Goal: Task Accomplishment & Management: Use online tool/utility

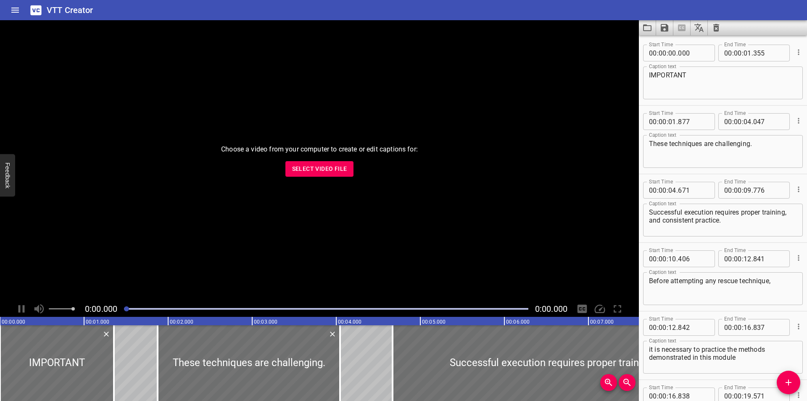
scroll to position [359, 0]
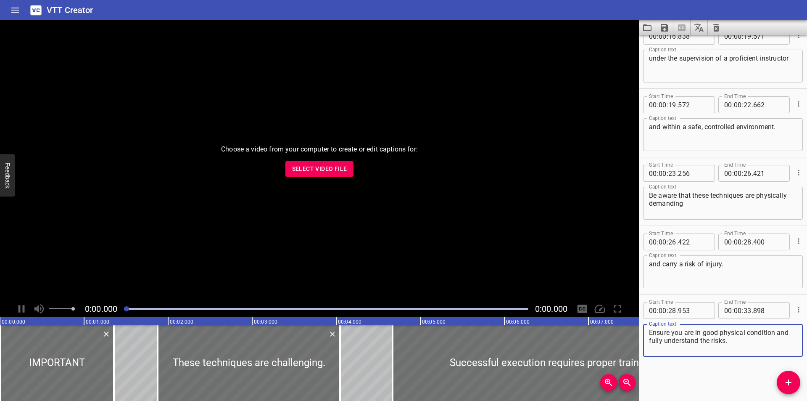
click at [313, 171] on span "Select Video File" at bounding box center [319, 169] width 55 height 11
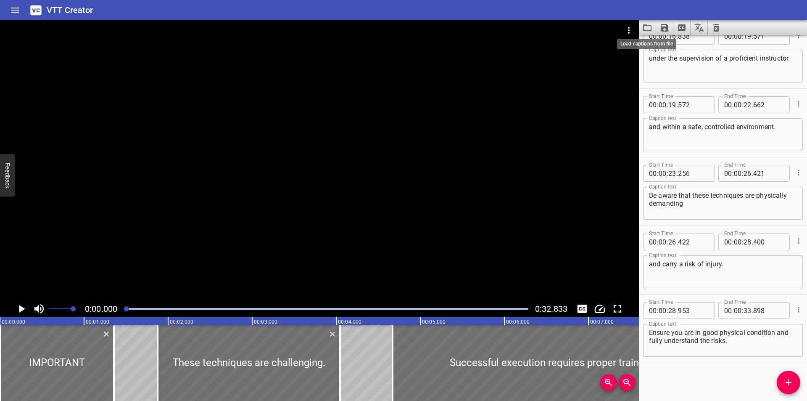
click at [652, 26] on icon "Load captions from file" at bounding box center [647, 27] width 8 height 7
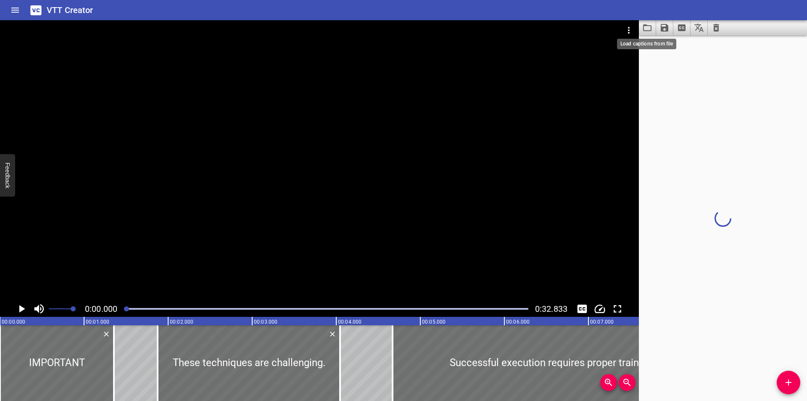
click at [231, 170] on div at bounding box center [319, 160] width 639 height 280
click at [232, 170] on div at bounding box center [319, 160] width 639 height 280
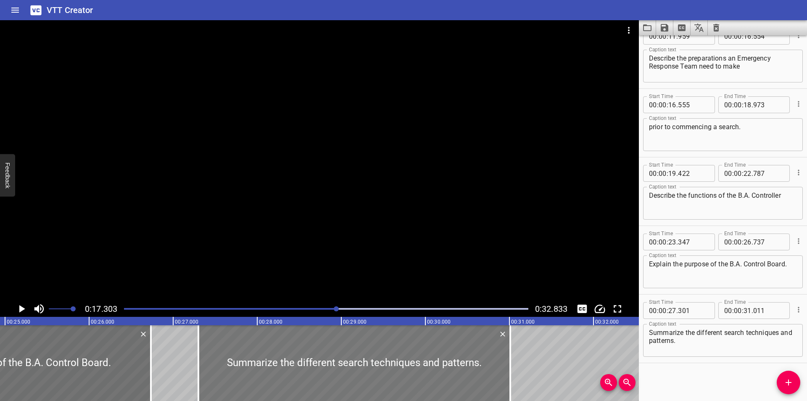
scroll to position [0, 2100]
click at [623, 30] on button "Video Options" at bounding box center [629, 30] width 20 height 20
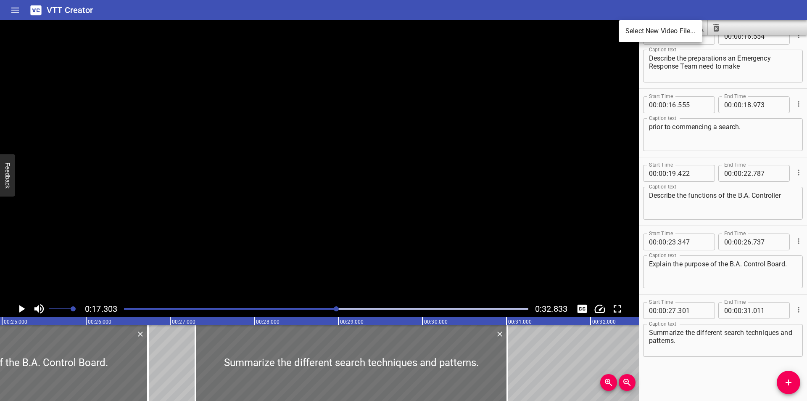
click at [630, 34] on li "Select New Video File..." at bounding box center [661, 31] width 84 height 15
click at [224, 221] on div at bounding box center [403, 200] width 807 height 401
click at [291, 181] on div at bounding box center [319, 160] width 639 height 280
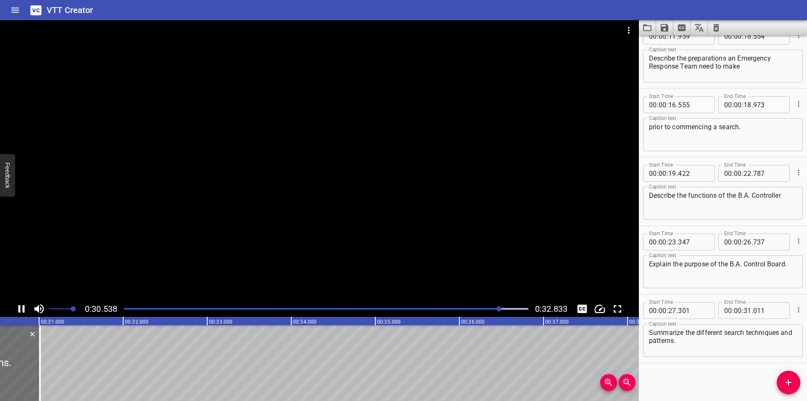
scroll to position [0, 2581]
click at [629, 29] on icon "Video Options" at bounding box center [629, 30] width 10 height 10
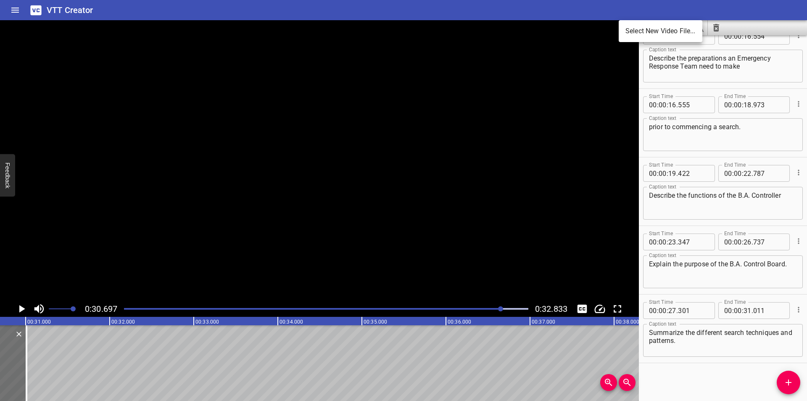
click at [632, 28] on li "Select New Video File..." at bounding box center [661, 31] width 84 height 15
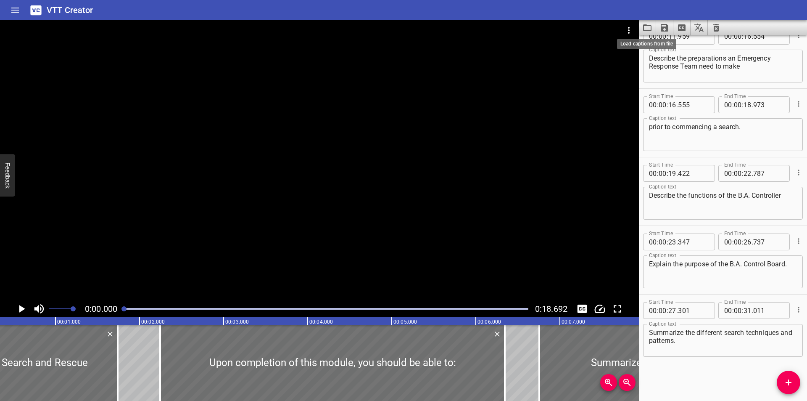
scroll to position [0, 0]
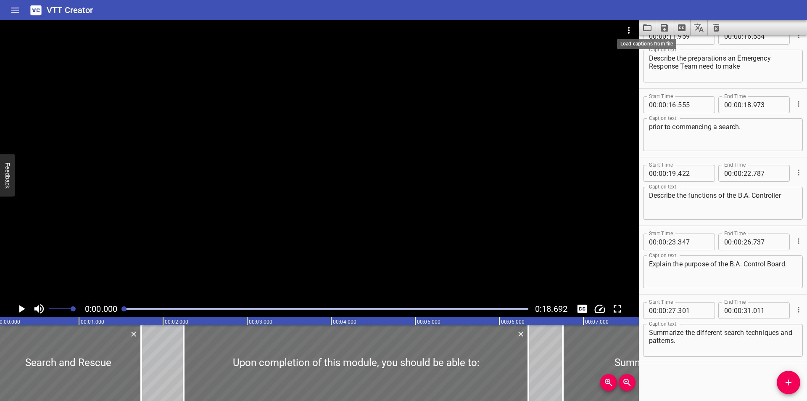
click at [649, 30] on icon "Load captions from file" at bounding box center [647, 28] width 10 height 10
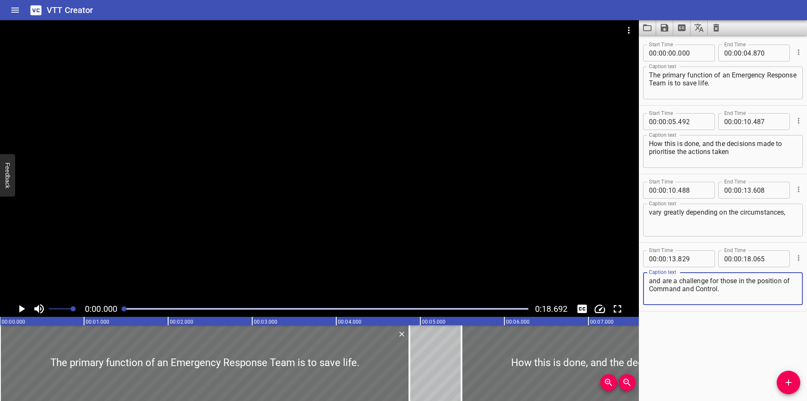
click at [254, 109] on div at bounding box center [319, 160] width 639 height 280
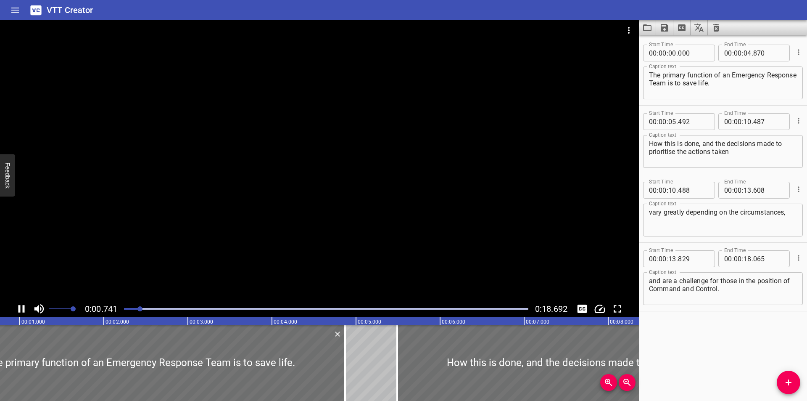
scroll to position [0, 66]
click at [583, 309] on icon "Toggle captions" at bounding box center [583, 308] width 10 height 8
click at [424, 198] on div at bounding box center [319, 160] width 639 height 280
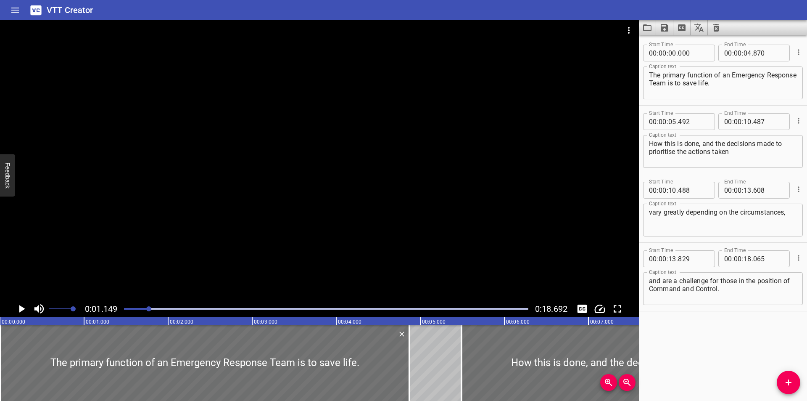
click at [292, 227] on div at bounding box center [319, 160] width 639 height 280
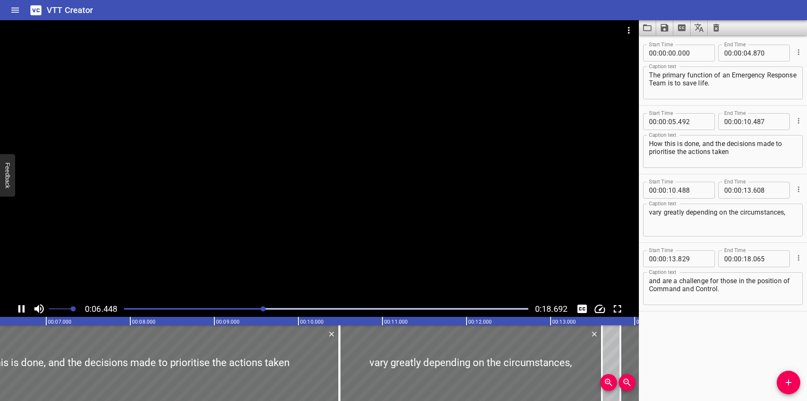
click at [287, 196] on div at bounding box center [319, 160] width 639 height 280
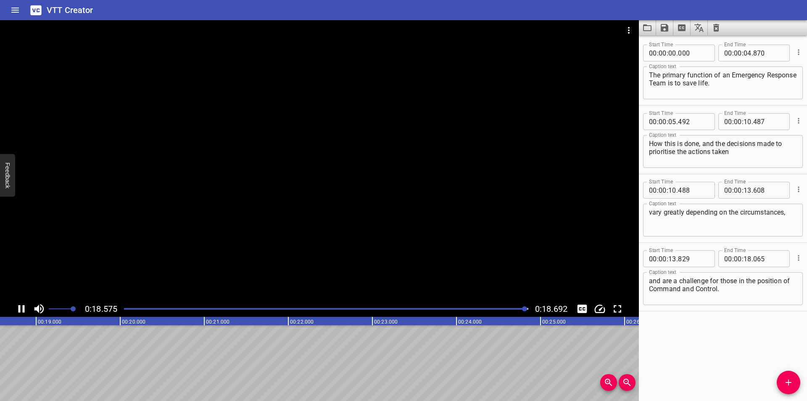
scroll to position [0, 1571]
click at [624, 24] on button "Video Options" at bounding box center [629, 30] width 20 height 20
click at [644, 33] on li "Select New Video File..." at bounding box center [661, 31] width 84 height 15
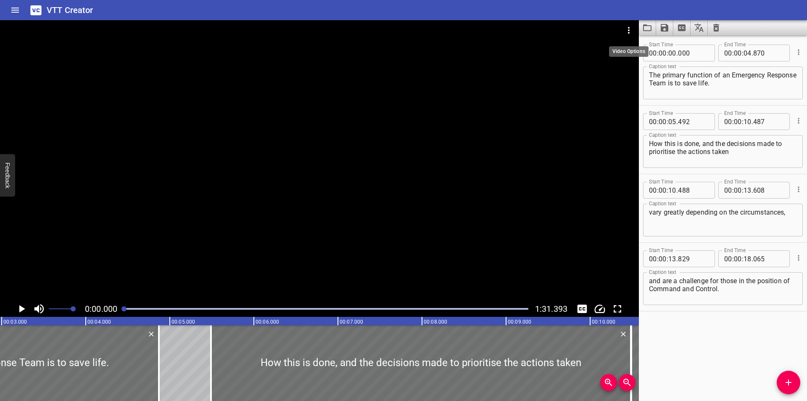
scroll to position [0, 45]
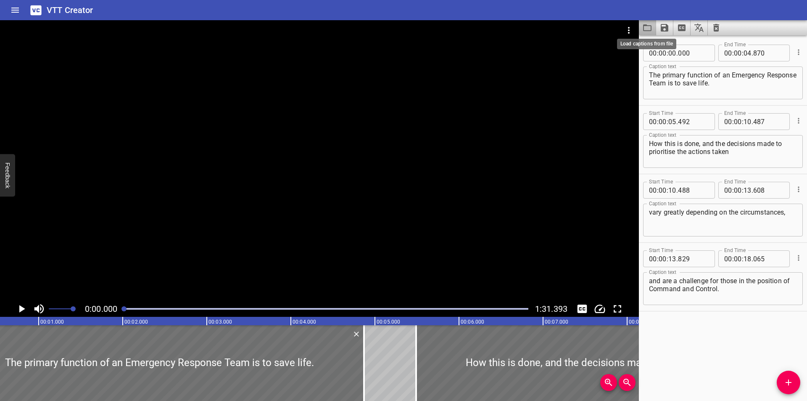
click at [646, 25] on icon "Load captions from file" at bounding box center [647, 27] width 8 height 7
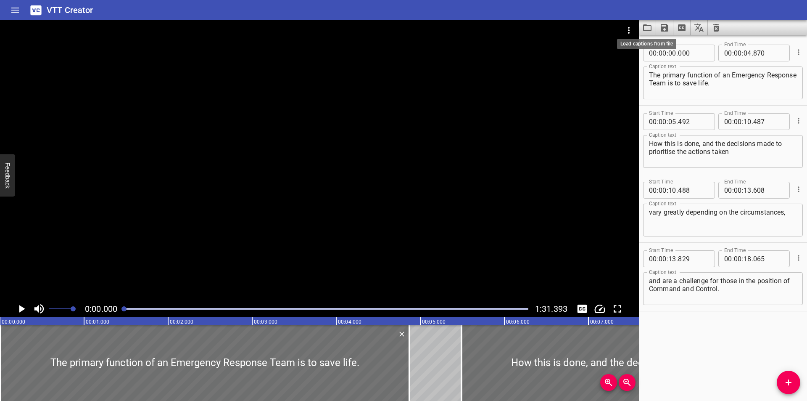
click at [213, 181] on div at bounding box center [319, 160] width 639 height 280
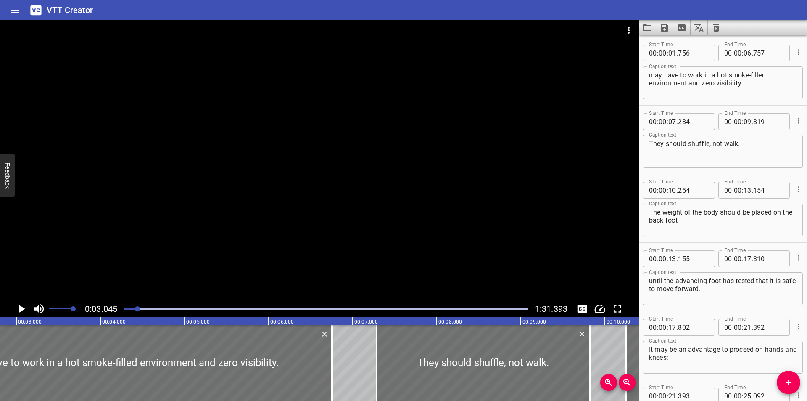
scroll to position [0, 256]
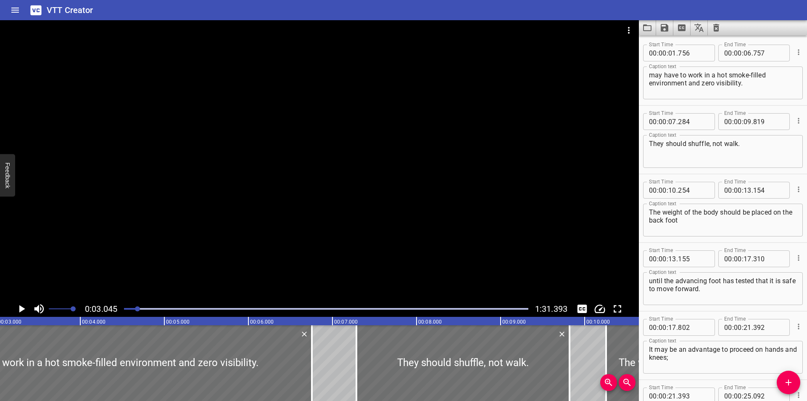
click at [382, 185] on div at bounding box center [319, 160] width 639 height 280
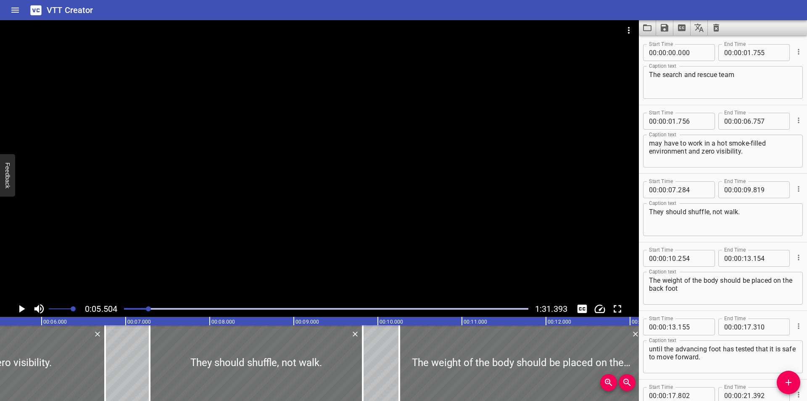
scroll to position [0, 0]
click at [756, 162] on textarea "may have to work in a hot smoke-filled environment and zero visibility." at bounding box center [723, 152] width 148 height 24
type textarea "may have to work in a hot smoke-filled environment and zero visibility."
click at [337, 219] on div at bounding box center [319, 160] width 639 height 280
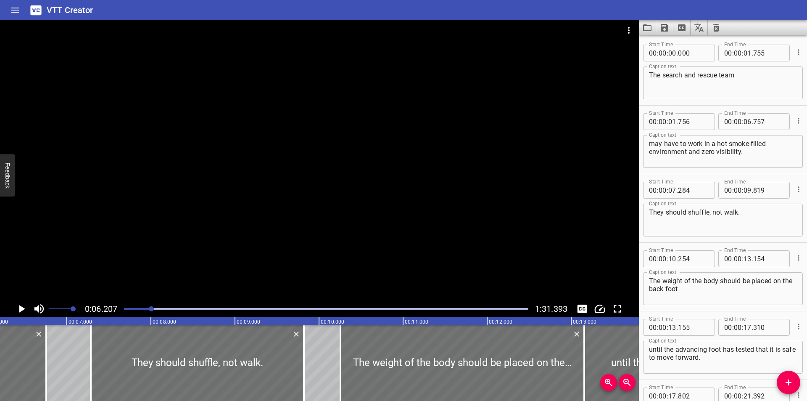
click at [357, 212] on div at bounding box center [319, 160] width 639 height 280
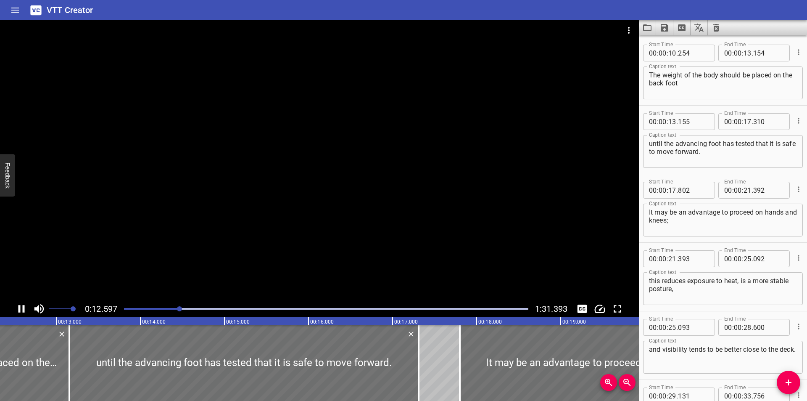
click at [400, 192] on div at bounding box center [319, 160] width 639 height 280
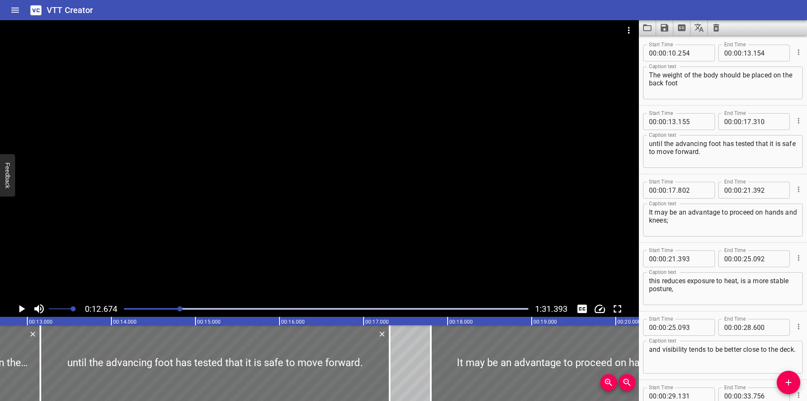
click at [400, 192] on div at bounding box center [319, 160] width 639 height 280
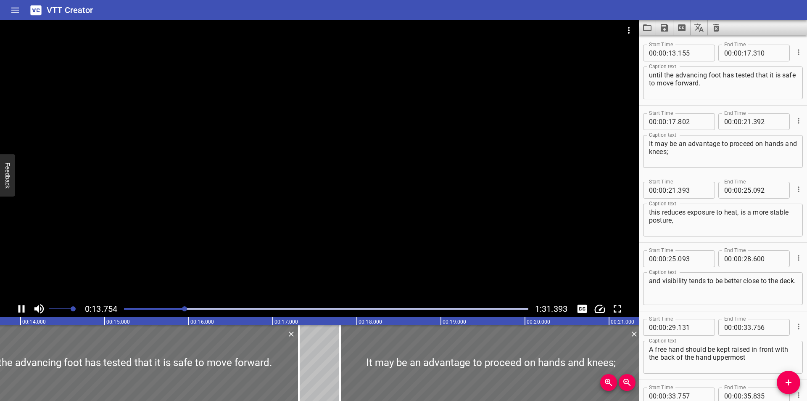
click at [404, 197] on div at bounding box center [319, 160] width 639 height 280
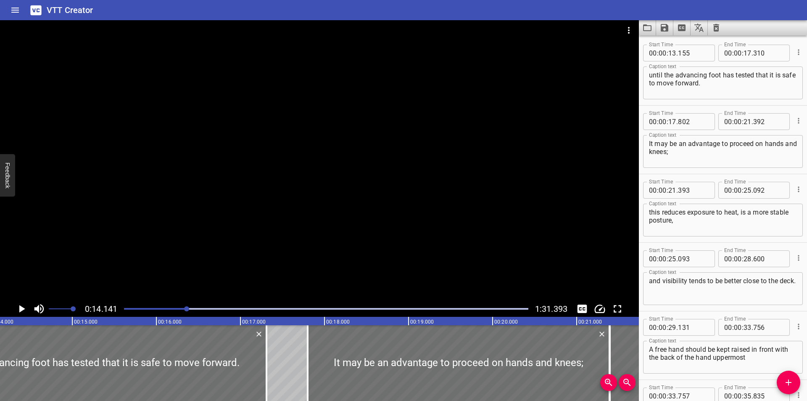
click at [405, 198] on div at bounding box center [319, 160] width 639 height 280
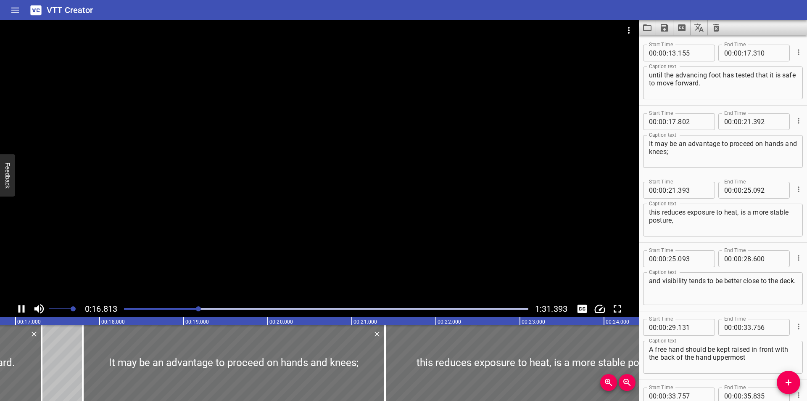
click at [386, 201] on div at bounding box center [319, 160] width 639 height 280
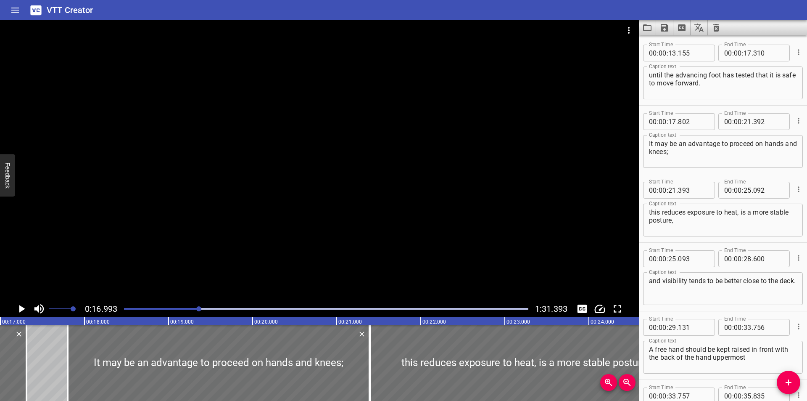
click at [395, 210] on div at bounding box center [319, 160] width 639 height 280
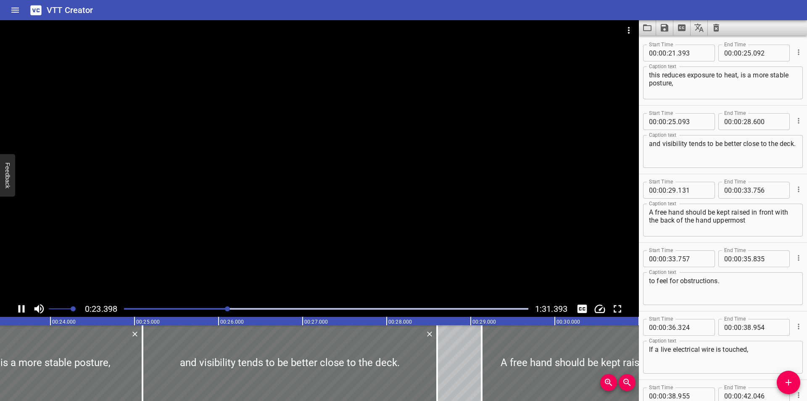
click at [388, 206] on div at bounding box center [319, 160] width 639 height 280
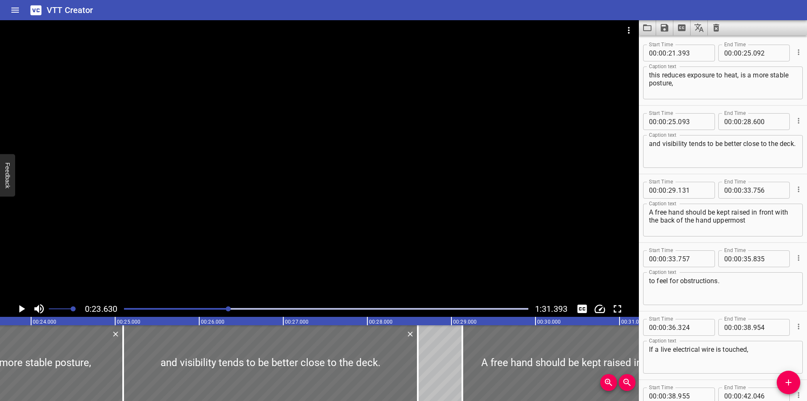
click at [388, 206] on div at bounding box center [319, 160] width 639 height 280
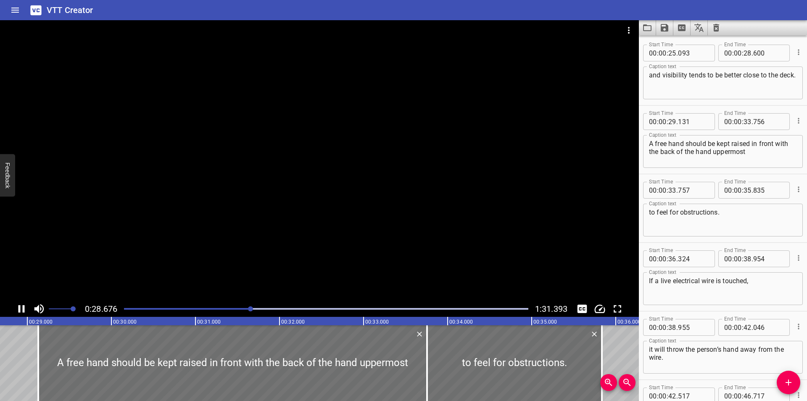
click at [390, 198] on div at bounding box center [319, 160] width 639 height 280
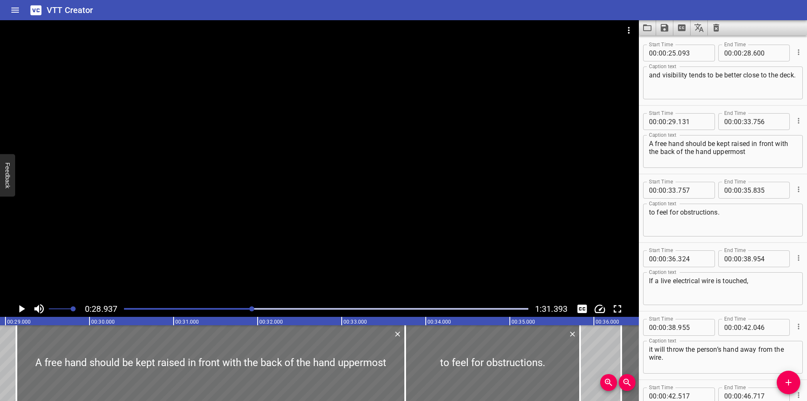
click at [390, 198] on div at bounding box center [319, 160] width 639 height 280
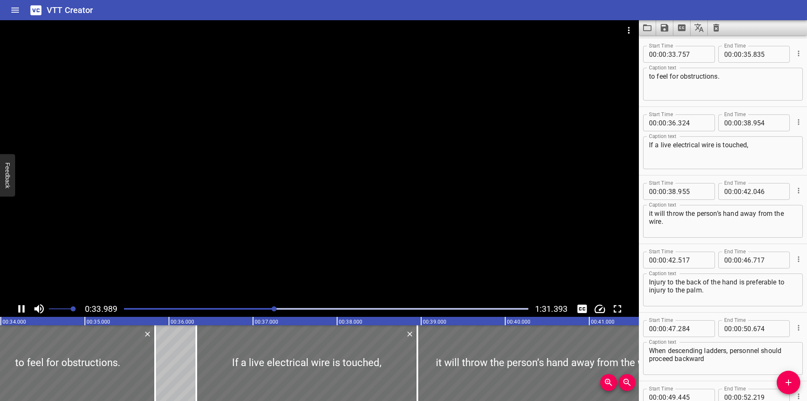
click at [389, 198] on div at bounding box center [319, 160] width 639 height 280
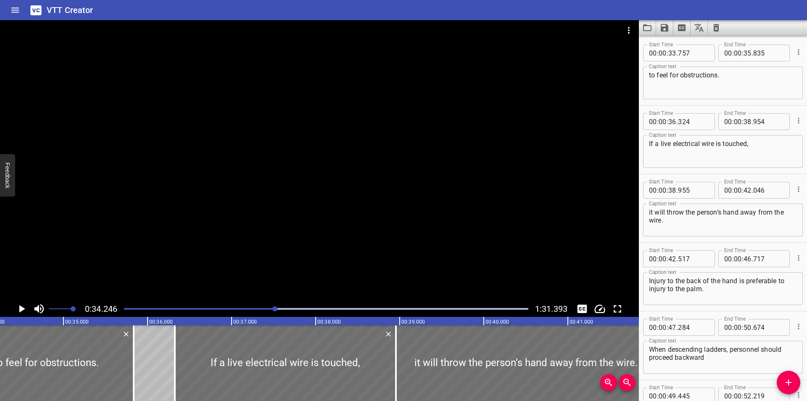
click at [389, 197] on div at bounding box center [319, 160] width 639 height 280
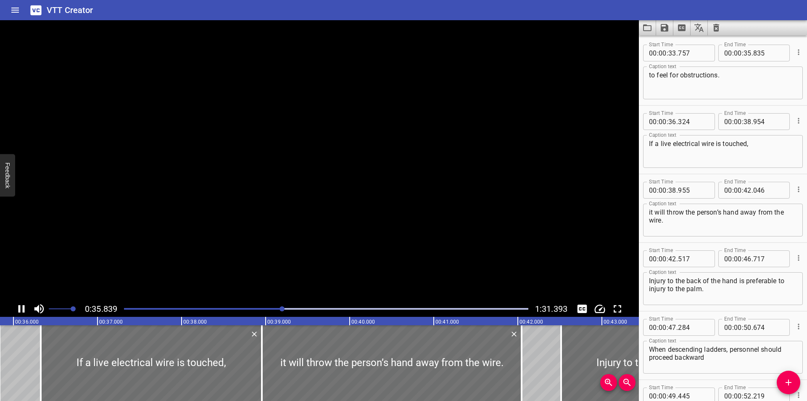
click at [389, 197] on video at bounding box center [319, 160] width 639 height 280
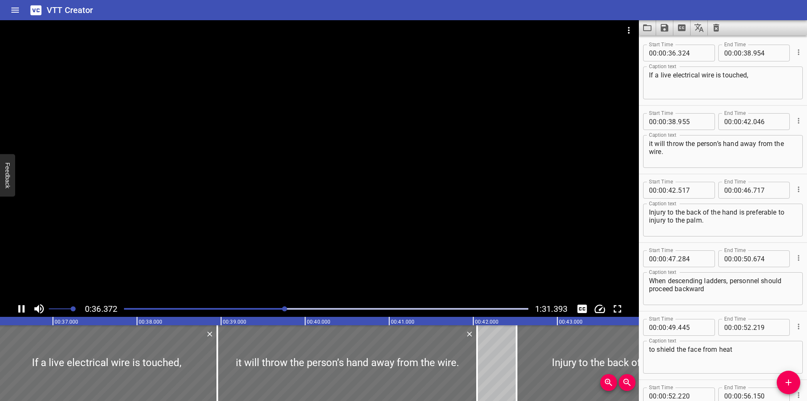
click at [389, 197] on div at bounding box center [319, 160] width 639 height 280
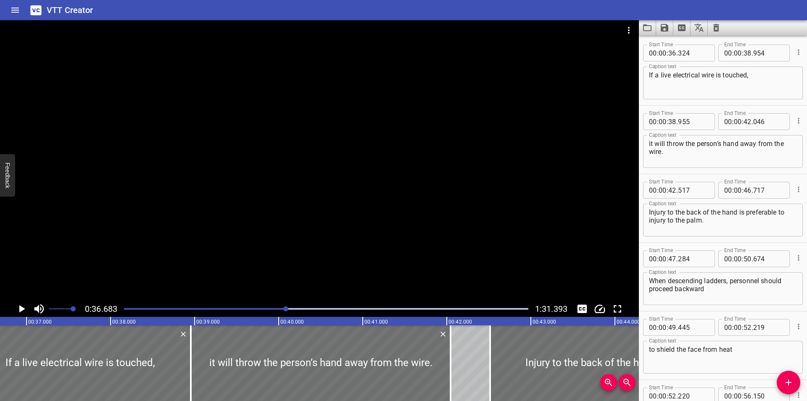
click at [389, 197] on div at bounding box center [319, 160] width 639 height 280
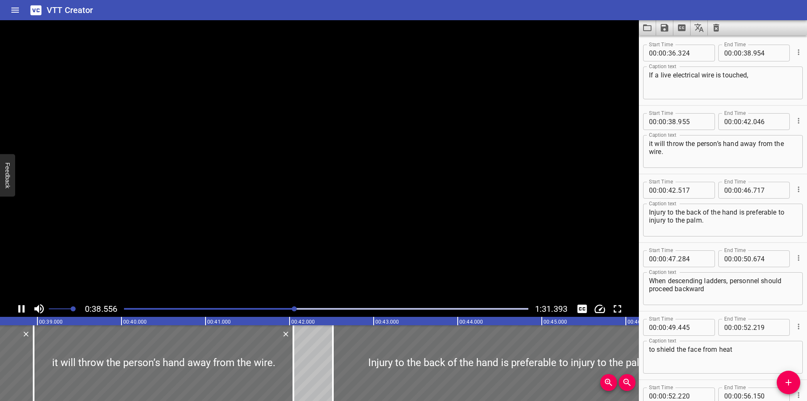
click at [389, 197] on video at bounding box center [319, 160] width 639 height 280
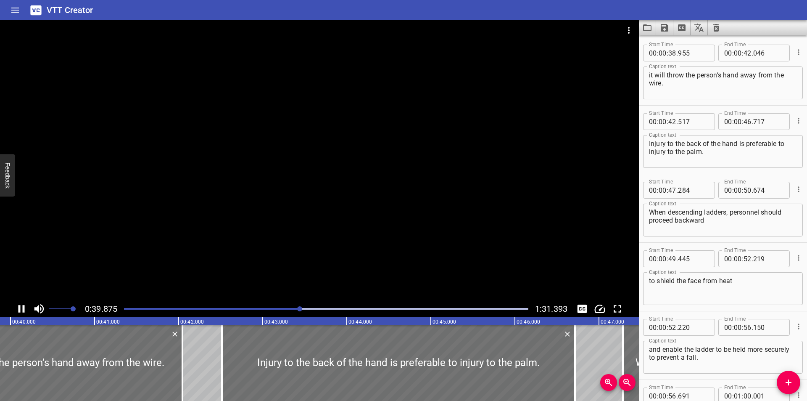
click at [371, 208] on div at bounding box center [319, 160] width 639 height 280
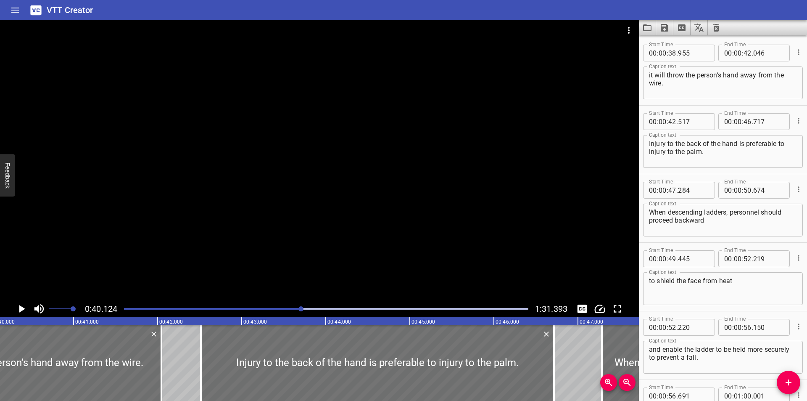
click at [328, 178] on div at bounding box center [319, 160] width 639 height 280
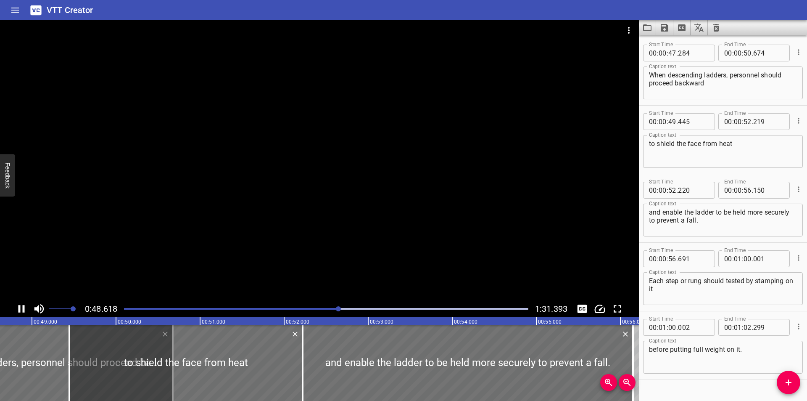
click at [343, 171] on div at bounding box center [319, 160] width 639 height 280
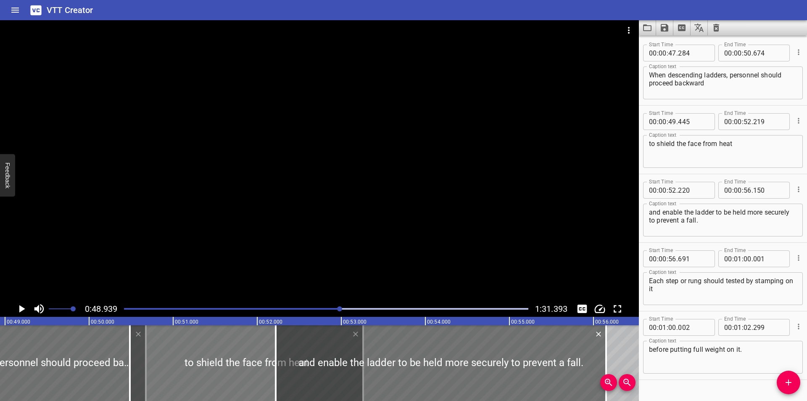
drag, startPoint x: 93, startPoint y: 351, endPoint x: 186, endPoint y: 348, distance: 92.5
click at [185, 350] on div at bounding box center [246, 363] width 233 height 76
type input "50"
type input "530"
type input "53"
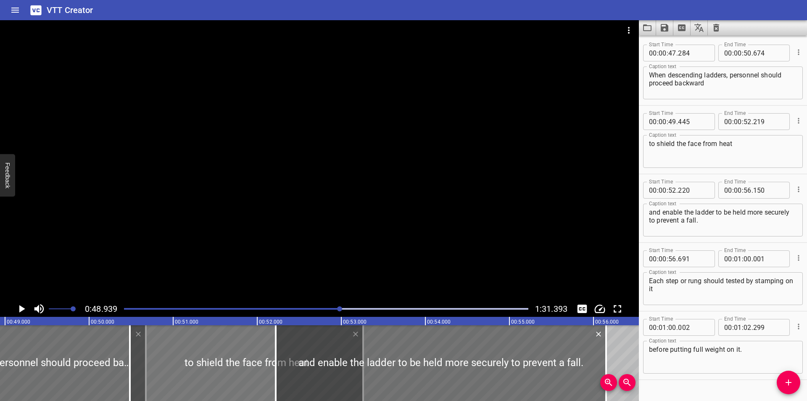
type input "304"
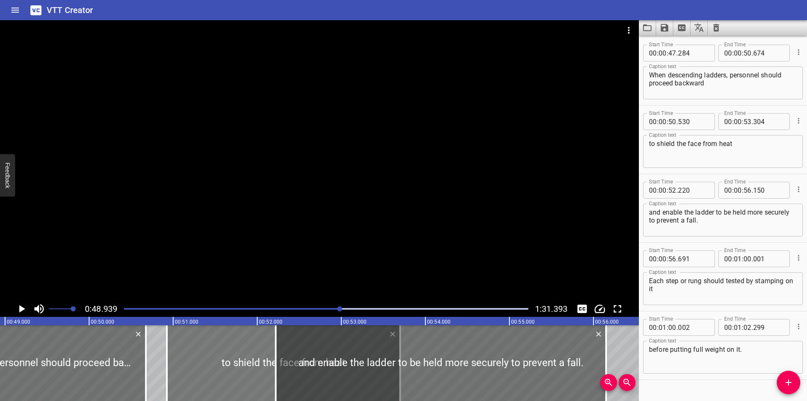
drag, startPoint x: 219, startPoint y: 341, endPoint x: 228, endPoint y: 340, distance: 9.4
click at [236, 344] on div at bounding box center [283, 363] width 233 height 76
type input "51"
type input "130"
type input "904"
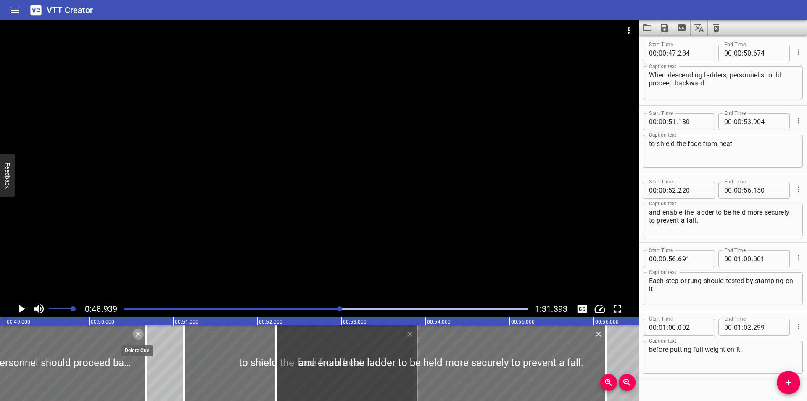
drag, startPoint x: 138, startPoint y: 334, endPoint x: 195, endPoint y: 334, distance: 57.2
click at [138, 333] on icon "Delete" at bounding box center [138, 333] width 5 height 5
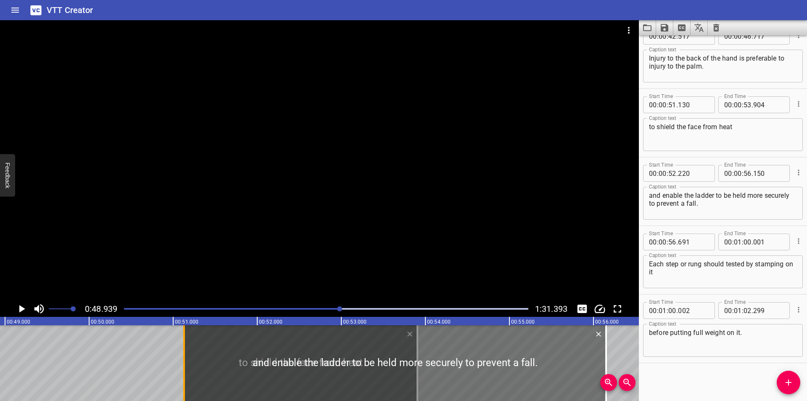
drag, startPoint x: 273, startPoint y: 336, endPoint x: 109, endPoint y: 335, distance: 163.5
click at [180, 335] on div at bounding box center [184, 363] width 8 height 76
type input "50"
type input "280"
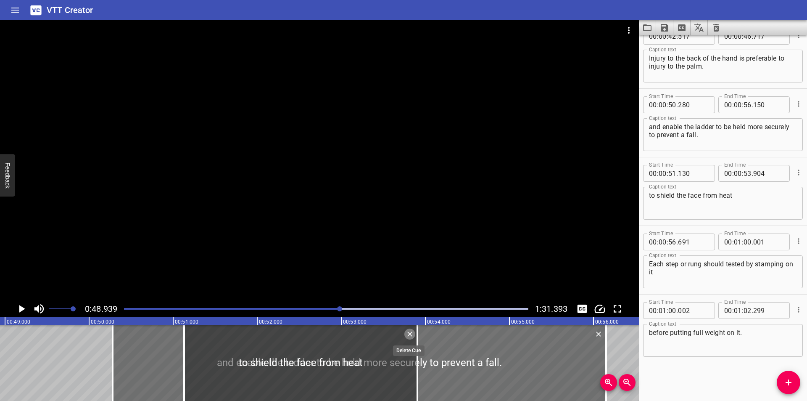
click at [410, 333] on icon "Delete" at bounding box center [409, 333] width 5 height 5
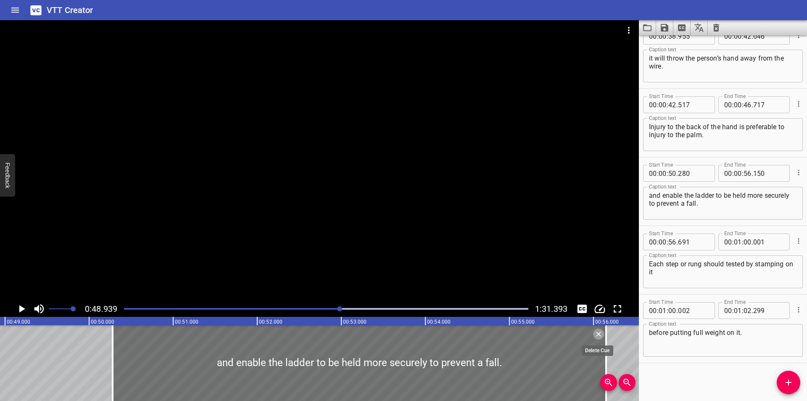
click at [599, 333] on icon "Delete" at bounding box center [598, 333] width 5 height 5
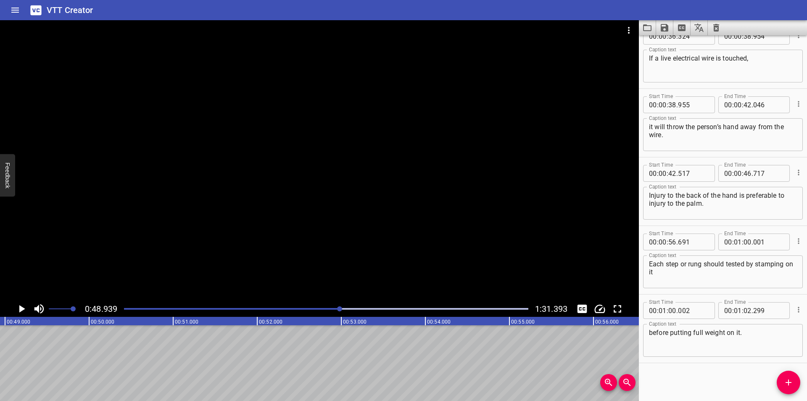
click at [475, 191] on div at bounding box center [319, 160] width 639 height 280
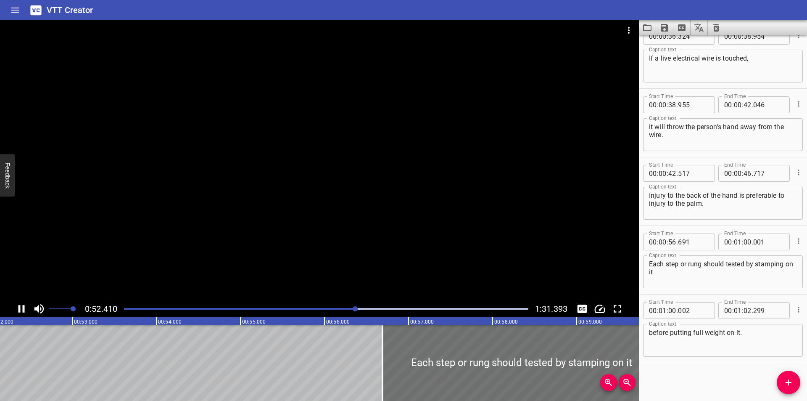
click at [379, 305] on div at bounding box center [326, 309] width 415 height 12
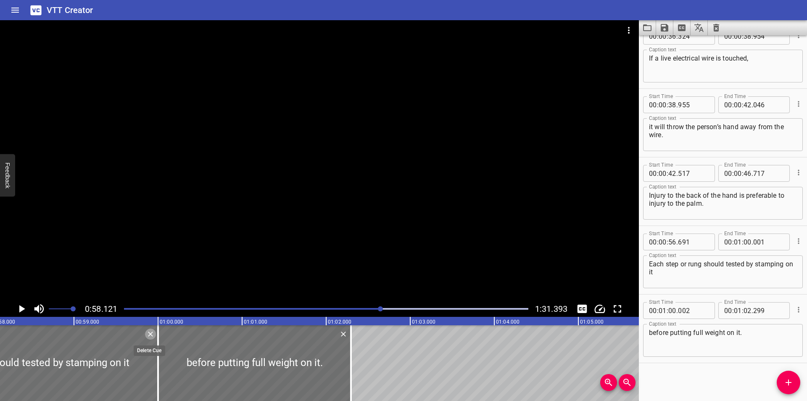
click at [151, 334] on icon "Delete" at bounding box center [150, 333] width 5 height 5
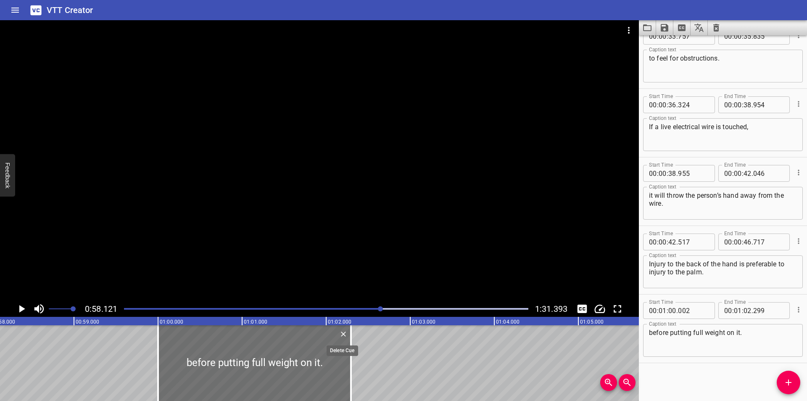
click at [345, 333] on icon "Delete" at bounding box center [343, 334] width 8 height 8
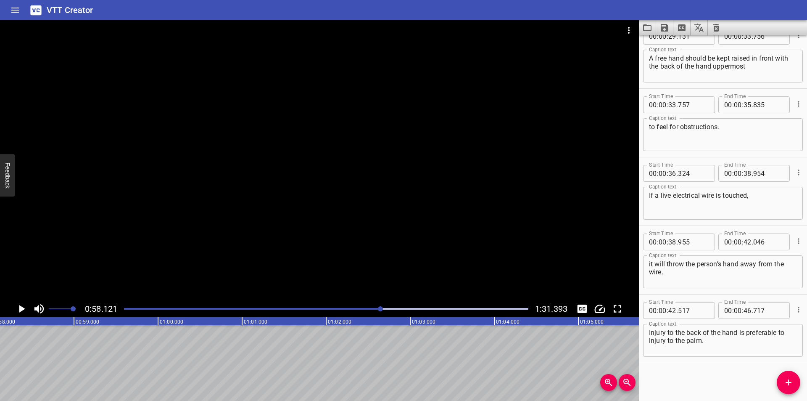
click at [442, 258] on div at bounding box center [319, 160] width 639 height 280
click at [404, 309] on div at bounding box center [326, 309] width 415 height 12
click at [444, 309] on div at bounding box center [326, 309] width 415 height 12
click at [428, 312] on div at bounding box center [326, 309] width 415 height 12
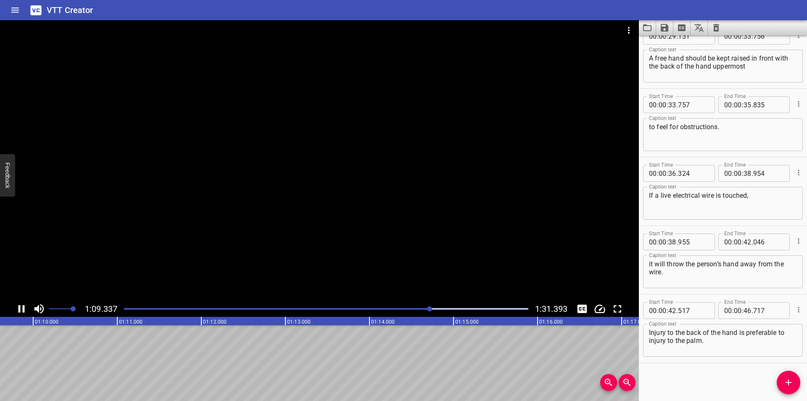
click at [421, 308] on div "Play progress" at bounding box center [228, 309] width 404 height 2
click at [403, 308] on div "Play progress" at bounding box center [223, 309] width 404 height 2
click at [648, 28] on icon "Load captions from file" at bounding box center [647, 28] width 10 height 10
click at [149, 309] on div "Play progress" at bounding box center [202, 309] width 404 height 2
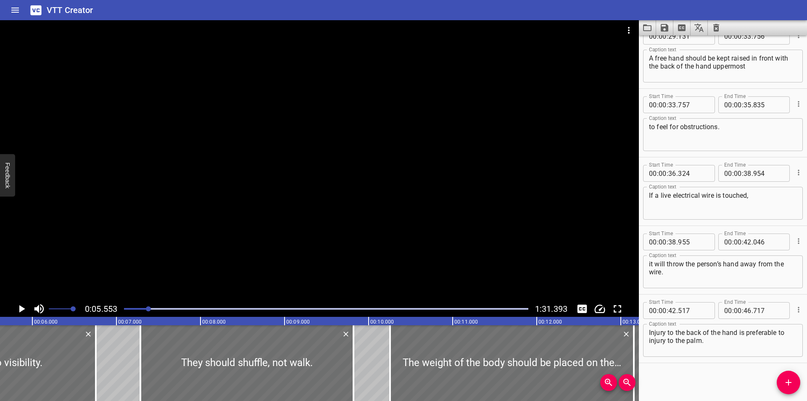
scroll to position [0, 467]
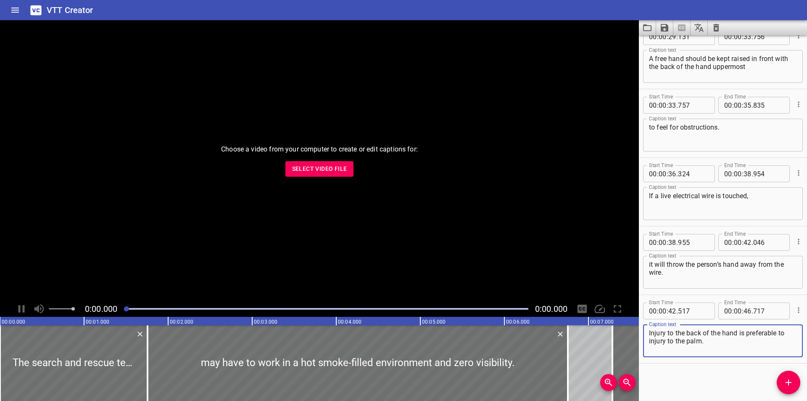
scroll to position [565, 0]
click at [345, 170] on span "Select Video File" at bounding box center [319, 169] width 55 height 11
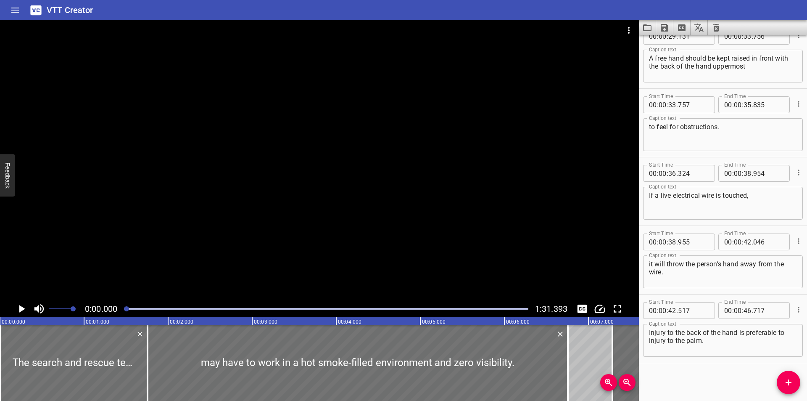
click at [647, 26] on icon "Load captions from file" at bounding box center [647, 27] width 8 height 7
click at [344, 153] on div at bounding box center [319, 160] width 639 height 280
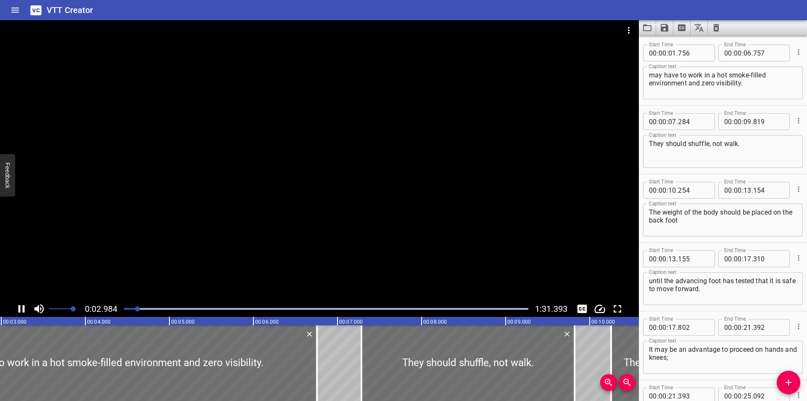
scroll to position [0, 266]
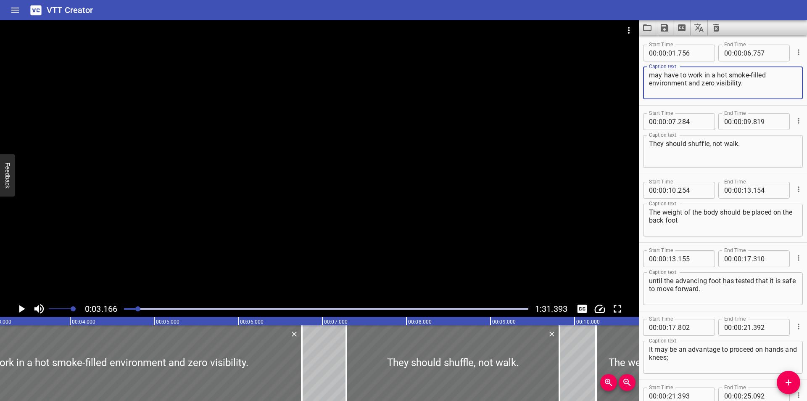
click at [772, 95] on textarea "may have to work in a hot smoke-filled environment and zero visibility." at bounding box center [723, 83] width 148 height 24
type textarea "may have to work in a hot smoke-filled environment and zero visibility."
click at [305, 200] on div at bounding box center [319, 160] width 639 height 280
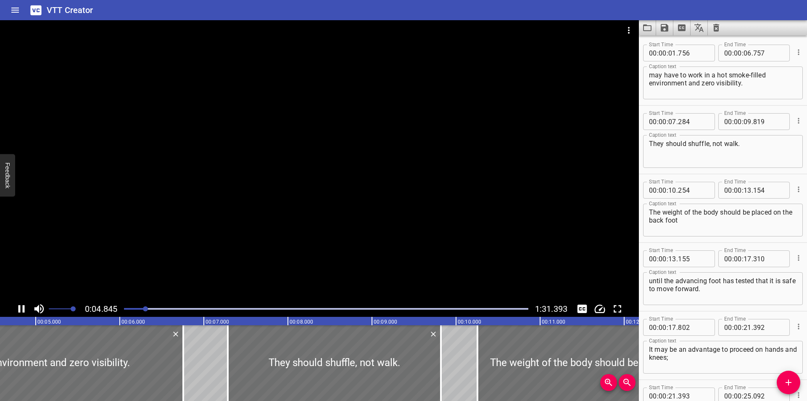
click at [280, 305] on div at bounding box center [326, 309] width 415 height 12
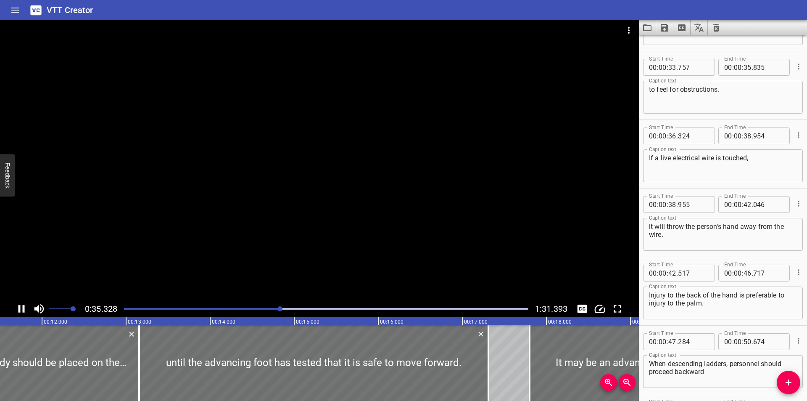
scroll to position [0, 0]
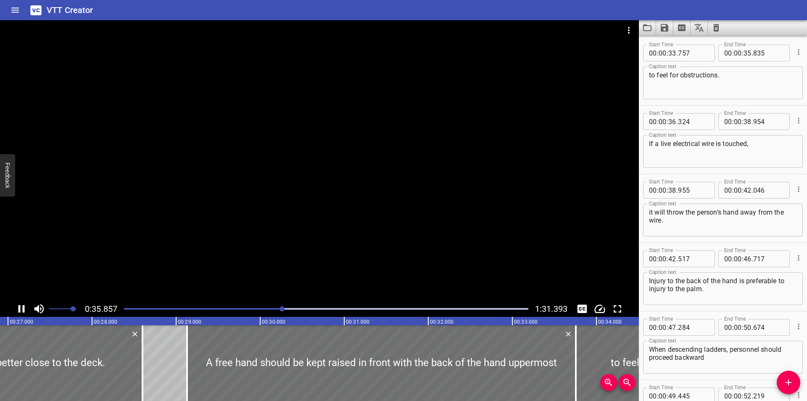
click at [351, 309] on div "Play progress" at bounding box center [326, 309] width 404 height 2
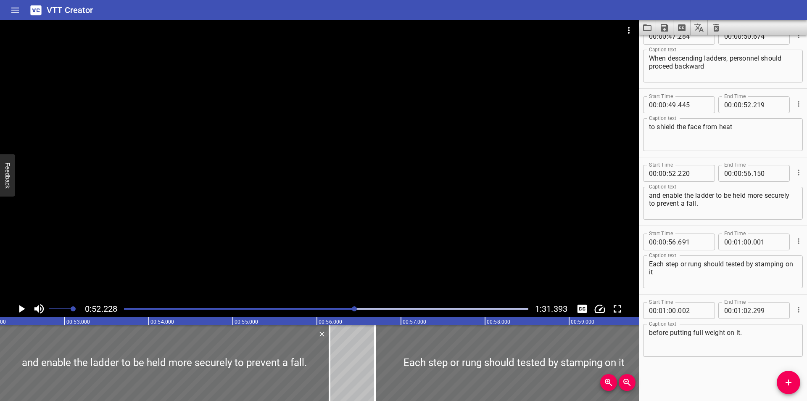
click at [324, 309] on div "Play progress" at bounding box center [153, 309] width 404 height 2
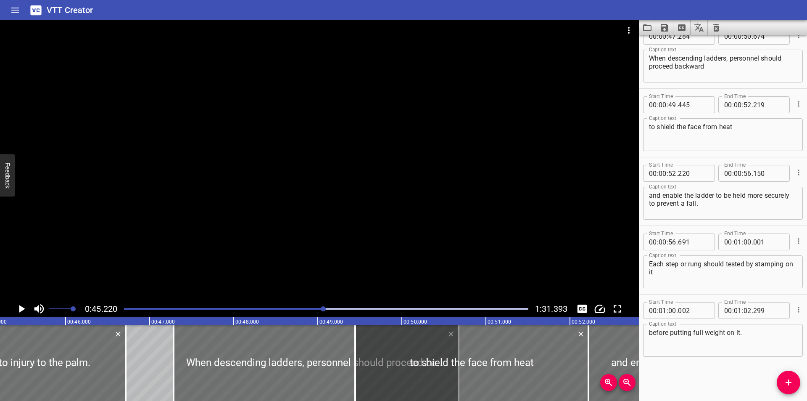
click at [371, 305] on div at bounding box center [326, 309] width 415 height 12
click at [404, 307] on div at bounding box center [326, 309] width 415 height 12
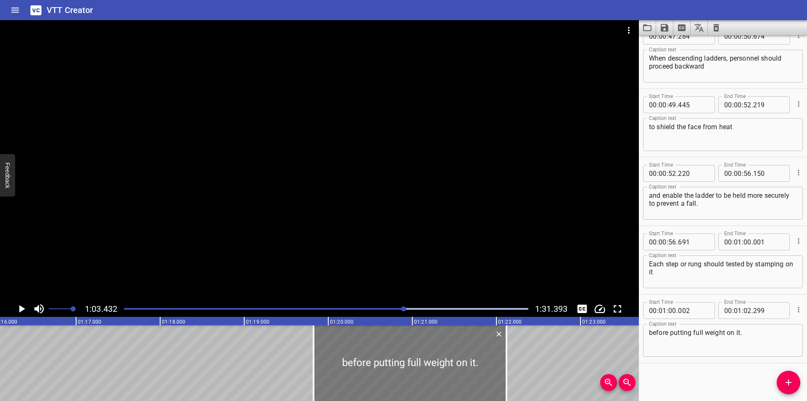
drag, startPoint x: 82, startPoint y: 371, endPoint x: 467, endPoint y: 366, distance: 386.0
click at [467, 366] on div at bounding box center [410, 363] width 193 height 76
type input "19"
type input "832"
type input "22"
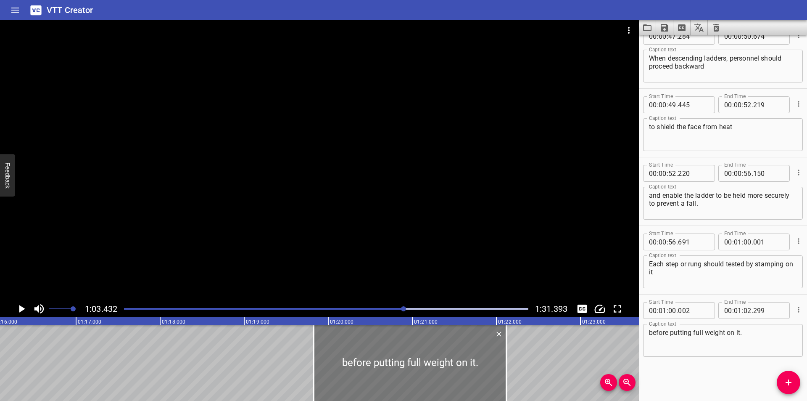
type input "129"
click at [498, 312] on div at bounding box center [326, 309] width 415 height 12
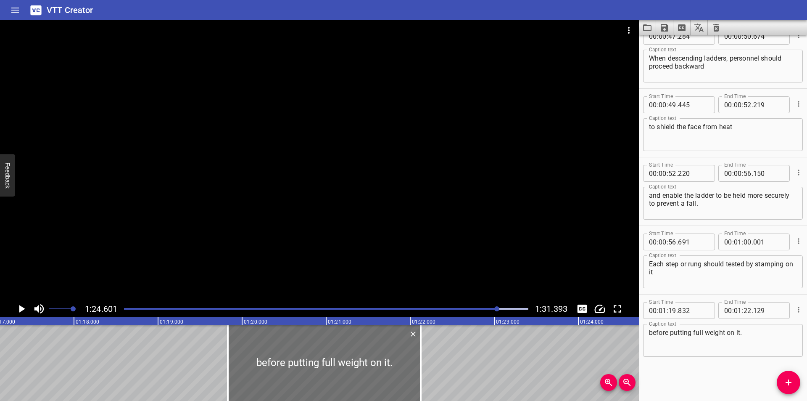
click at [440, 309] on div at bounding box center [326, 309] width 415 height 12
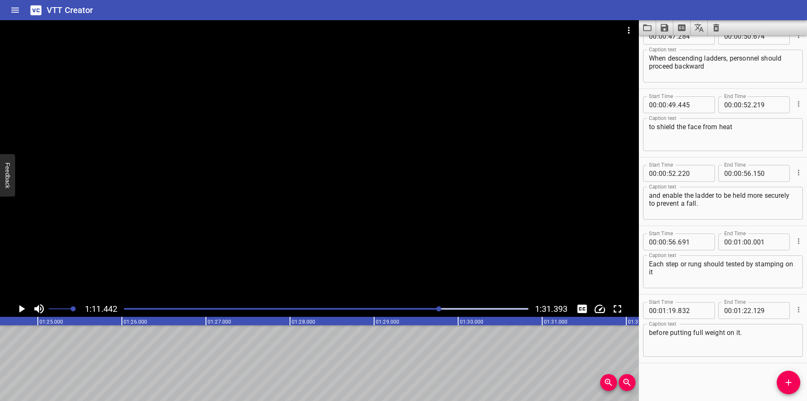
click at [407, 307] on div at bounding box center [326, 309] width 415 height 12
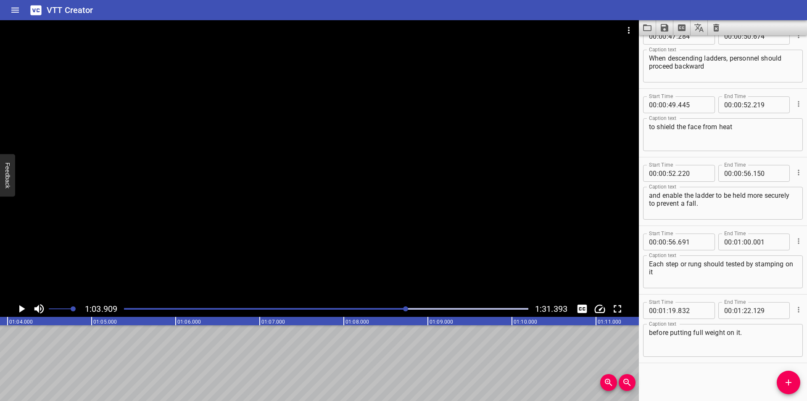
click at [386, 307] on div at bounding box center [326, 309] width 415 height 12
click at [373, 307] on div at bounding box center [326, 309] width 415 height 12
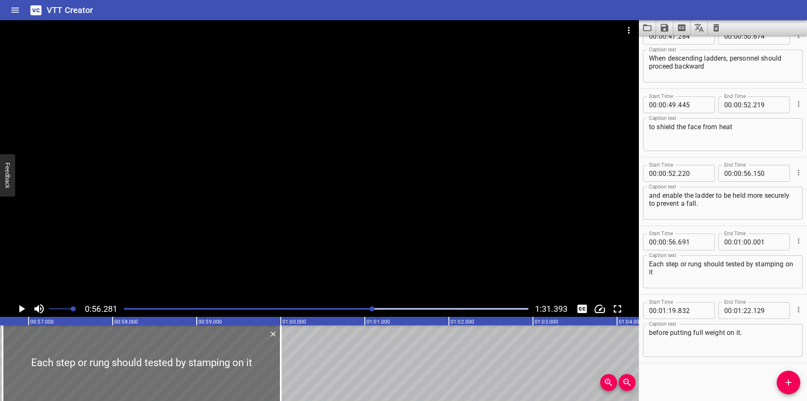
click at [350, 307] on div at bounding box center [326, 309] width 415 height 12
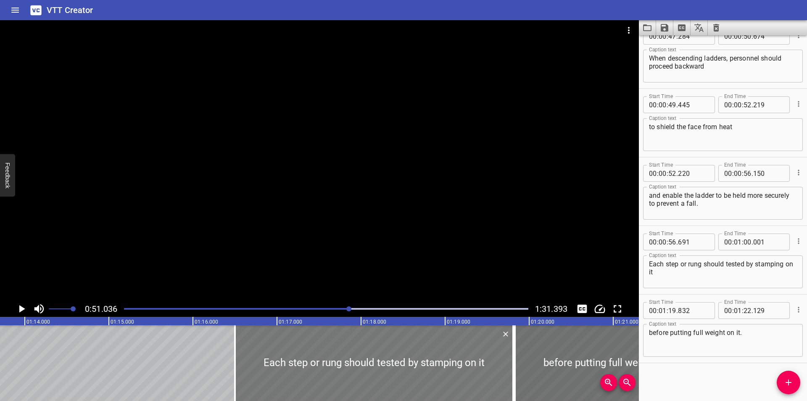
drag, startPoint x: 395, startPoint y: 356, endPoint x: 292, endPoint y: 335, distance: 105.0
click at [292, 335] on div at bounding box center [374, 363] width 278 height 76
type input "01"
type input "16"
type input "501"
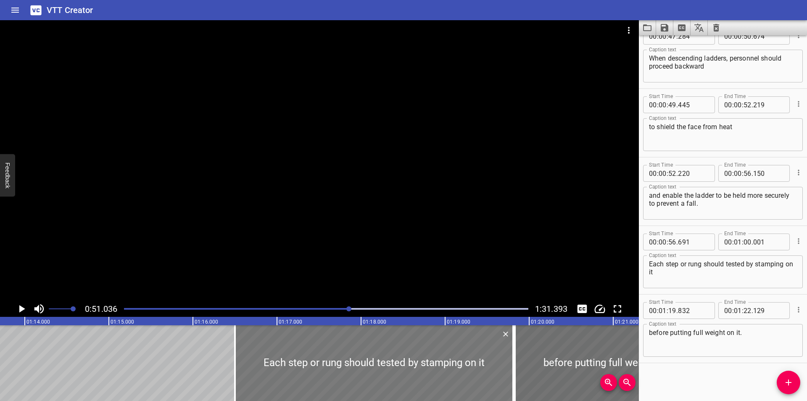
type input "19"
type input "811"
click at [298, 312] on div at bounding box center [326, 309] width 415 height 12
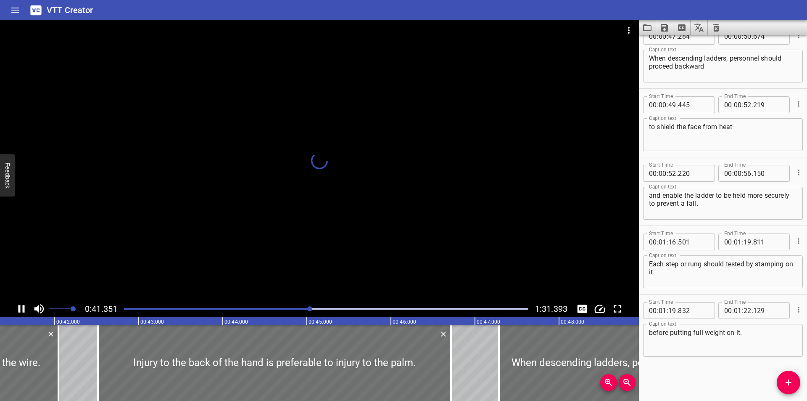
click at [311, 310] on div at bounding box center [309, 308] width 5 height 5
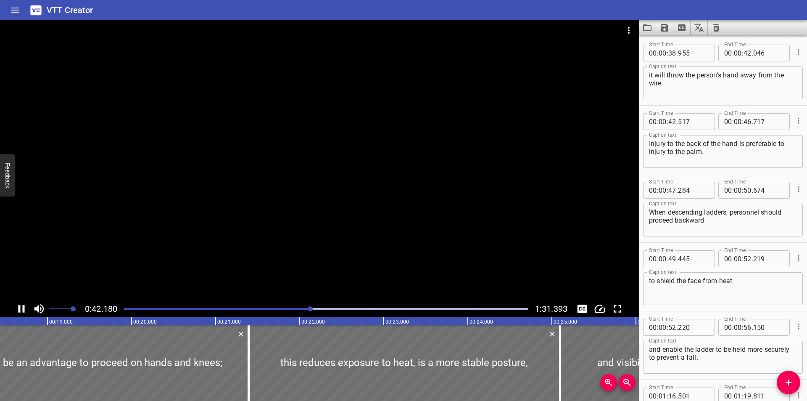
click at [330, 309] on div "Play progress" at bounding box center [326, 309] width 404 height 2
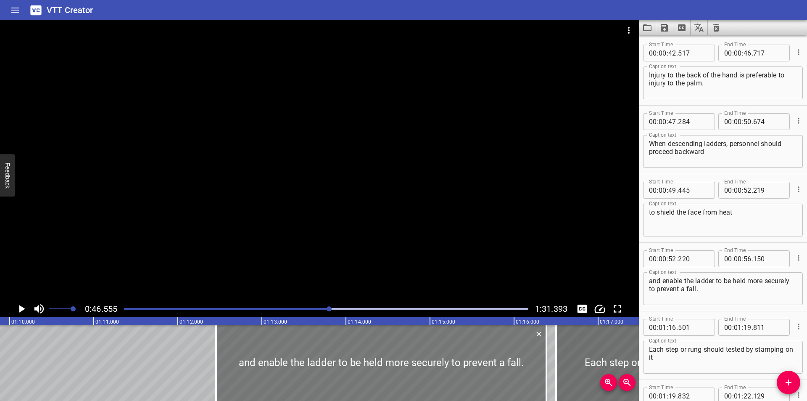
drag, startPoint x: 316, startPoint y: 343, endPoint x: 387, endPoint y: 340, distance: 71.1
click at [391, 361] on div at bounding box center [381, 363] width 330 height 76
type input "01"
type input "12"
type input "445"
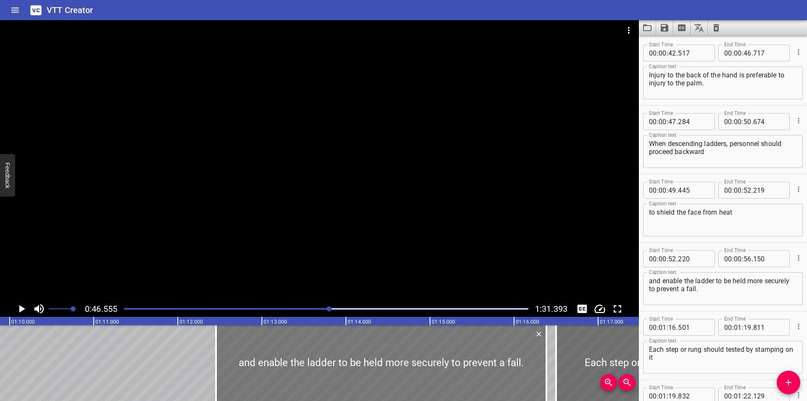
type input "01"
type input "16"
type input "375"
click at [298, 307] on div at bounding box center [326, 309] width 415 height 12
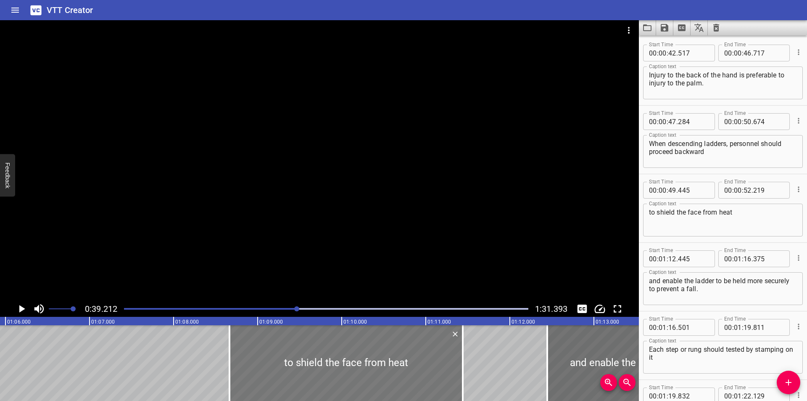
scroll to position [0, 5568]
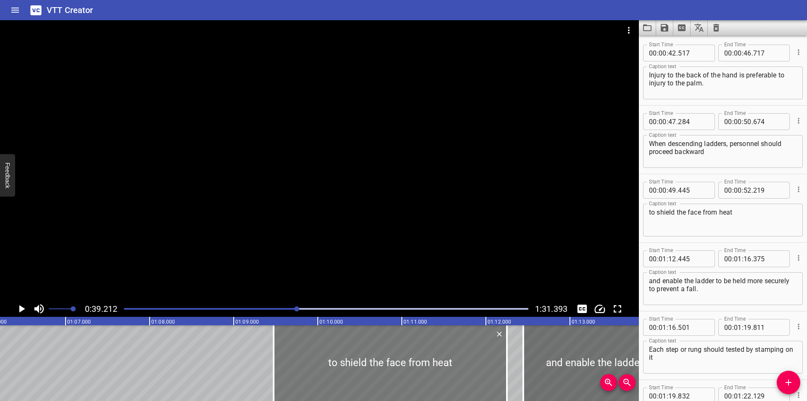
drag, startPoint x: 381, startPoint y: 362, endPoint x: 397, endPoint y: 361, distance: 15.6
click at [439, 370] on div at bounding box center [390, 363] width 233 height 76
type input "01"
type input "09"
type input "465"
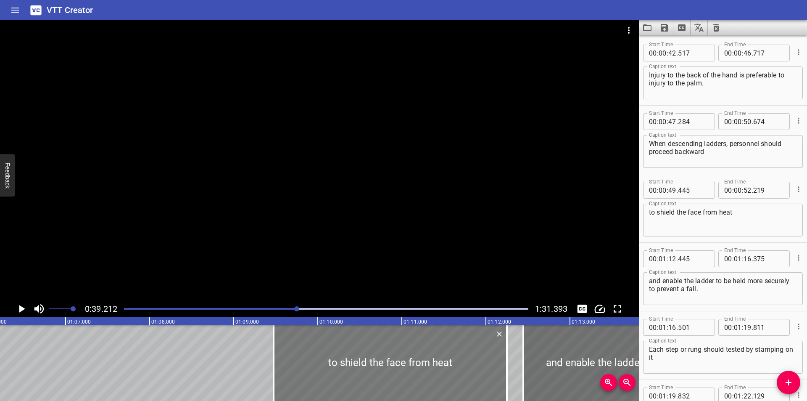
type input "01"
type input "12"
type input "239"
drag, startPoint x: 283, startPoint y: 310, endPoint x: 275, endPoint y: 310, distance: 7.6
click at [281, 310] on div at bounding box center [326, 309] width 415 height 12
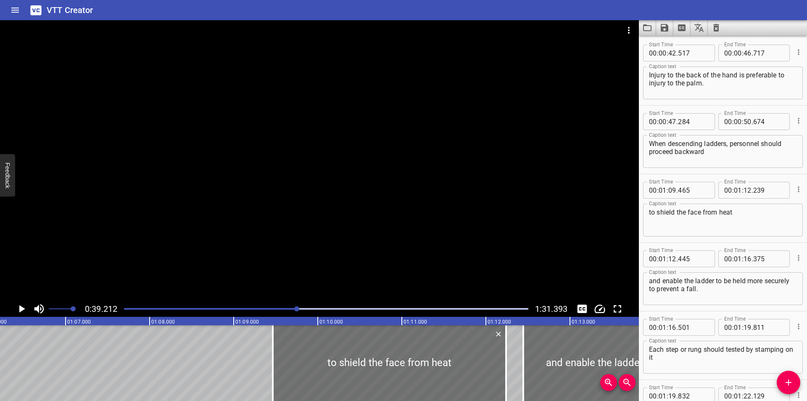
click at [294, 310] on div at bounding box center [296, 308] width 5 height 5
click at [275, 310] on div at bounding box center [326, 309] width 415 height 12
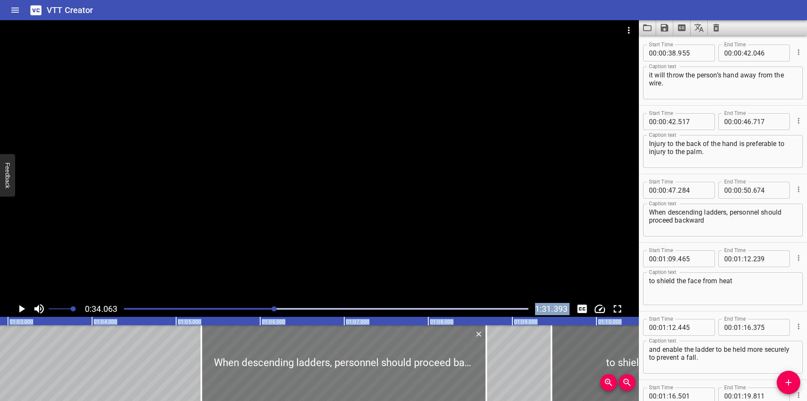
scroll to position [0, 5352]
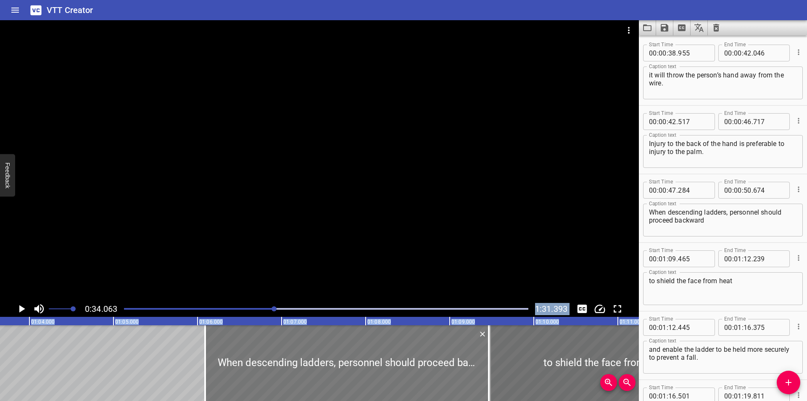
drag, startPoint x: 304, startPoint y: 354, endPoint x: 388, endPoint y: 374, distance: 86.8
click at [388, 374] on div at bounding box center [347, 363] width 285 height 76
type input "01"
type input "06"
type input "089"
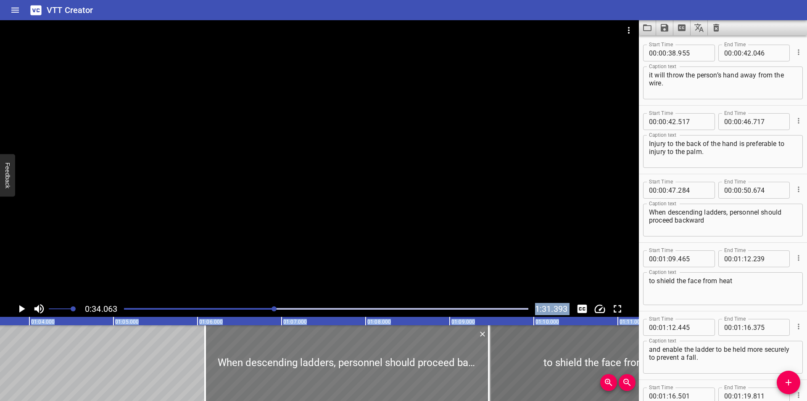
type input "01"
type input "09"
type input "479"
click at [332, 352] on div at bounding box center [338, 363] width 285 height 76
type input "094"
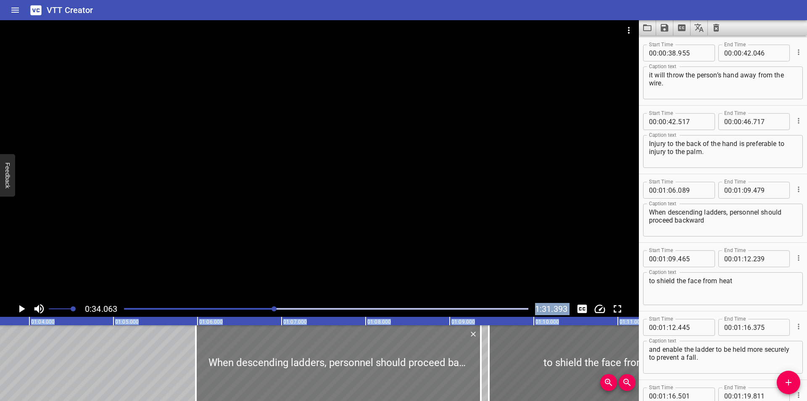
type input "484"
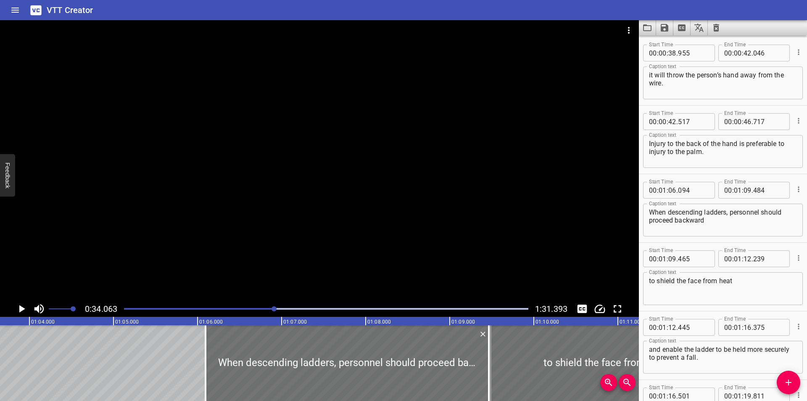
click at [317, 256] on div at bounding box center [319, 160] width 639 height 280
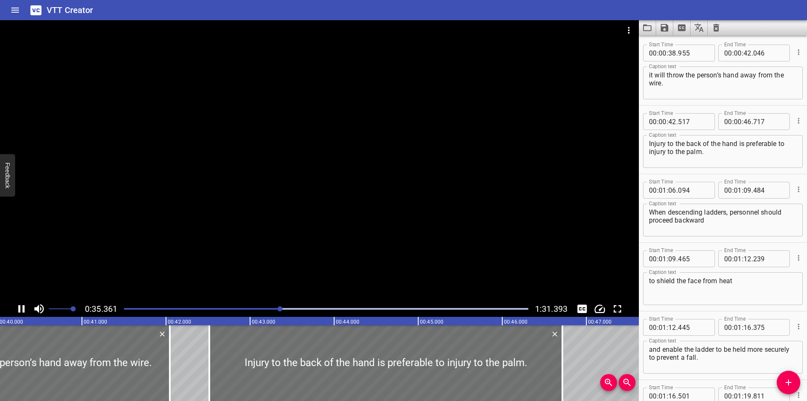
click at [345, 306] on div at bounding box center [326, 309] width 415 height 12
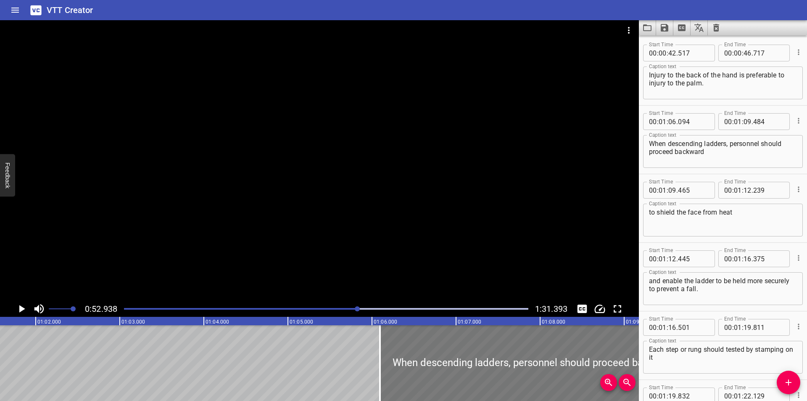
scroll to position [0, 5264]
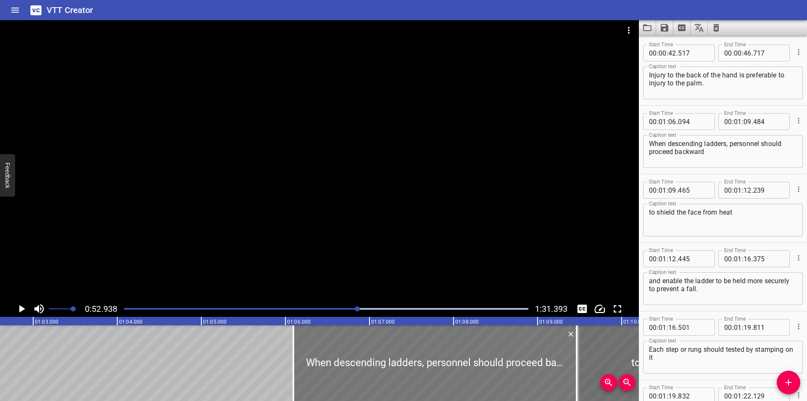
click at [433, 347] on div at bounding box center [435, 363] width 285 height 76
type input "05"
type input "954"
type input "344"
drag, startPoint x: 425, startPoint y: 351, endPoint x: 417, endPoint y: 353, distance: 8.2
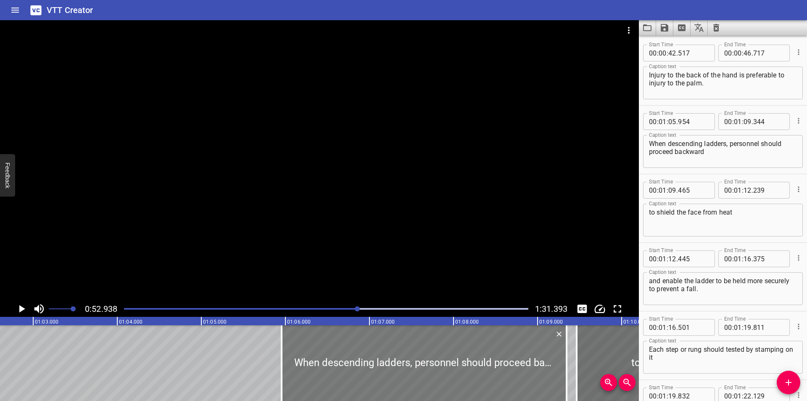
click at [417, 353] on div at bounding box center [424, 363] width 285 height 76
type input "859"
type input "249"
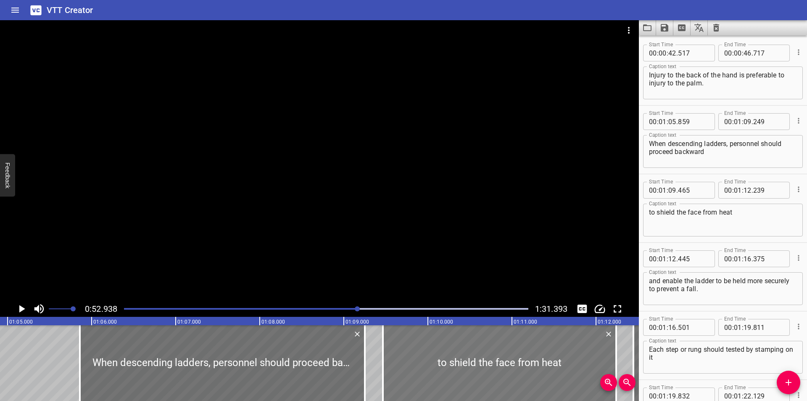
scroll to position [0, 5460]
click at [404, 358] on div at bounding box center [502, 363] width 233 height 76
type input "530"
type input "304"
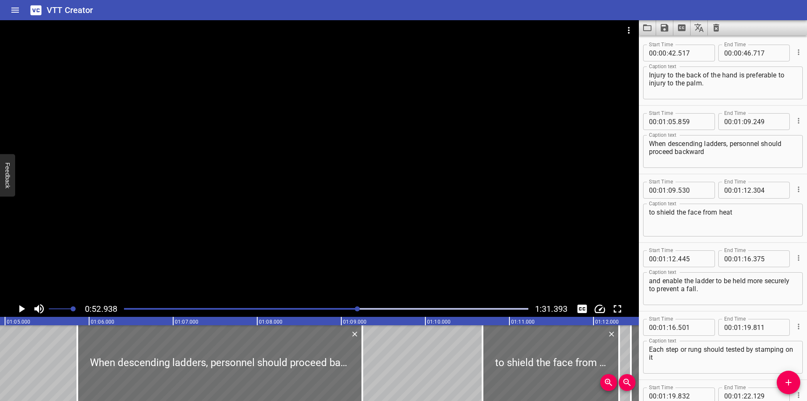
drag, startPoint x: 386, startPoint y: 359, endPoint x: 447, endPoint y: 358, distance: 60.6
click at [483, 360] on div at bounding box center [483, 363] width 2 height 76
type input "10"
type input "680"
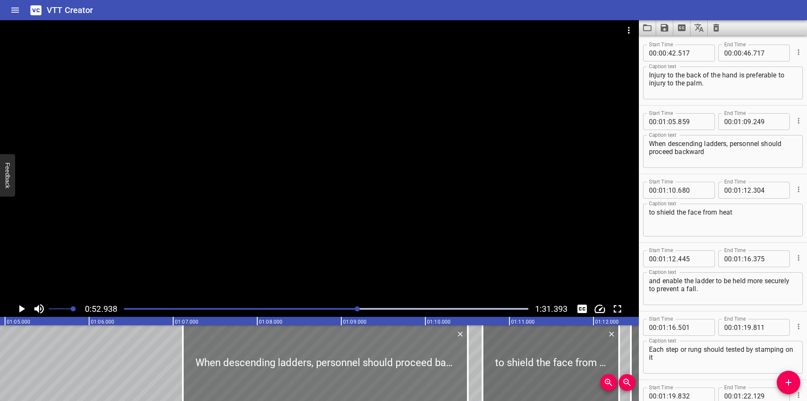
drag, startPoint x: 259, startPoint y: 364, endPoint x: 329, endPoint y: 366, distance: 69.8
click at [329, 366] on div at bounding box center [325, 363] width 285 height 76
type input "07"
type input "114"
type input "10"
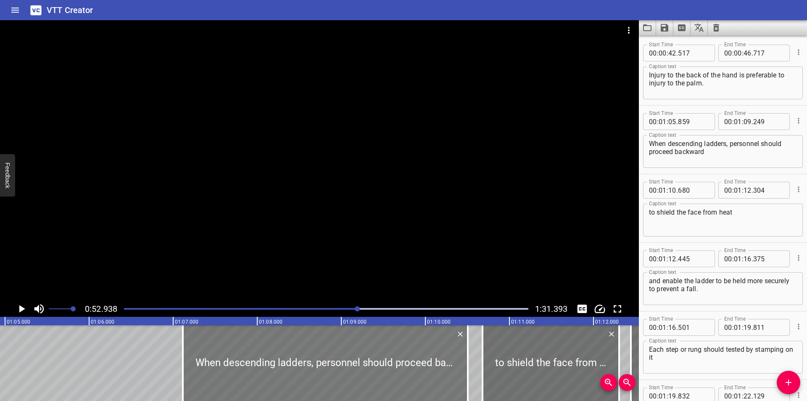
type input "504"
click at [352, 360] on div at bounding box center [325, 363] width 285 height 76
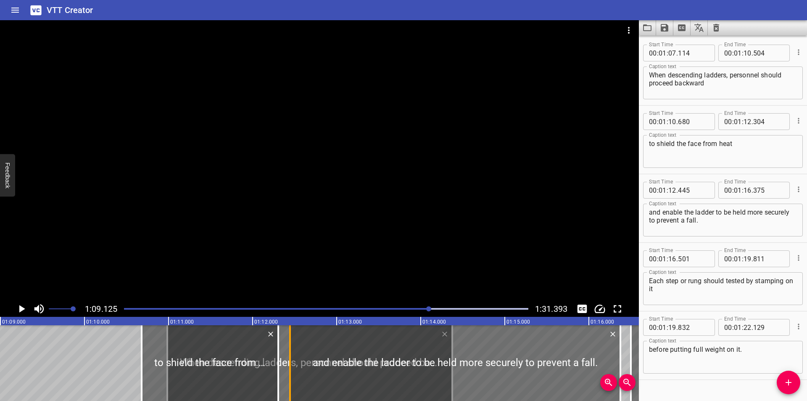
scroll to position [0, 5812]
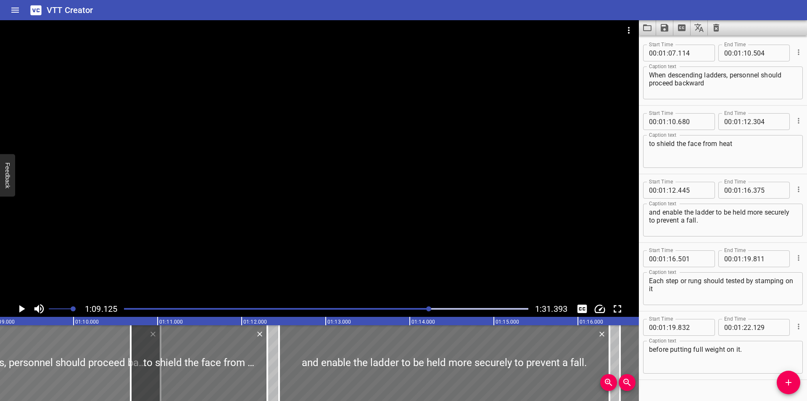
drag, startPoint x: 352, startPoint y: 360, endPoint x: 36, endPoint y: 359, distance: 315.7
click at [36, 359] on div at bounding box center [18, 363] width 285 height 76
type input "544"
type input "934"
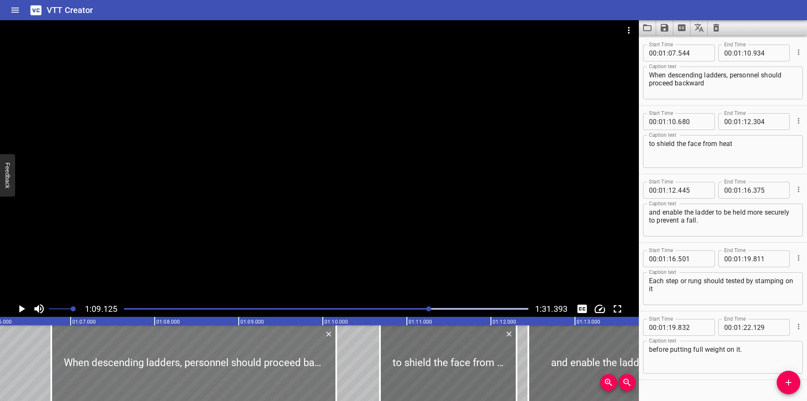
scroll to position [0, 5560]
click at [158, 380] on div at bounding box center [196, 363] width 285 height 76
type input "549"
type input "939"
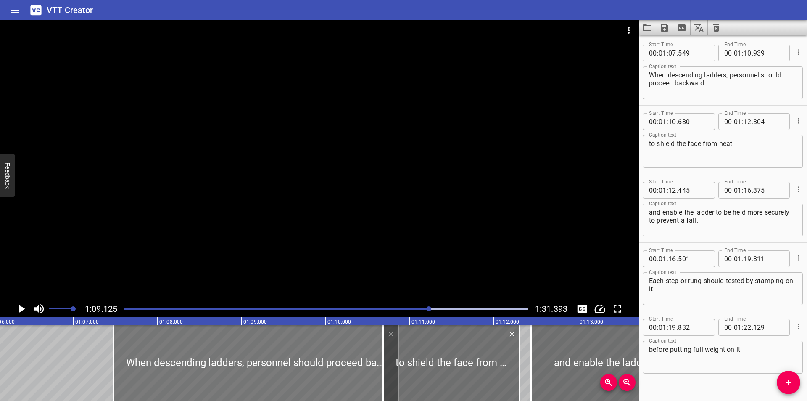
click at [161, 368] on div at bounding box center [256, 363] width 285 height 76
type input "554"
type input "944"
click at [133, 346] on div at bounding box center [246, 363] width 285 height 76
type input "564"
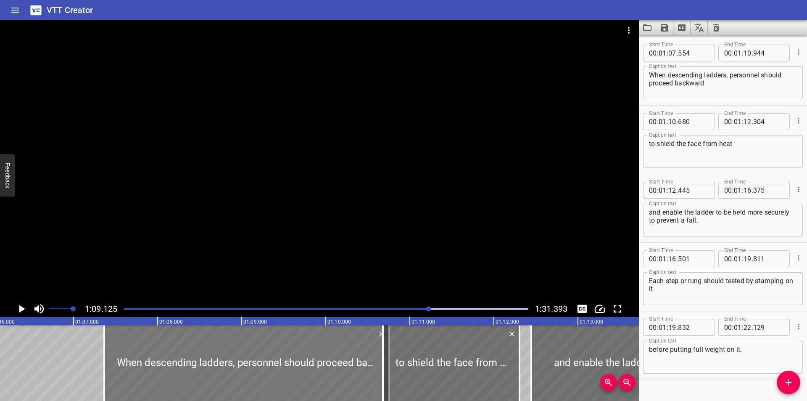
type input "954"
click at [161, 354] on div at bounding box center [248, 363] width 285 height 76
type input "579"
type input "969"
click at [283, 366] on div at bounding box center [225, 363] width 285 height 76
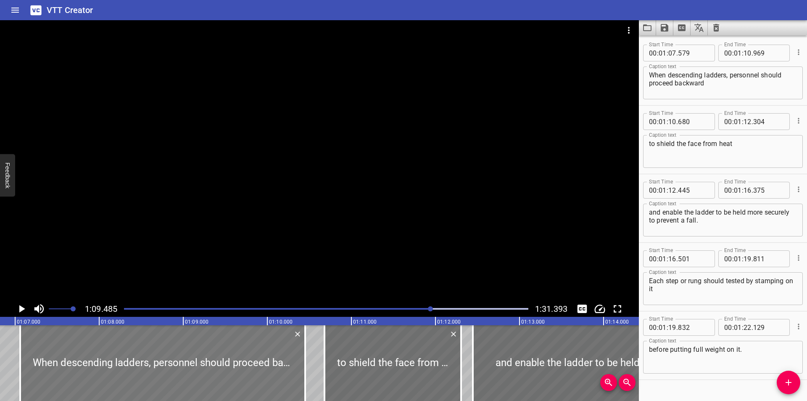
click at [116, 362] on div at bounding box center [162, 363] width 285 height 76
drag, startPoint x: 116, startPoint y: 362, endPoint x: 112, endPoint y: 362, distance: 4.7
click at [114, 362] on div at bounding box center [162, 363] width 285 height 76
type input "549"
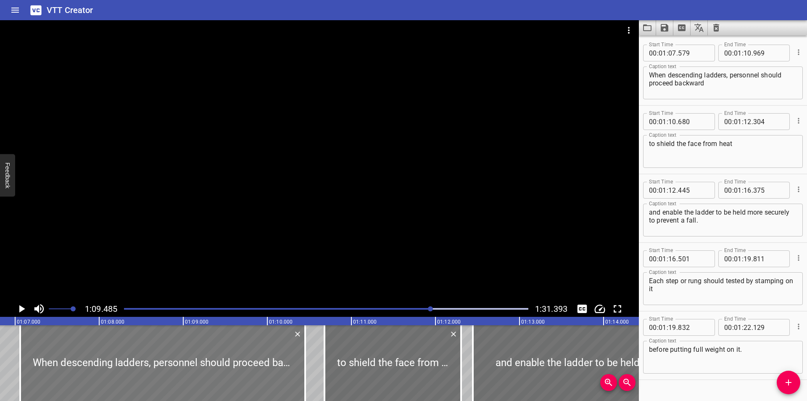
type input "939"
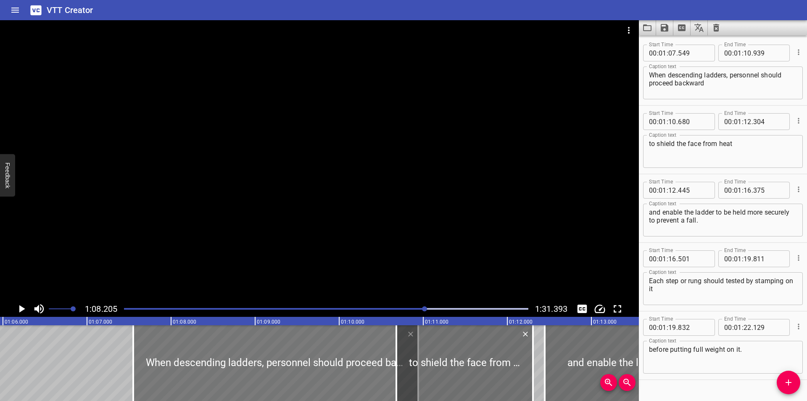
scroll to position [0, 5538]
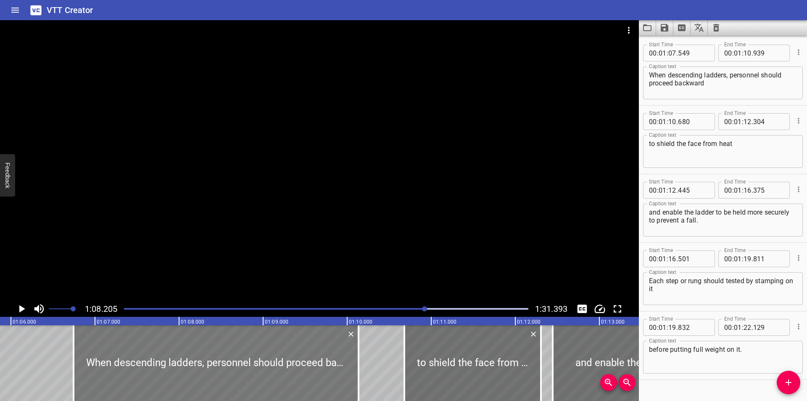
click at [209, 351] on div at bounding box center [216, 363] width 285 height 76
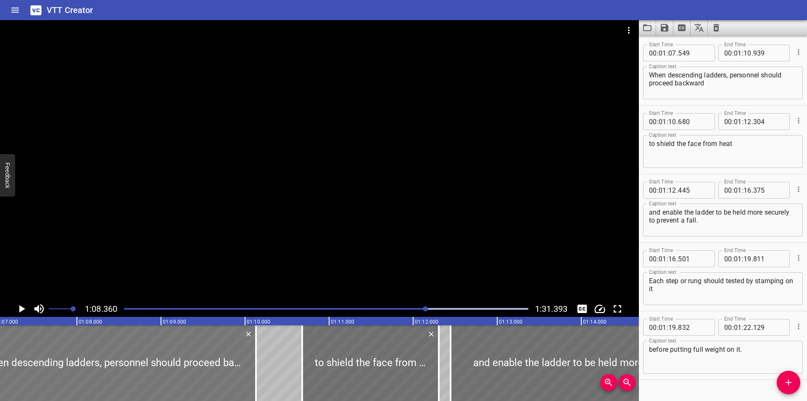
scroll to position [0, 5636]
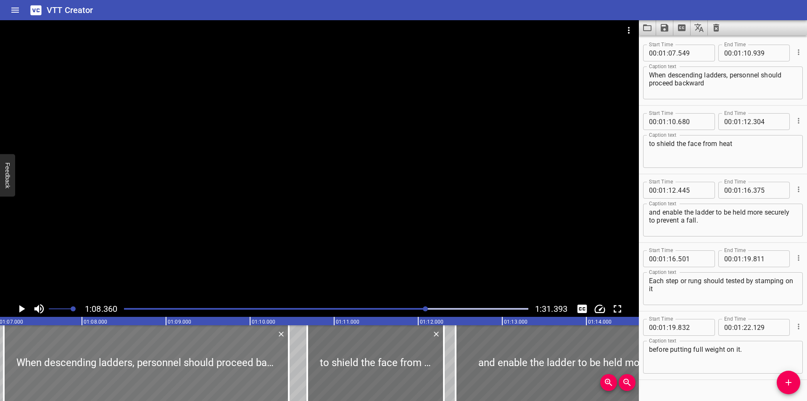
drag, startPoint x: 171, startPoint y: 358, endPoint x: 205, endPoint y: 357, distance: 34.1
click at [205, 357] on div at bounding box center [146, 363] width 285 height 76
type input "08"
type input "079"
type input "11"
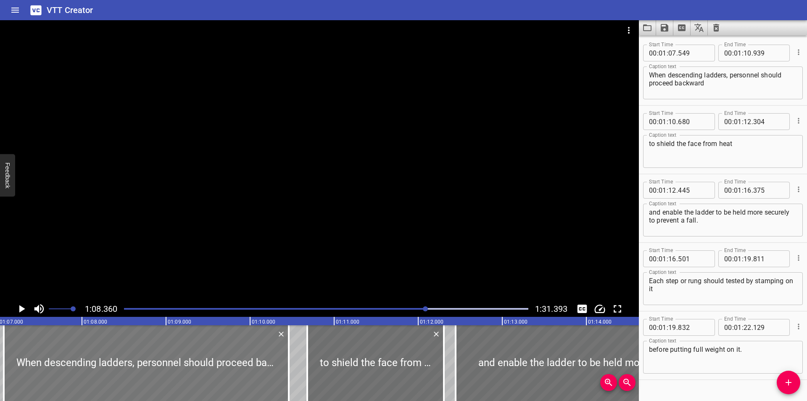
type input "469"
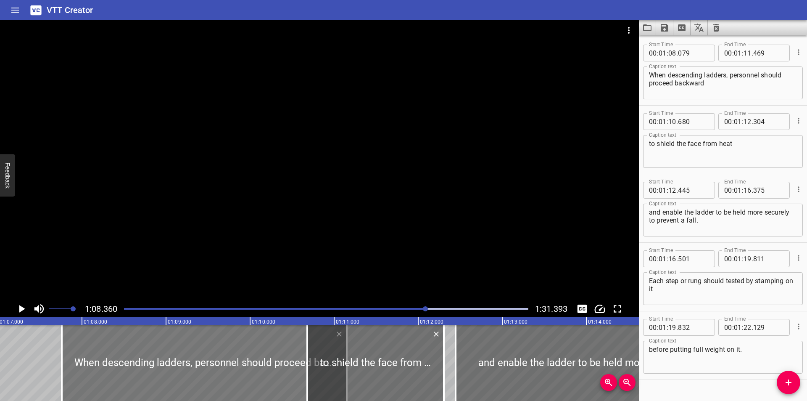
drag, startPoint x: 201, startPoint y: 361, endPoint x: 151, endPoint y: 347, distance: 51.5
click at [151, 347] on div at bounding box center [204, 363] width 285 height 76
type input "07"
type input "489"
type input "10"
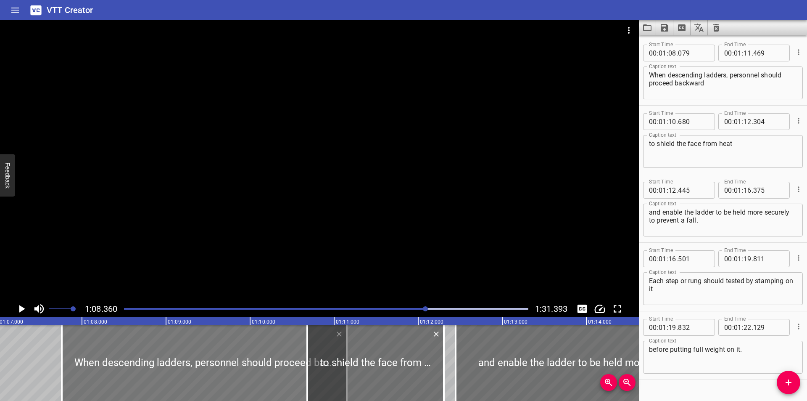
type input "879"
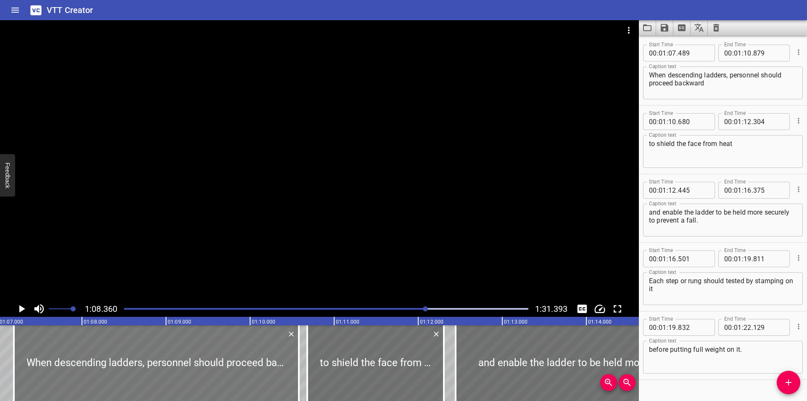
drag, startPoint x: 135, startPoint y: 368, endPoint x: 113, endPoint y: 361, distance: 23.5
click at [110, 362] on div at bounding box center [156, 363] width 285 height 76
type input "184"
type input "574"
click at [230, 238] on div at bounding box center [319, 160] width 639 height 280
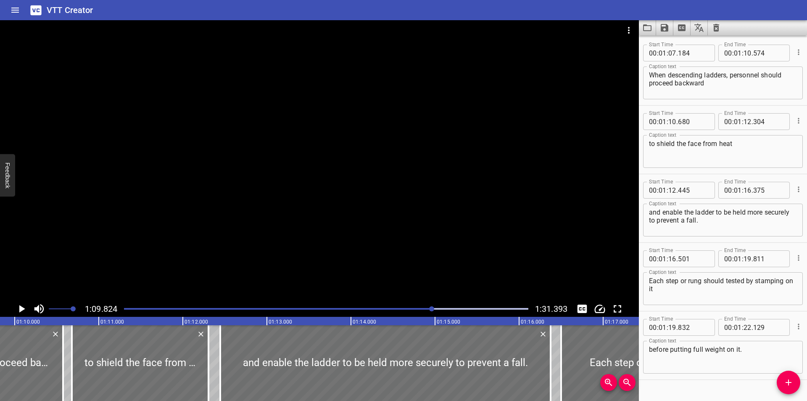
click at [394, 311] on div at bounding box center [326, 309] width 415 height 12
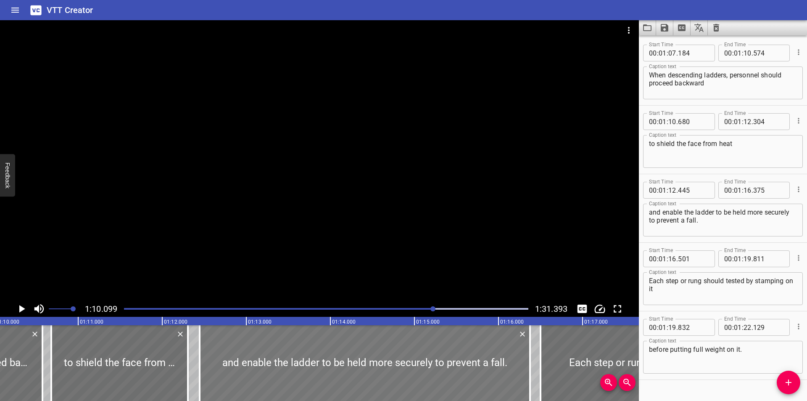
scroll to position [0, 5894]
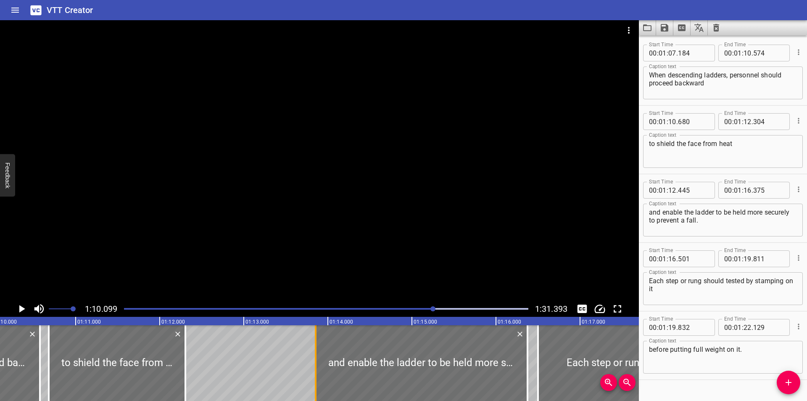
drag, startPoint x: 198, startPoint y: 368, endPoint x: 355, endPoint y: 364, distance: 157.3
click at [317, 364] on div at bounding box center [316, 363] width 2 height 76
type input "14"
type input "315"
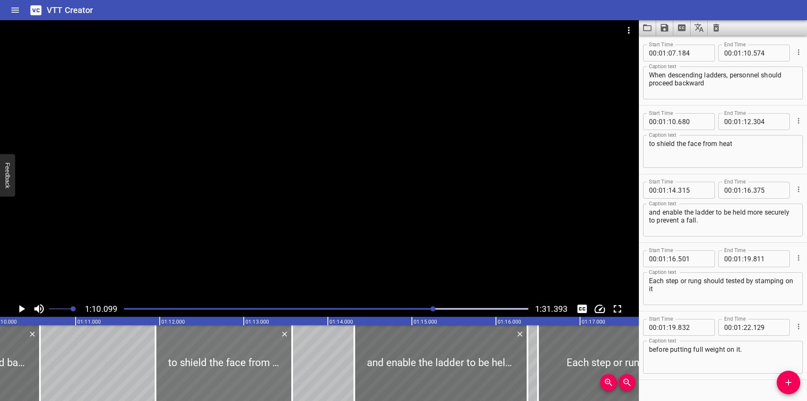
drag, startPoint x: 89, startPoint y: 364, endPoint x: 195, endPoint y: 361, distance: 106.4
click at [195, 361] on div at bounding box center [224, 363] width 137 height 76
type input "11"
type input "950"
type input "13"
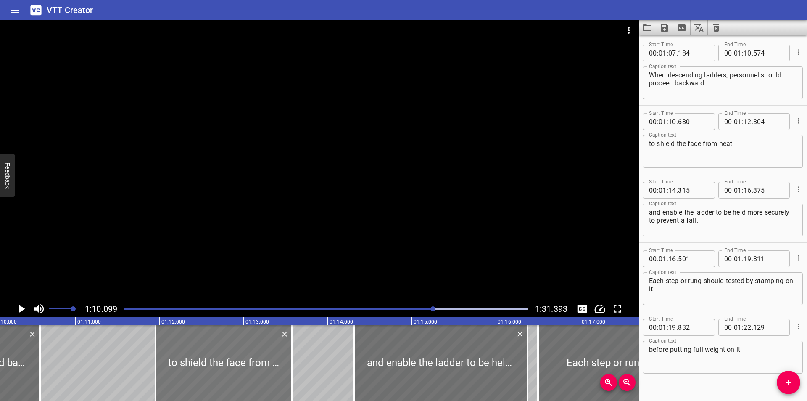
type input "574"
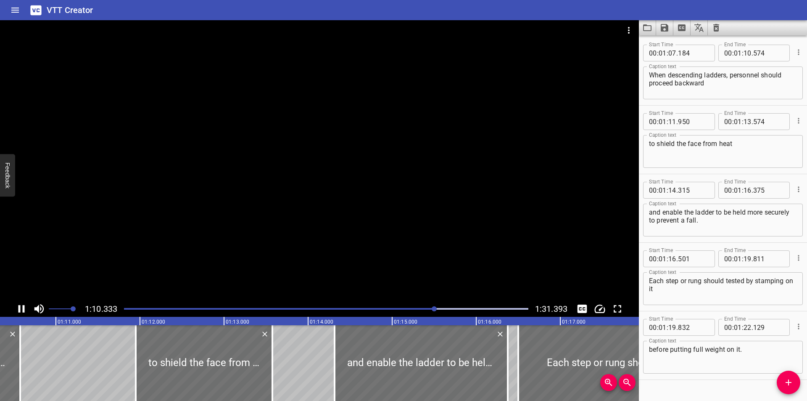
scroll to position [0, 5926]
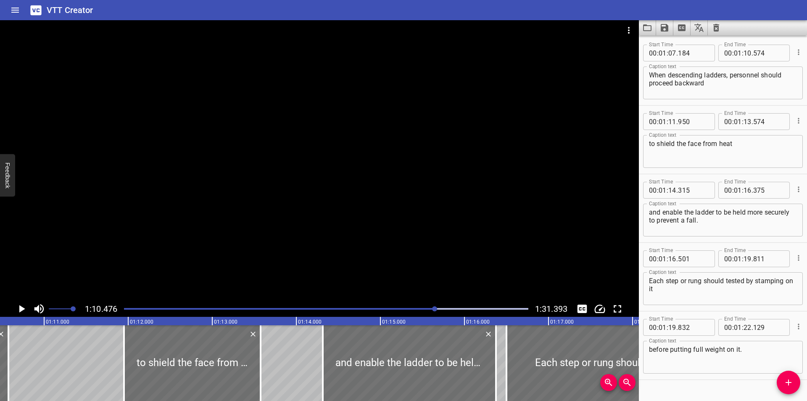
click at [422, 309] on div at bounding box center [326, 309] width 415 height 12
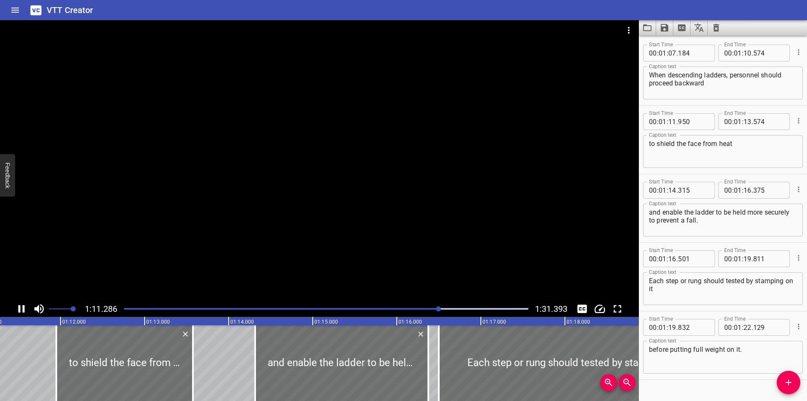
click at [427, 311] on div at bounding box center [326, 309] width 415 height 12
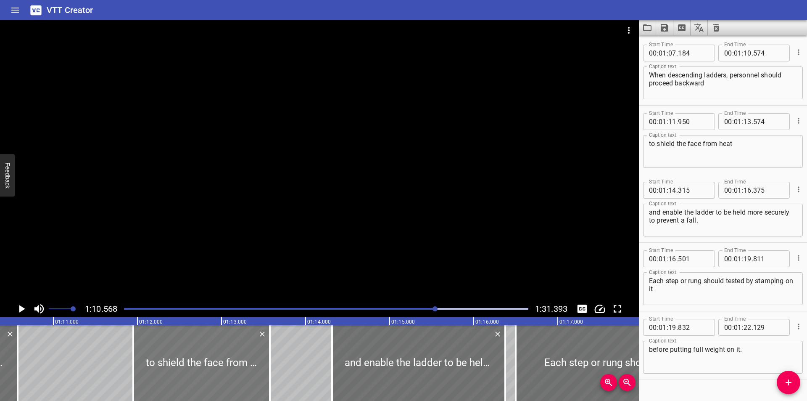
scroll to position [0, 5934]
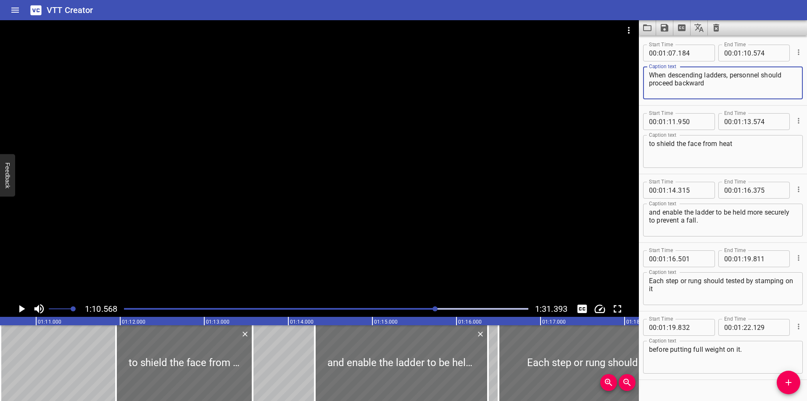
click at [739, 92] on textarea "When descending ladders, personnel should proceed backward" at bounding box center [723, 83] width 148 height 24
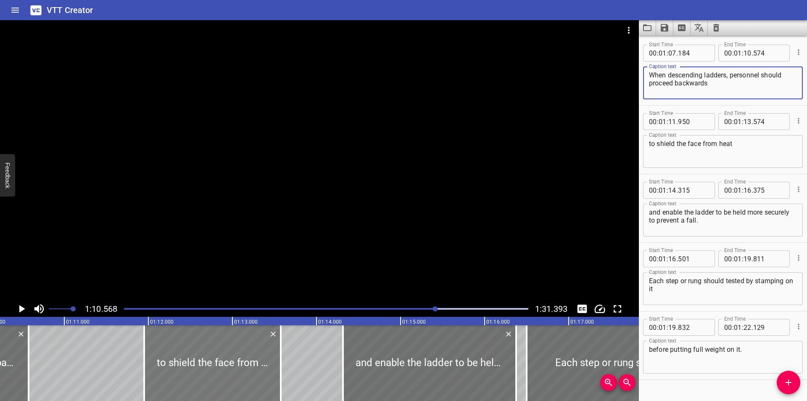
scroll to position [0, 5822]
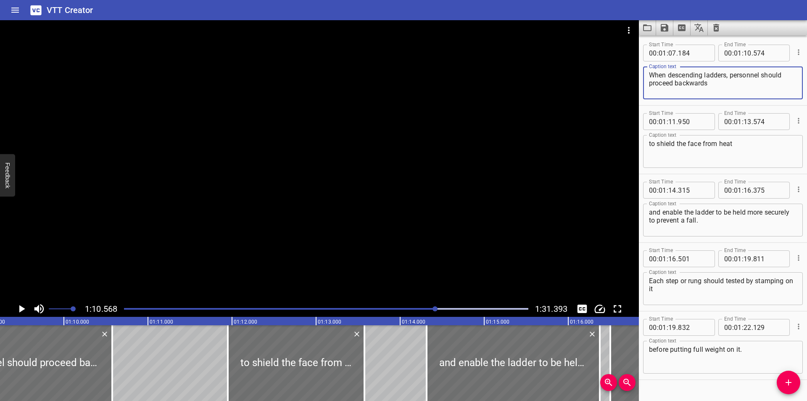
type textarea "When descending ladders, personnel should proceed backwards"
click at [415, 309] on div "Play progress" at bounding box center [234, 309] width 404 height 2
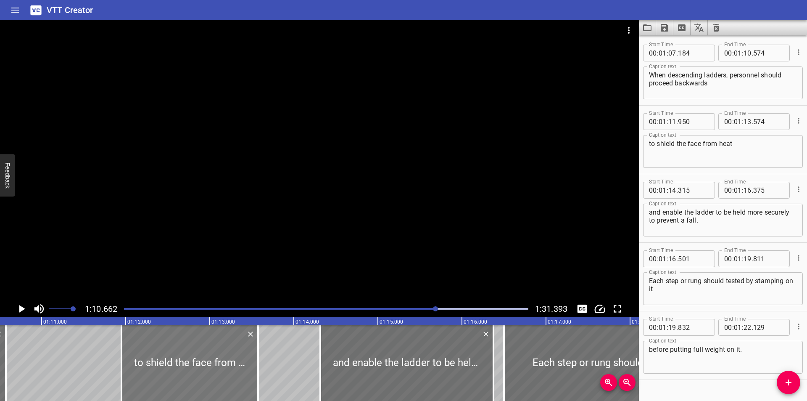
scroll to position [0, 5941]
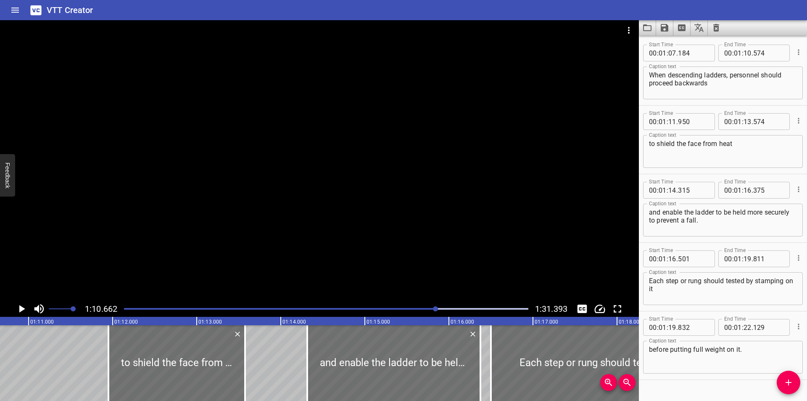
click at [432, 309] on div at bounding box center [326, 309] width 415 height 12
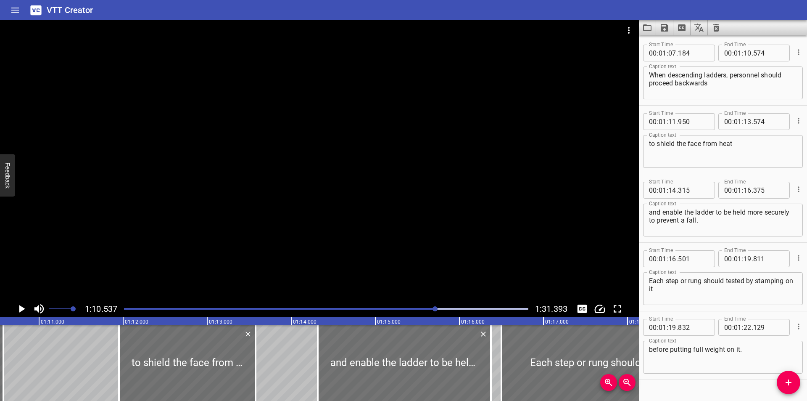
scroll to position [0, 5903]
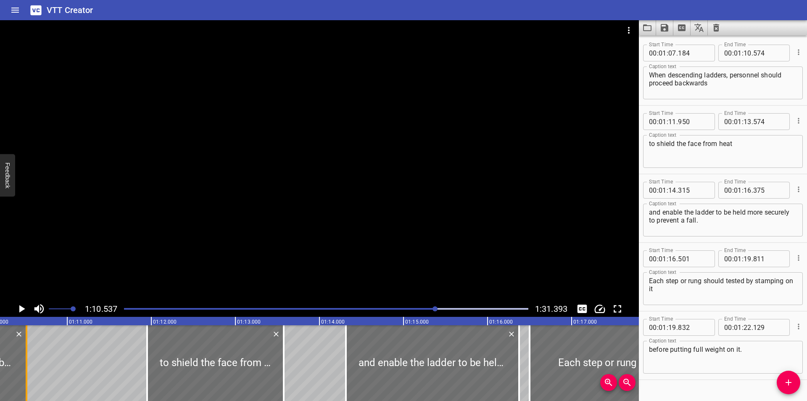
drag, startPoint x: 31, startPoint y: 374, endPoint x: 26, endPoint y: 375, distance: 5.1
click at [26, 375] on div at bounding box center [27, 363] width 2 height 76
type input "514"
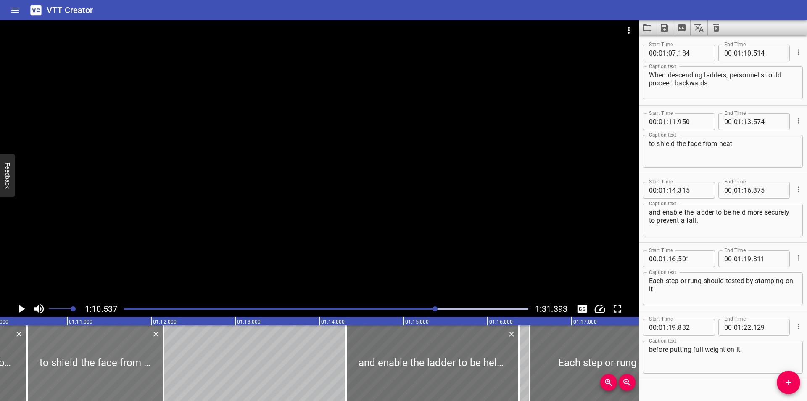
drag, startPoint x: 212, startPoint y: 371, endPoint x: 92, endPoint y: 373, distance: 120.3
click at [92, 373] on div at bounding box center [95, 363] width 137 height 76
type input "10"
type input "520"
type input "12"
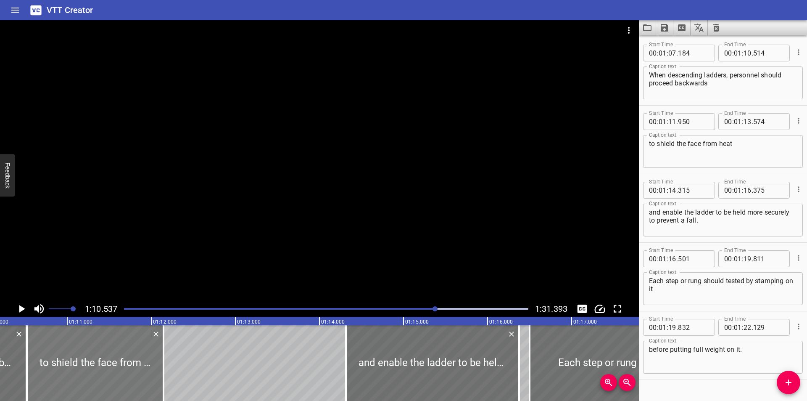
type input "144"
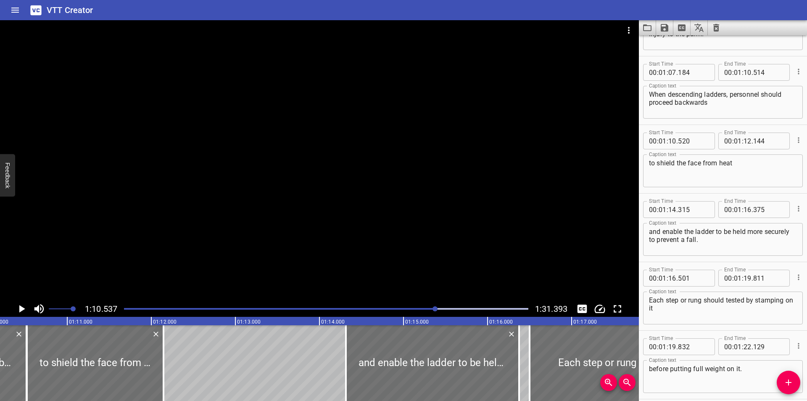
scroll to position [863, 0]
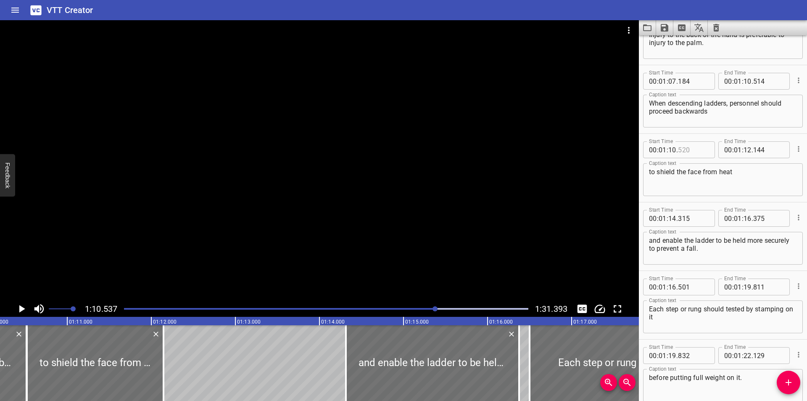
click at [692, 150] on input "number" at bounding box center [693, 149] width 31 height 17
type input "515"
click at [333, 250] on div at bounding box center [319, 160] width 639 height 280
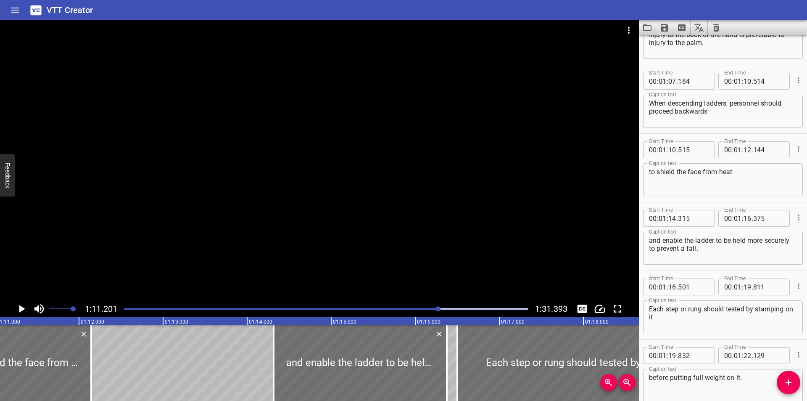
scroll to position [0, 5987]
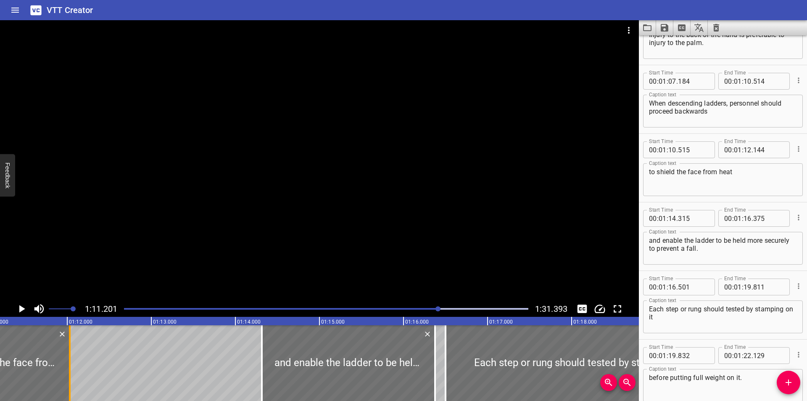
drag, startPoint x: 81, startPoint y: 369, endPoint x: 71, endPoint y: 374, distance: 11.1
click at [71, 374] on div at bounding box center [70, 363] width 8 height 76
type input "029"
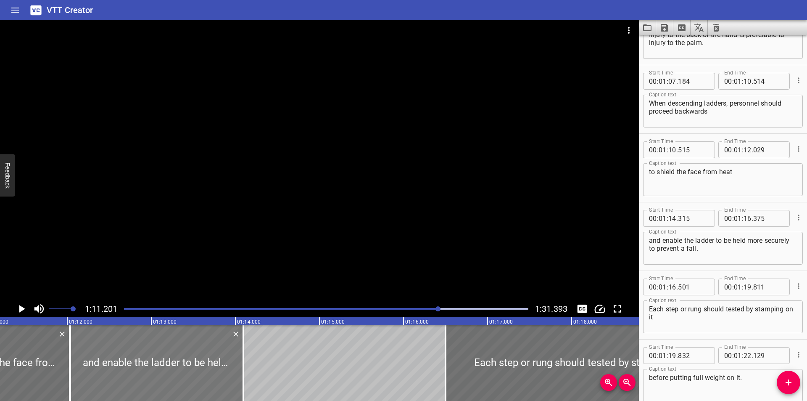
drag, startPoint x: 293, startPoint y: 368, endPoint x: 110, endPoint y: 368, distance: 182.9
click at [110, 368] on div at bounding box center [156, 363] width 173 height 76
type input "12"
type input "035"
type input "14"
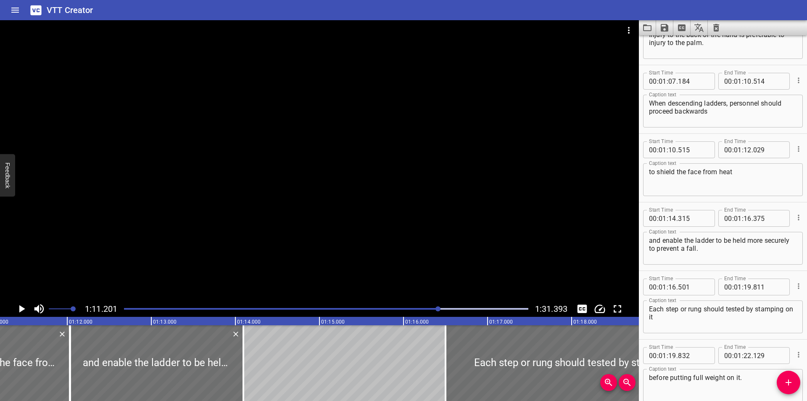
type input "095"
click at [692, 219] on input "number" at bounding box center [693, 218] width 31 height 17
type input "030"
click at [492, 116] on div at bounding box center [319, 160] width 639 height 280
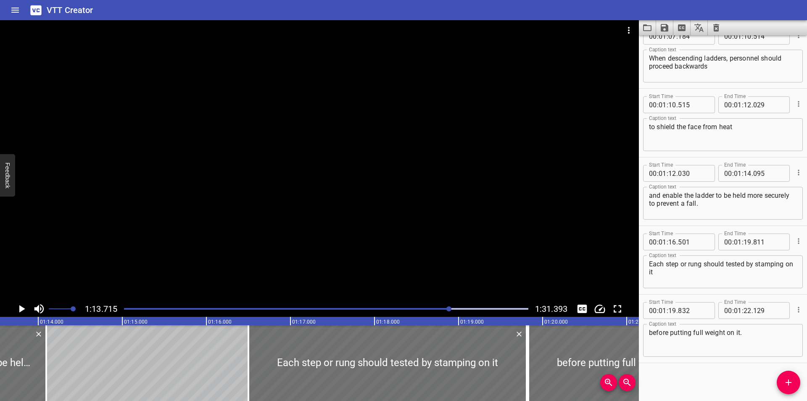
scroll to position [0, 6198]
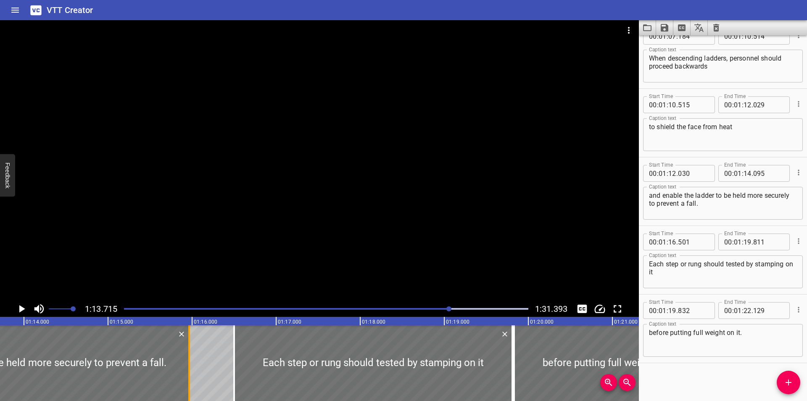
drag, startPoint x: 30, startPoint y: 378, endPoint x: 188, endPoint y: 367, distance: 157.6
click at [188, 367] on div at bounding box center [189, 363] width 8 height 76
type input "15"
type input "965"
drag, startPoint x: 232, startPoint y: 370, endPoint x: 240, endPoint y: 371, distance: 8.1
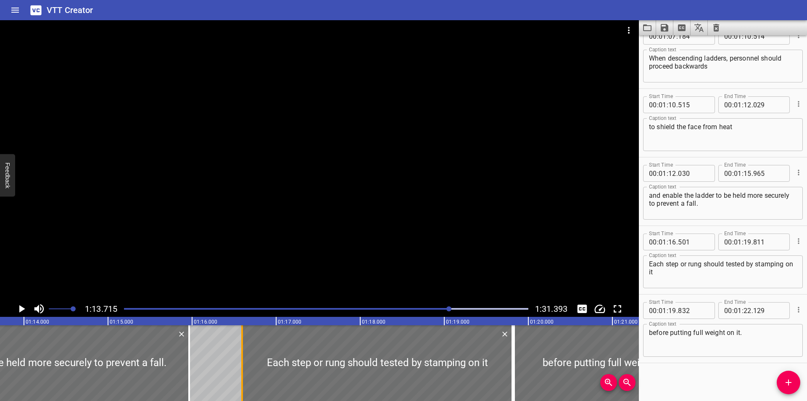
click at [240, 371] on div at bounding box center [242, 363] width 8 height 76
type input "596"
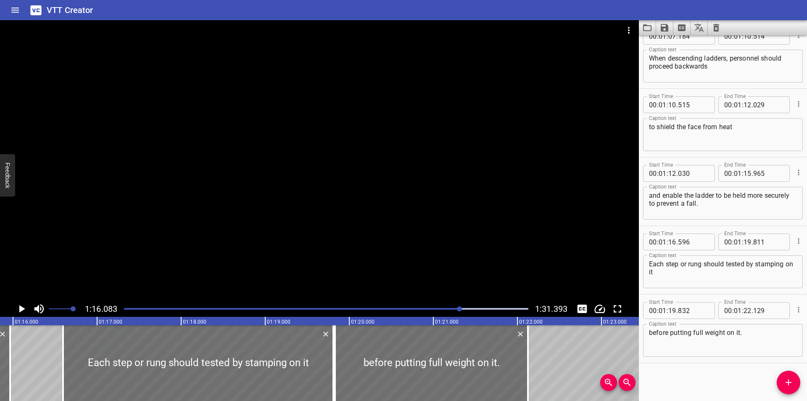
scroll to position [0, 6397]
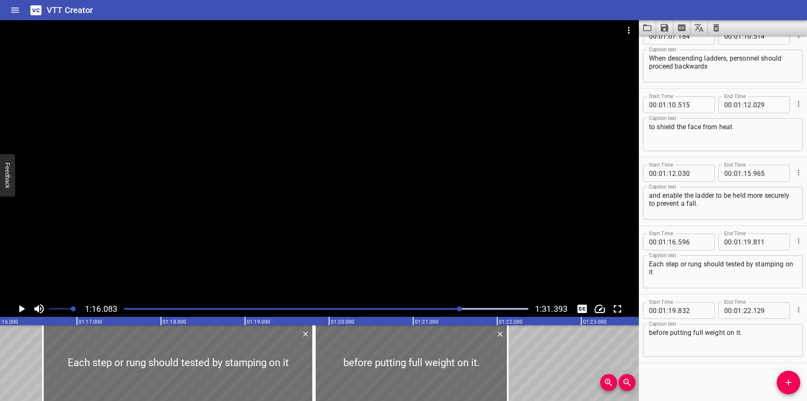
click at [441, 312] on div at bounding box center [326, 309] width 415 height 12
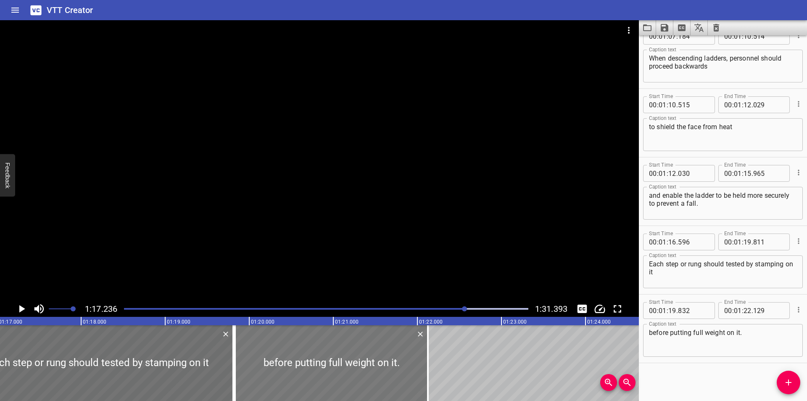
scroll to position [0, 6494]
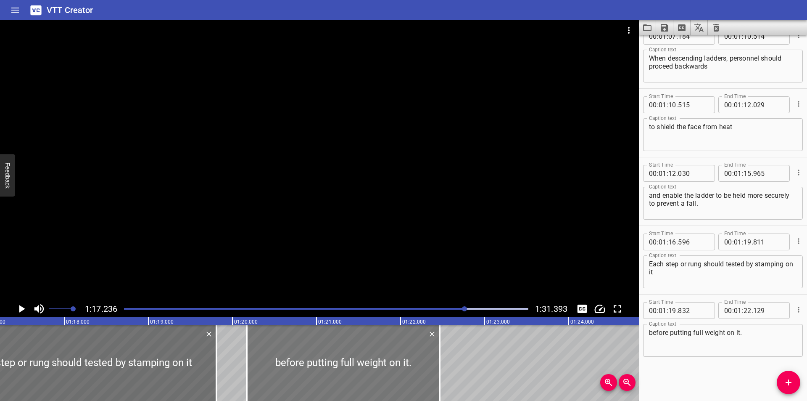
drag, startPoint x: 284, startPoint y: 365, endPoint x: 312, endPoint y: 362, distance: 28.4
click at [312, 362] on div at bounding box center [343, 363] width 193 height 76
type input "20"
type input "172"
type input "469"
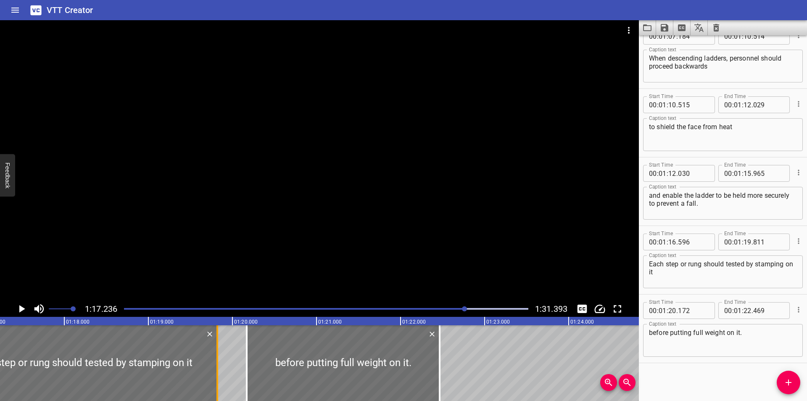
click at [214, 367] on div at bounding box center [217, 363] width 8 height 76
type input "821"
click at [214, 367] on div at bounding box center [217, 363] width 8 height 76
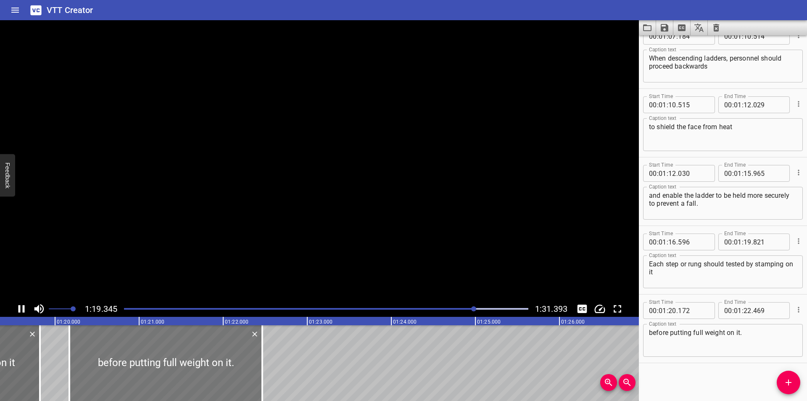
scroll to position [0, 6695]
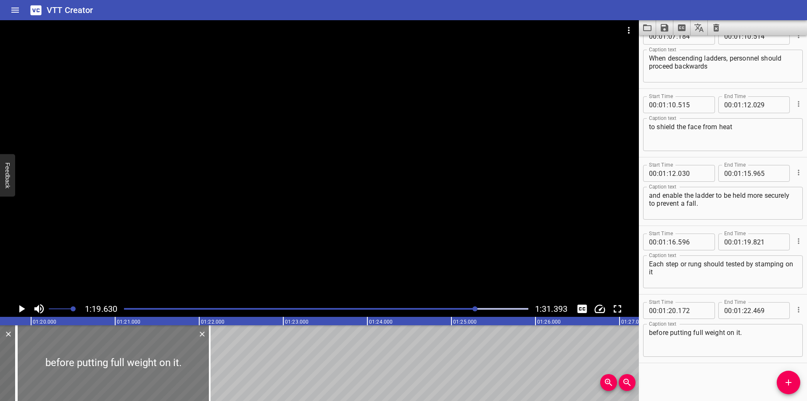
click at [161, 365] on div at bounding box center [113, 363] width 193 height 76
type input "187"
type input "484"
click at [128, 365] on div at bounding box center [114, 363] width 193 height 76
type input "192"
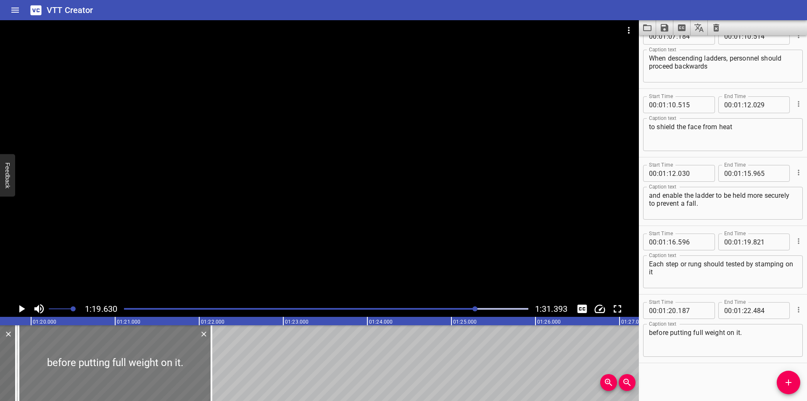
type input "489"
click at [128, 365] on div at bounding box center [114, 363] width 193 height 76
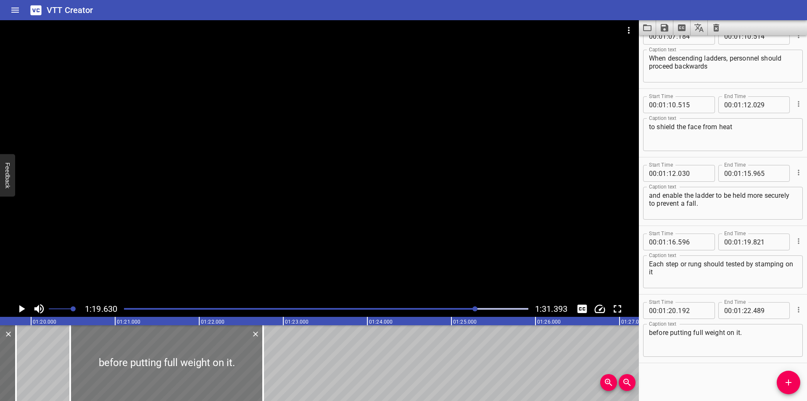
click at [221, 367] on div at bounding box center [166, 363] width 193 height 76
type input "202"
type input "499"
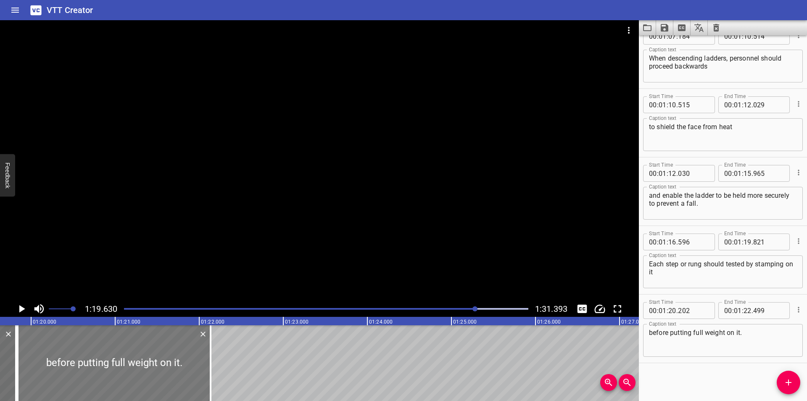
click at [155, 369] on div at bounding box center [114, 363] width 193 height 76
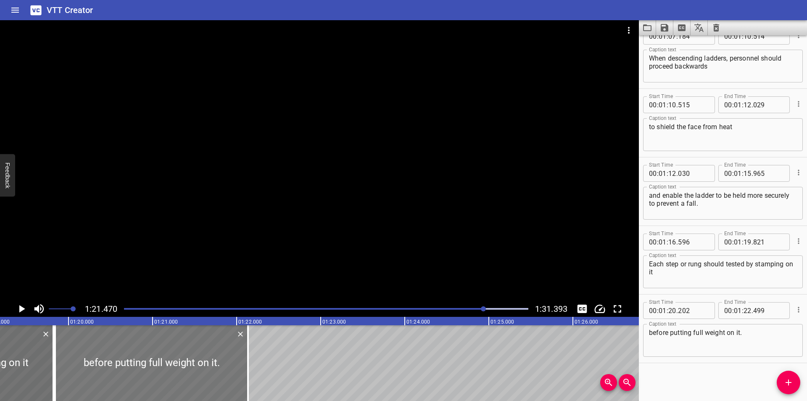
scroll to position [0, 6654]
click at [119, 362] on div at bounding box center [155, 363] width 193 height 76
type input "217"
type input "514"
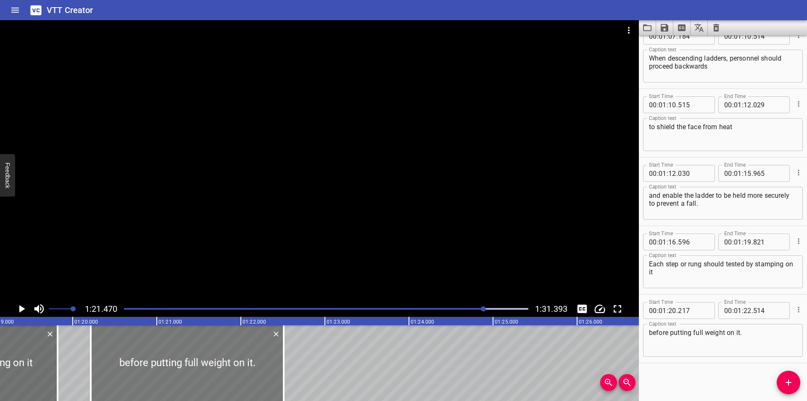
click at [121, 362] on div at bounding box center [187, 363] width 193 height 76
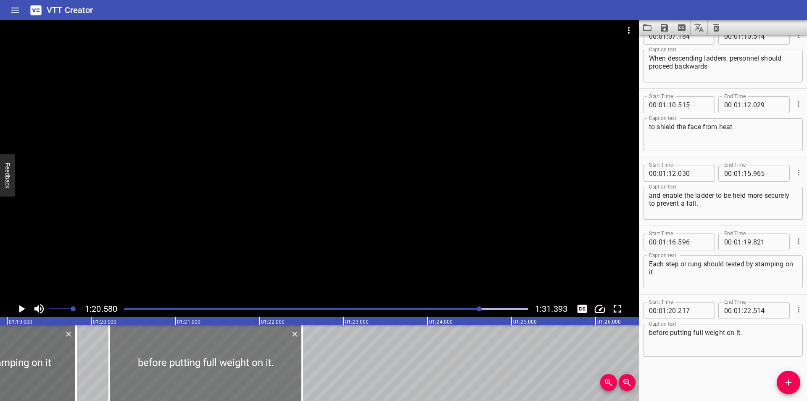
click at [208, 363] on div at bounding box center [205, 363] width 193 height 76
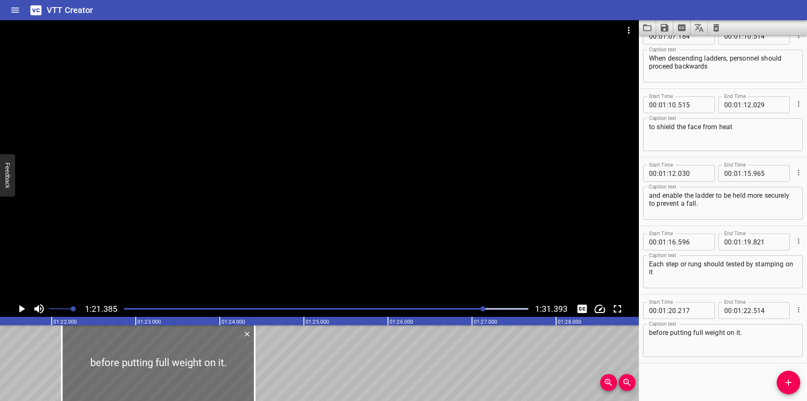
drag, startPoint x: 208, startPoint y: 363, endPoint x: 178, endPoint y: 363, distance: 29.9
click at [178, 363] on div at bounding box center [158, 363] width 193 height 76
type input "22"
type input "332"
type input "24"
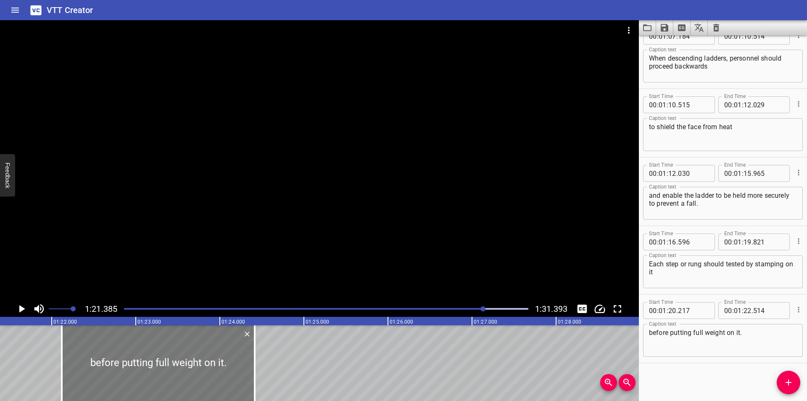
type input "629"
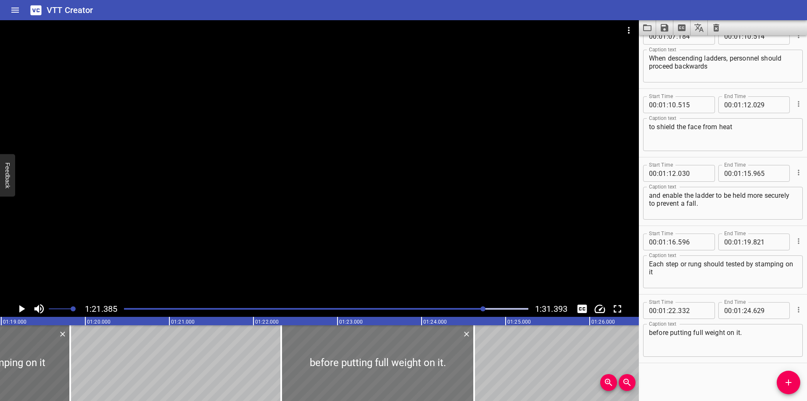
scroll to position [0, 6619]
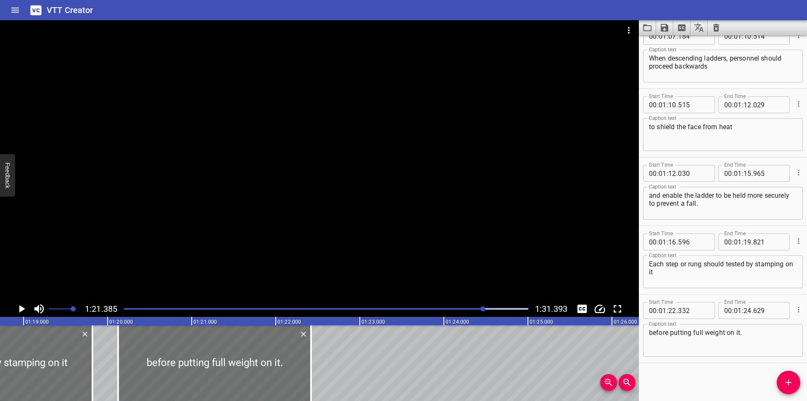
click at [225, 365] on div at bounding box center [214, 363] width 193 height 76
type input "342"
type input "639"
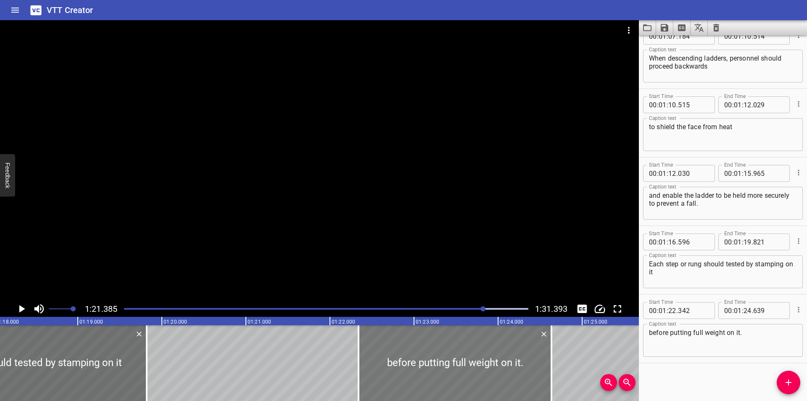
scroll to position [0, 6563]
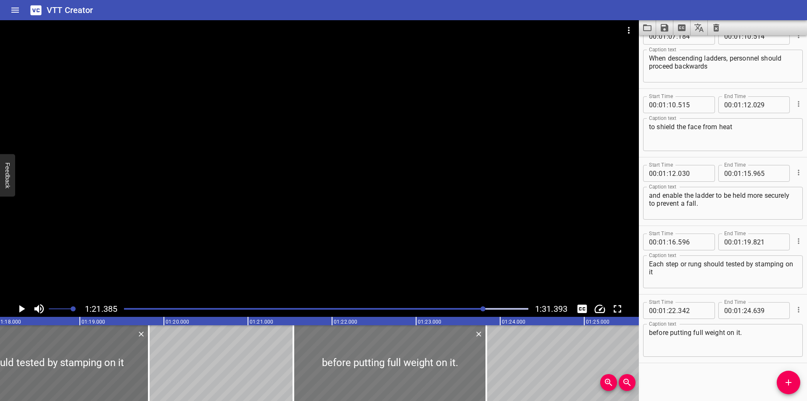
click at [301, 365] on div at bounding box center [389, 363] width 193 height 76
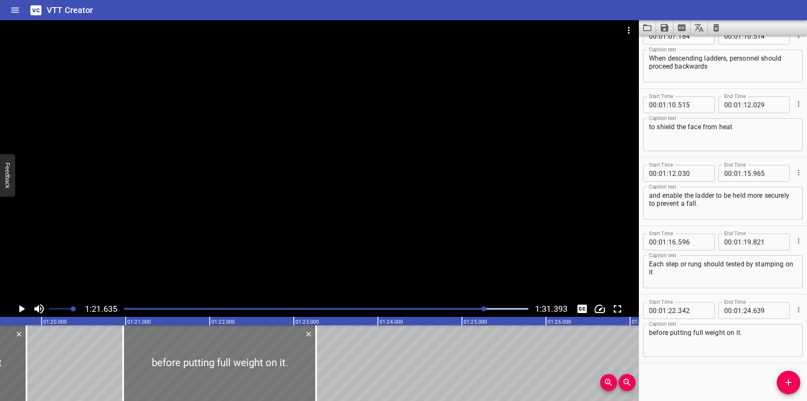
scroll to position [0, 6612]
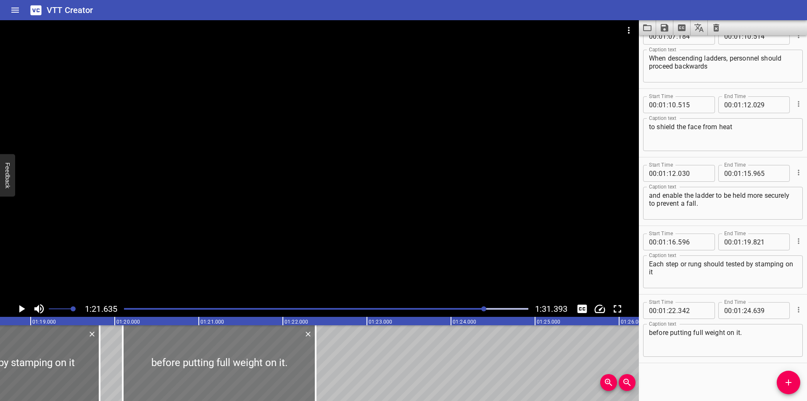
drag, startPoint x: 272, startPoint y: 351, endPoint x: 198, endPoint y: 350, distance: 73.6
click at [198, 350] on div at bounding box center [219, 363] width 193 height 76
type input "21"
type input "467"
type input "23"
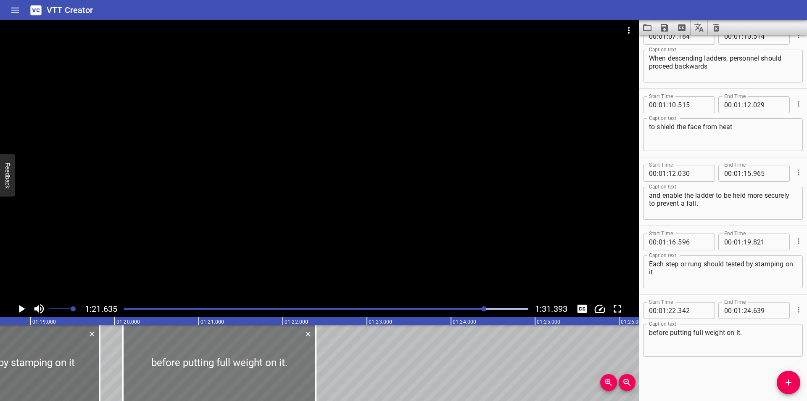
type input "764"
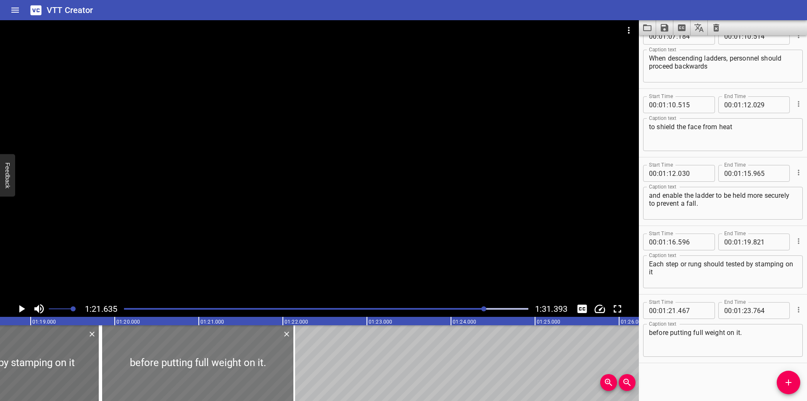
drag, startPoint x: 317, startPoint y: 356, endPoint x: 180, endPoint y: 348, distance: 136.9
click at [180, 348] on div at bounding box center [197, 363] width 193 height 76
type input "19"
type input "842"
type input "22"
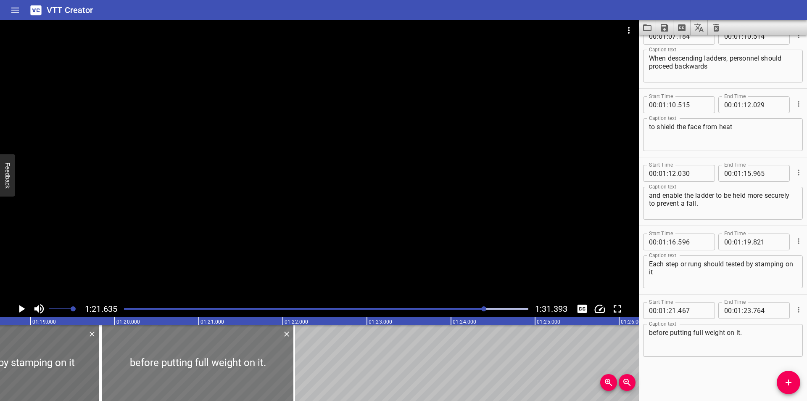
type input "139"
click at [695, 314] on input "number" at bounding box center [693, 310] width 31 height 17
type input "822"
click at [291, 375] on div at bounding box center [292, 363] width 8 height 76
type input "119"
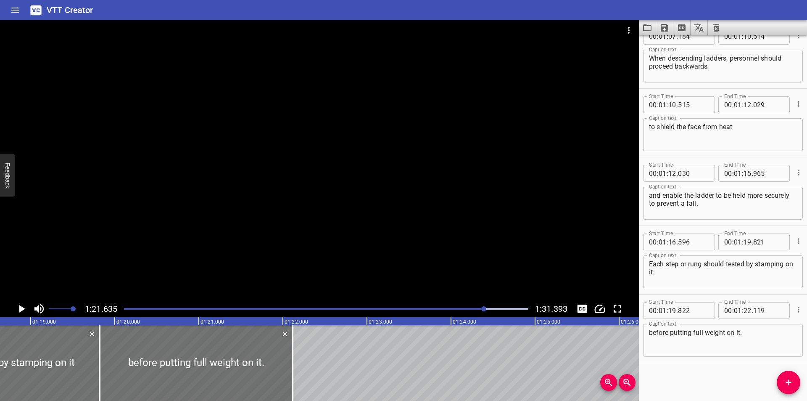
click at [300, 259] on div at bounding box center [319, 160] width 639 height 280
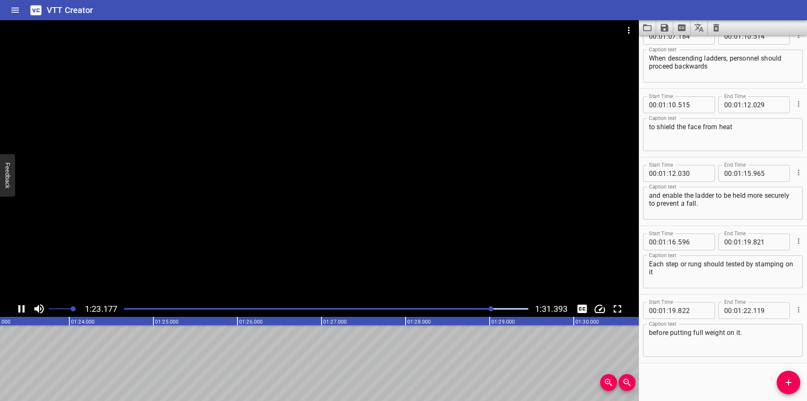
click at [468, 308] on div "Play progress" at bounding box center [290, 309] width 404 height 2
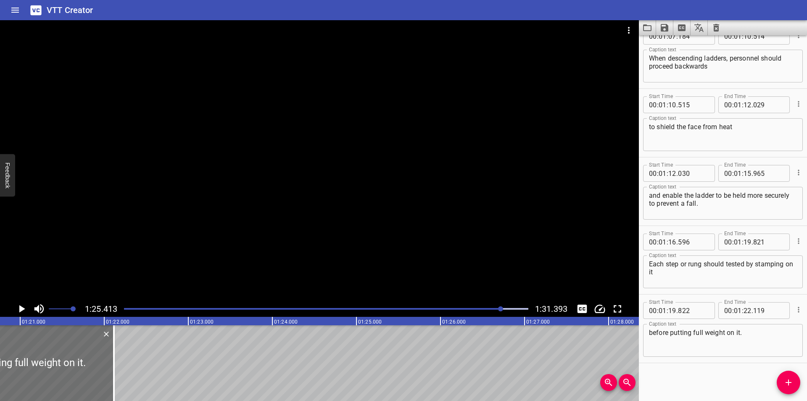
scroll to position [0, 6789]
click at [666, 28] on icon "Save captions to file" at bounding box center [665, 28] width 8 height 8
click at [682, 41] on li "Save to VTT file" at bounding box center [687, 46] width 62 height 15
click at [633, 29] on icon "Video Options" at bounding box center [629, 30] width 10 height 10
click at [633, 28] on li "Select New Video File..." at bounding box center [661, 31] width 84 height 15
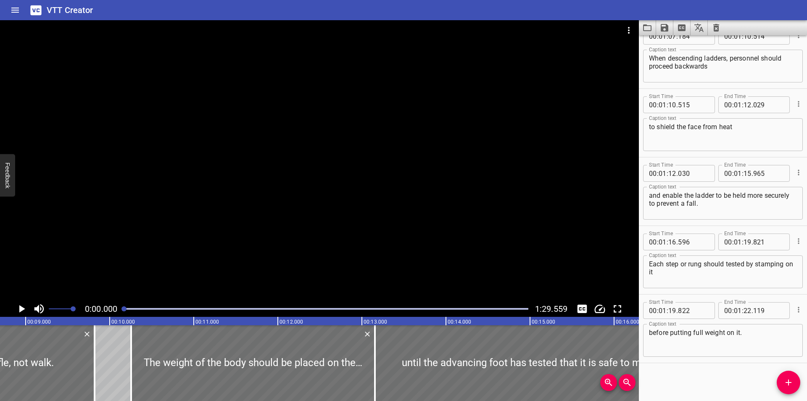
click at [648, 27] on icon "Load captions from file" at bounding box center [647, 28] width 10 height 10
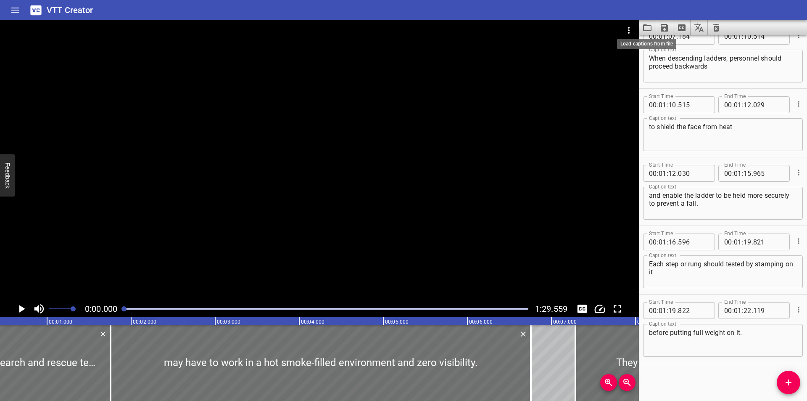
scroll to position [0, 0]
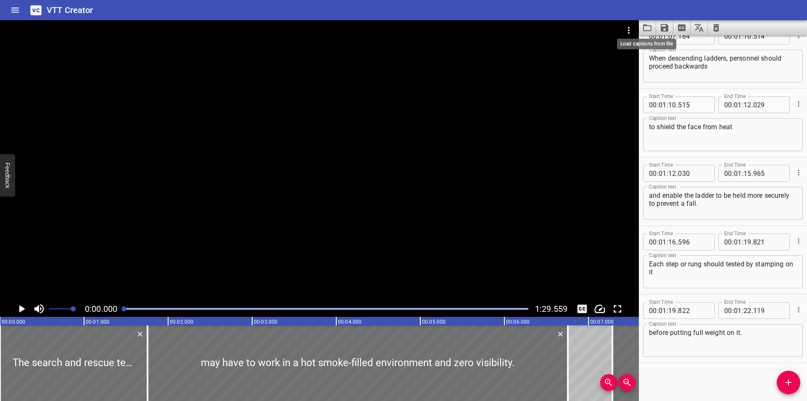
click at [277, 151] on div at bounding box center [319, 160] width 639 height 280
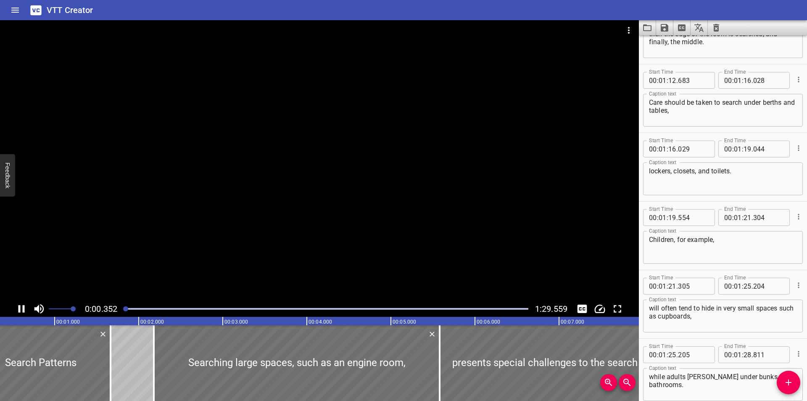
scroll to position [0, 46]
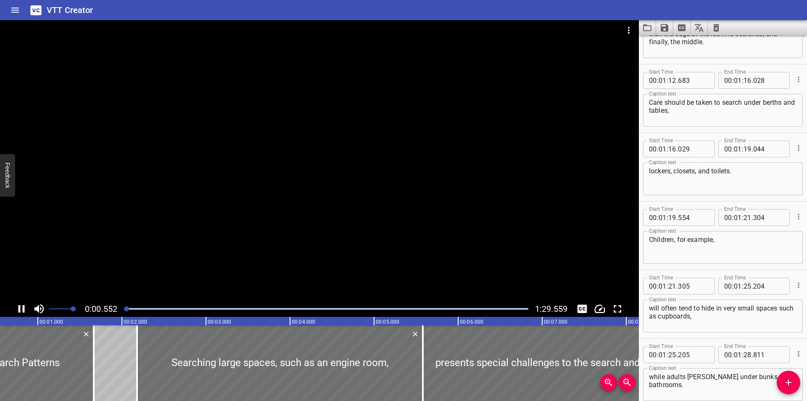
click at [263, 194] on div at bounding box center [319, 160] width 639 height 280
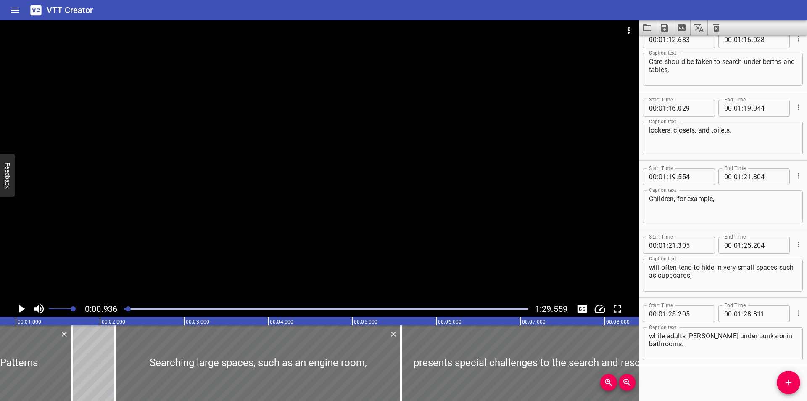
scroll to position [0, 79]
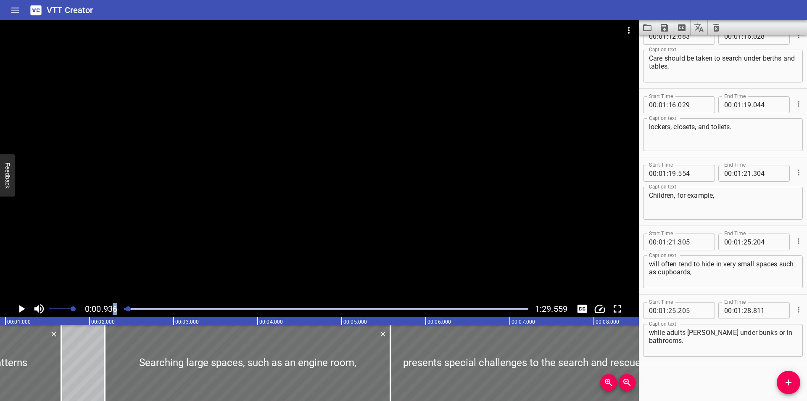
drag, startPoint x: 120, startPoint y: 308, endPoint x: 138, endPoint y: 281, distance: 31.8
click at [107, 307] on div "0:00.936 1:29.559" at bounding box center [319, 309] width 639 height 16
click at [287, 248] on div at bounding box center [319, 160] width 639 height 280
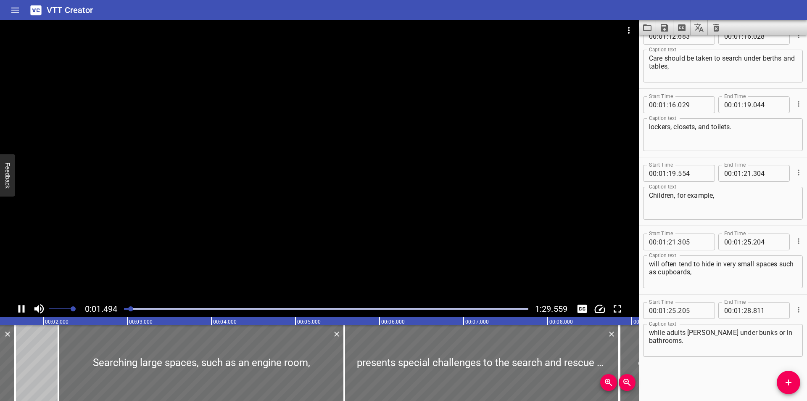
click at [288, 248] on div at bounding box center [319, 160] width 639 height 280
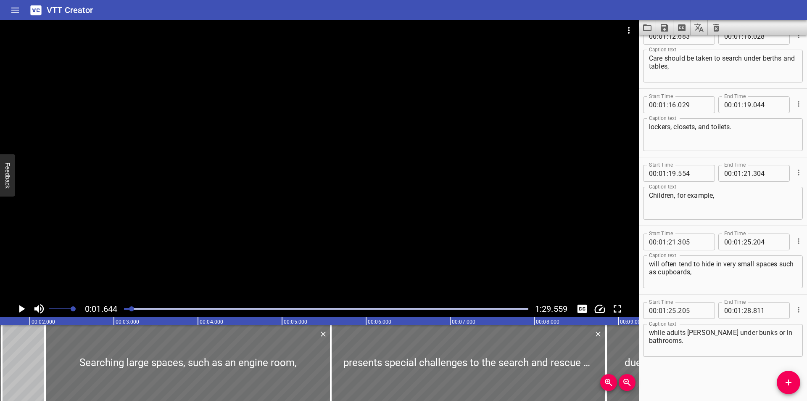
click at [121, 308] on div at bounding box center [326, 309] width 415 height 12
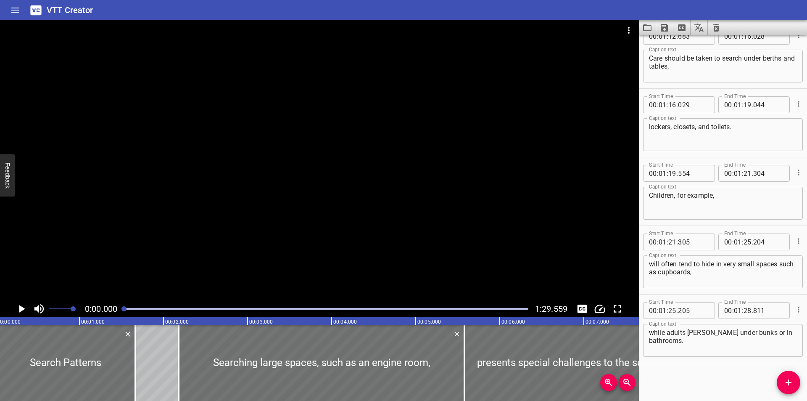
scroll to position [0, 0]
click at [246, 225] on div at bounding box center [319, 160] width 639 height 280
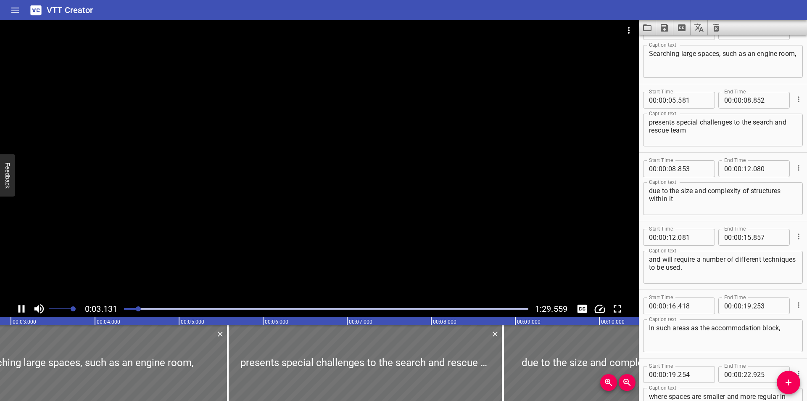
scroll to position [69, 0]
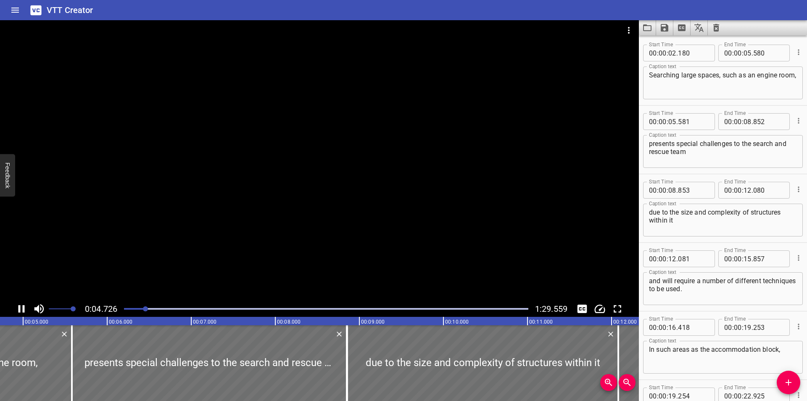
click at [264, 233] on div at bounding box center [319, 160] width 639 height 280
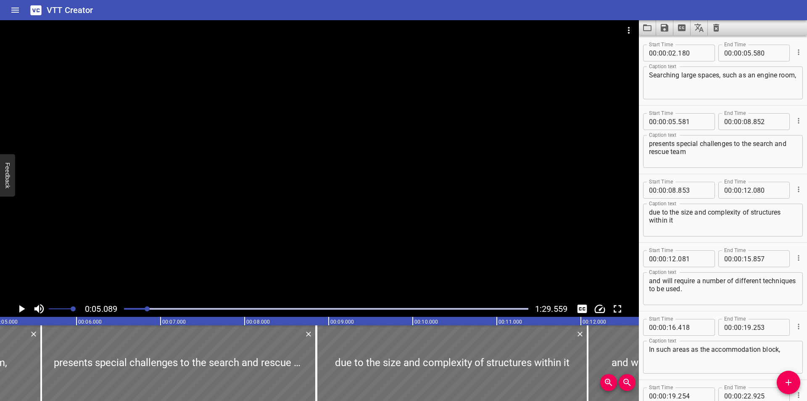
click at [274, 225] on div at bounding box center [319, 160] width 639 height 280
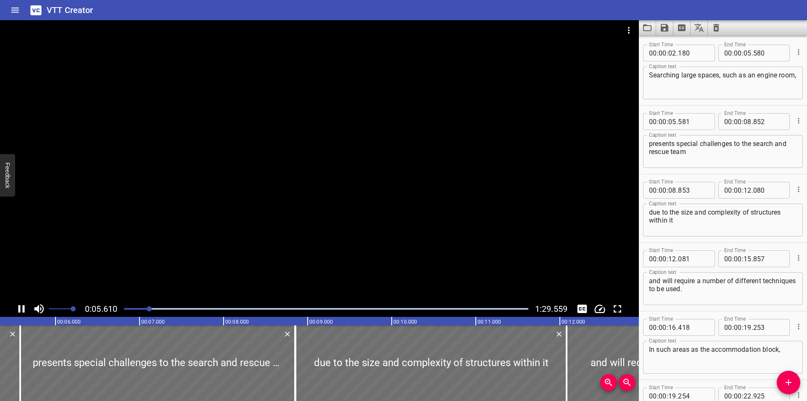
scroll to position [137, 0]
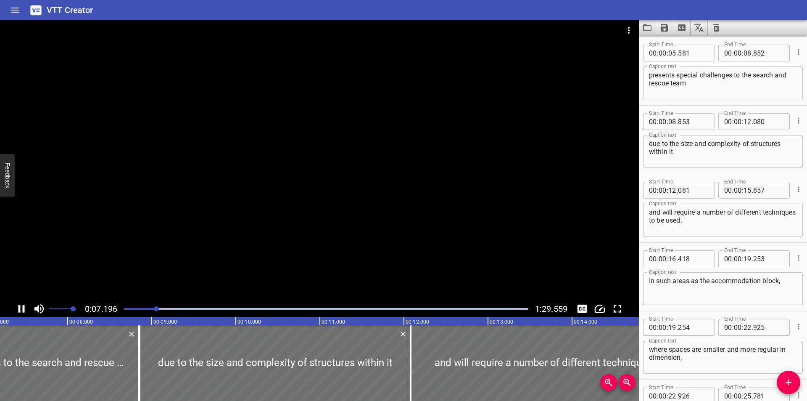
click at [277, 230] on div at bounding box center [319, 160] width 639 height 280
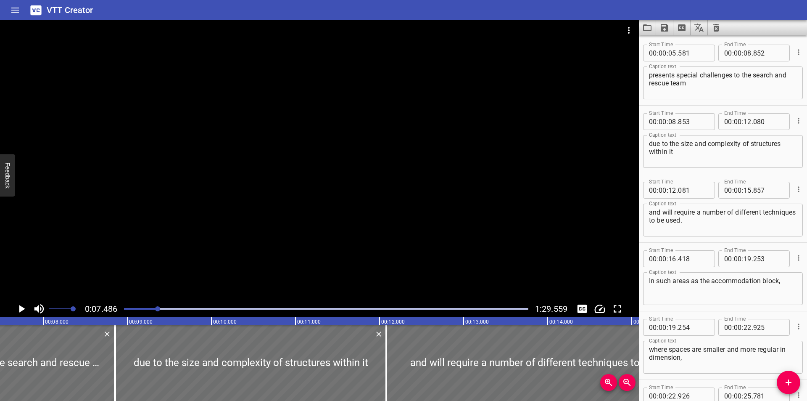
click at [277, 230] on div at bounding box center [319, 160] width 639 height 280
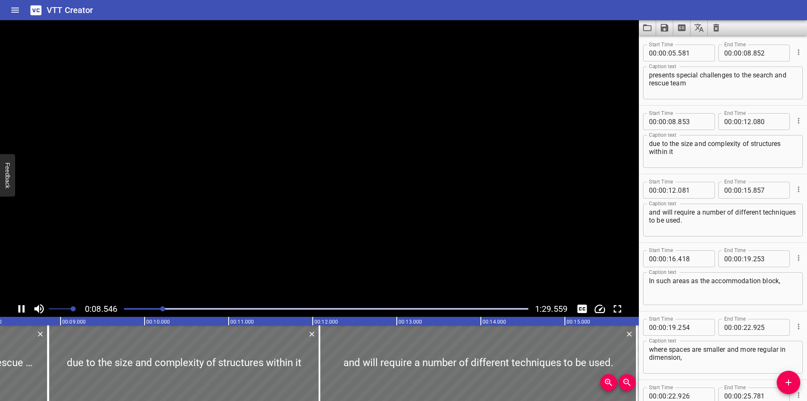
click at [277, 230] on video at bounding box center [319, 160] width 639 height 280
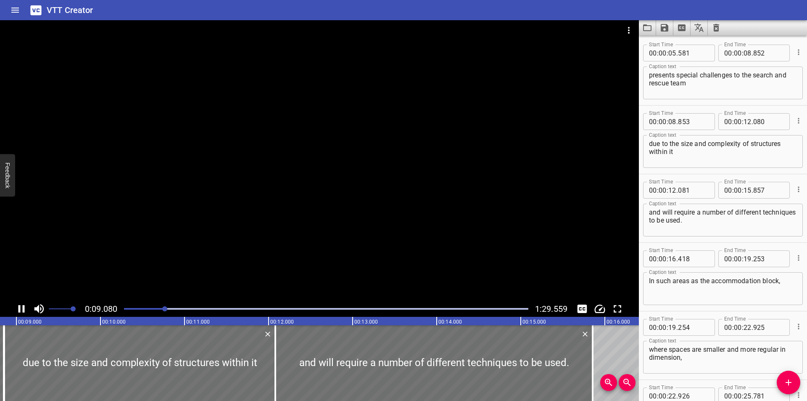
scroll to position [206, 0]
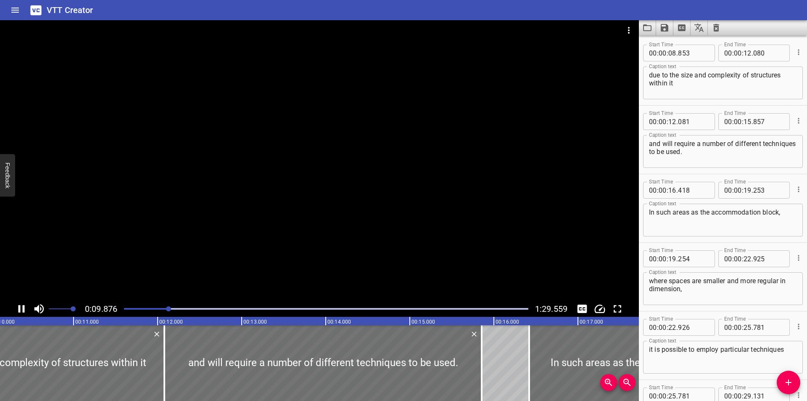
click at [161, 304] on div at bounding box center [326, 309] width 415 height 12
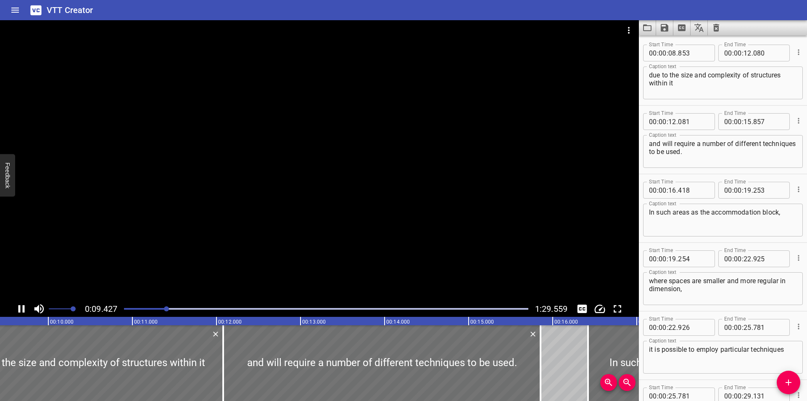
click at [155, 305] on div at bounding box center [326, 309] width 415 height 12
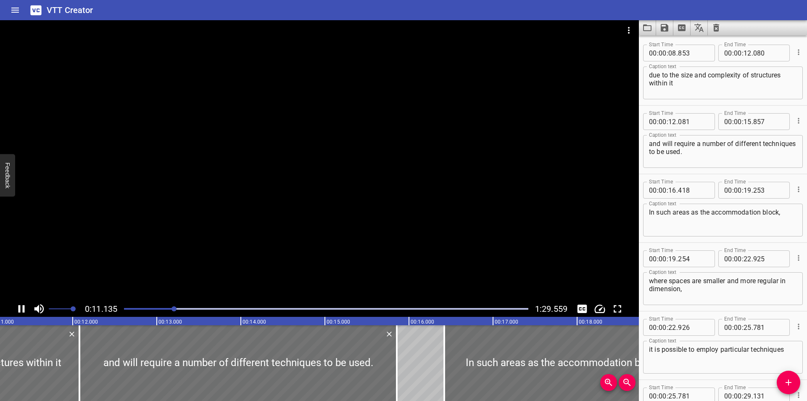
click at [241, 230] on div at bounding box center [319, 160] width 639 height 280
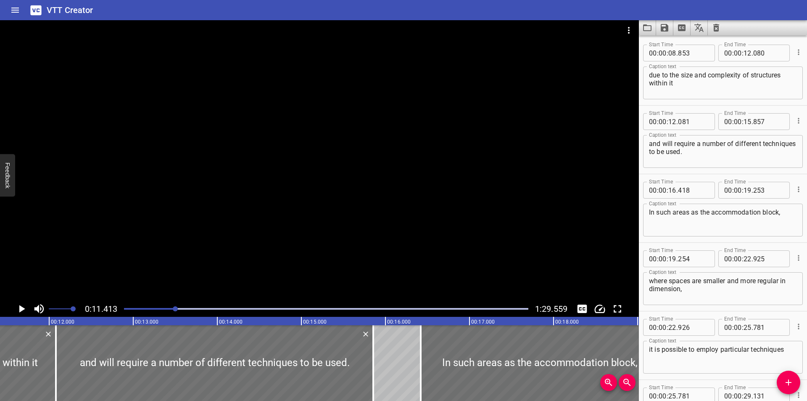
click at [241, 230] on div at bounding box center [319, 160] width 639 height 280
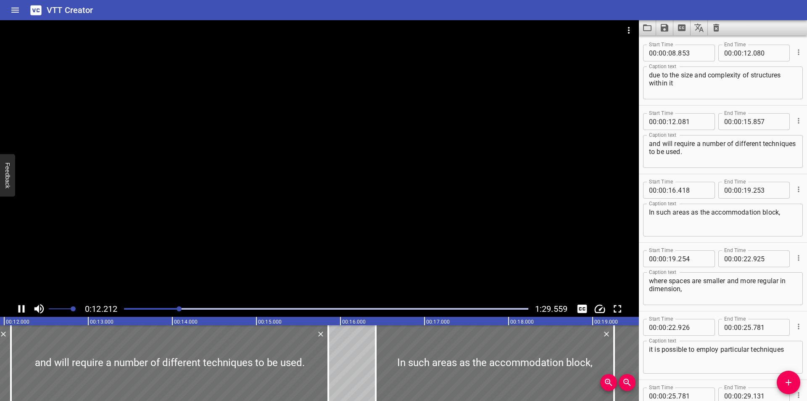
scroll to position [263, 0]
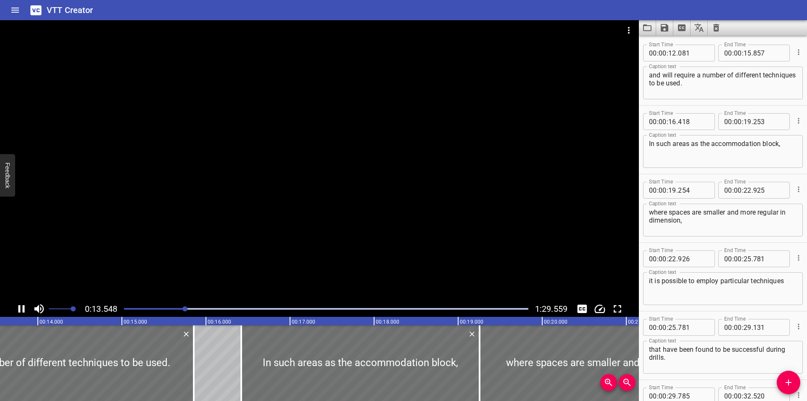
click at [256, 232] on div at bounding box center [319, 160] width 639 height 280
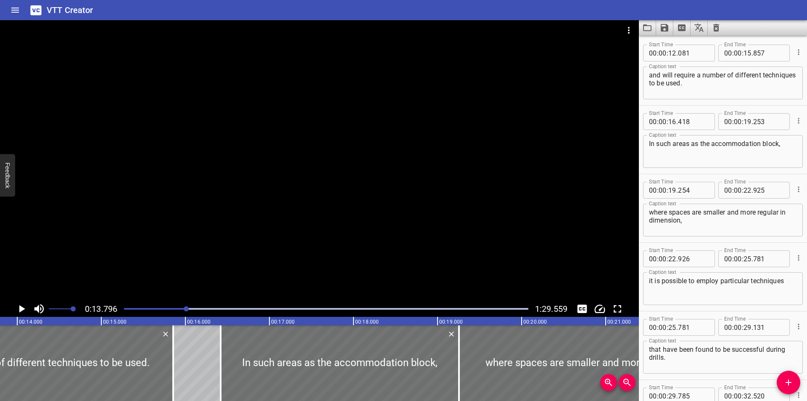
click at [256, 231] on div at bounding box center [319, 160] width 639 height 280
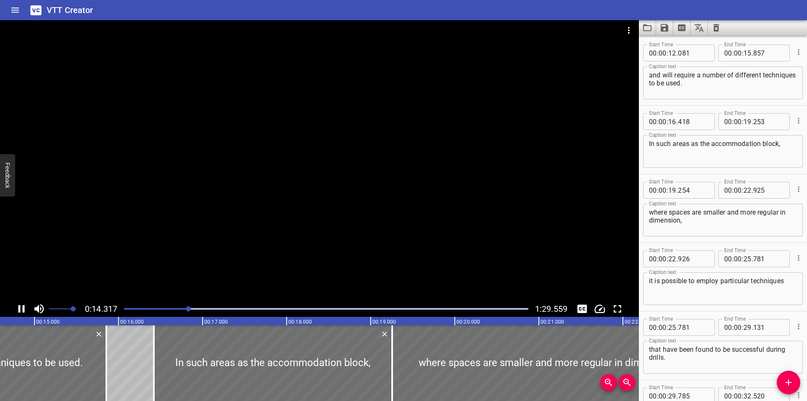
click at [252, 232] on div at bounding box center [319, 160] width 639 height 280
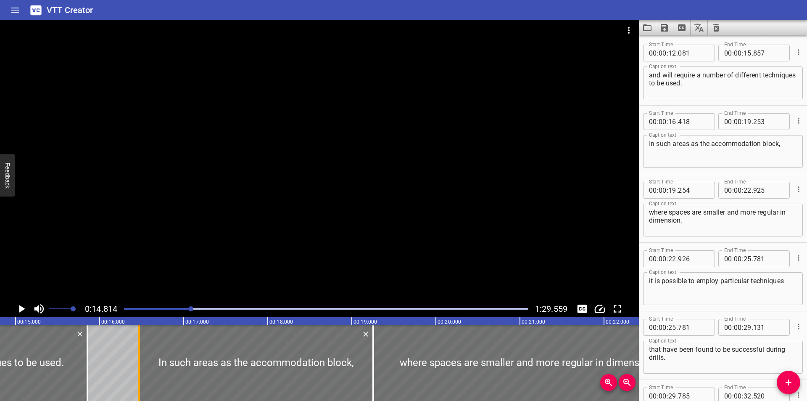
click at [140, 342] on div at bounding box center [139, 363] width 8 height 76
type input "468"
click at [317, 227] on div at bounding box center [319, 160] width 639 height 280
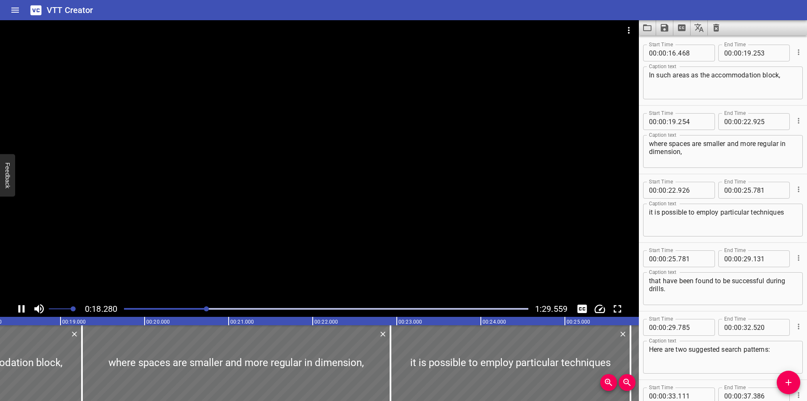
click at [330, 215] on div at bounding box center [319, 160] width 639 height 280
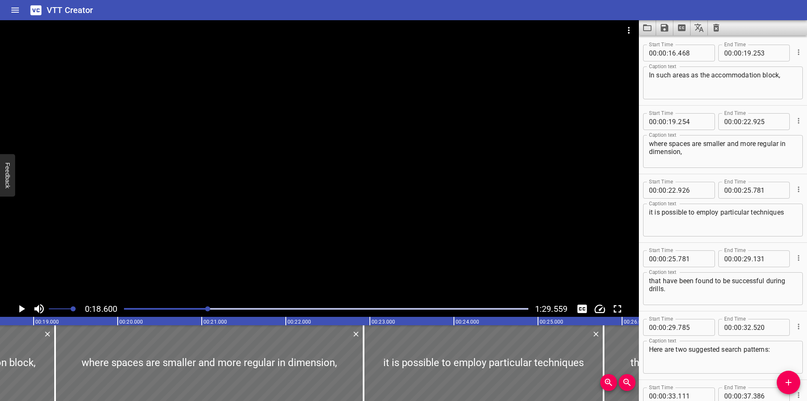
click at [341, 207] on div at bounding box center [319, 160] width 639 height 280
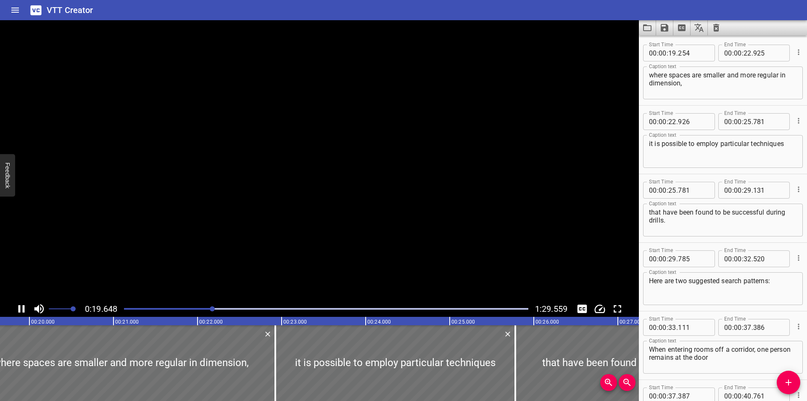
click at [341, 207] on video at bounding box center [319, 160] width 639 height 280
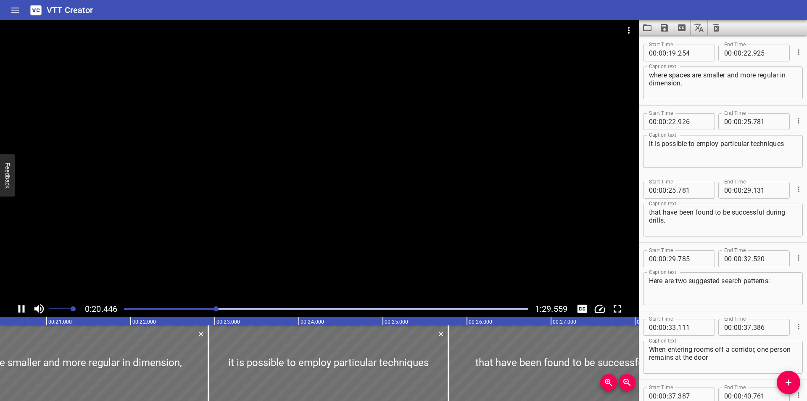
click at [329, 199] on div at bounding box center [319, 160] width 639 height 280
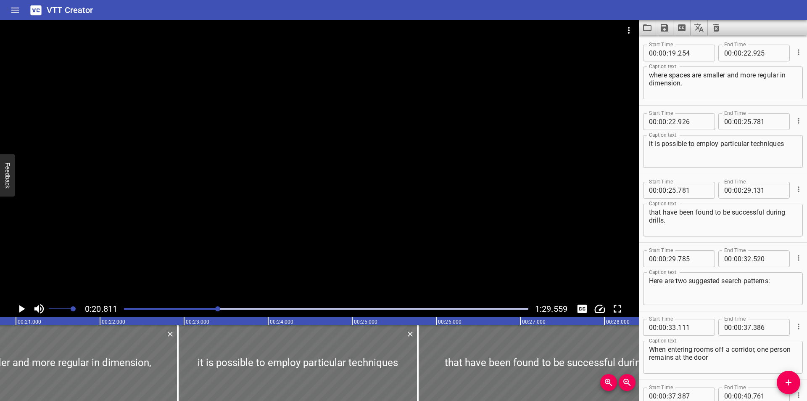
click at [313, 172] on div at bounding box center [319, 160] width 639 height 280
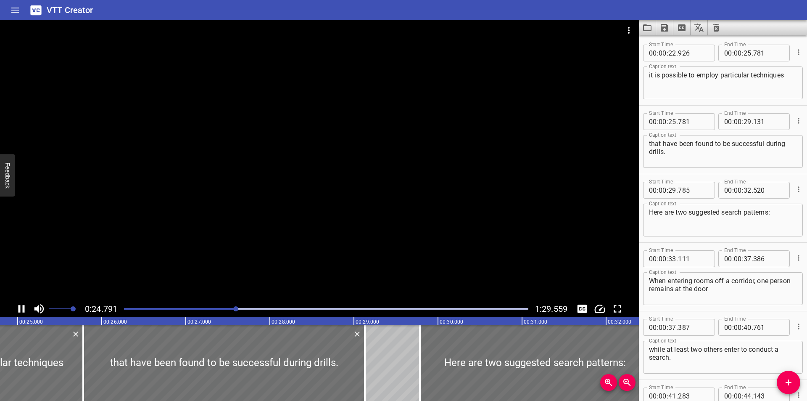
click at [315, 175] on div at bounding box center [319, 160] width 639 height 280
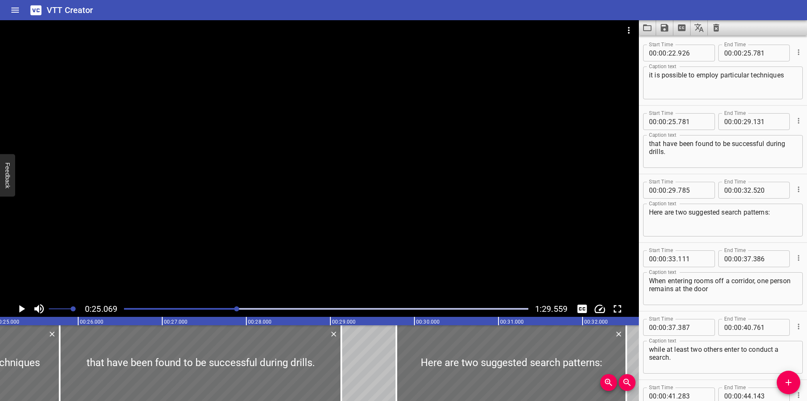
click at [315, 175] on div at bounding box center [319, 160] width 639 height 280
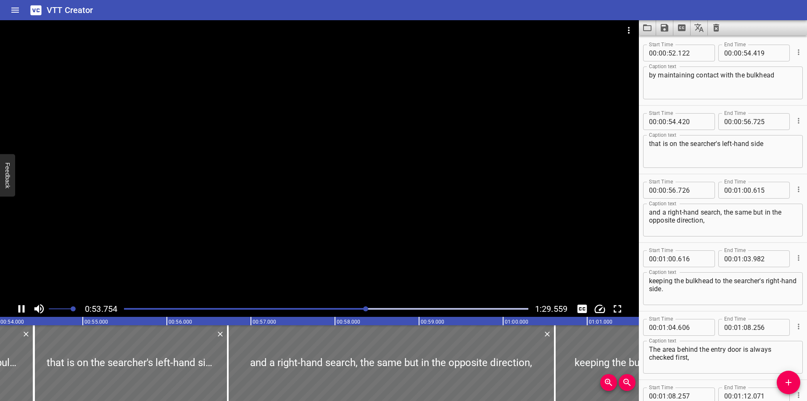
click at [327, 193] on div at bounding box center [319, 160] width 639 height 280
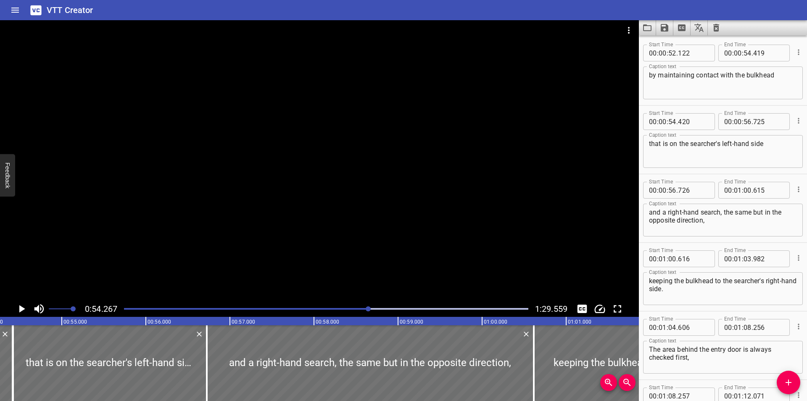
click at [327, 193] on div at bounding box center [319, 160] width 639 height 280
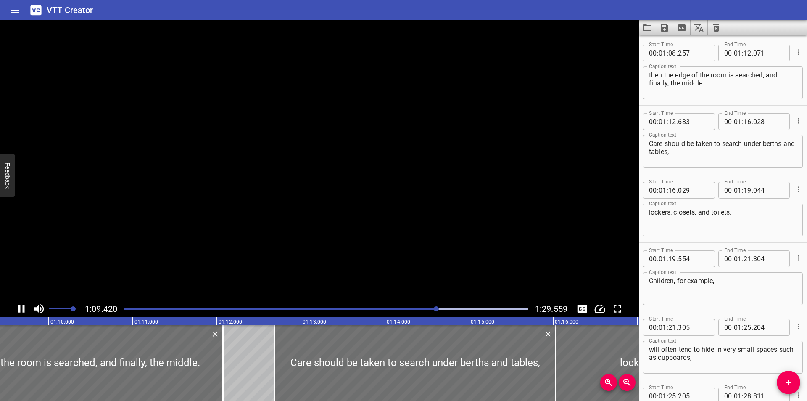
click at [322, 192] on video at bounding box center [319, 160] width 639 height 280
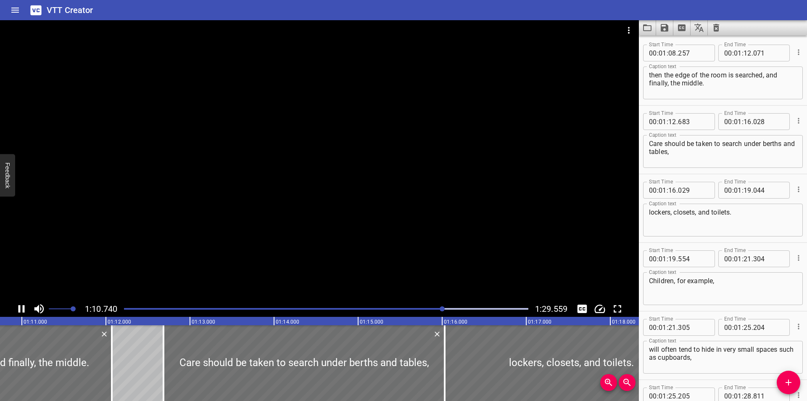
click at [268, 235] on div at bounding box center [319, 160] width 639 height 280
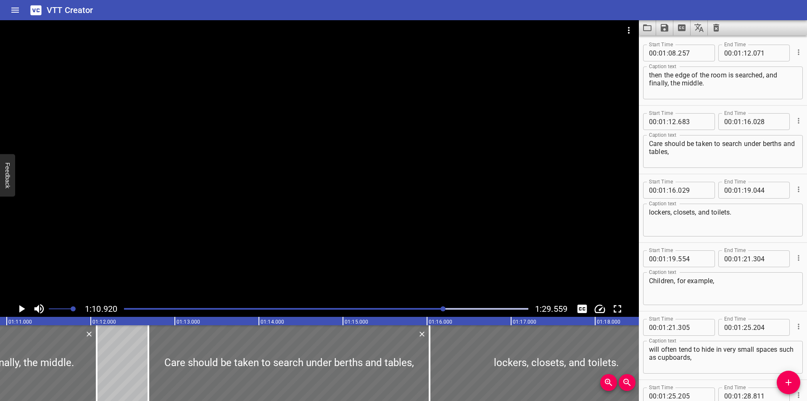
click at [224, 201] on div at bounding box center [319, 160] width 639 height 280
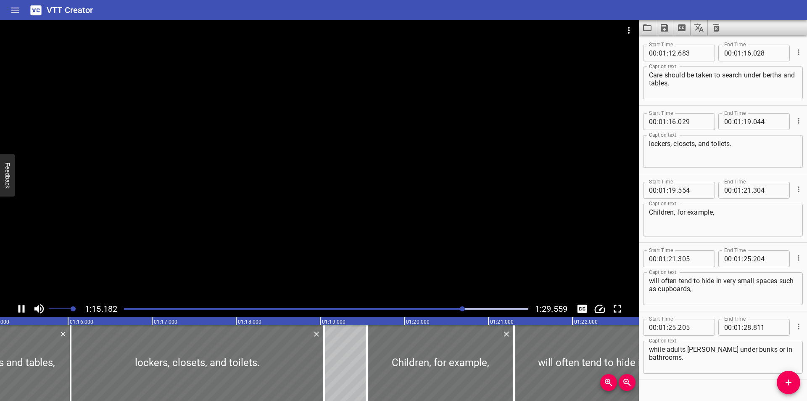
click at [225, 203] on div at bounding box center [319, 160] width 639 height 280
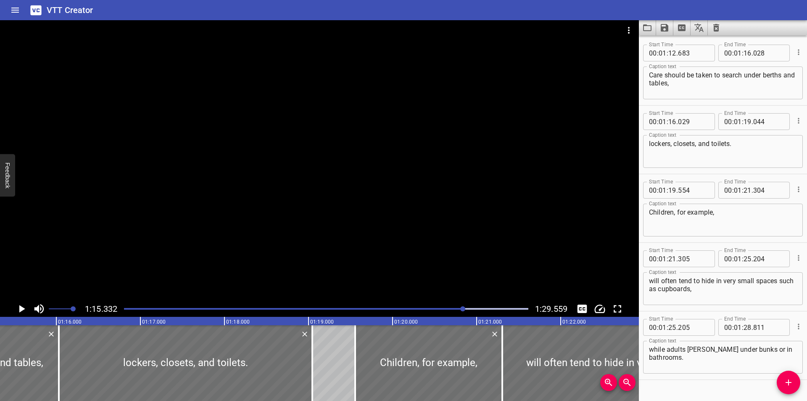
click at [254, 212] on div at bounding box center [319, 160] width 639 height 280
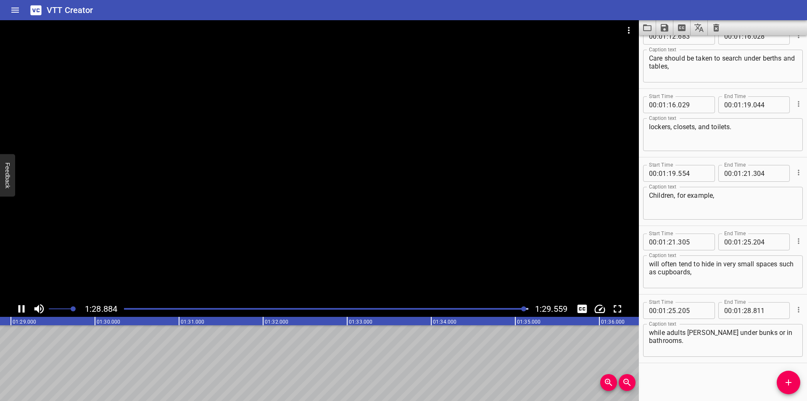
click at [169, 306] on div at bounding box center [326, 309] width 415 height 12
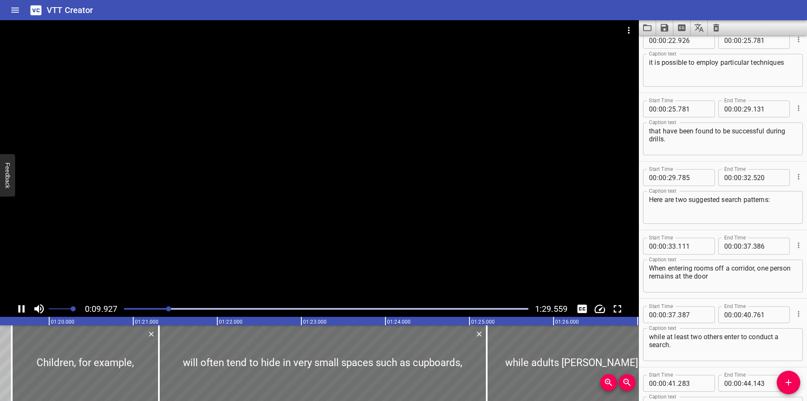
click at [288, 219] on div at bounding box center [319, 160] width 639 height 280
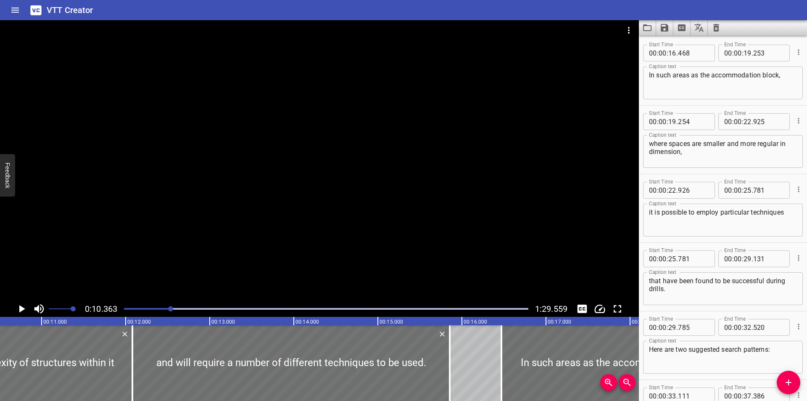
click at [123, 309] on div at bounding box center [326, 309] width 415 height 12
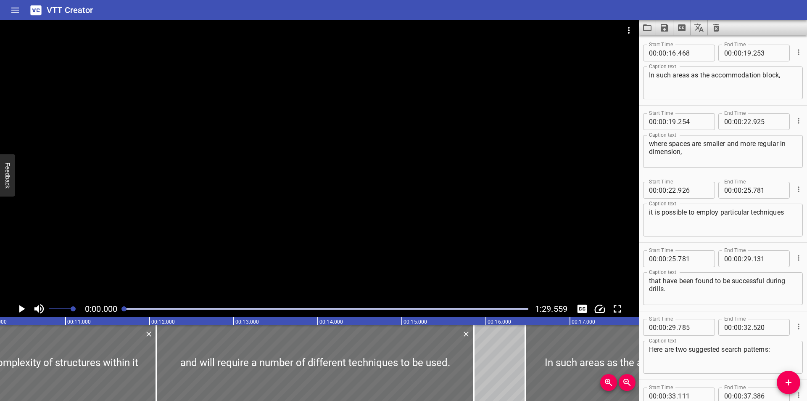
click at [123, 309] on div at bounding box center [123, 308] width 5 height 5
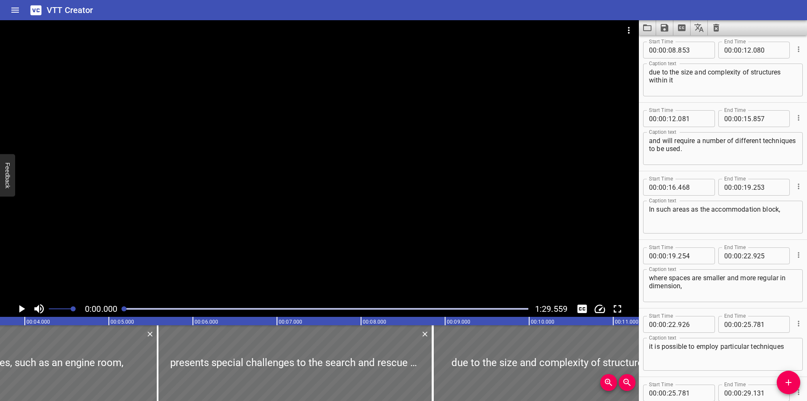
drag, startPoint x: 210, startPoint y: 250, endPoint x: 214, endPoint y: 249, distance: 4.3
click at [214, 249] on div at bounding box center [319, 160] width 639 height 280
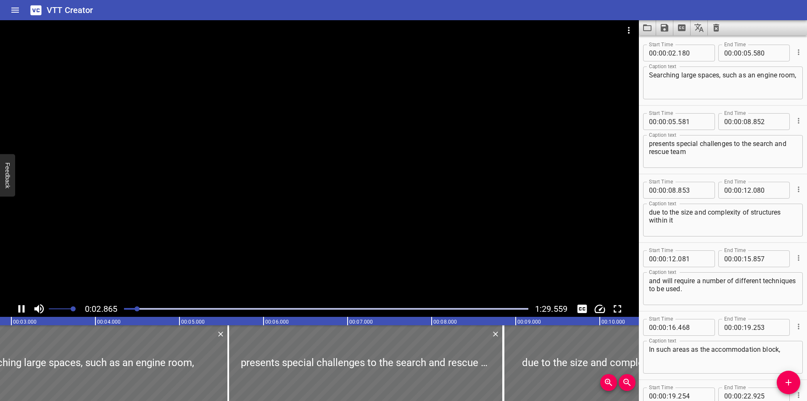
click at [296, 251] on div at bounding box center [319, 160] width 639 height 280
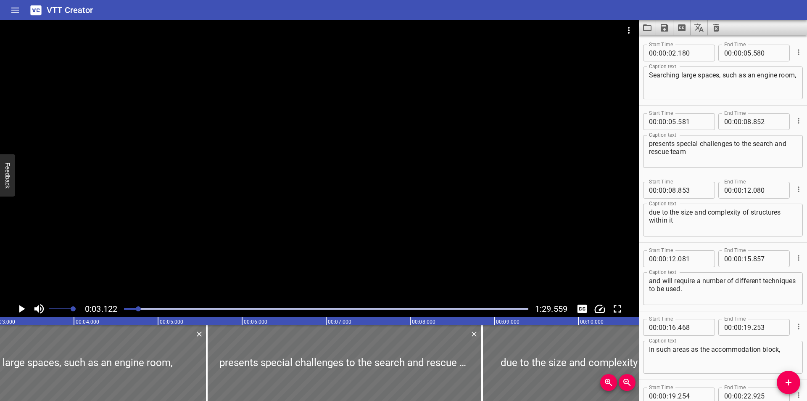
click at [228, 266] on div at bounding box center [319, 160] width 639 height 280
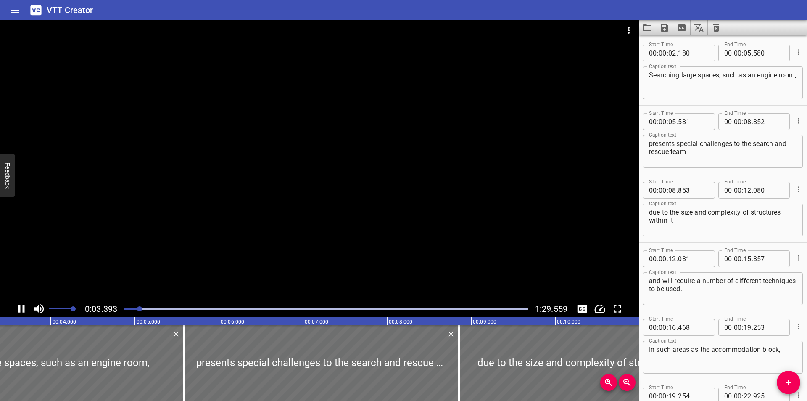
click at [198, 313] on div at bounding box center [326, 309] width 415 height 12
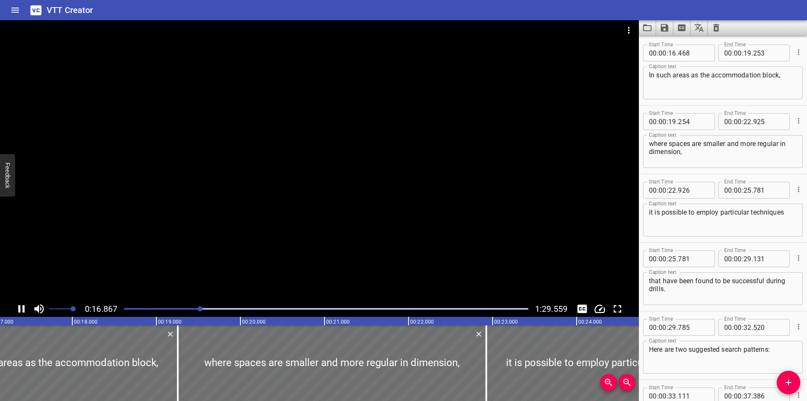
click at [190, 310] on div at bounding box center [326, 309] width 415 height 12
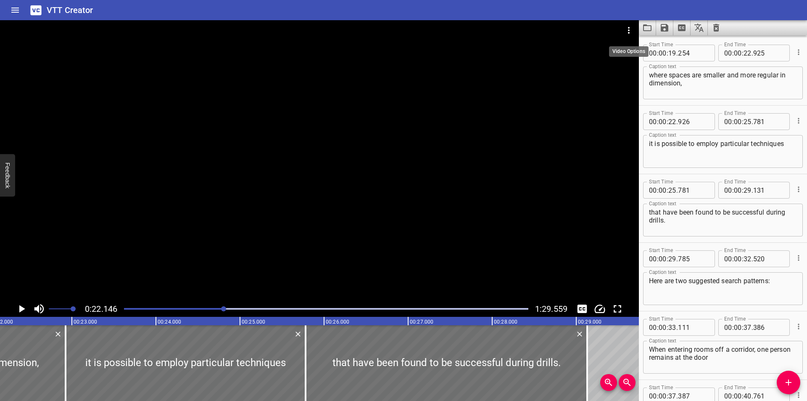
click at [629, 28] on icon "Video Options" at bounding box center [629, 30] width 2 height 7
click at [635, 28] on li "Select New Video File..." at bounding box center [661, 31] width 84 height 15
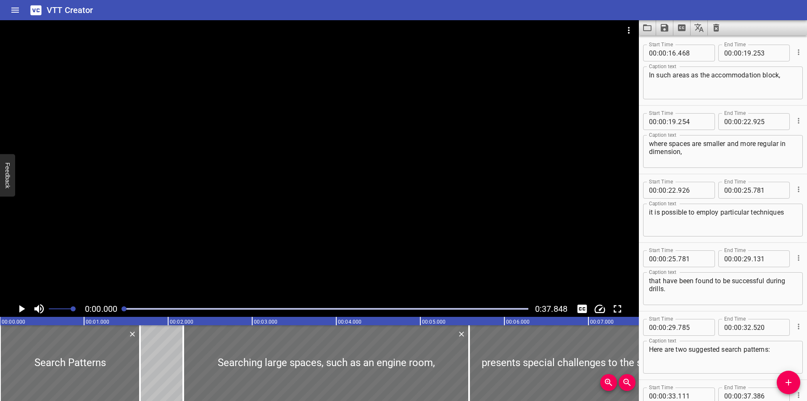
click at [646, 25] on icon "Load captions from file" at bounding box center [647, 27] width 8 height 7
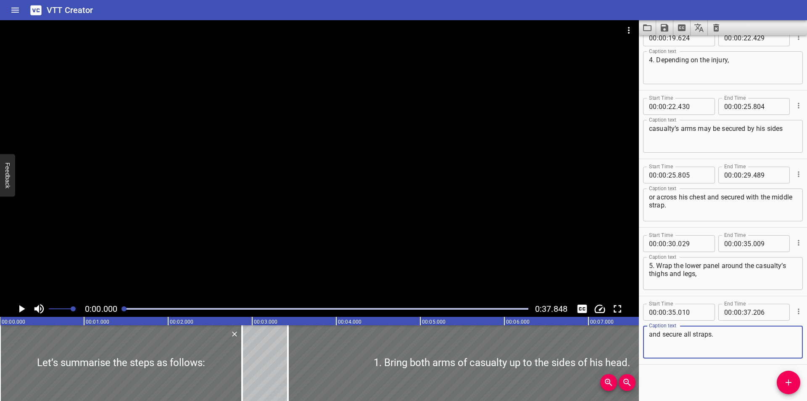
click at [276, 163] on div at bounding box center [319, 160] width 639 height 280
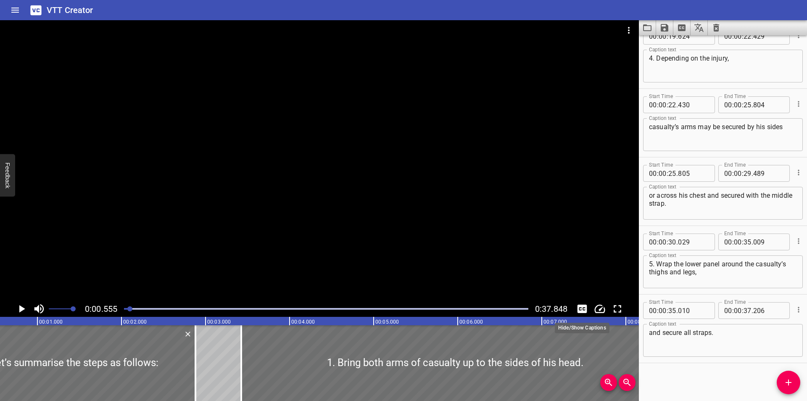
click at [577, 307] on icon "Toggle captions" at bounding box center [582, 308] width 13 height 13
click at [438, 201] on div at bounding box center [319, 160] width 639 height 280
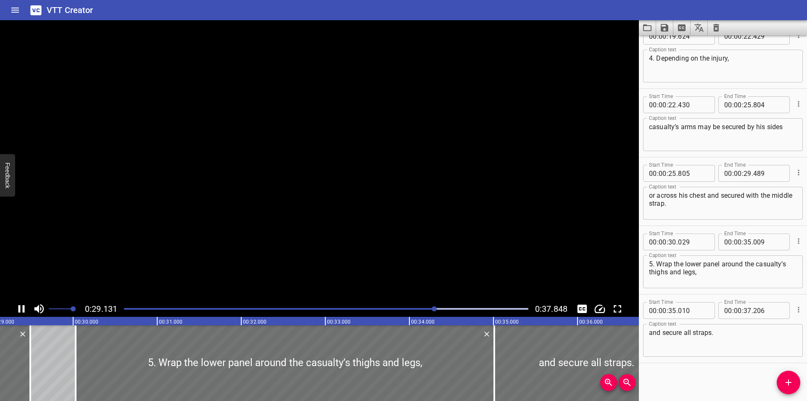
scroll to position [0, 2469]
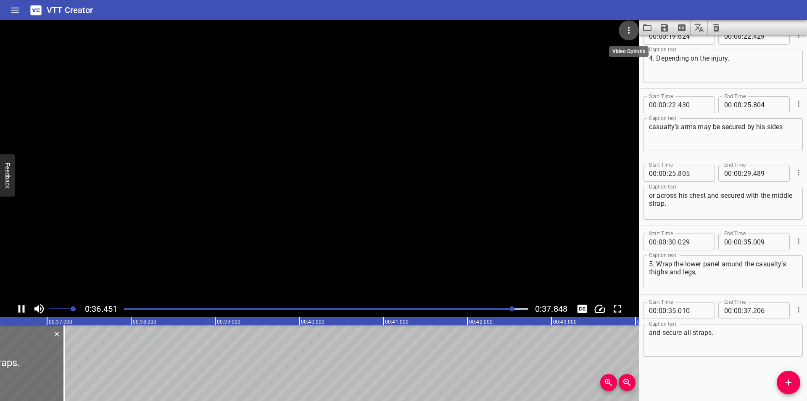
click at [625, 27] on icon "Video Options" at bounding box center [629, 30] width 10 height 10
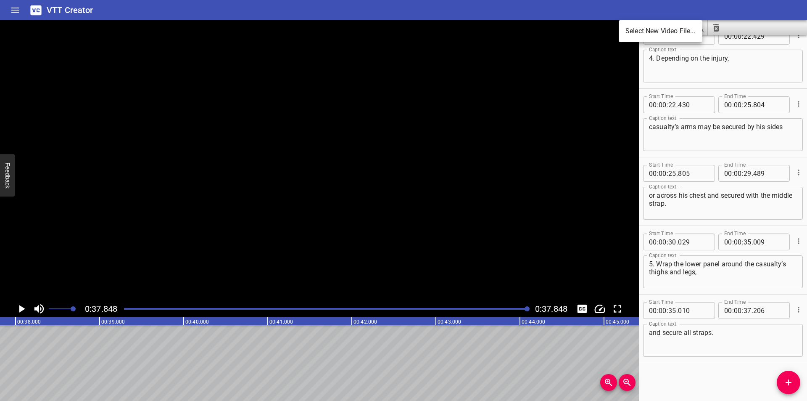
scroll to position [0, 3182]
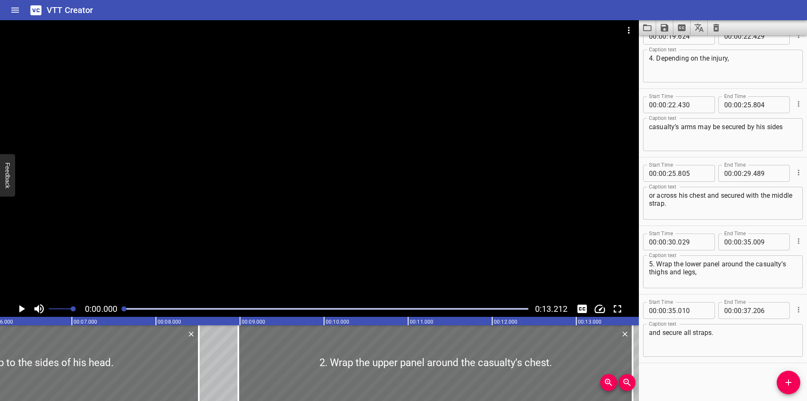
click at [646, 30] on icon "Load captions from file" at bounding box center [647, 28] width 10 height 10
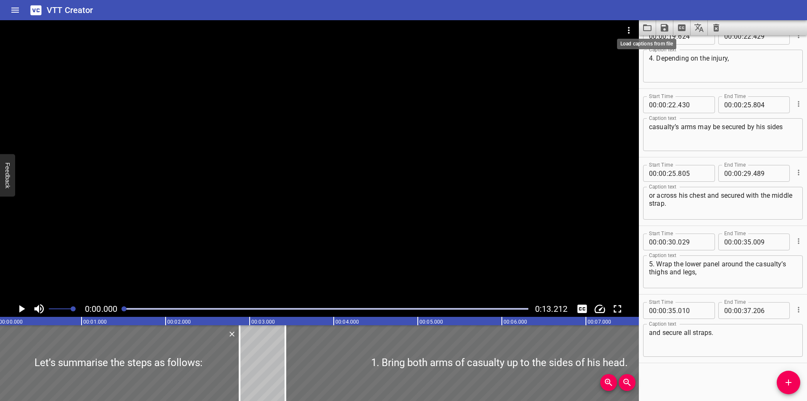
scroll to position [0, 0]
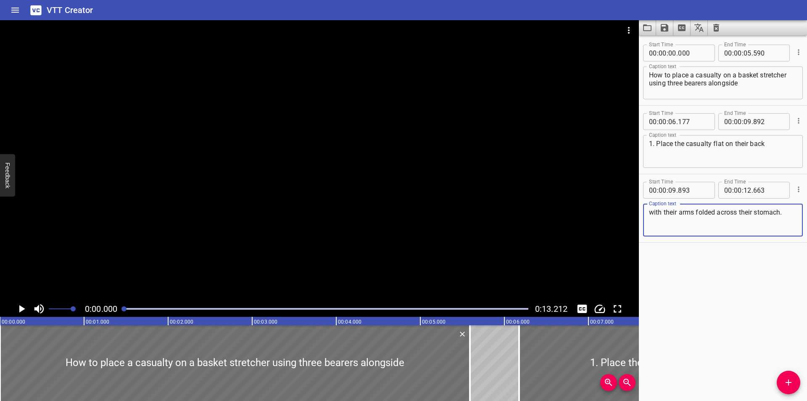
click at [278, 240] on div at bounding box center [319, 160] width 639 height 280
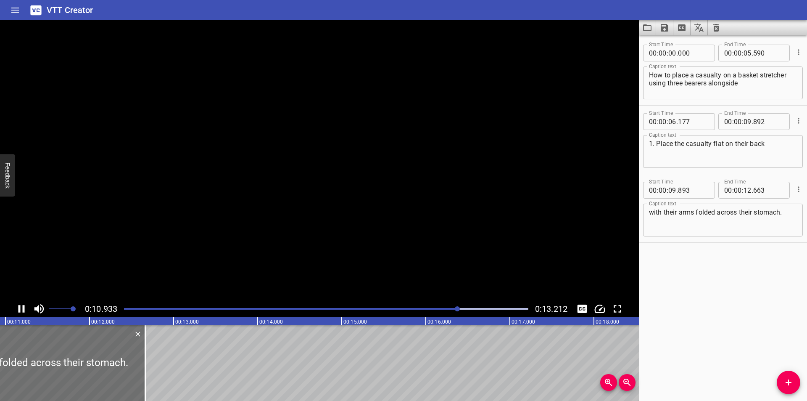
scroll to position [0, 941]
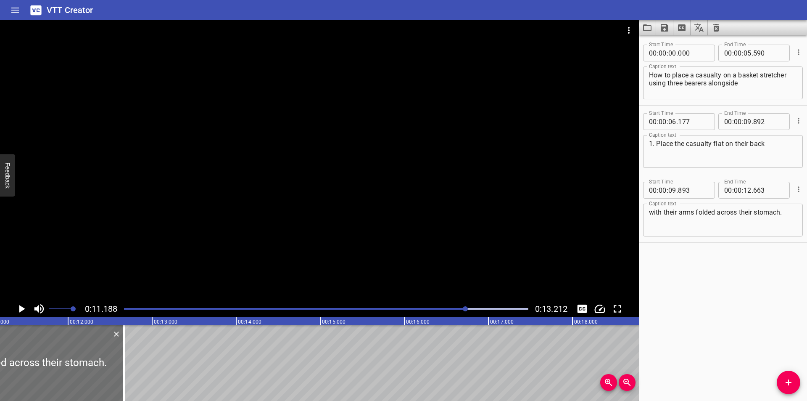
click at [405, 304] on div at bounding box center [326, 309] width 415 height 12
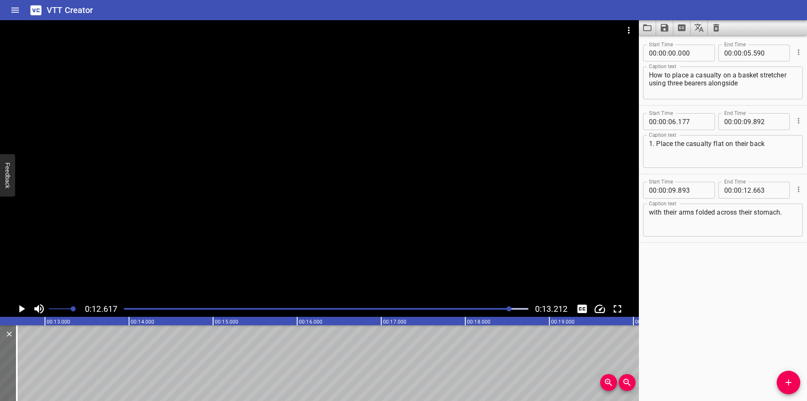
scroll to position [0, 1061]
click at [626, 33] on icon "Video Options" at bounding box center [629, 30] width 10 height 10
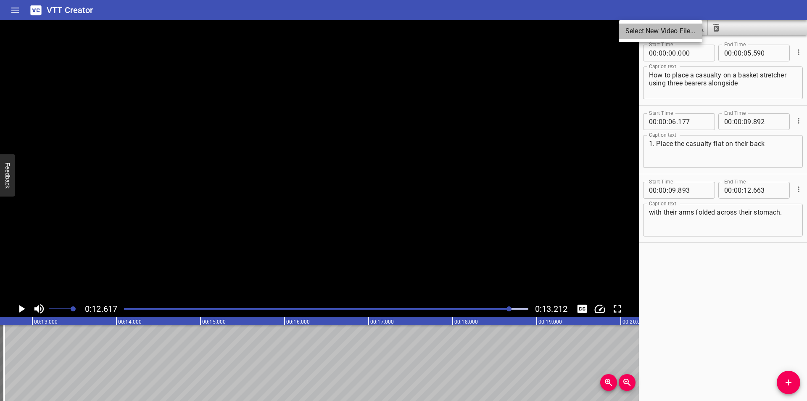
click at [629, 30] on li "Select New Video File..." at bounding box center [661, 31] width 84 height 15
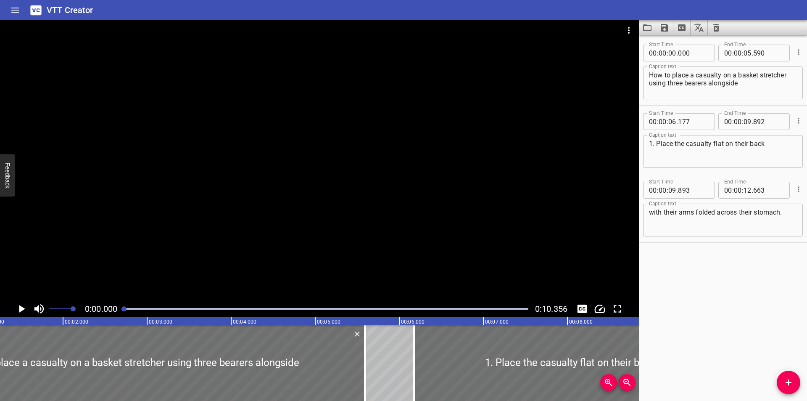
click at [248, 141] on div at bounding box center [319, 160] width 639 height 280
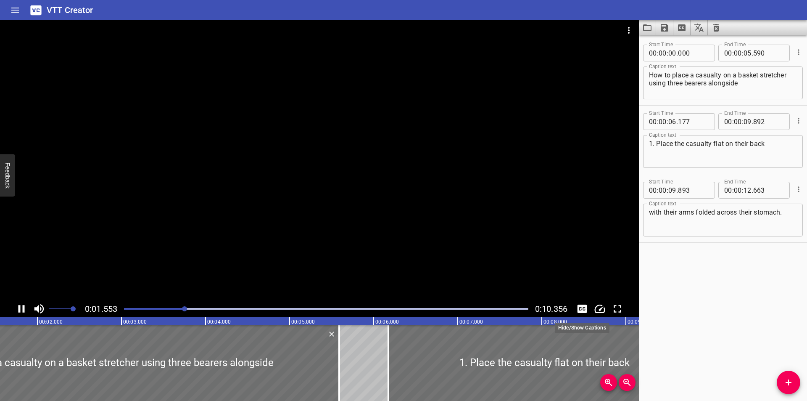
click at [578, 309] on icon "Toggle captions" at bounding box center [583, 308] width 10 height 8
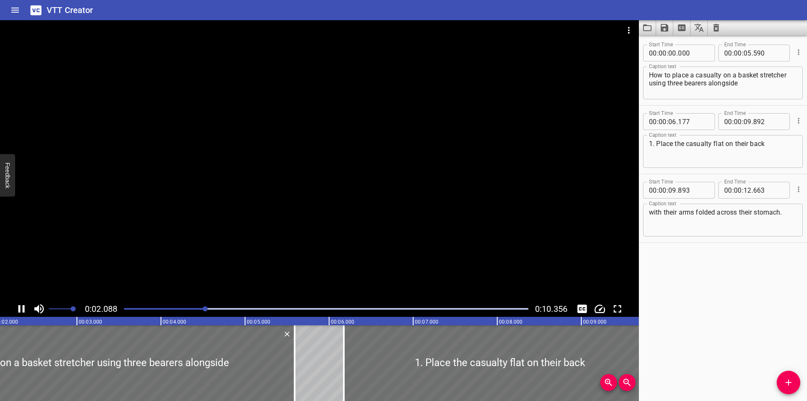
click at [431, 237] on div at bounding box center [319, 160] width 639 height 280
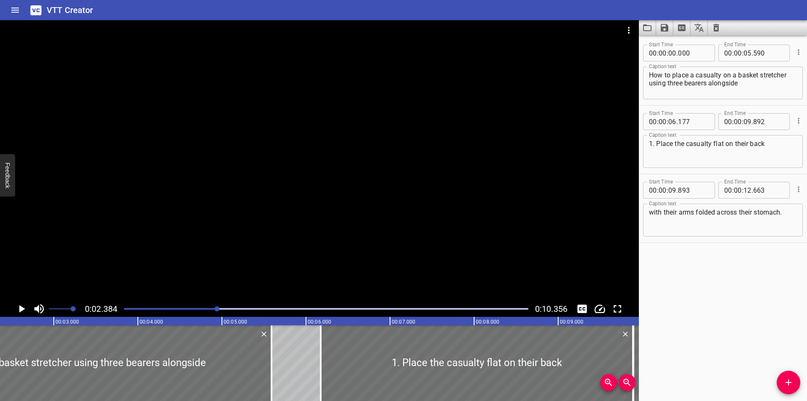
scroll to position [0, 201]
click at [639, 29] on button "Video Options" at bounding box center [629, 30] width 20 height 20
click at [632, 33] on li "Select New Video File..." at bounding box center [661, 31] width 84 height 15
click at [681, 270] on div at bounding box center [403, 200] width 807 height 401
click at [640, 27] on button "Load captions from file" at bounding box center [647, 27] width 17 height 15
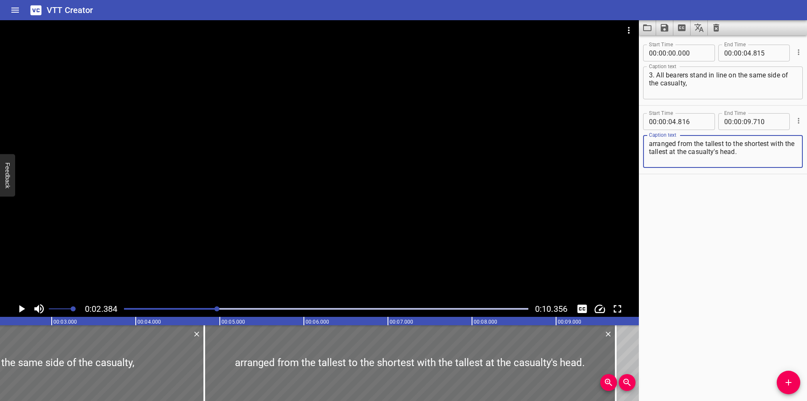
click at [310, 233] on div at bounding box center [319, 160] width 639 height 280
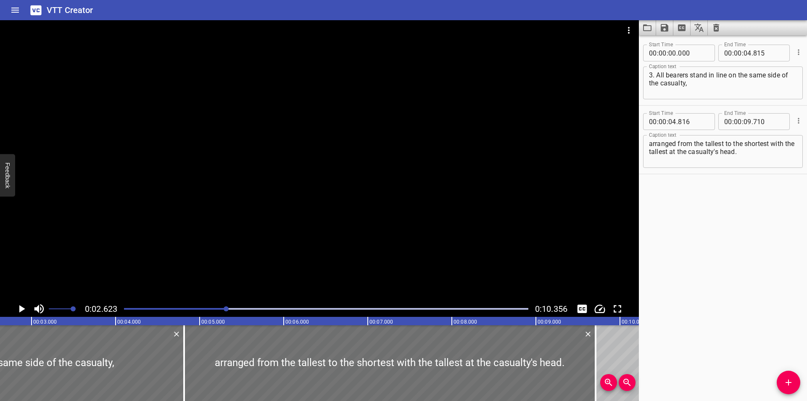
click at [171, 238] on div at bounding box center [319, 160] width 639 height 280
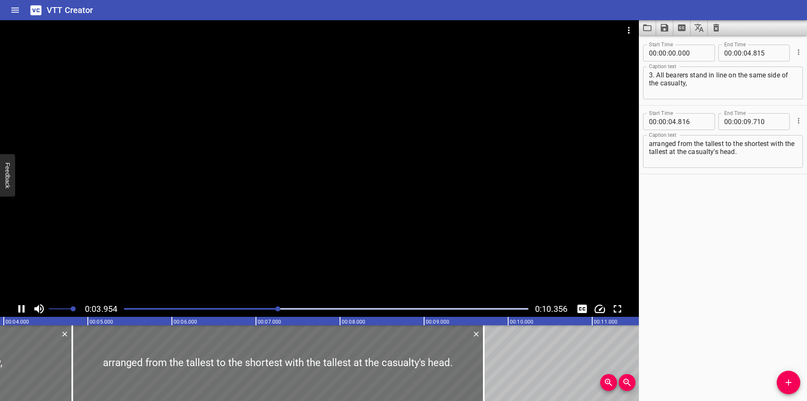
click at [253, 230] on div at bounding box center [319, 160] width 639 height 280
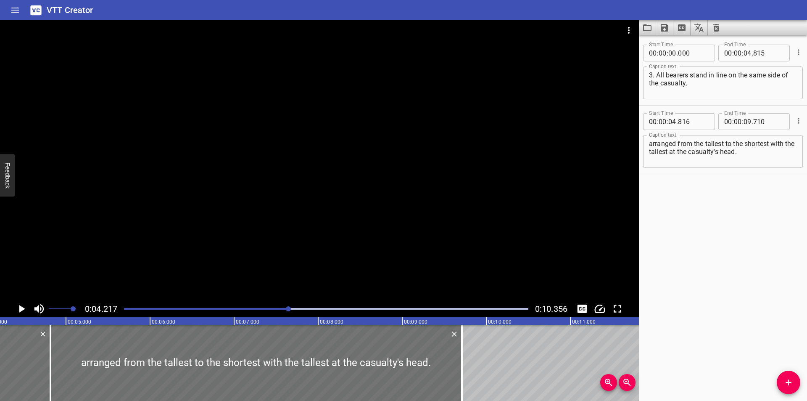
click at [125, 310] on div at bounding box center [326, 309] width 415 height 12
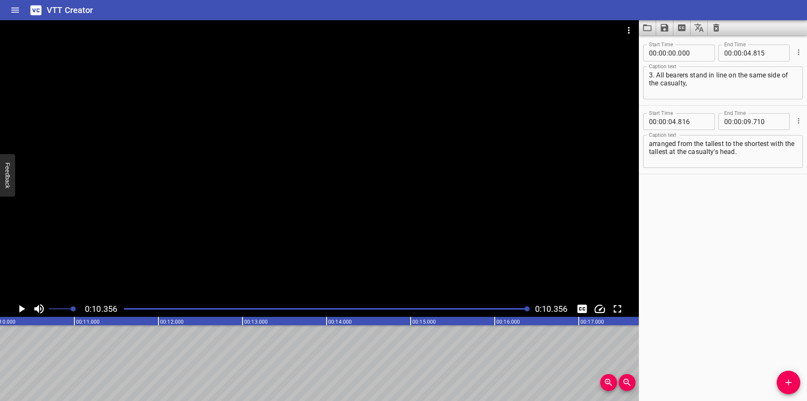
scroll to position [0, 871]
click at [630, 26] on icon "Video Options" at bounding box center [629, 30] width 10 height 10
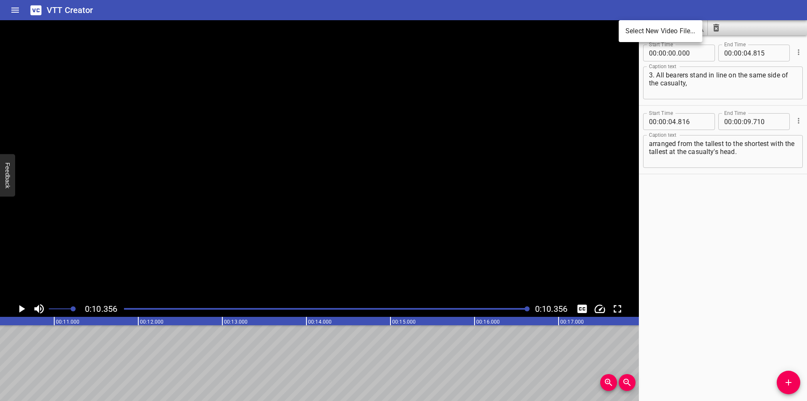
click at [634, 26] on li "Select New Video File..." at bounding box center [661, 31] width 84 height 15
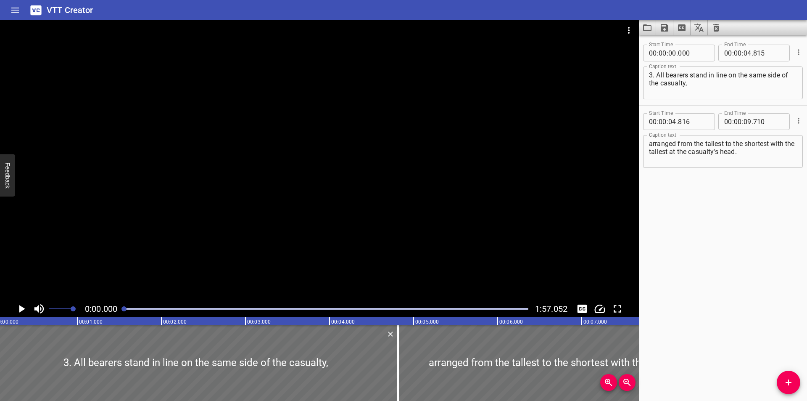
scroll to position [0, 0]
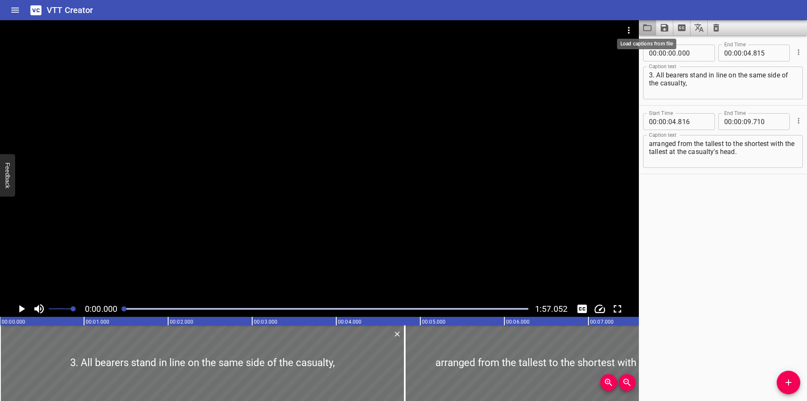
click at [647, 29] on icon "Load captions from file" at bounding box center [647, 28] width 10 height 10
click at [179, 106] on div at bounding box center [319, 160] width 639 height 280
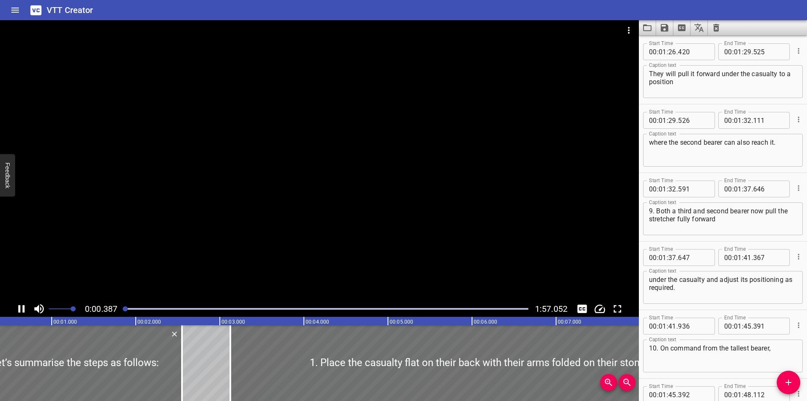
scroll to position [0, 53]
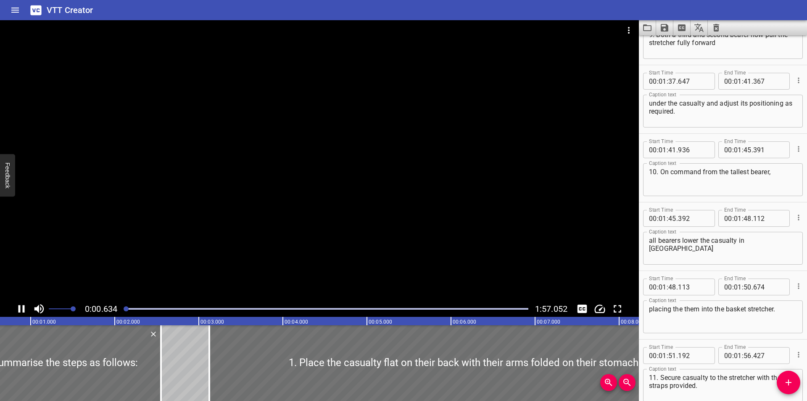
click at [198, 267] on div at bounding box center [319, 160] width 639 height 280
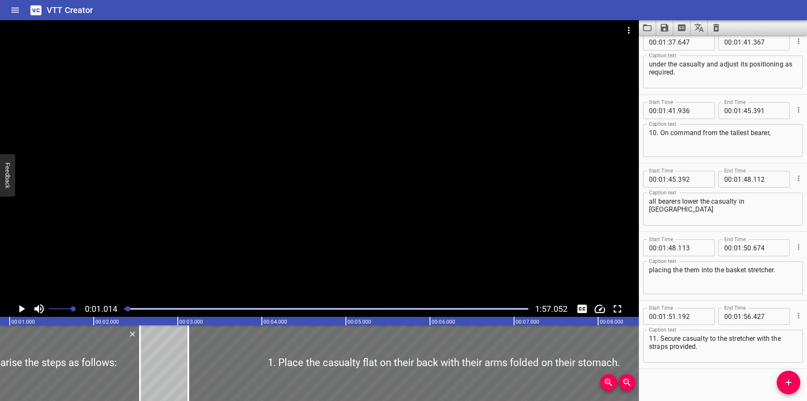
scroll to position [1730, 0]
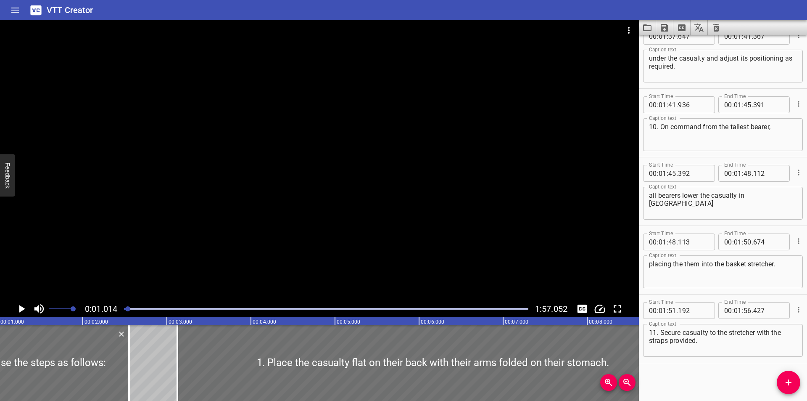
click at [118, 309] on div "0:01.014 1:57.052" at bounding box center [319, 309] width 639 height 16
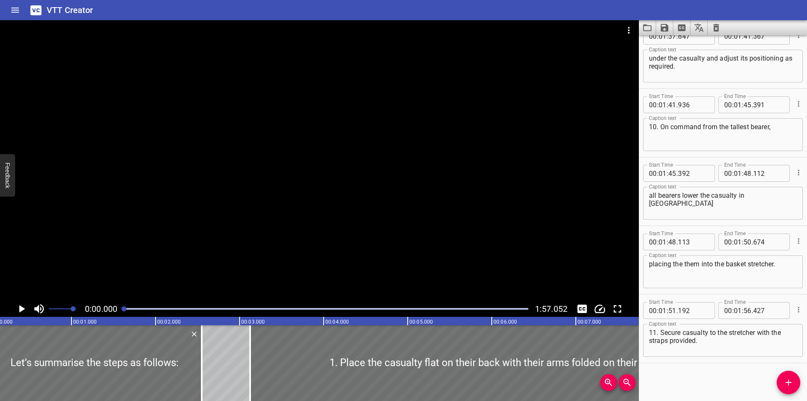
scroll to position [0, 0]
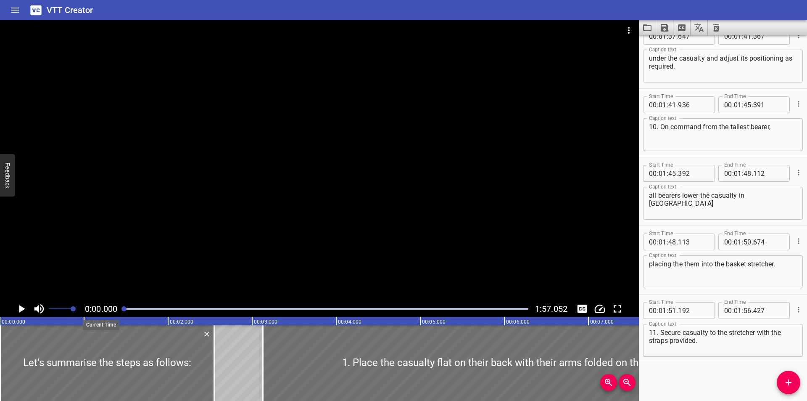
click at [115, 309] on span "0:00.000" at bounding box center [101, 309] width 32 height 10
click at [229, 224] on div at bounding box center [319, 160] width 639 height 280
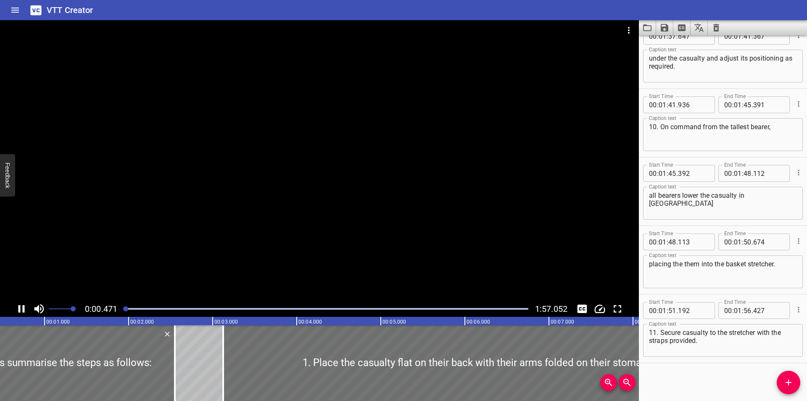
click at [236, 218] on div at bounding box center [319, 160] width 639 height 280
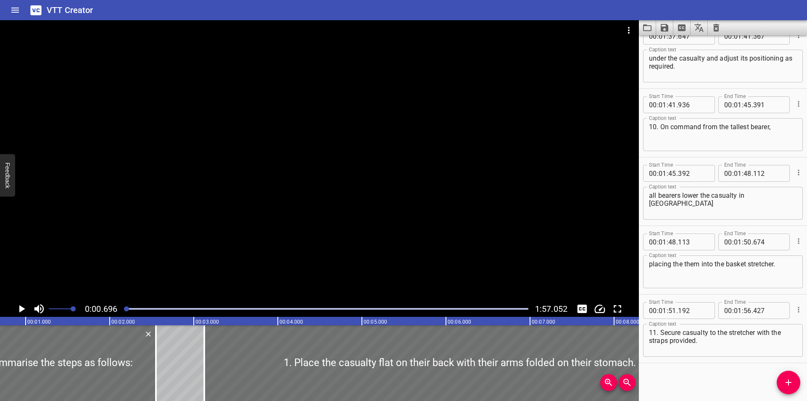
click at [241, 217] on div at bounding box center [319, 160] width 639 height 280
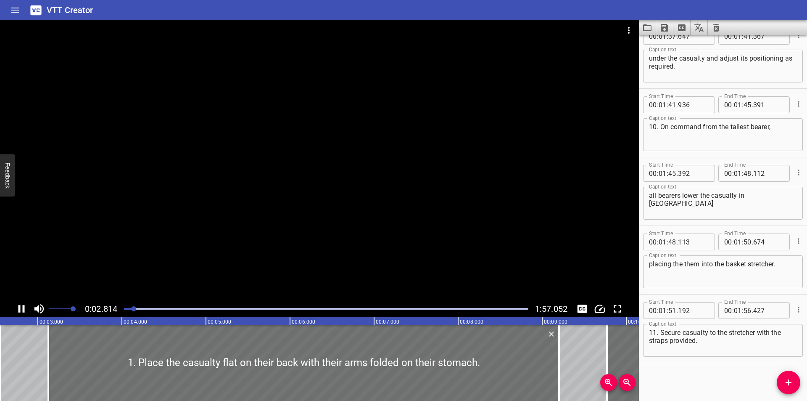
click at [244, 211] on div at bounding box center [319, 160] width 639 height 280
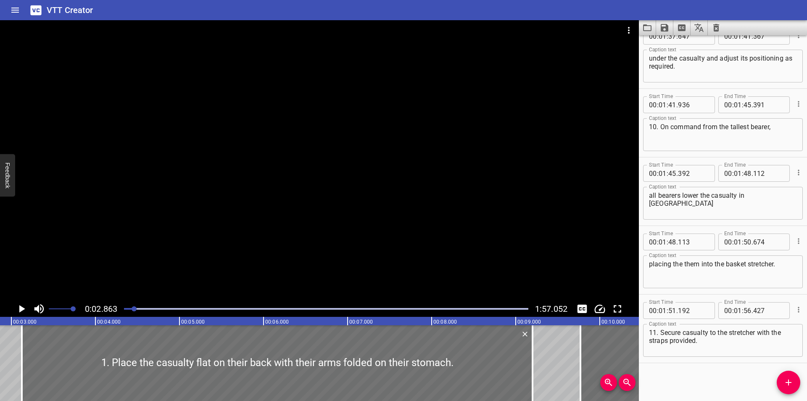
click at [244, 211] on div at bounding box center [319, 160] width 639 height 280
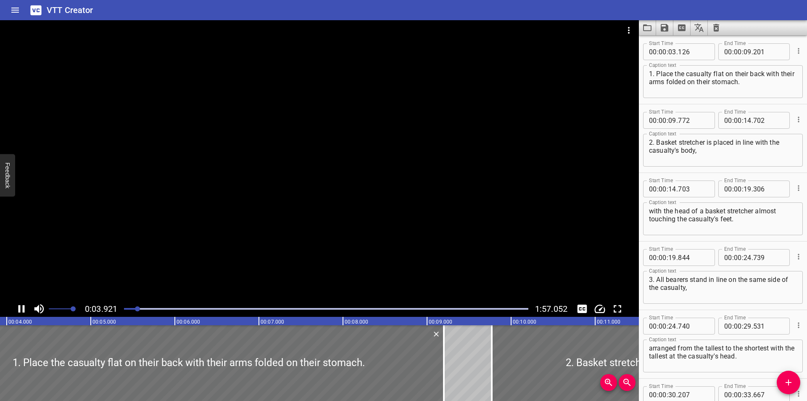
scroll to position [69, 0]
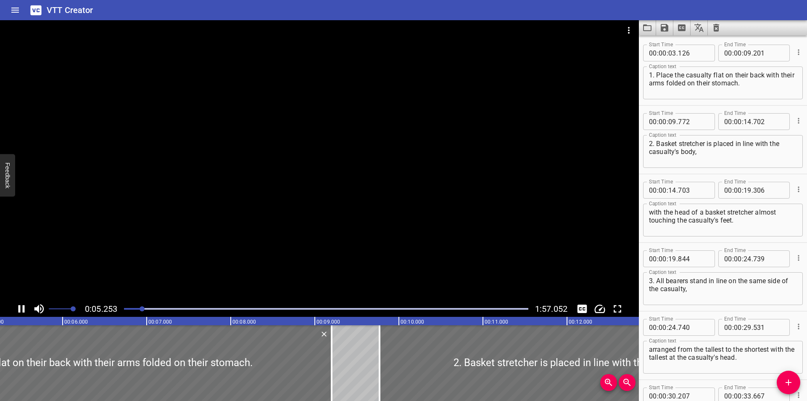
click at [252, 204] on div at bounding box center [319, 160] width 639 height 280
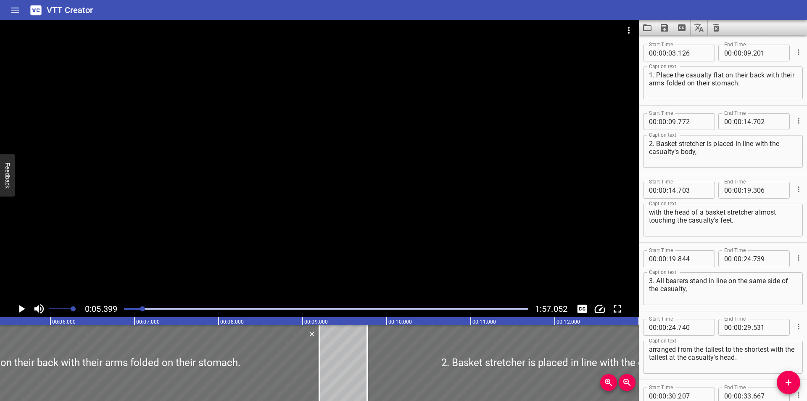
click at [253, 204] on div at bounding box center [319, 160] width 639 height 280
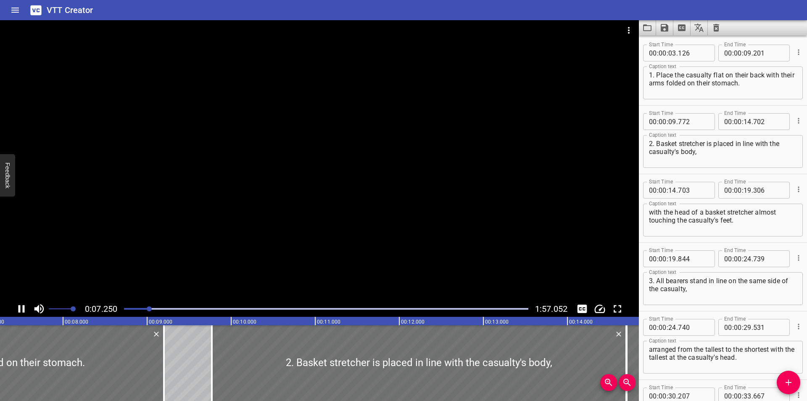
click at [171, 246] on div at bounding box center [319, 160] width 639 height 280
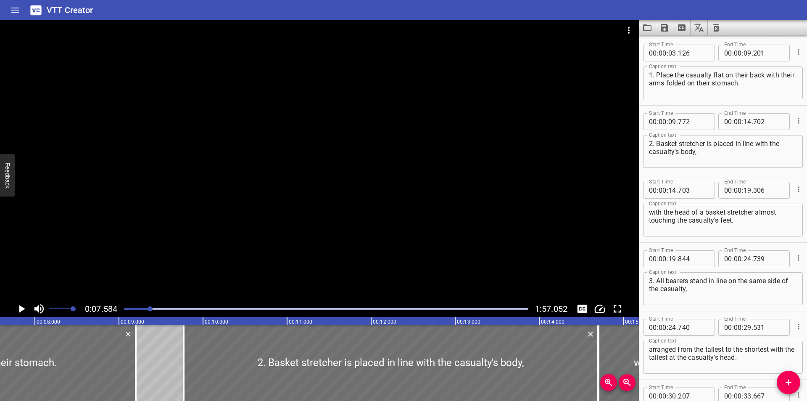
click at [170, 238] on div at bounding box center [319, 160] width 639 height 280
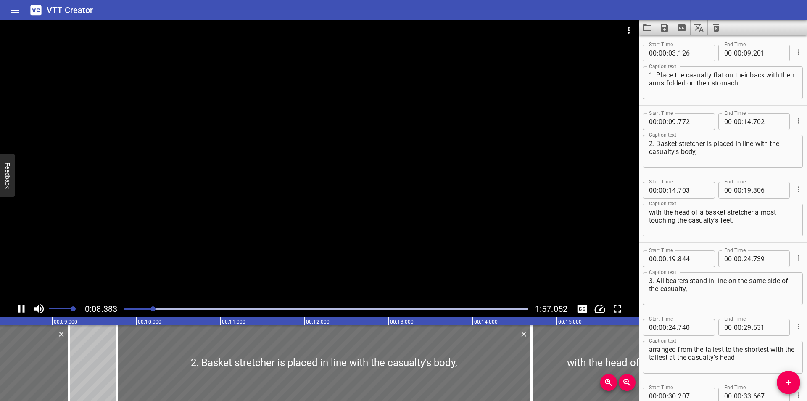
click at [192, 238] on div at bounding box center [319, 160] width 639 height 280
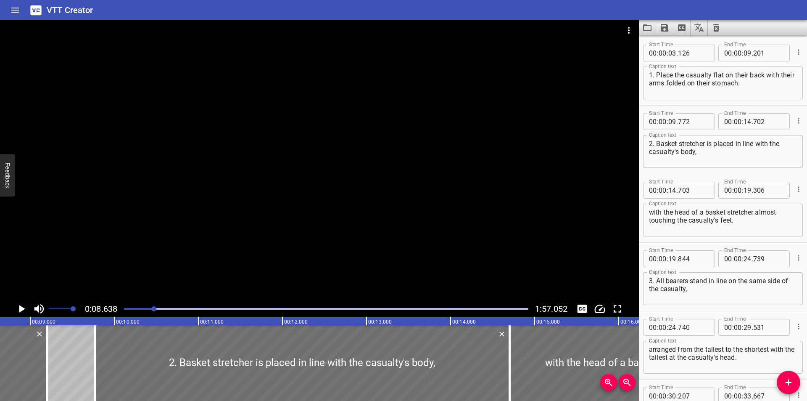
click at [192, 238] on div at bounding box center [319, 160] width 639 height 280
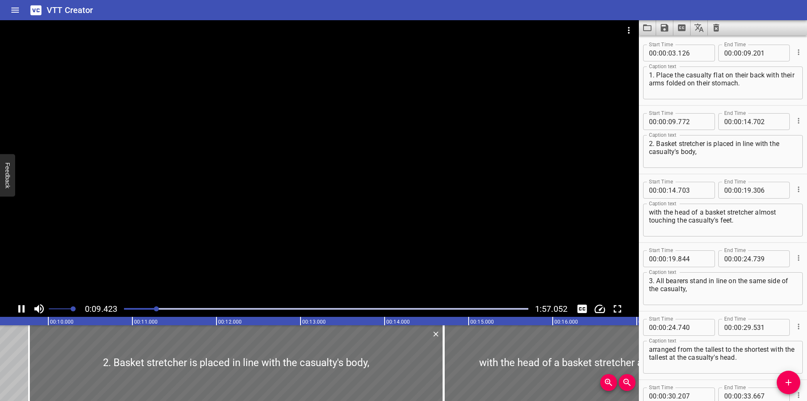
scroll to position [0, 814]
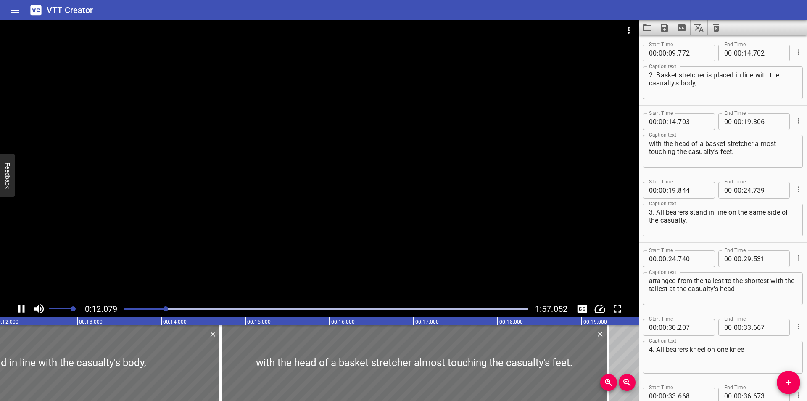
click at [272, 229] on div at bounding box center [319, 160] width 639 height 280
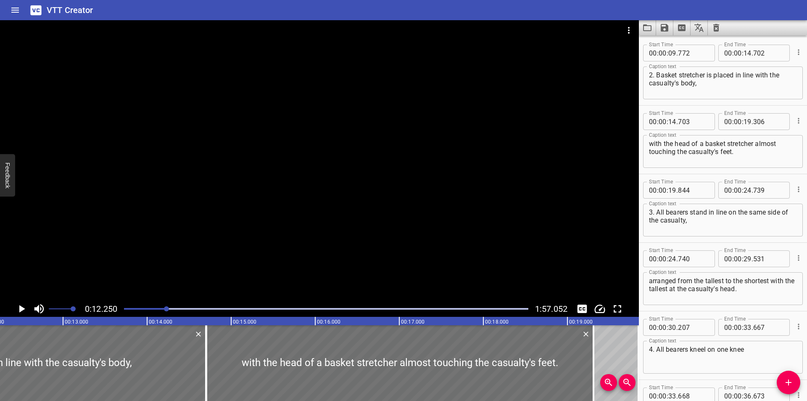
click at [272, 229] on div at bounding box center [319, 160] width 639 height 280
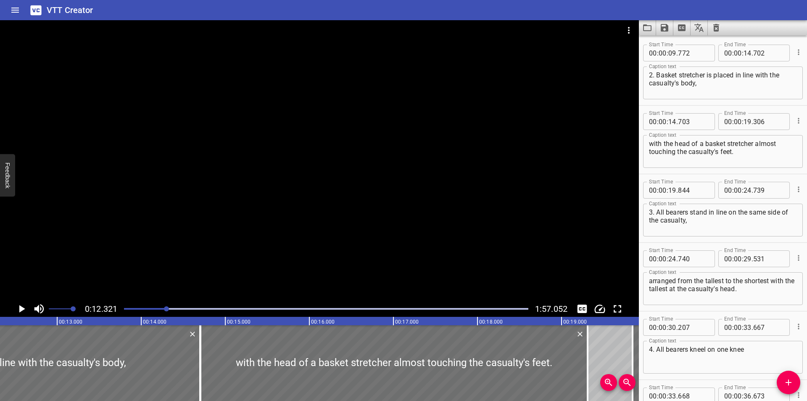
click at [272, 229] on div at bounding box center [319, 160] width 639 height 280
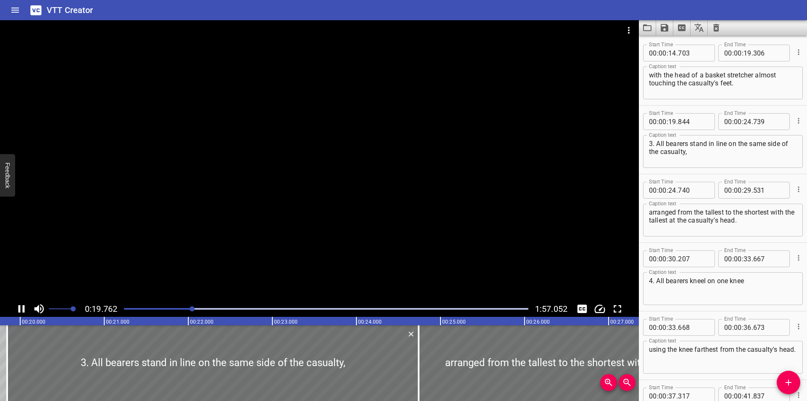
click at [306, 229] on div at bounding box center [319, 160] width 639 height 280
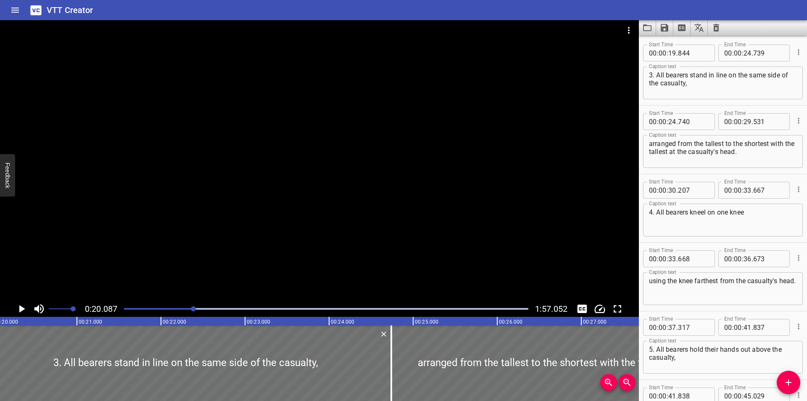
click at [299, 227] on div at bounding box center [319, 160] width 639 height 280
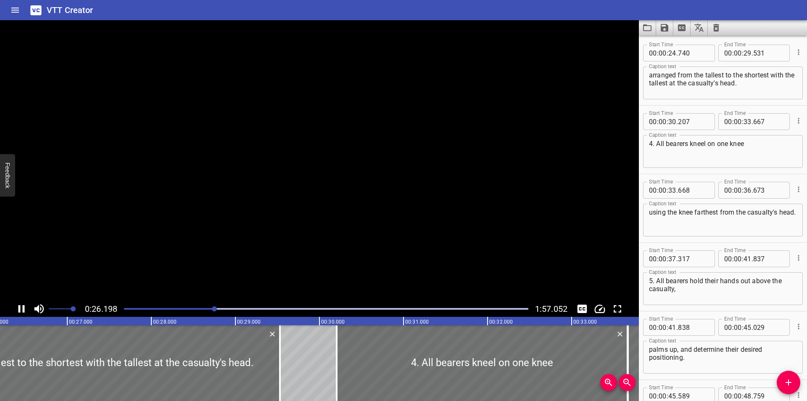
click at [267, 252] on video at bounding box center [319, 160] width 639 height 280
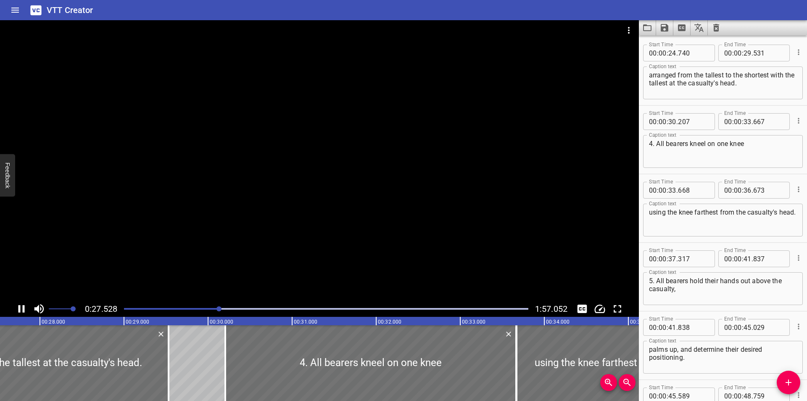
click at [267, 240] on div at bounding box center [319, 160] width 639 height 280
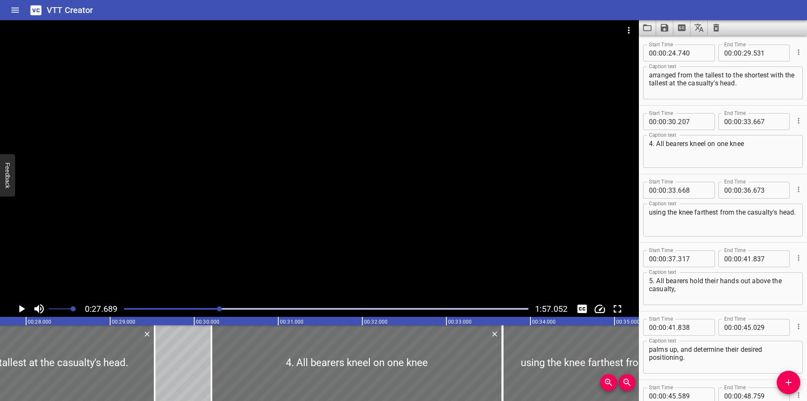
click at [679, 247] on div "Start Time 00 : 00 : 37 . 317 Start Time End Time 00 : 00 : 41 . 837 End Time" at bounding box center [723, 258] width 160 height 22
click at [288, 237] on div at bounding box center [319, 160] width 639 height 280
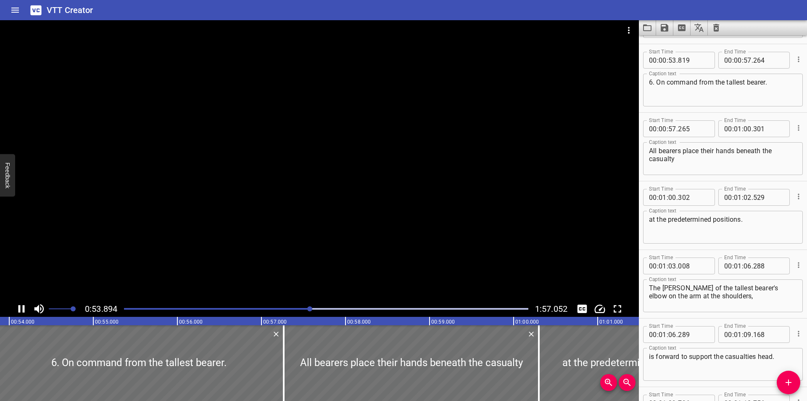
scroll to position [822, 0]
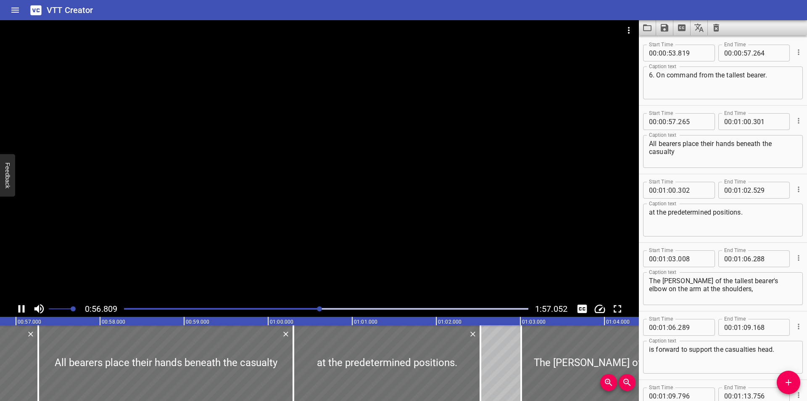
click at [243, 207] on div at bounding box center [319, 160] width 639 height 280
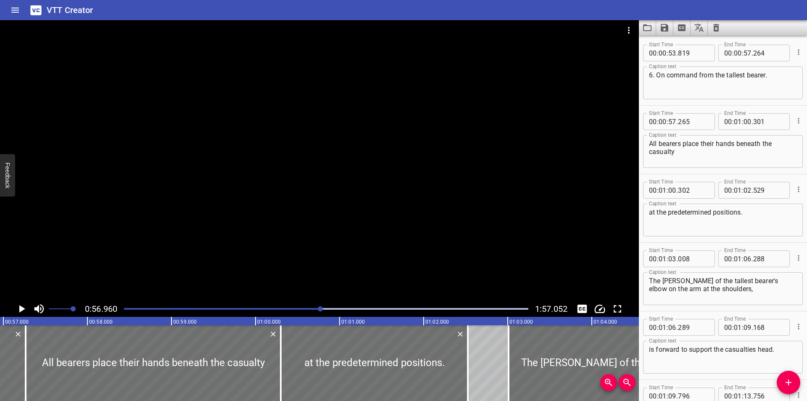
click at [244, 205] on div at bounding box center [319, 160] width 639 height 280
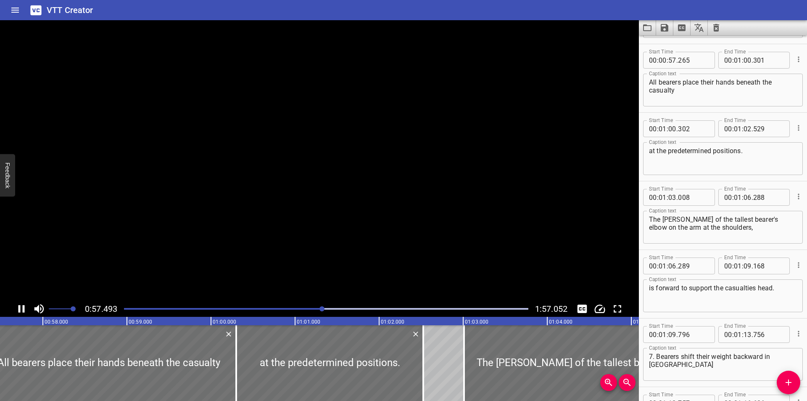
scroll to position [891, 0]
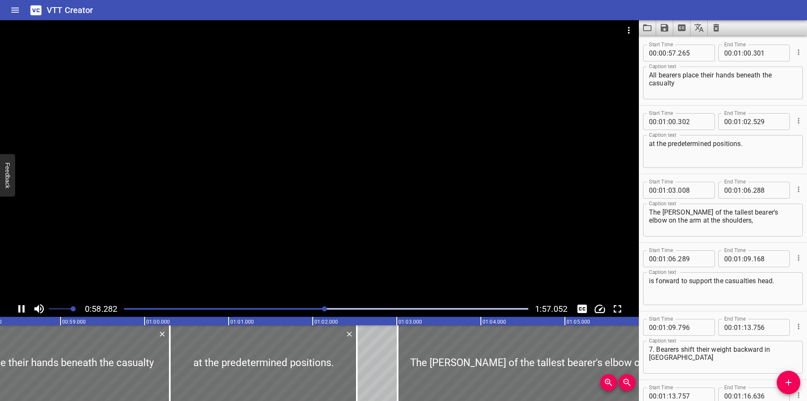
click at [246, 206] on div at bounding box center [319, 160] width 639 height 280
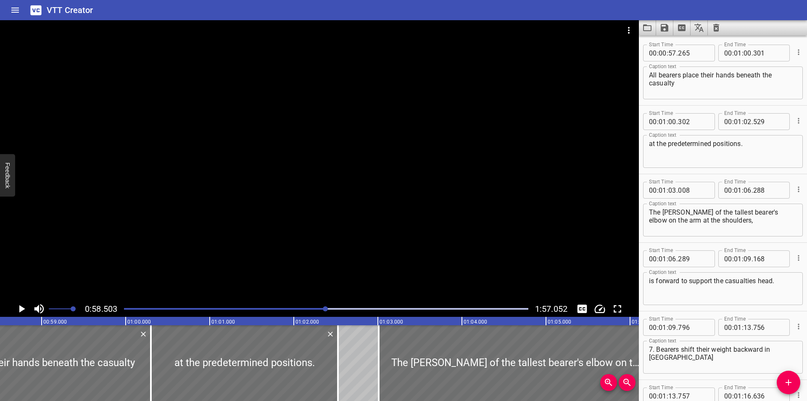
click at [246, 207] on div at bounding box center [319, 160] width 639 height 280
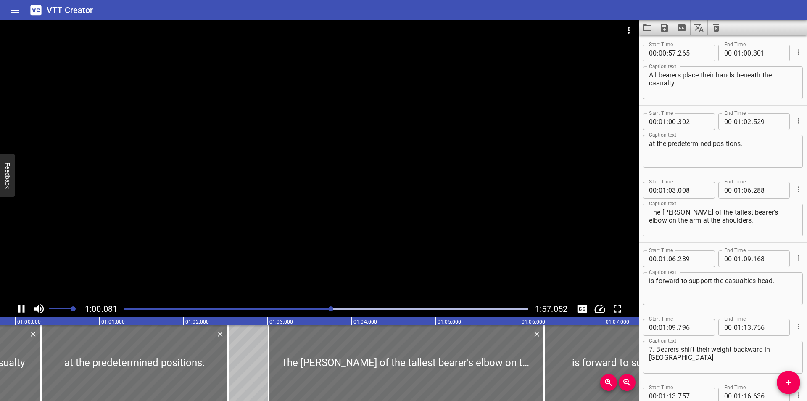
scroll to position [0, 5052]
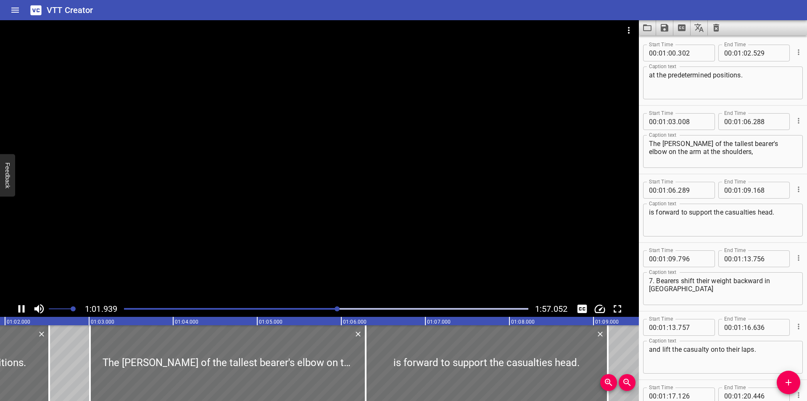
click at [247, 209] on div at bounding box center [319, 160] width 639 height 280
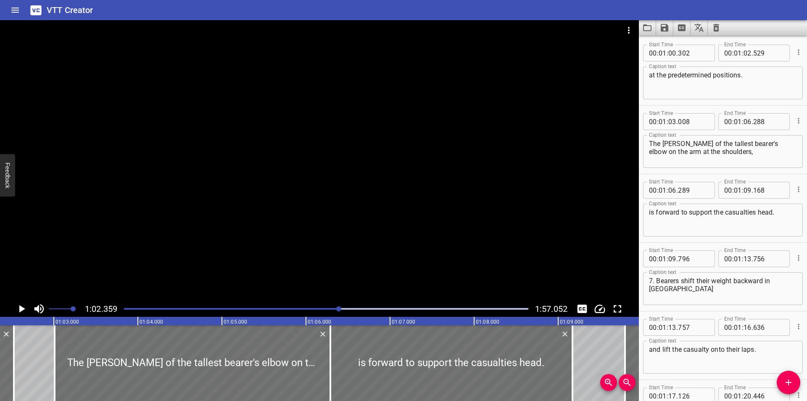
click at [247, 209] on div at bounding box center [319, 160] width 639 height 280
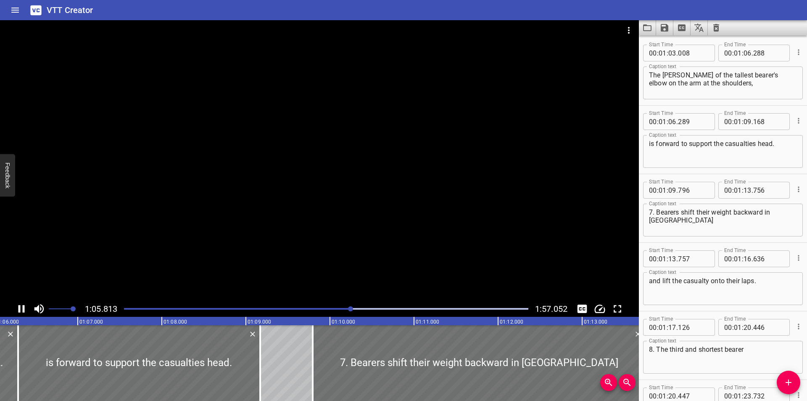
click at [267, 208] on div at bounding box center [319, 160] width 639 height 280
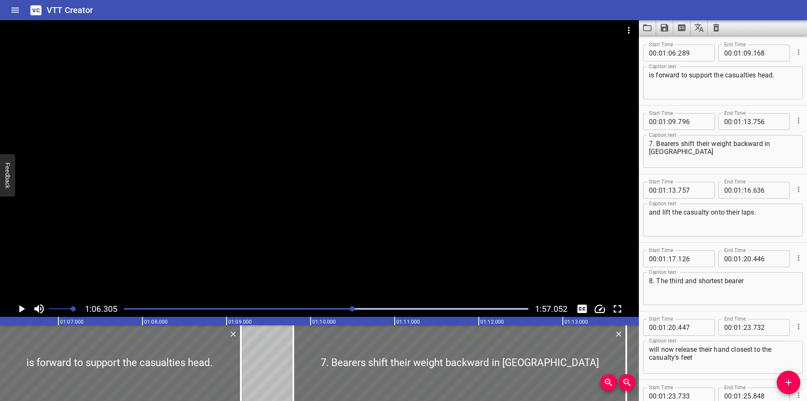
click at [268, 208] on div at bounding box center [319, 160] width 639 height 280
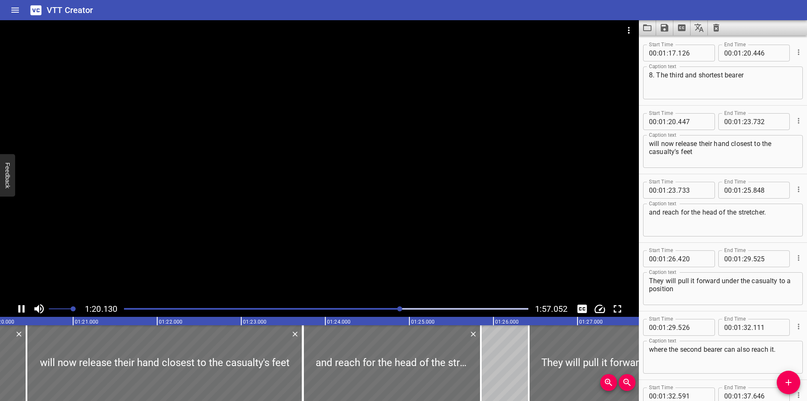
click at [280, 202] on div at bounding box center [319, 160] width 639 height 280
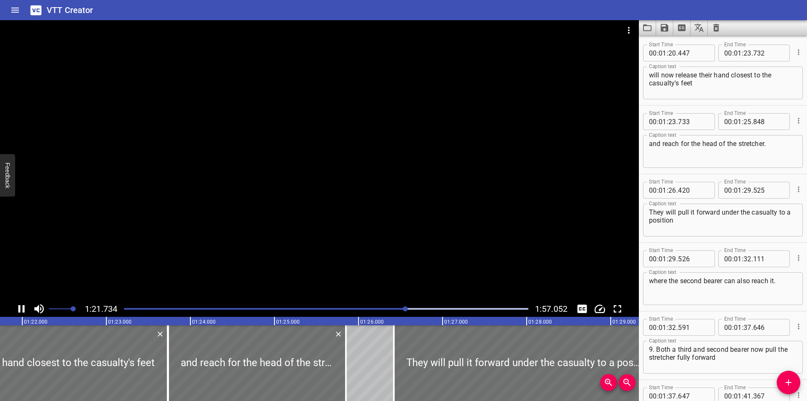
click at [284, 194] on div at bounding box center [319, 160] width 639 height 280
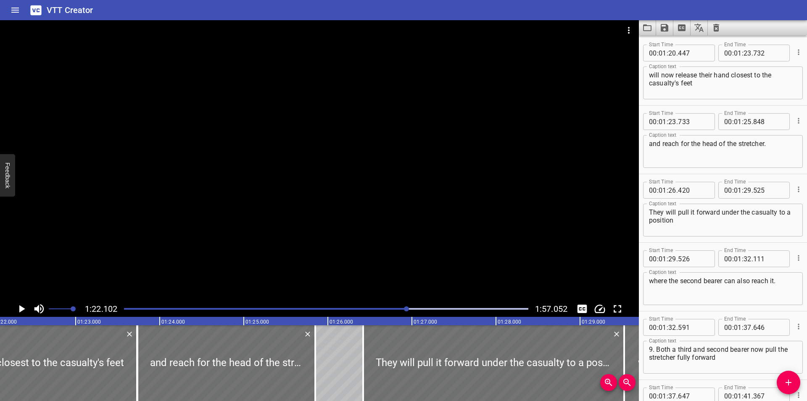
click at [284, 194] on div at bounding box center [319, 160] width 639 height 280
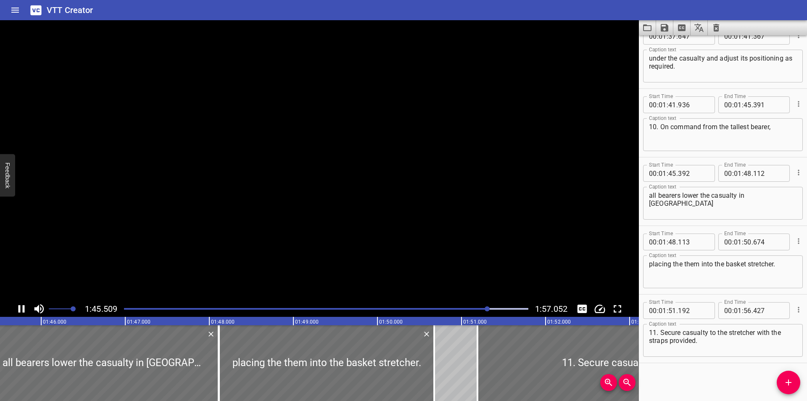
click at [272, 202] on video at bounding box center [319, 160] width 639 height 280
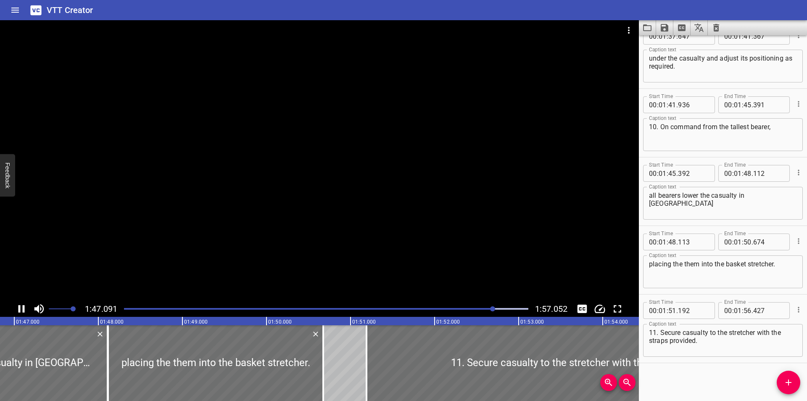
click at [477, 303] on div at bounding box center [326, 309] width 415 height 12
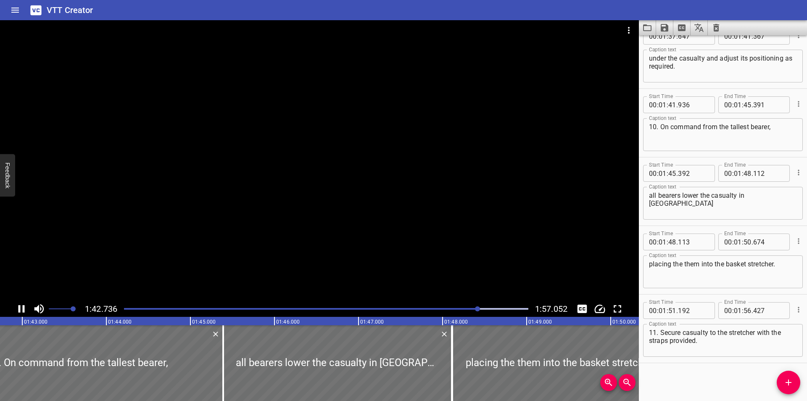
click at [490, 264] on div at bounding box center [319, 160] width 639 height 280
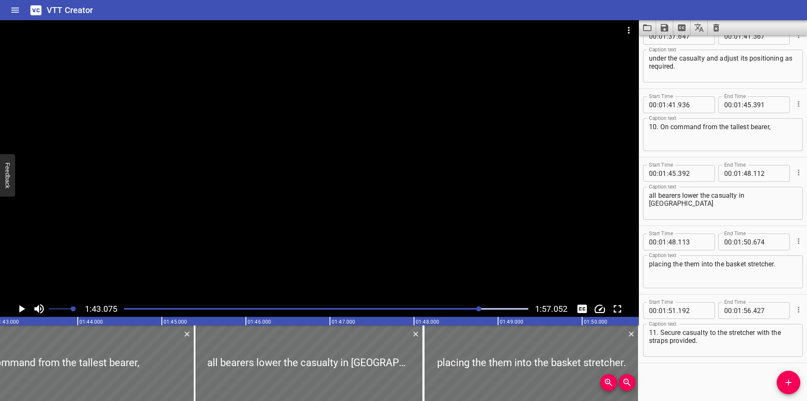
click at [460, 251] on div at bounding box center [319, 160] width 639 height 280
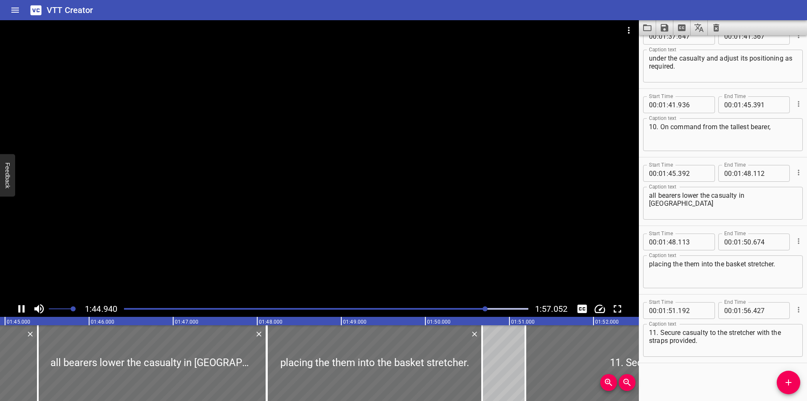
click at [394, 230] on div at bounding box center [319, 160] width 639 height 280
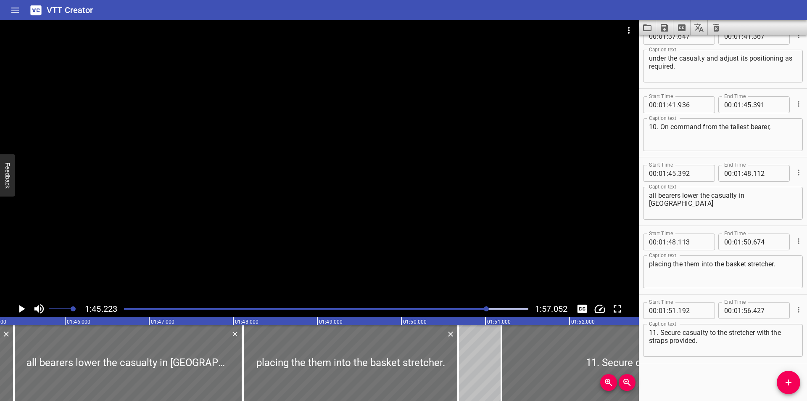
click at [394, 230] on div at bounding box center [319, 160] width 639 height 280
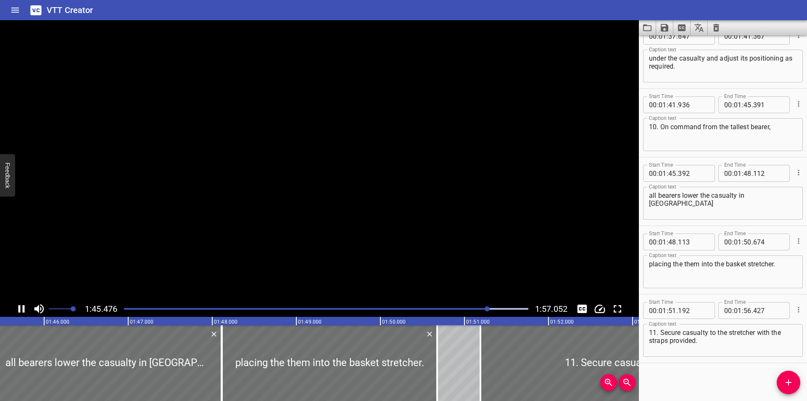
click at [394, 230] on video at bounding box center [319, 160] width 639 height 280
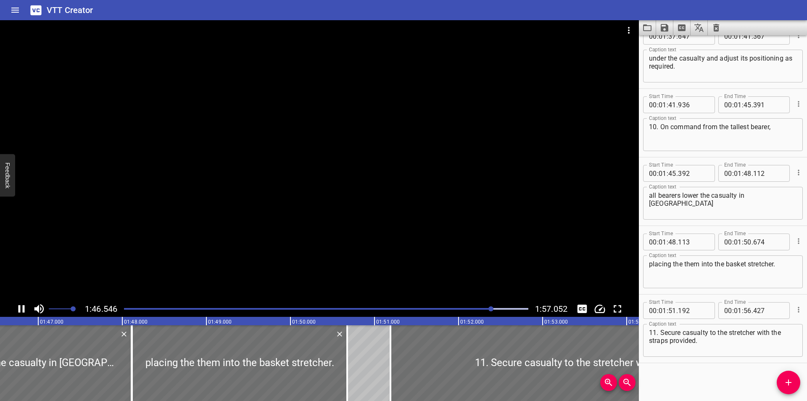
click at [396, 224] on div at bounding box center [319, 160] width 639 height 280
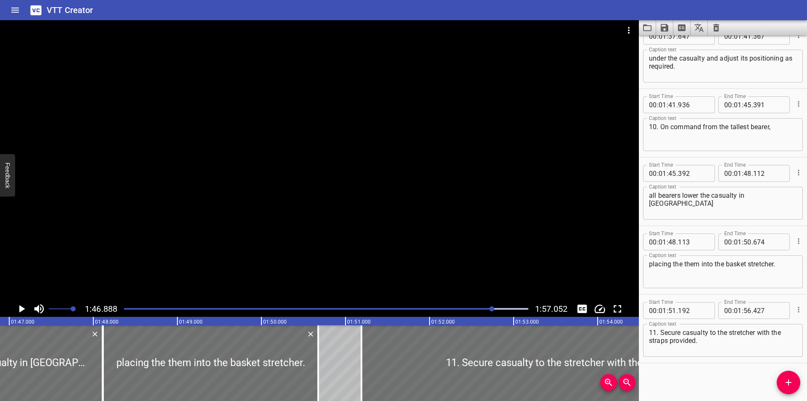
click at [396, 222] on div at bounding box center [319, 160] width 639 height 280
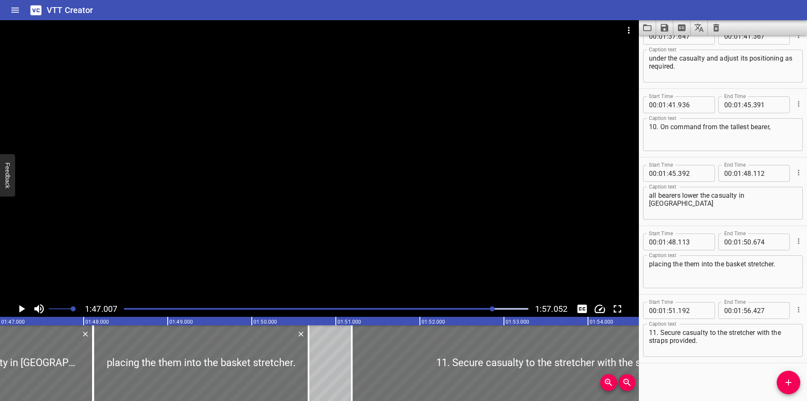
click at [396, 222] on div at bounding box center [319, 160] width 639 height 280
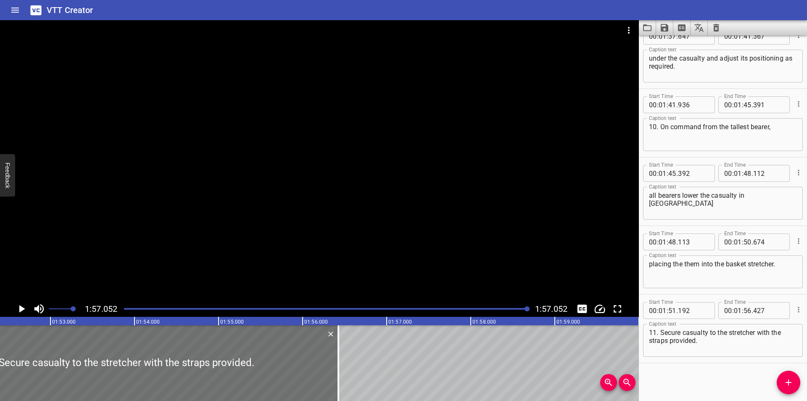
drag, startPoint x: 517, startPoint y: 308, endPoint x: 514, endPoint y: 303, distance: 5.8
click at [517, 308] on div "Play progress" at bounding box center [326, 309] width 404 height 2
click at [505, 276] on div at bounding box center [319, 160] width 639 height 280
click at [627, 33] on icon "Video Options" at bounding box center [629, 30] width 10 height 10
click at [629, 31] on li "Select New Video File..." at bounding box center [661, 31] width 84 height 15
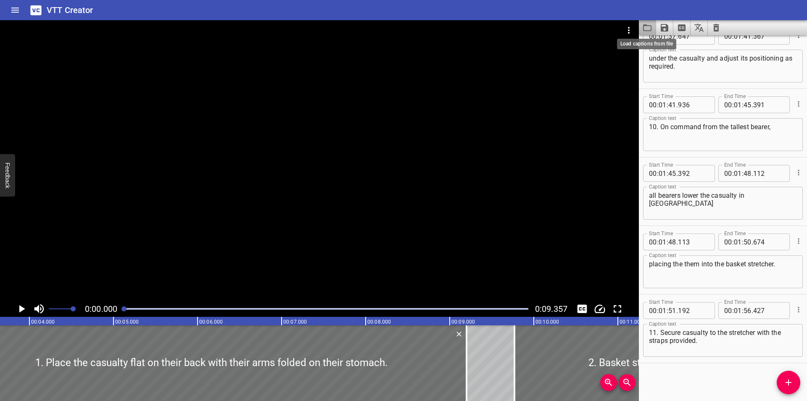
click at [647, 27] on icon "Load captions from file" at bounding box center [647, 28] width 10 height 10
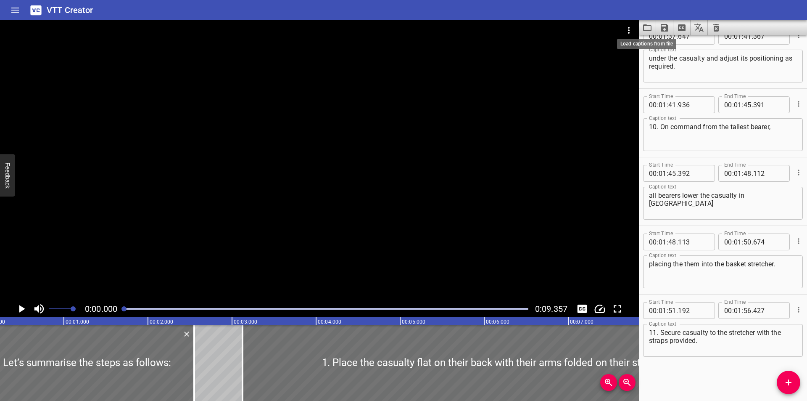
scroll to position [0, 0]
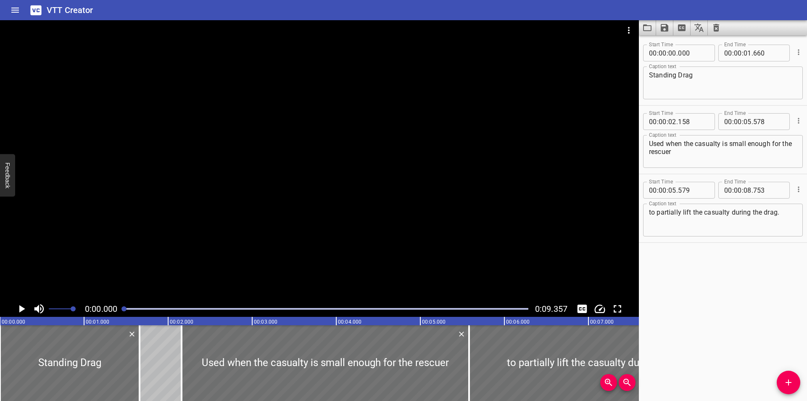
click at [273, 170] on div at bounding box center [319, 160] width 639 height 280
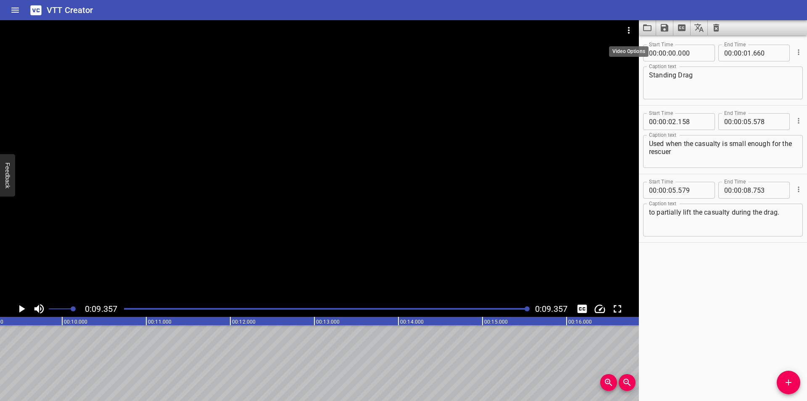
scroll to position [0, 787]
click at [631, 31] on icon "Video Options" at bounding box center [629, 30] width 10 height 10
click at [634, 29] on li "Select New Video File..." at bounding box center [661, 31] width 84 height 15
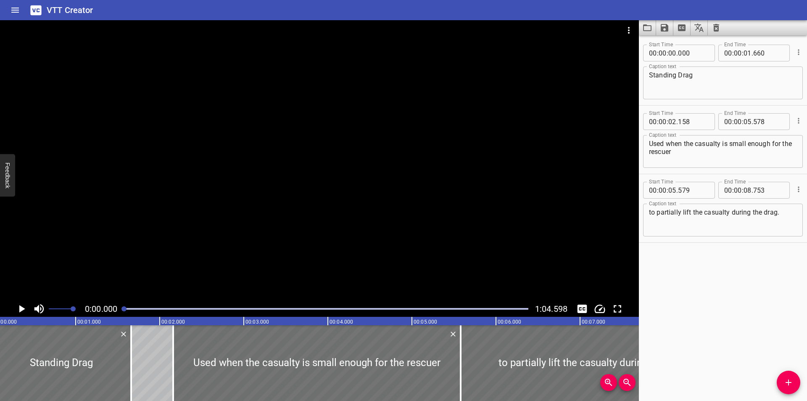
scroll to position [0, 0]
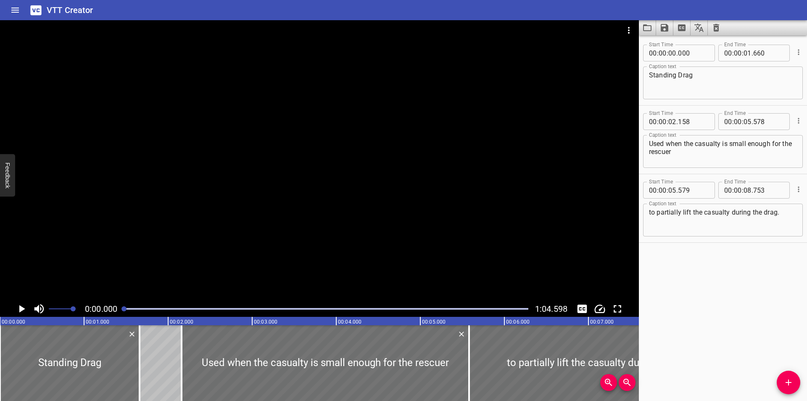
click at [646, 30] on icon "Load captions from file" at bounding box center [647, 28] width 10 height 10
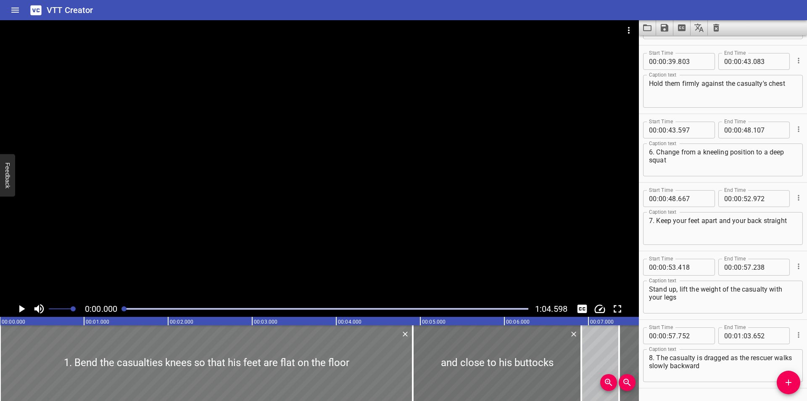
scroll to position [634, 0]
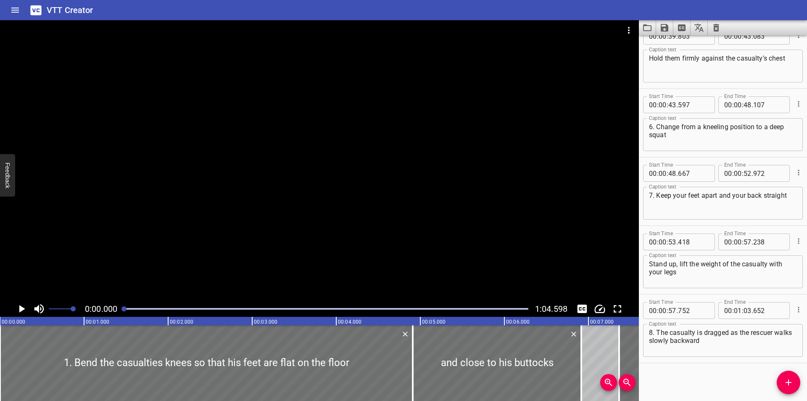
click at [692, 388] on div "Start Time 00 : 00 : 00 . 000 Start Time End Time 00 : 00 : 04 . 910 End Time C…" at bounding box center [723, 217] width 168 height 365
click at [392, 234] on div at bounding box center [319, 160] width 639 height 280
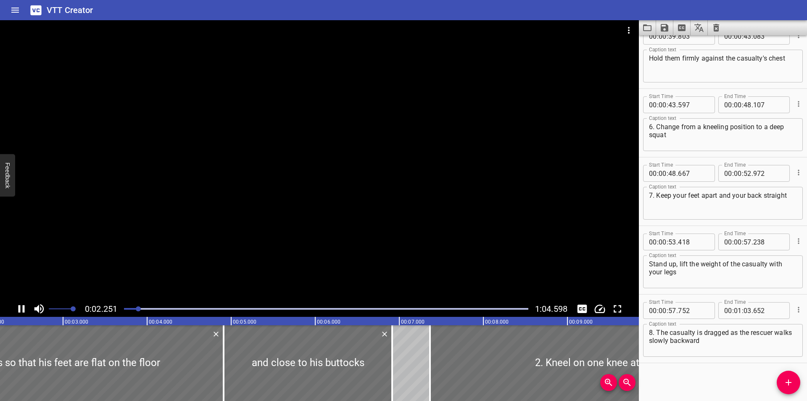
click at [363, 211] on div at bounding box center [319, 160] width 639 height 280
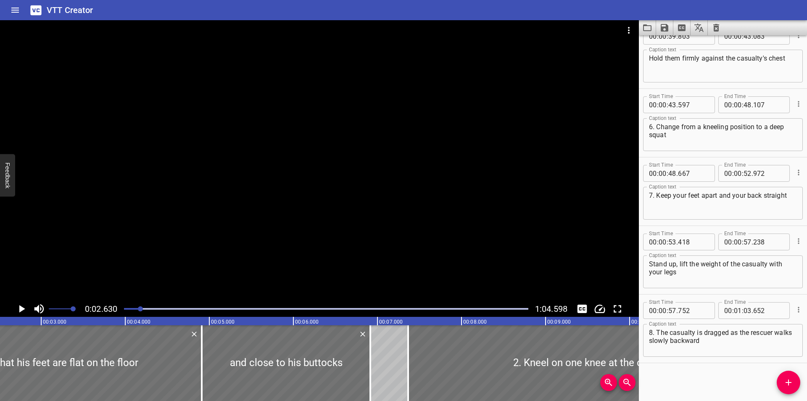
scroll to position [0, 221]
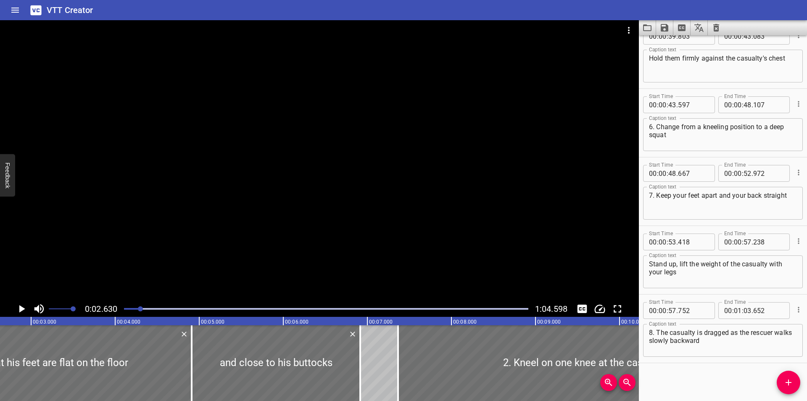
click at [363, 211] on div at bounding box center [319, 160] width 639 height 280
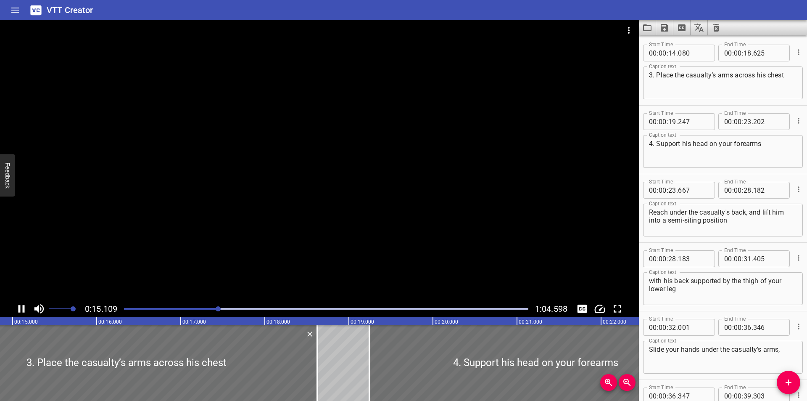
scroll to position [0, 1270]
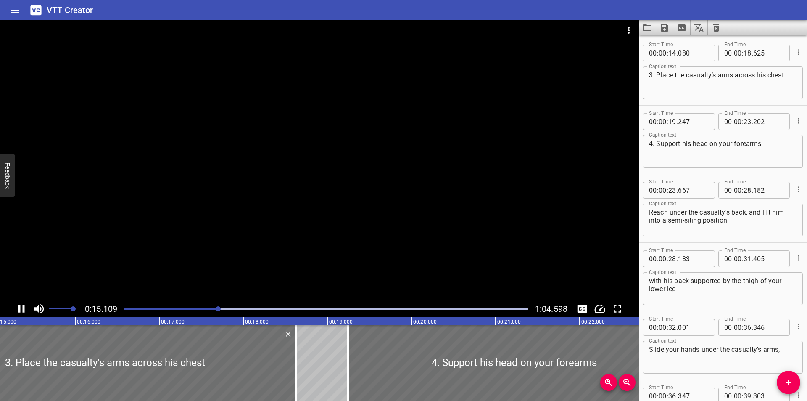
click at [252, 307] on div at bounding box center [326, 309] width 415 height 12
click at [221, 307] on div at bounding box center [218, 308] width 5 height 5
click at [130, 309] on div "Play progress" at bounding box center [50, 309] width 404 height 2
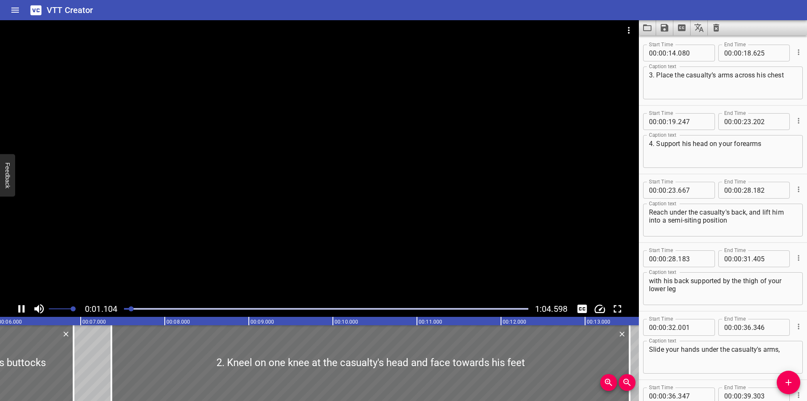
click at [124, 309] on div at bounding box center [326, 309] width 415 height 12
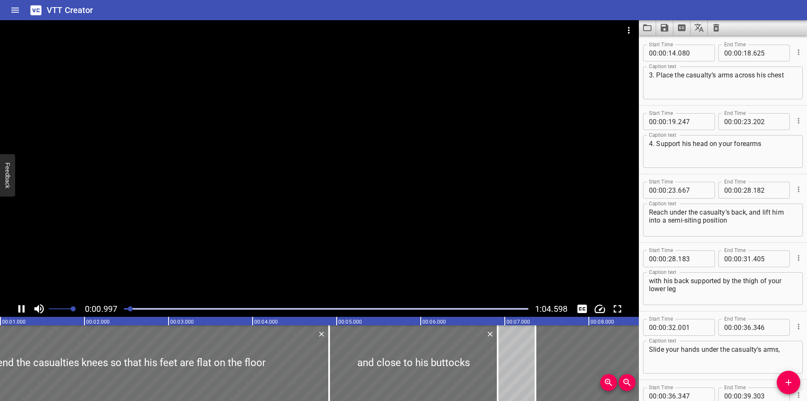
click at [133, 249] on div at bounding box center [319, 160] width 639 height 280
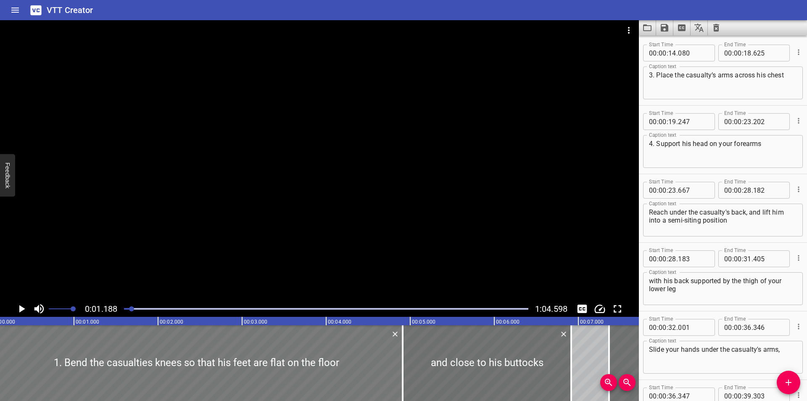
scroll to position [0, 0]
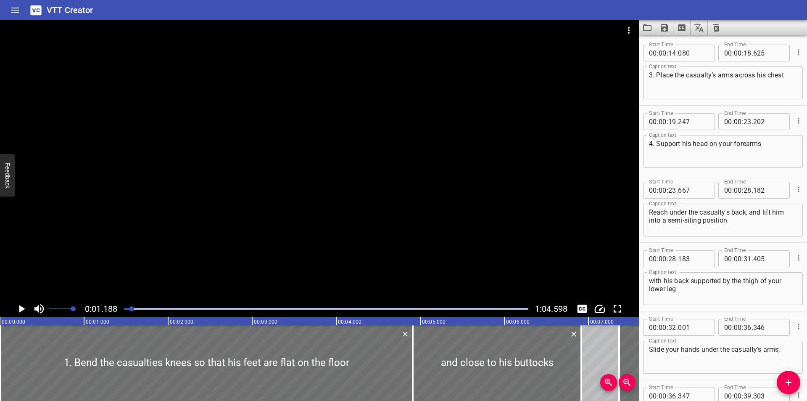
click at [357, 231] on div at bounding box center [319, 160] width 639 height 280
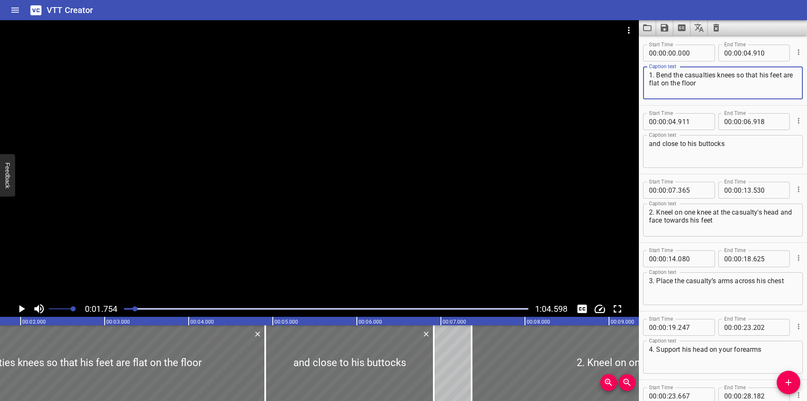
click at [715, 75] on textarea "1. Bend the casualties knees so that his feet are flat on the floor" at bounding box center [723, 83] width 148 height 24
type textarea "1. Bend the casualty's knees so that his feet are flat on the floor"
click at [330, 174] on div at bounding box center [319, 160] width 639 height 280
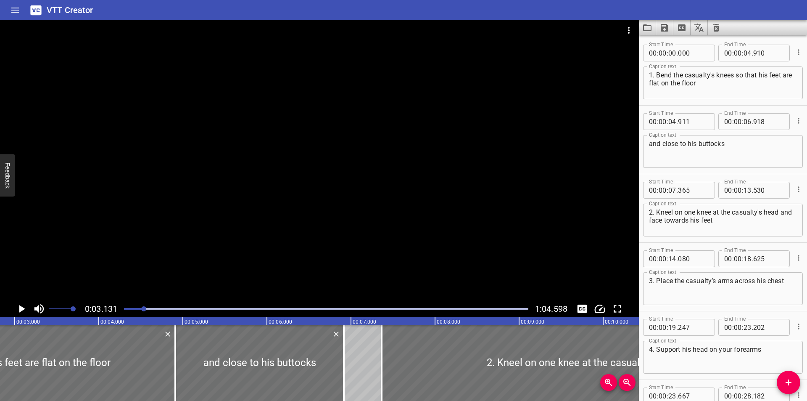
scroll to position [0, 263]
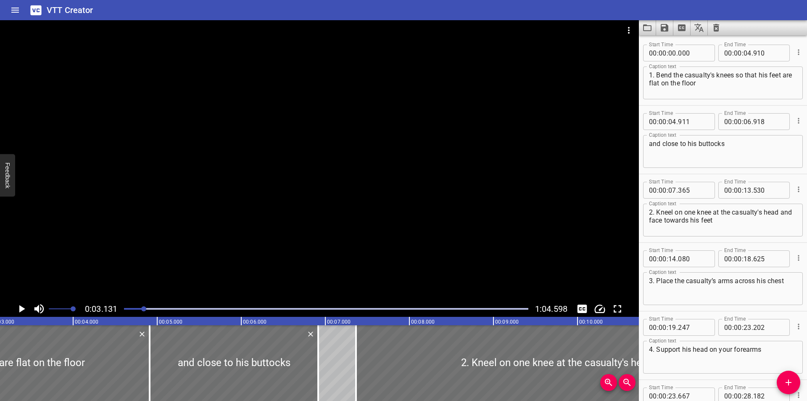
click at [138, 311] on div at bounding box center [326, 309] width 415 height 12
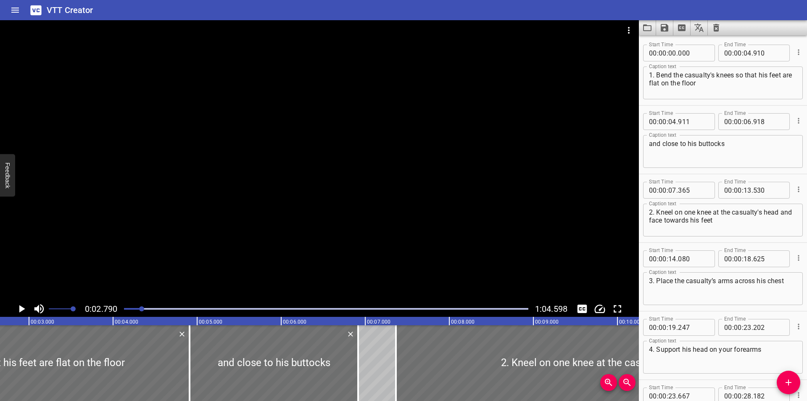
scroll to position [0, 235]
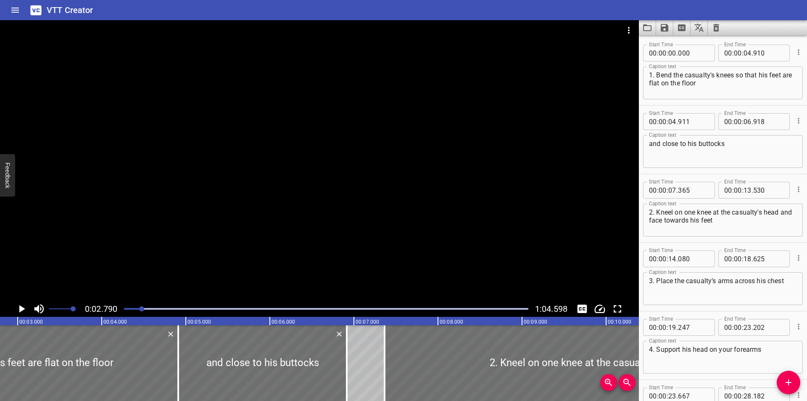
click at [670, 243] on div "Start Time 00 : 00 : 14 . 080 Start Time End Time 00 : 00 : 18 . 625 End Time C…" at bounding box center [723, 277] width 168 height 68
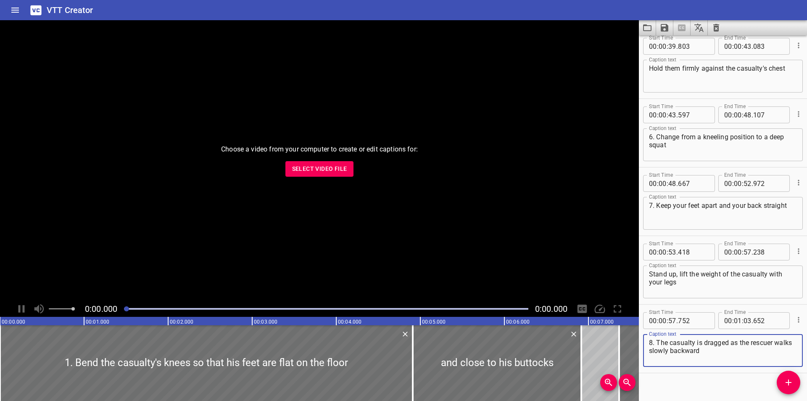
scroll to position [634, 0]
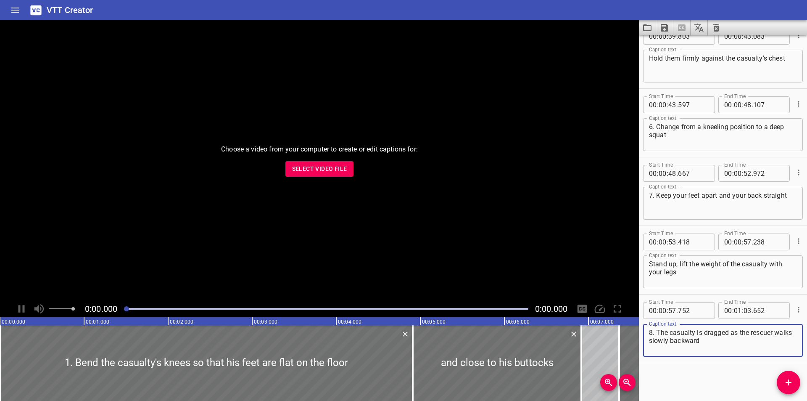
click at [349, 169] on button "Select Video File" at bounding box center [319, 169] width 69 height 16
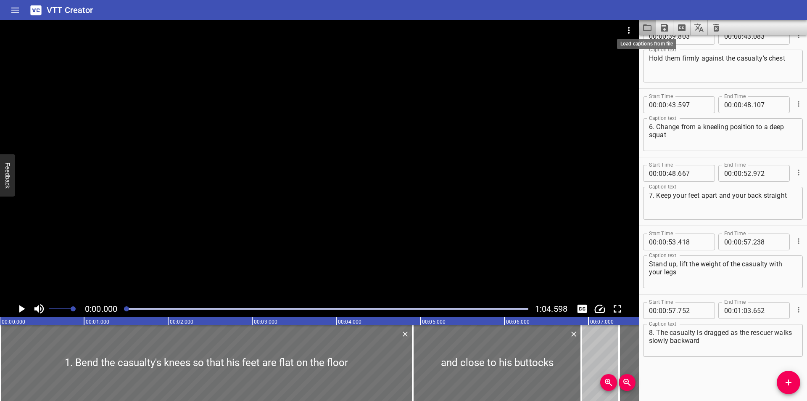
click at [647, 26] on icon "Load captions from file" at bounding box center [647, 27] width 8 height 7
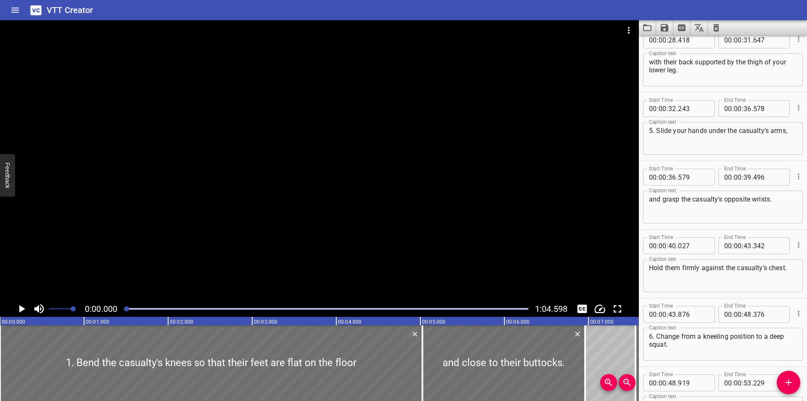
click at [204, 129] on div at bounding box center [319, 160] width 639 height 280
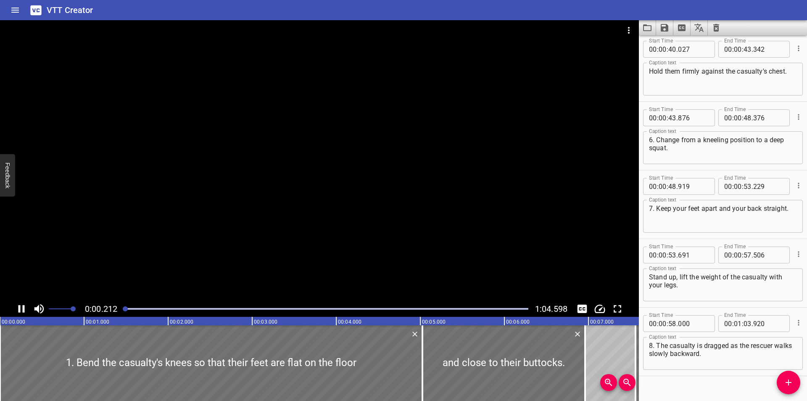
scroll to position [702, 0]
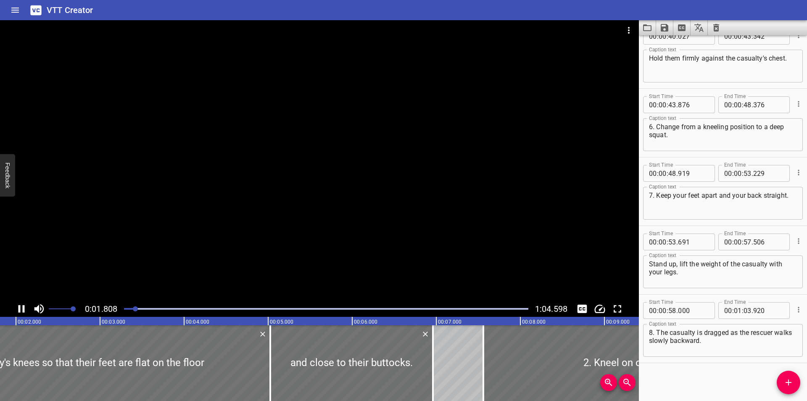
click at [208, 143] on div at bounding box center [319, 160] width 639 height 280
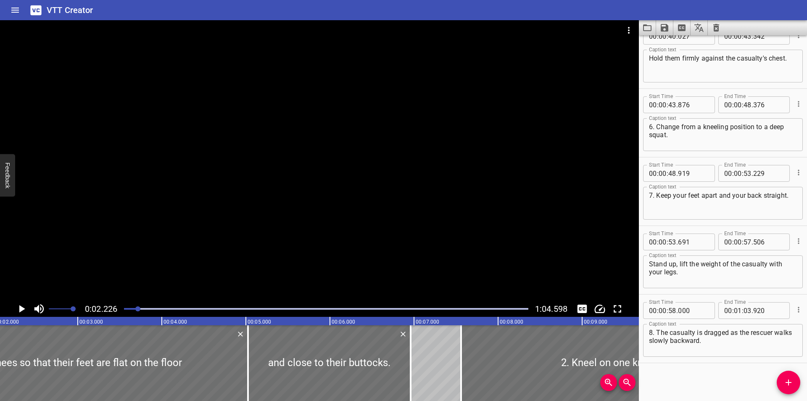
scroll to position [0, 187]
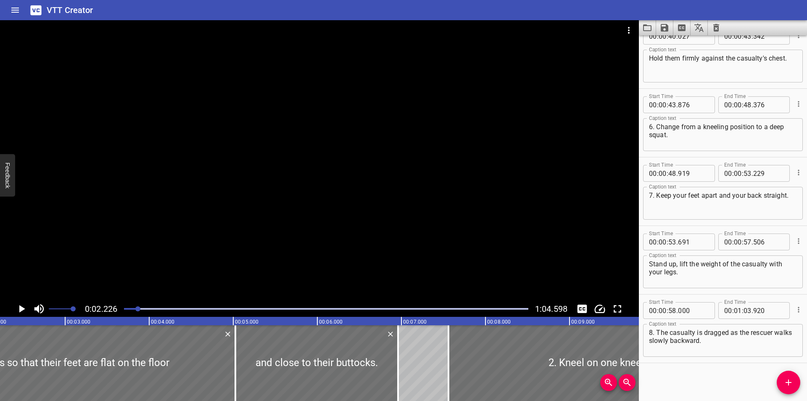
click at [208, 143] on div at bounding box center [319, 160] width 639 height 280
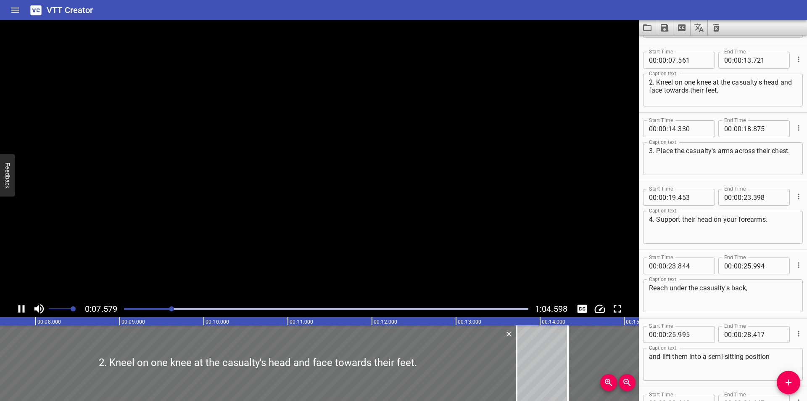
scroll to position [137, 0]
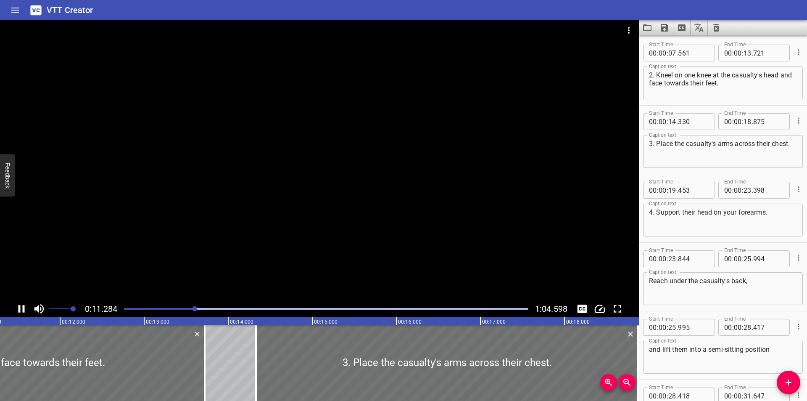
click at [247, 161] on div at bounding box center [319, 160] width 639 height 280
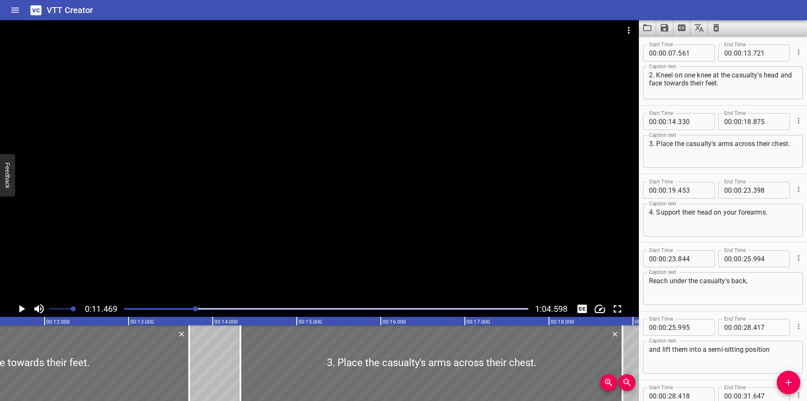
click at [247, 161] on div at bounding box center [319, 160] width 639 height 280
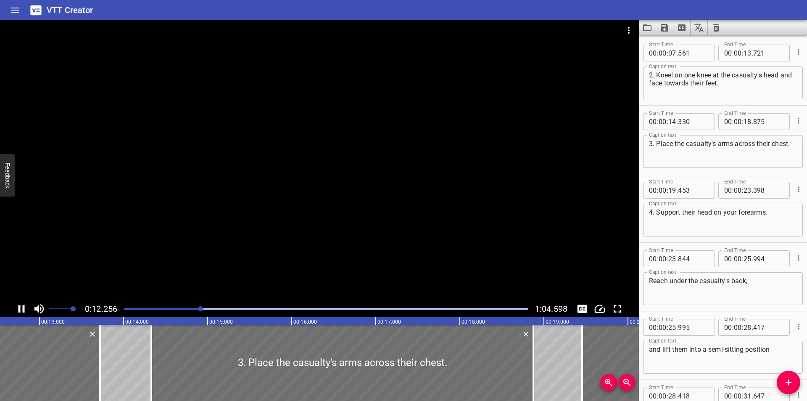
click at [247, 160] on div at bounding box center [319, 160] width 639 height 280
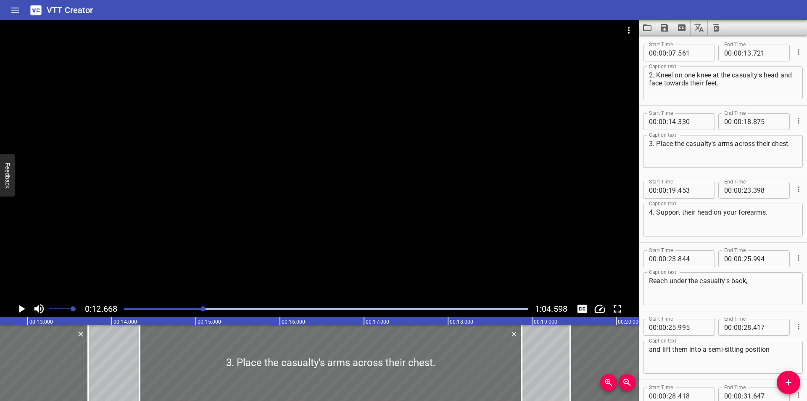
click at [247, 160] on div at bounding box center [319, 160] width 639 height 280
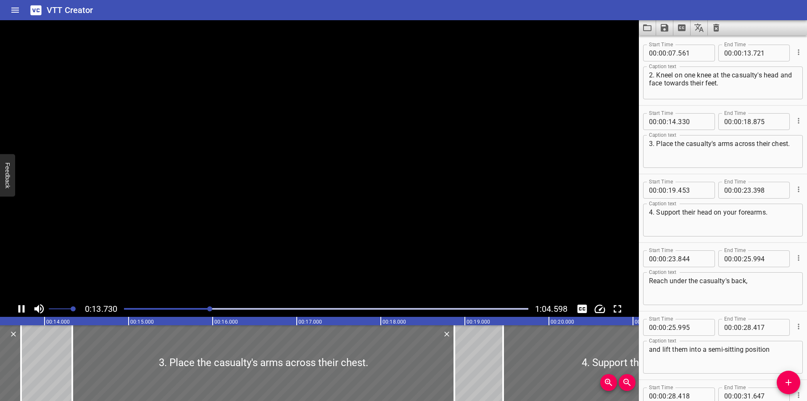
click at [247, 160] on video at bounding box center [319, 160] width 639 height 280
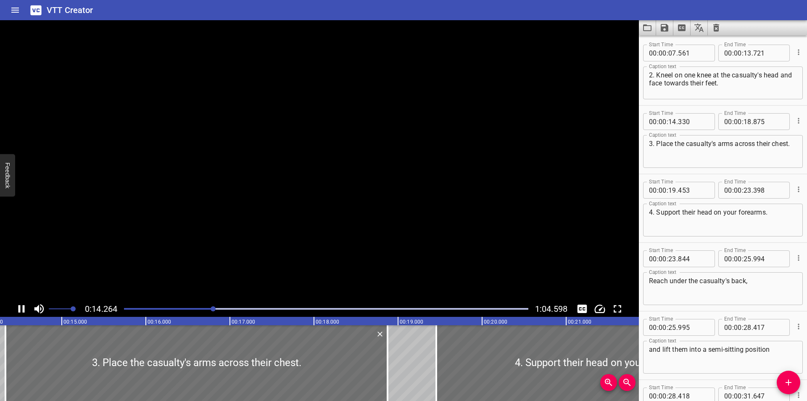
scroll to position [206, 0]
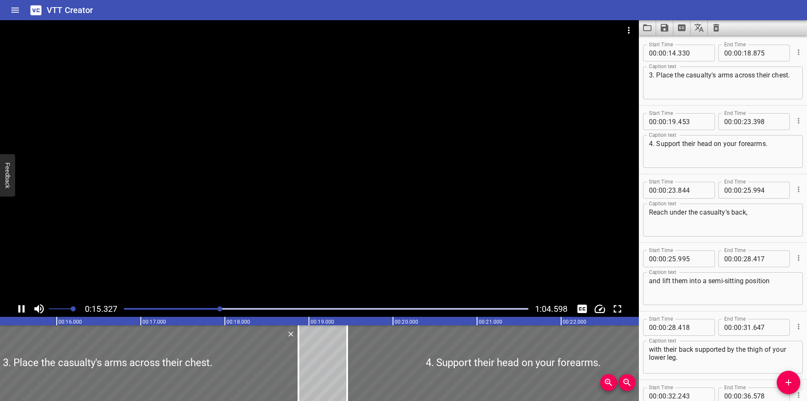
click at [262, 200] on div at bounding box center [319, 160] width 639 height 280
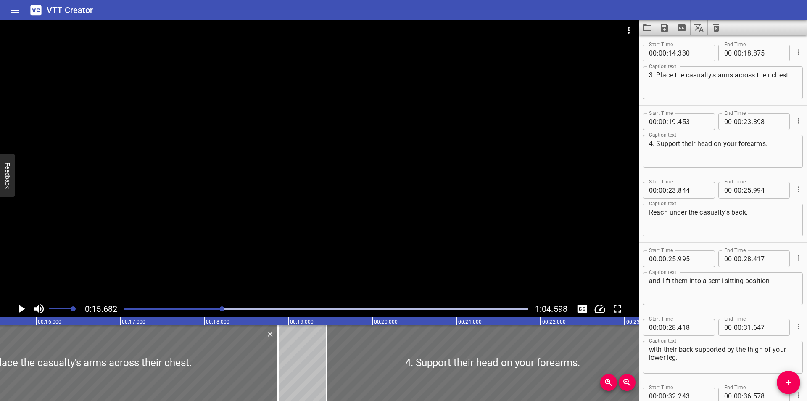
scroll to position [0, 1318]
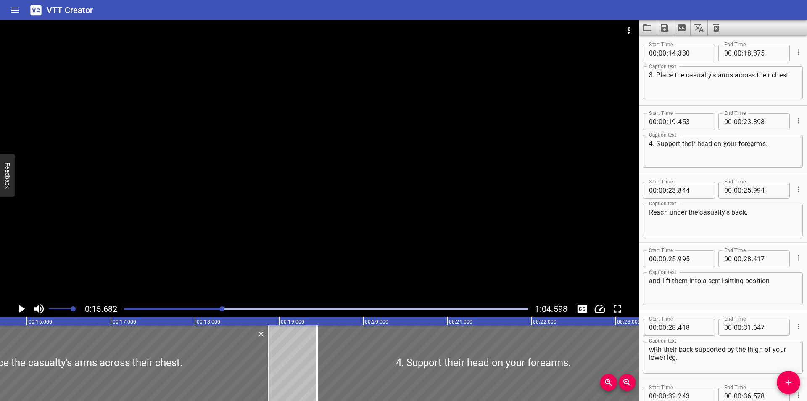
click at [262, 200] on div at bounding box center [319, 160] width 639 height 280
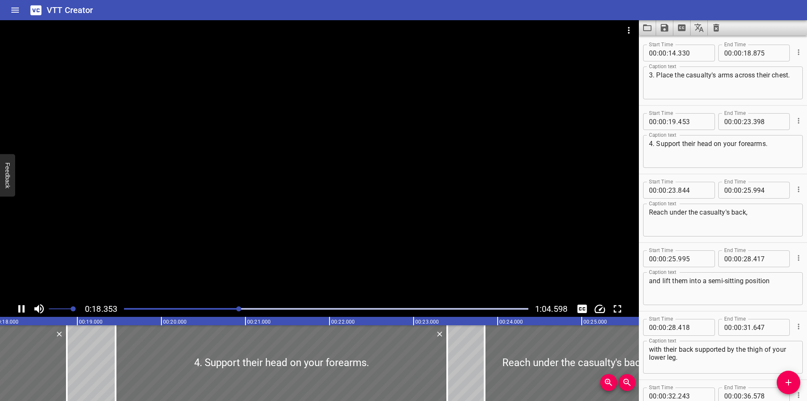
click at [209, 168] on div at bounding box center [319, 160] width 639 height 280
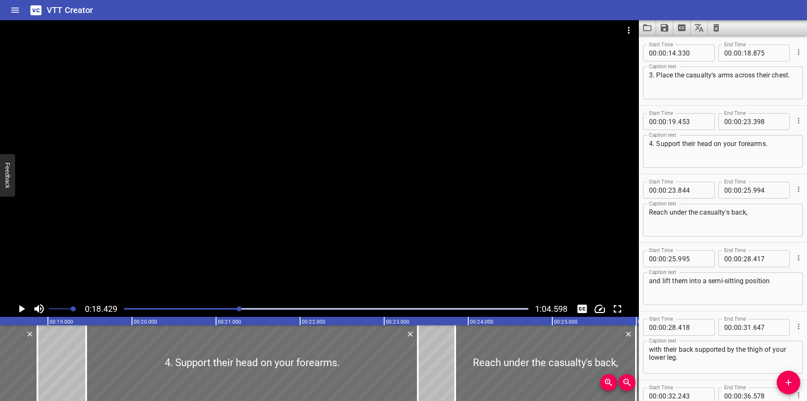
click at [209, 168] on div at bounding box center [319, 160] width 639 height 280
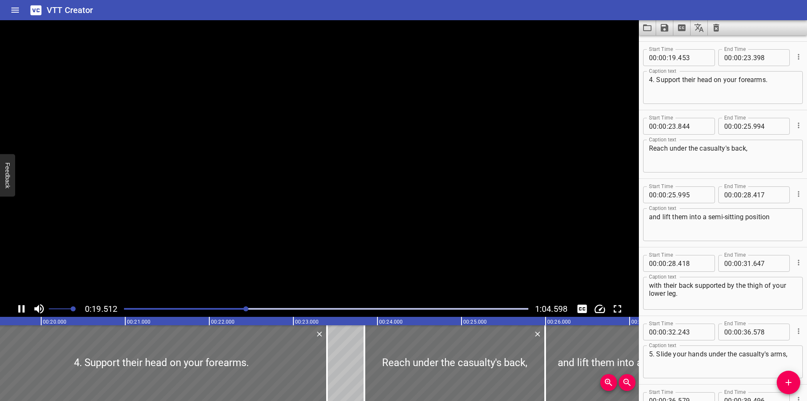
scroll to position [274, 0]
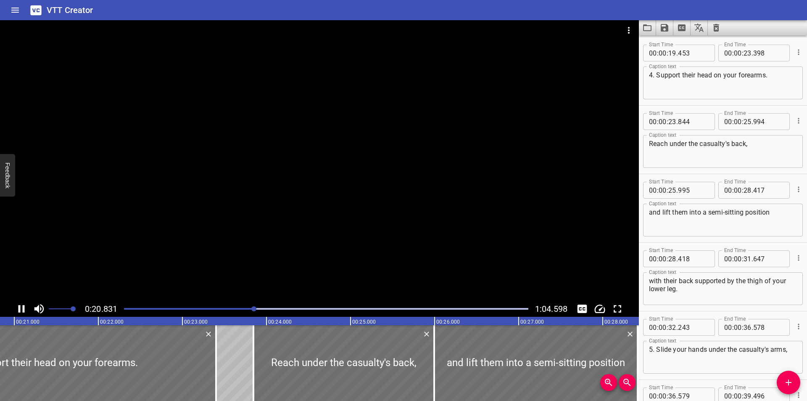
click at [210, 167] on div at bounding box center [319, 160] width 639 height 280
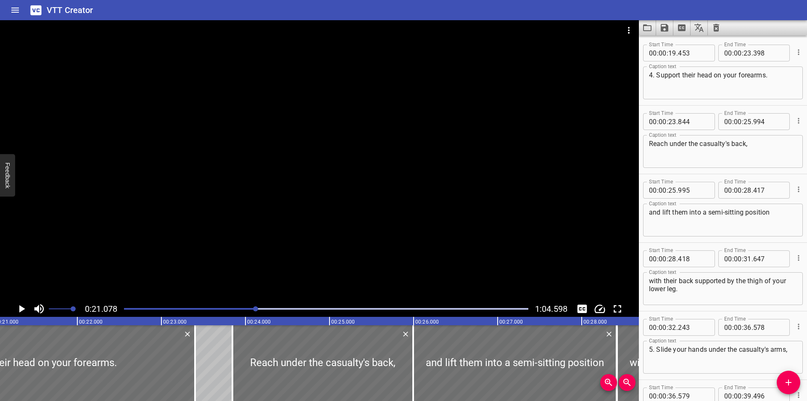
click at [267, 230] on div at bounding box center [319, 160] width 639 height 280
click at [271, 221] on div at bounding box center [319, 160] width 639 height 280
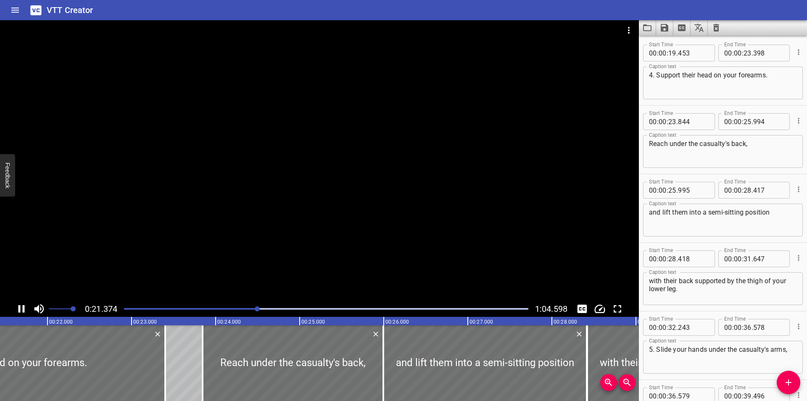
click at [272, 220] on div at bounding box center [319, 160] width 639 height 280
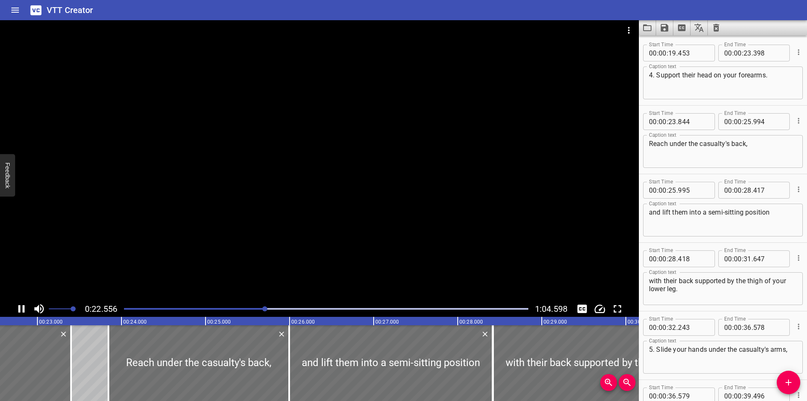
click at [272, 220] on div at bounding box center [319, 160] width 639 height 280
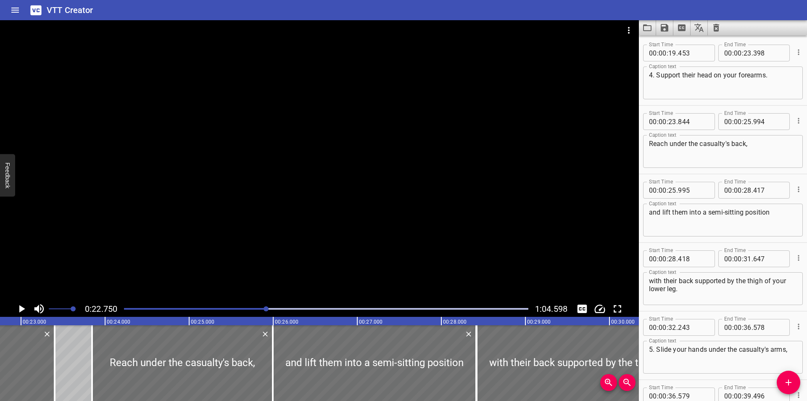
click at [284, 221] on div at bounding box center [319, 160] width 639 height 280
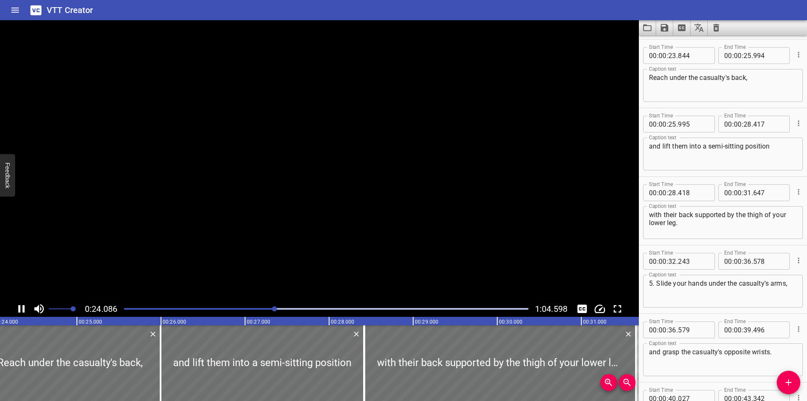
scroll to position [343, 0]
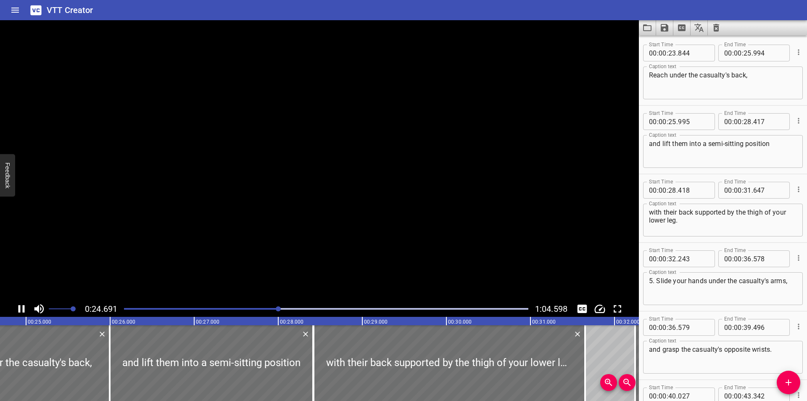
click at [284, 221] on video at bounding box center [319, 160] width 639 height 280
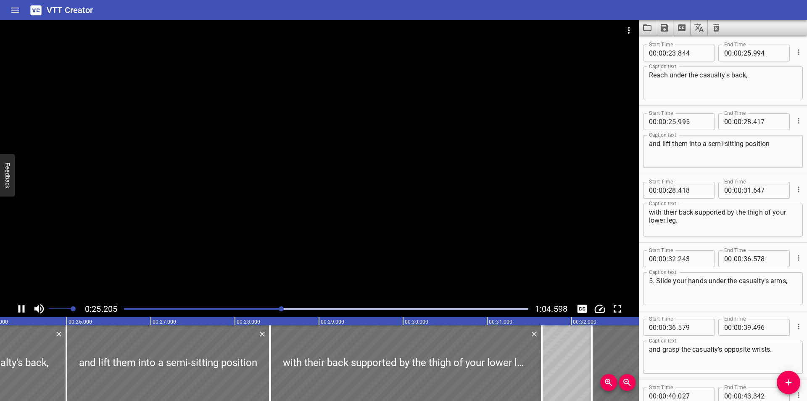
click at [290, 210] on div at bounding box center [319, 160] width 639 height 280
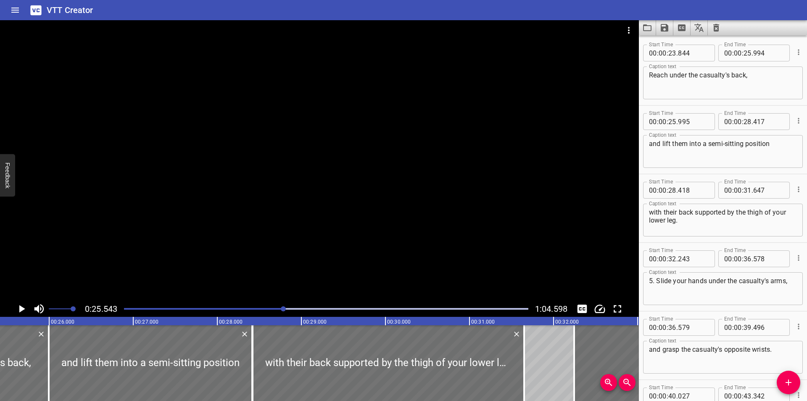
scroll to position [0, 2148]
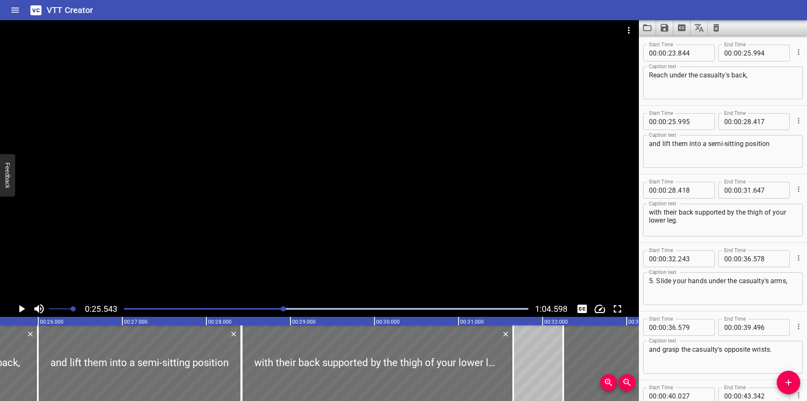
click at [289, 210] on div at bounding box center [319, 160] width 639 height 280
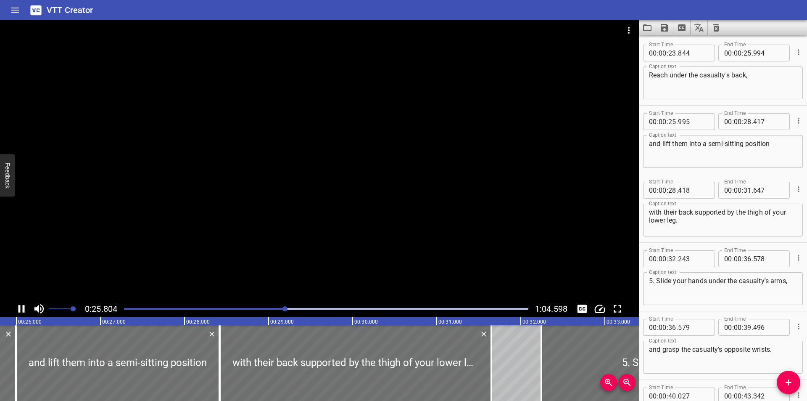
scroll to position [411, 0]
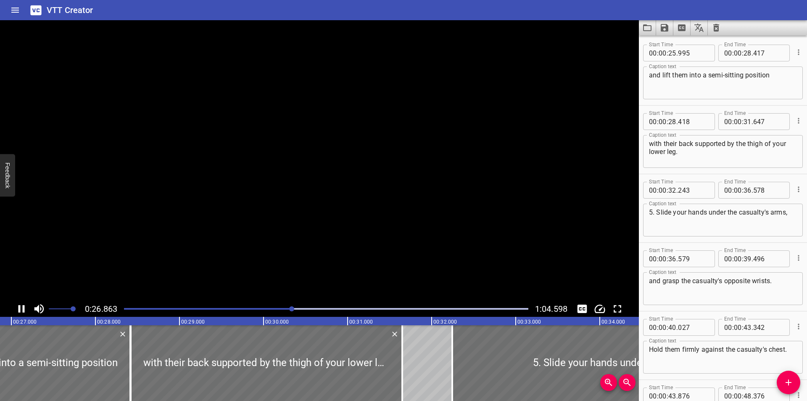
click at [289, 210] on video at bounding box center [319, 160] width 639 height 280
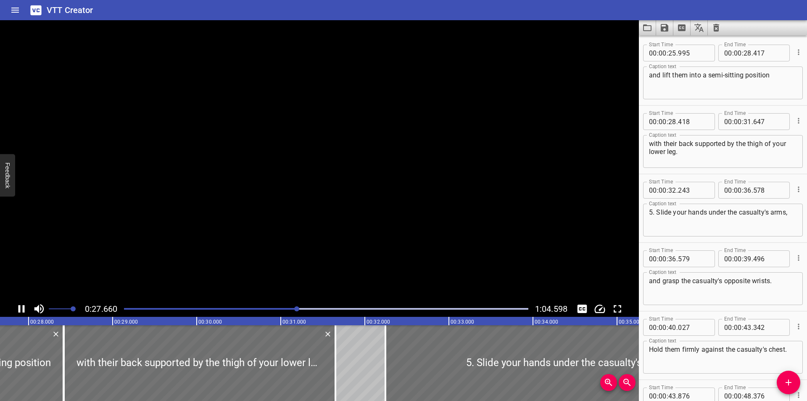
click at [289, 210] on video at bounding box center [319, 160] width 639 height 280
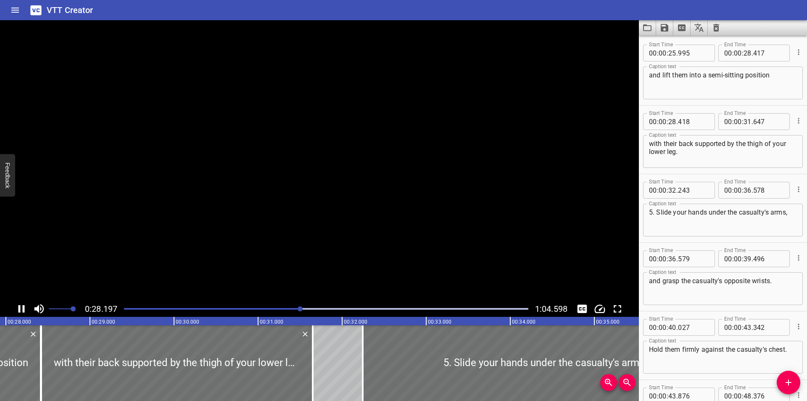
scroll to position [0, 0]
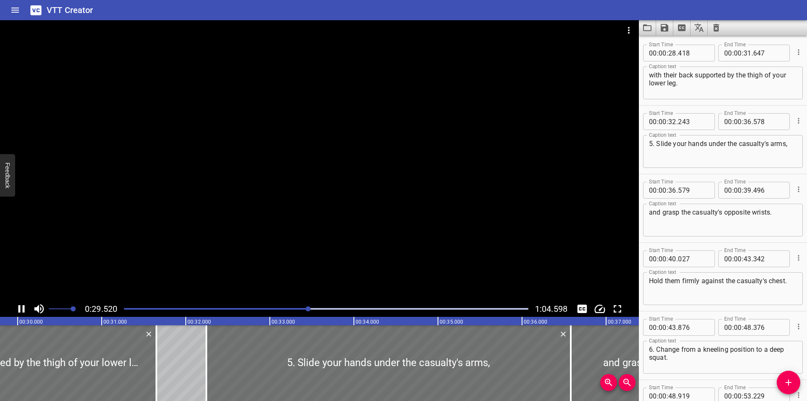
click at [296, 177] on div at bounding box center [319, 160] width 639 height 280
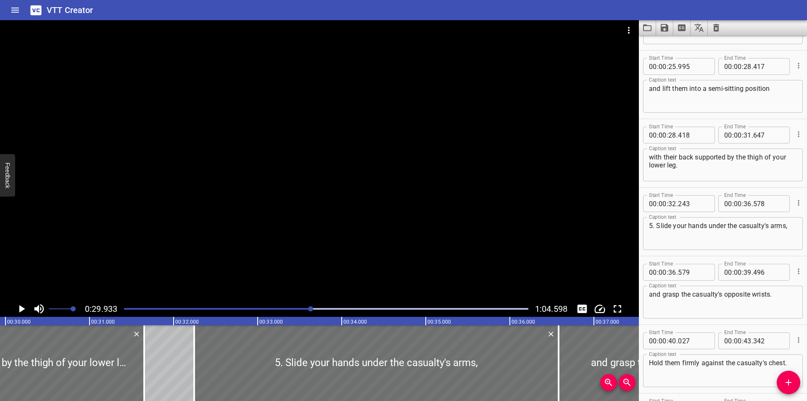
scroll to position [396, 0]
click at [443, 156] on div at bounding box center [319, 160] width 639 height 280
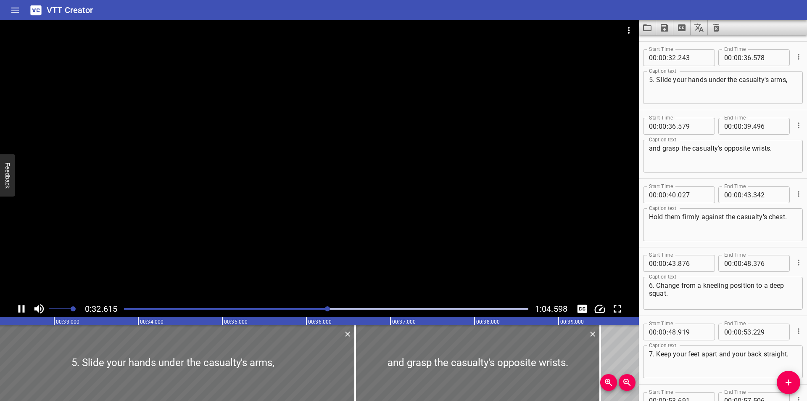
scroll to position [548, 0]
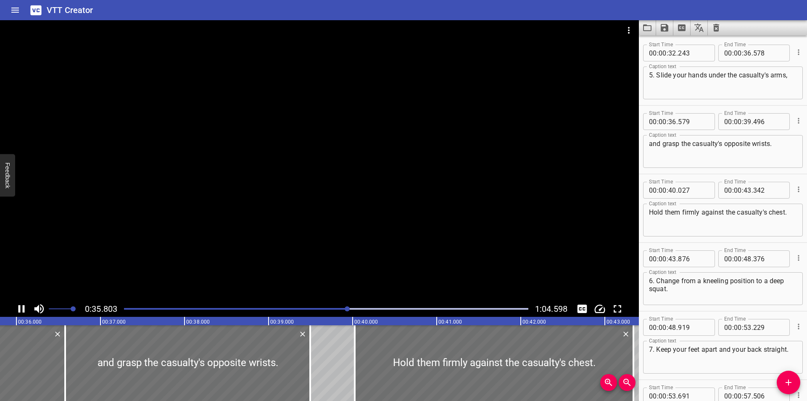
click at [416, 183] on div at bounding box center [319, 160] width 639 height 280
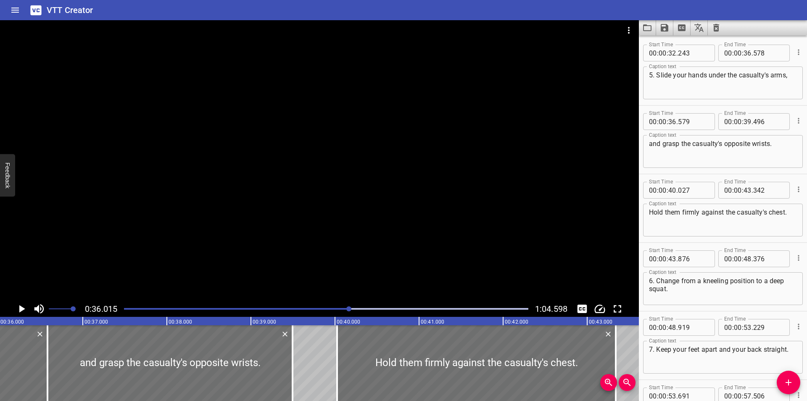
click at [413, 182] on div at bounding box center [319, 160] width 639 height 280
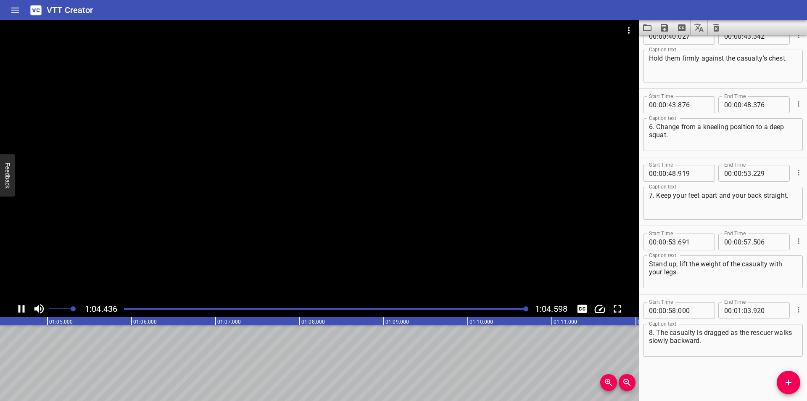
scroll to position [0, 5432]
click at [626, 28] on icon "Video Options" at bounding box center [629, 30] width 10 height 10
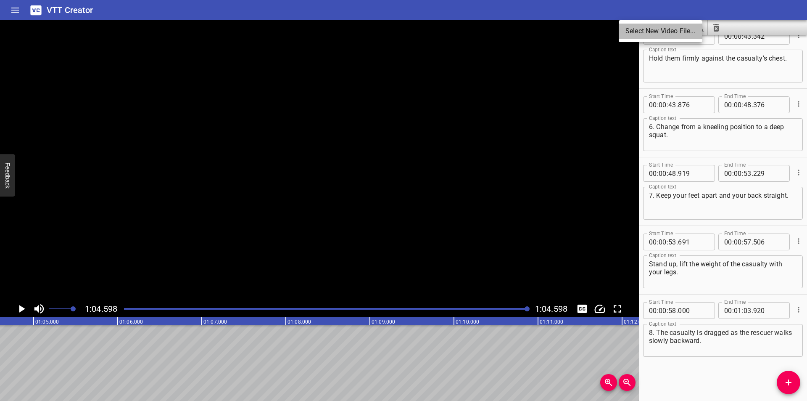
click at [633, 26] on li "Select New Video File..." at bounding box center [661, 31] width 84 height 15
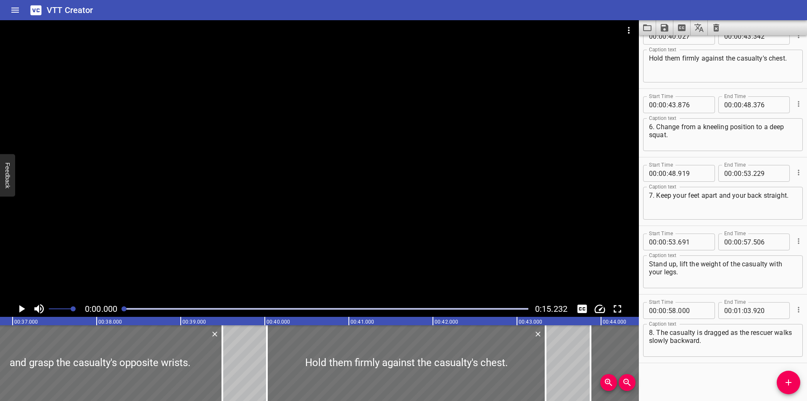
click at [336, 151] on div at bounding box center [319, 160] width 639 height 280
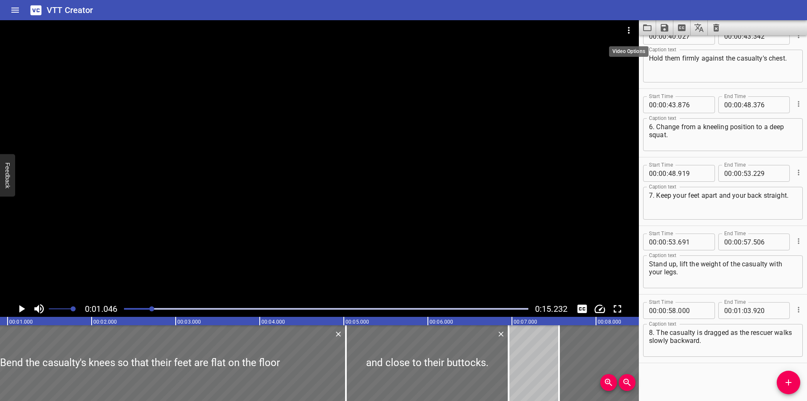
scroll to position [0, 88]
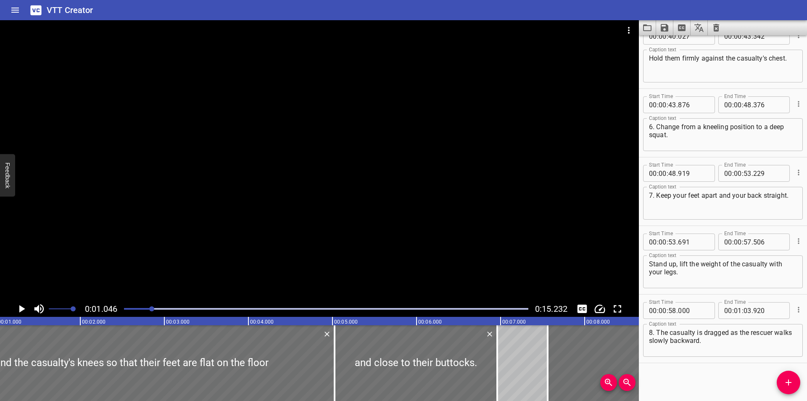
click at [642, 30] on button "Load captions from file" at bounding box center [647, 27] width 17 height 15
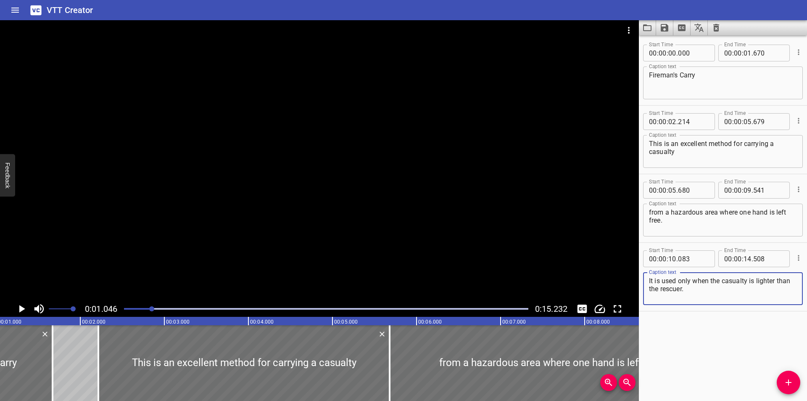
click at [261, 134] on div at bounding box center [319, 160] width 639 height 280
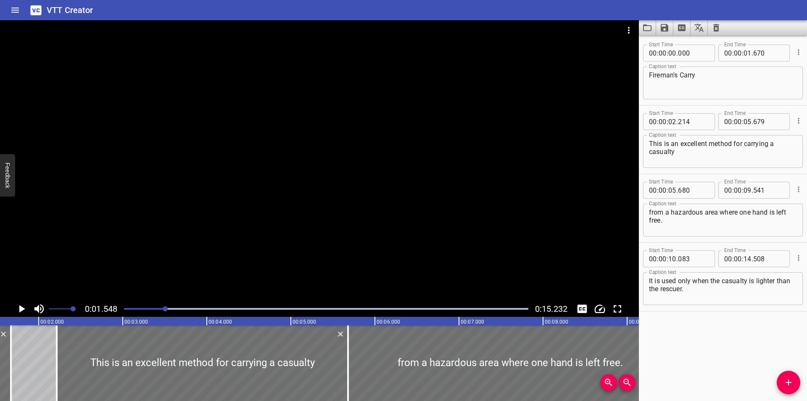
scroll to position [0, 130]
click at [238, 270] on div at bounding box center [319, 160] width 639 height 280
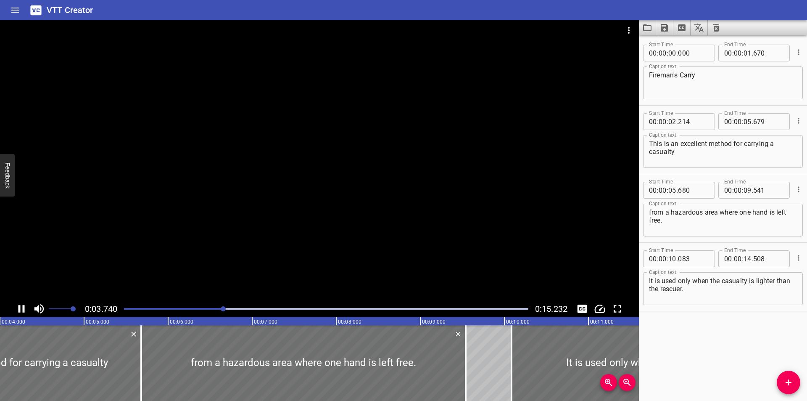
click at [286, 234] on div at bounding box center [319, 160] width 639 height 280
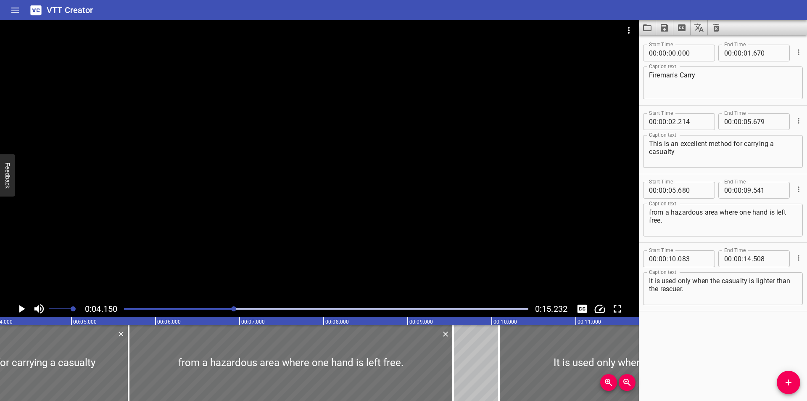
click at [291, 231] on div at bounding box center [319, 160] width 639 height 280
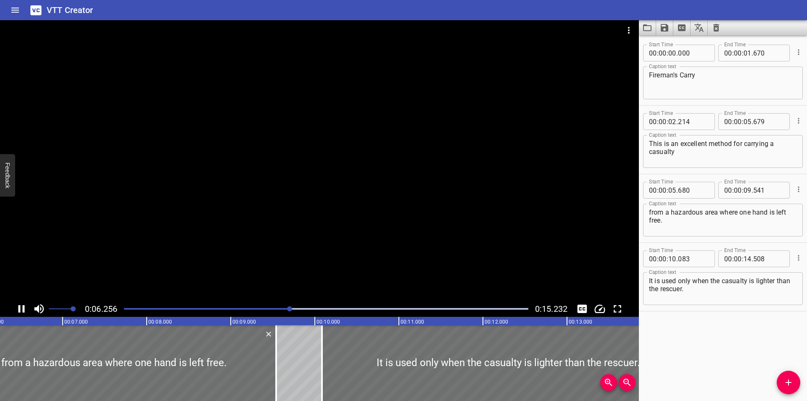
click at [287, 227] on div at bounding box center [319, 160] width 639 height 280
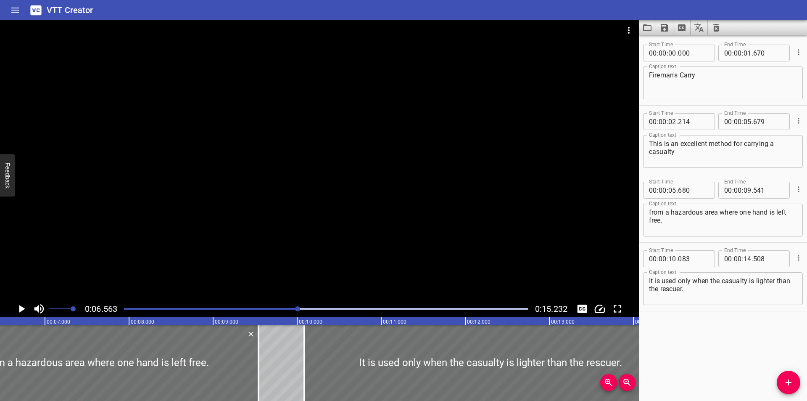
scroll to position [0, 552]
click at [281, 221] on div at bounding box center [319, 160] width 639 height 280
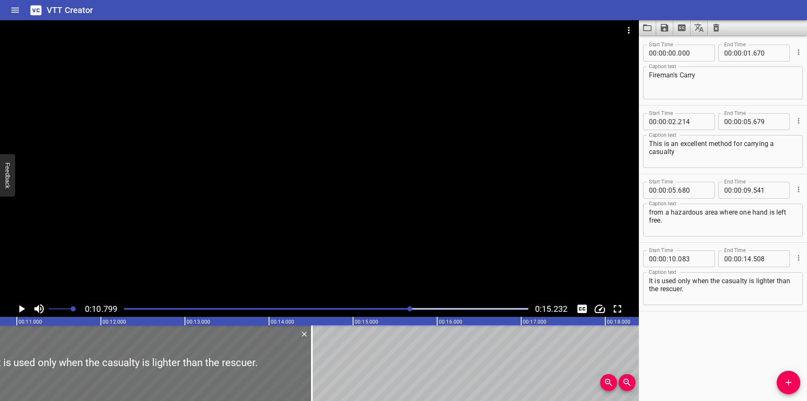
click at [280, 222] on div at bounding box center [319, 160] width 639 height 280
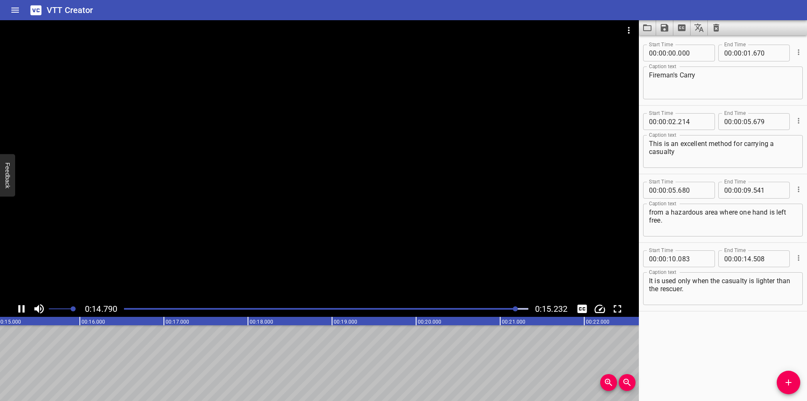
click at [628, 28] on icon "Video Options" at bounding box center [629, 30] width 10 height 10
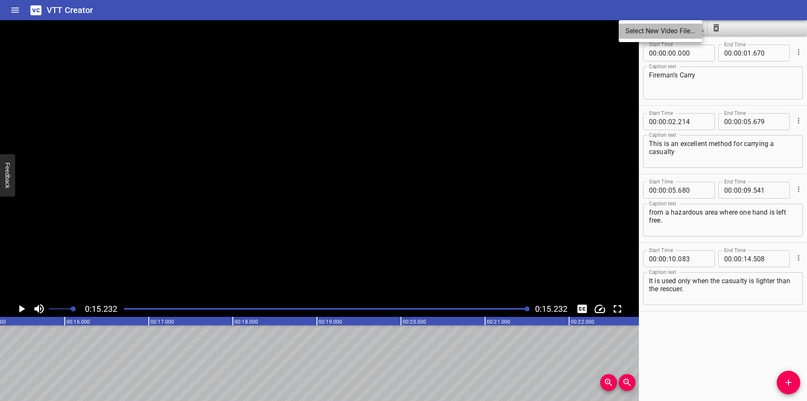
click at [636, 28] on li "Select New Video File..." at bounding box center [661, 31] width 84 height 15
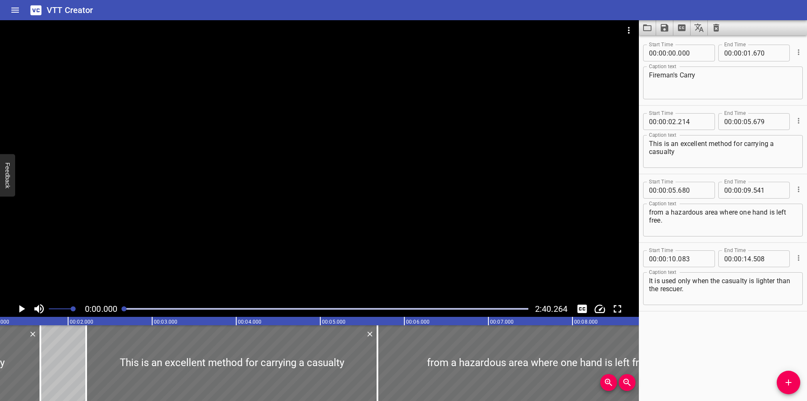
scroll to position [0, 6]
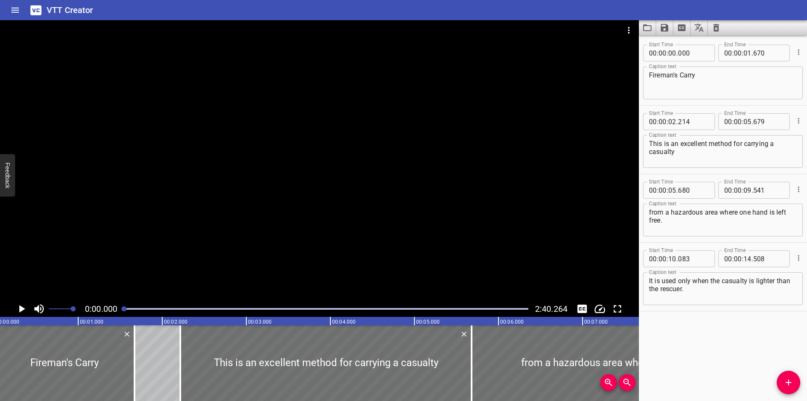
click at [642, 29] on button "Load captions from file" at bounding box center [647, 27] width 17 height 15
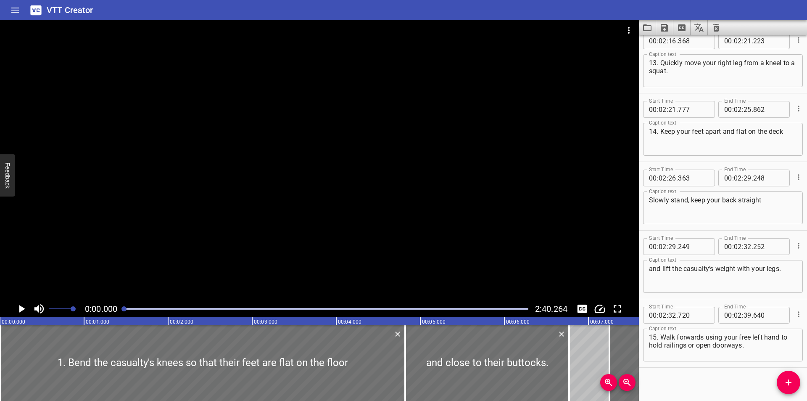
scroll to position [2278, 0]
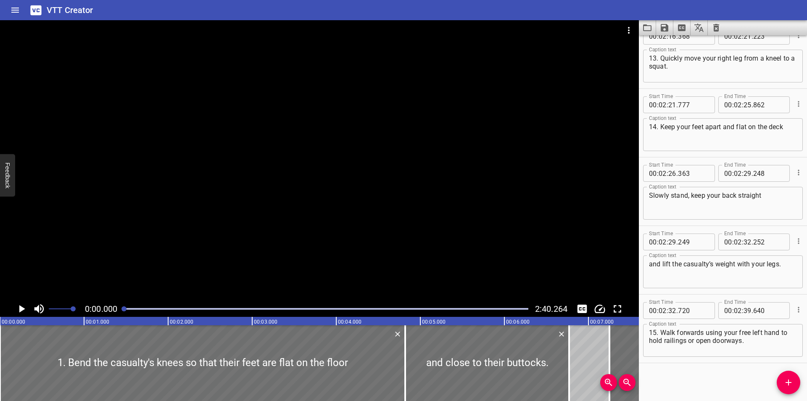
click at [353, 174] on div at bounding box center [319, 160] width 639 height 280
click at [354, 174] on div at bounding box center [319, 160] width 639 height 280
click at [182, 262] on div at bounding box center [319, 160] width 639 height 280
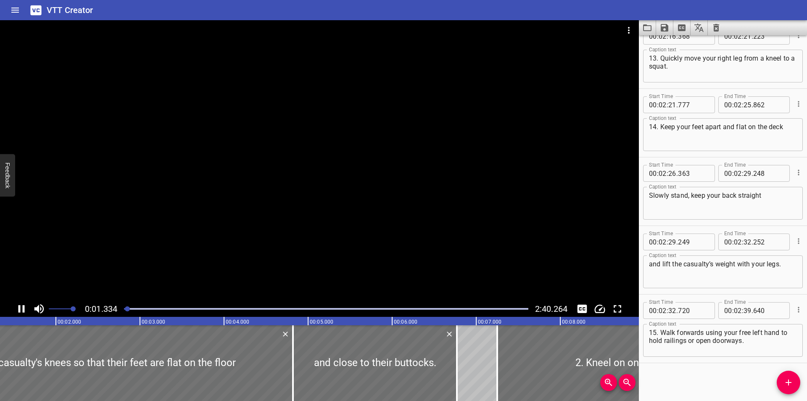
click at [196, 247] on div at bounding box center [319, 160] width 639 height 280
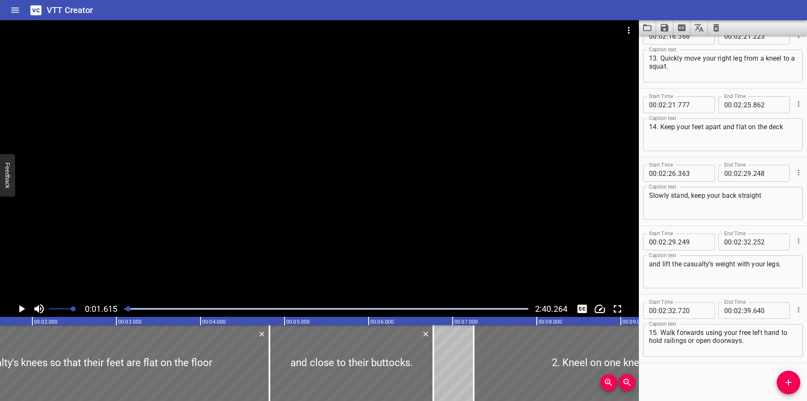
click at [217, 222] on div at bounding box center [319, 160] width 639 height 280
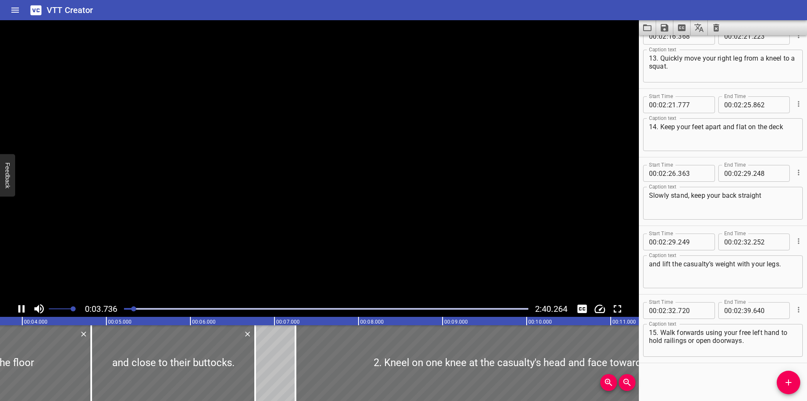
click at [217, 222] on video at bounding box center [319, 160] width 639 height 280
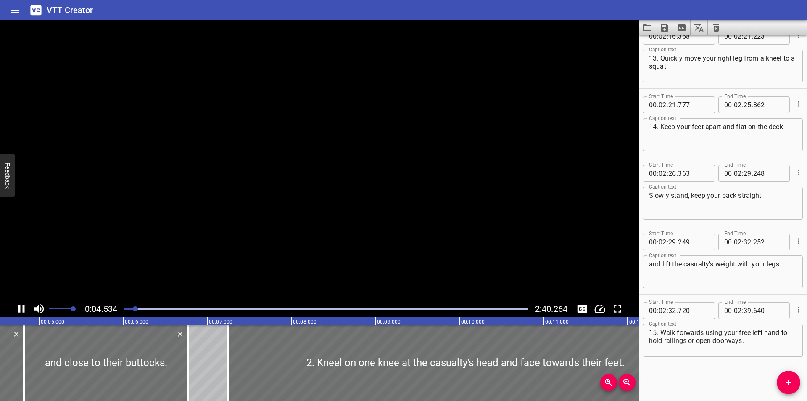
scroll to position [0, 403]
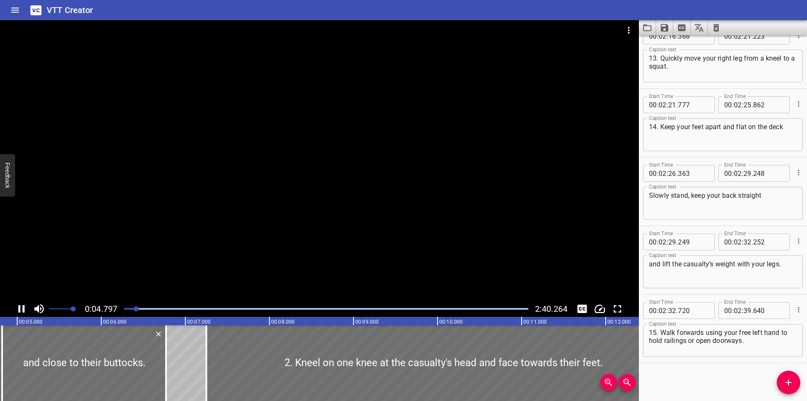
click at [233, 217] on div at bounding box center [319, 160] width 639 height 280
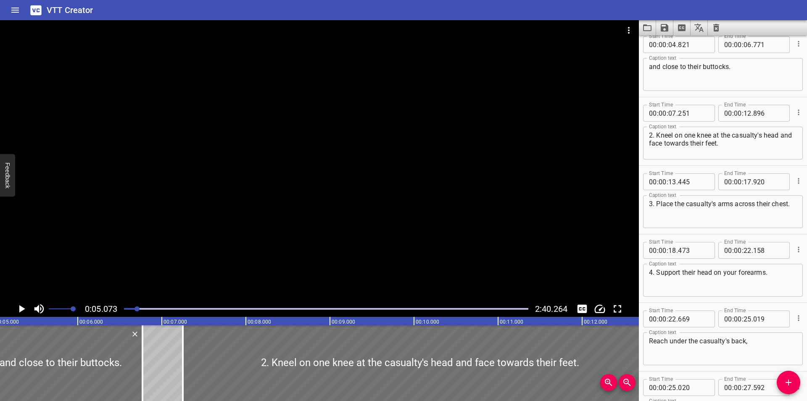
scroll to position [69, 0]
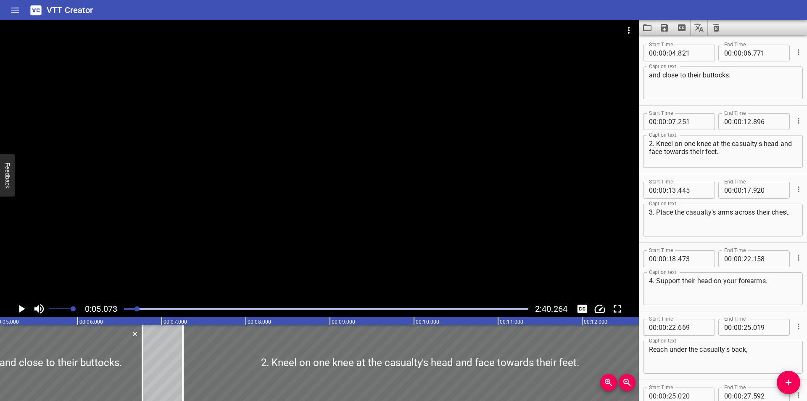
click at [131, 310] on div at bounding box center [326, 309] width 415 height 12
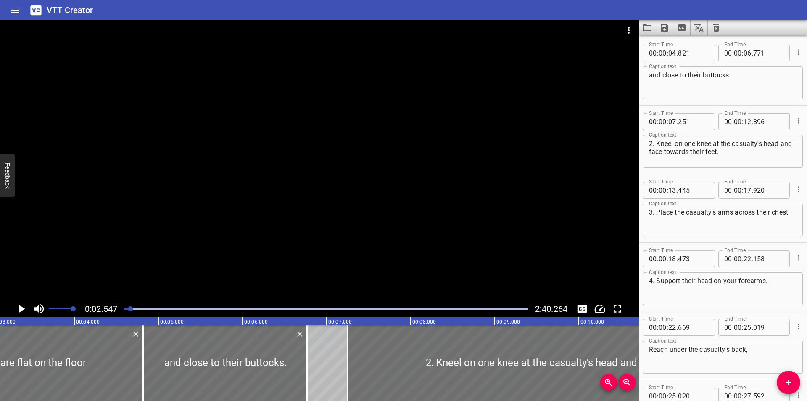
click at [187, 255] on div at bounding box center [319, 160] width 639 height 280
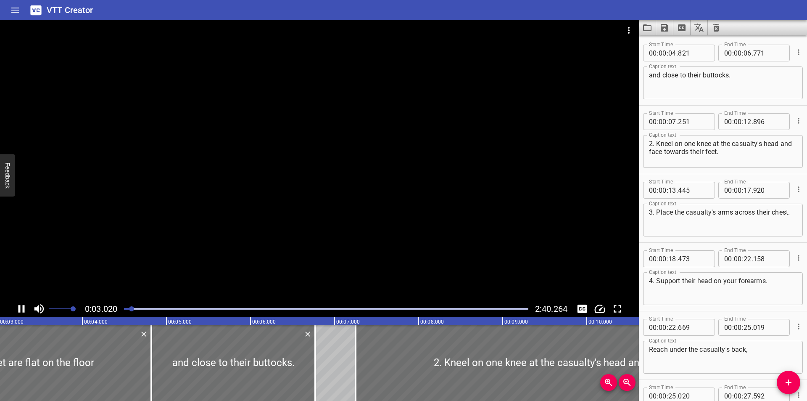
click at [221, 225] on div at bounding box center [319, 160] width 639 height 280
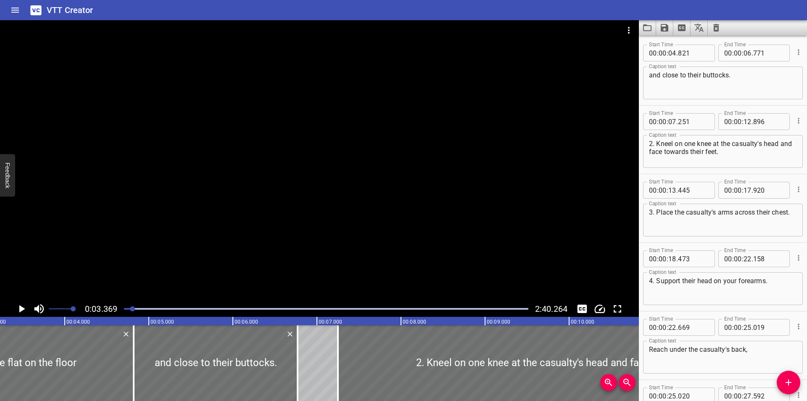
scroll to position [0, 283]
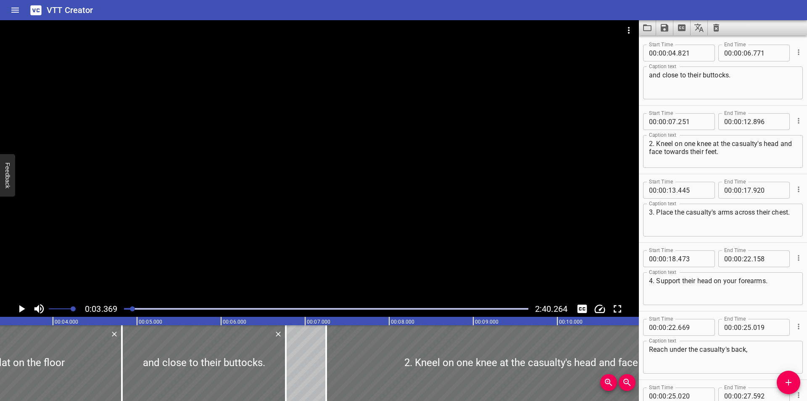
click at [221, 225] on div at bounding box center [319, 160] width 639 height 280
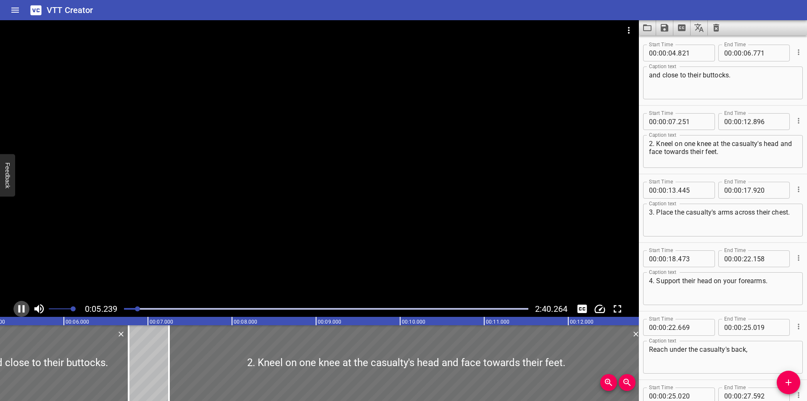
click at [20, 305] on icon "Play/Pause" at bounding box center [21, 308] width 13 height 13
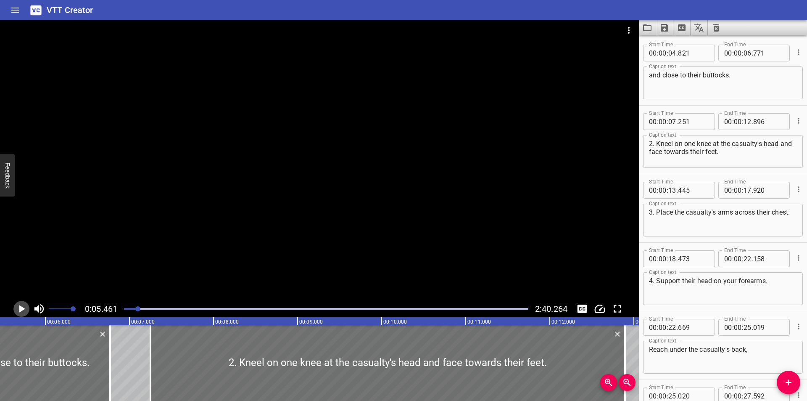
click at [20, 305] on icon "Play/Pause" at bounding box center [21, 308] width 13 height 13
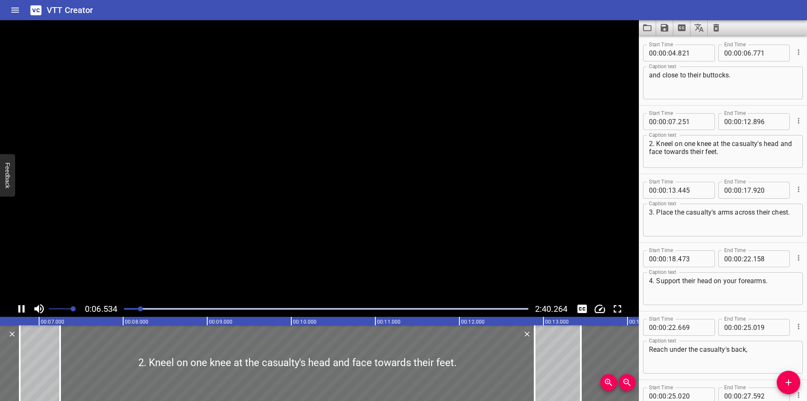
click at [20, 307] on icon "Play/Pause" at bounding box center [21, 309] width 6 height 8
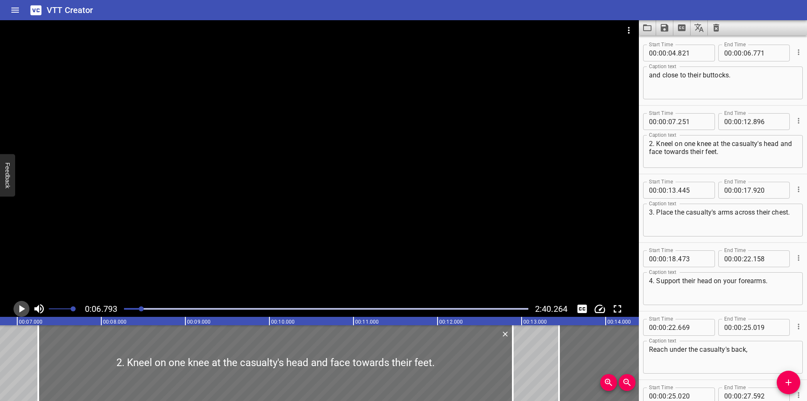
click at [20, 307] on icon "Play/Pause" at bounding box center [22, 309] width 6 height 8
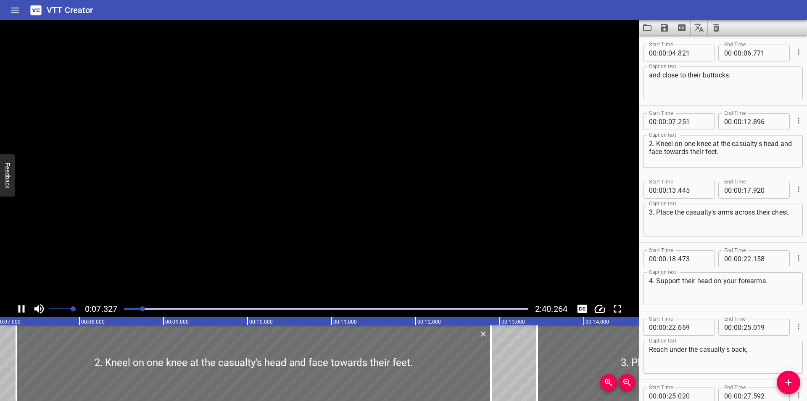
scroll to position [137, 0]
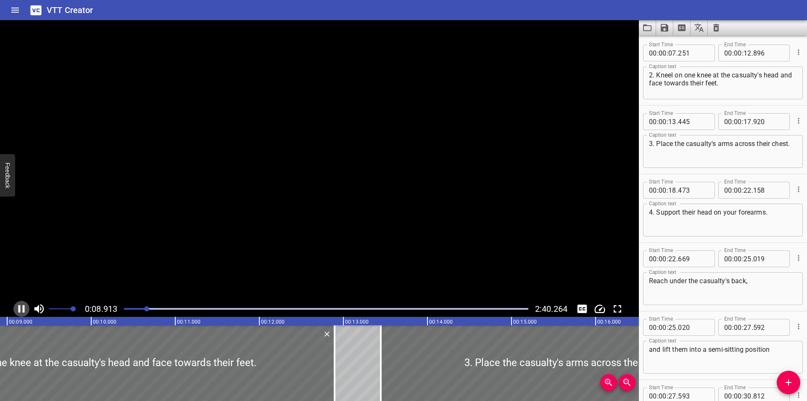
click at [20, 307] on icon "Play/Pause" at bounding box center [21, 309] width 6 height 8
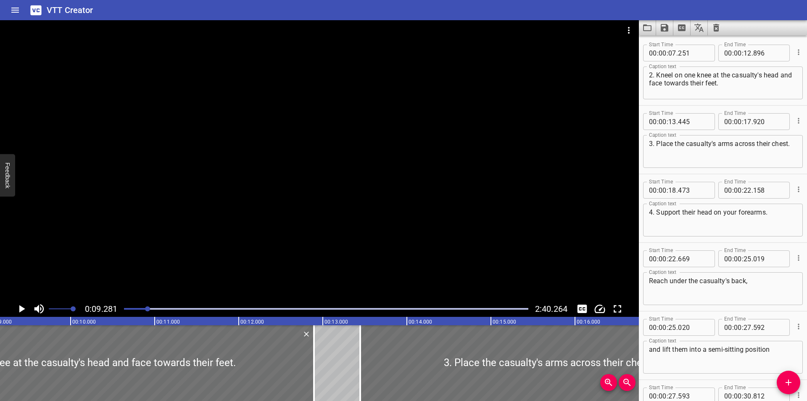
scroll to position [0, 780]
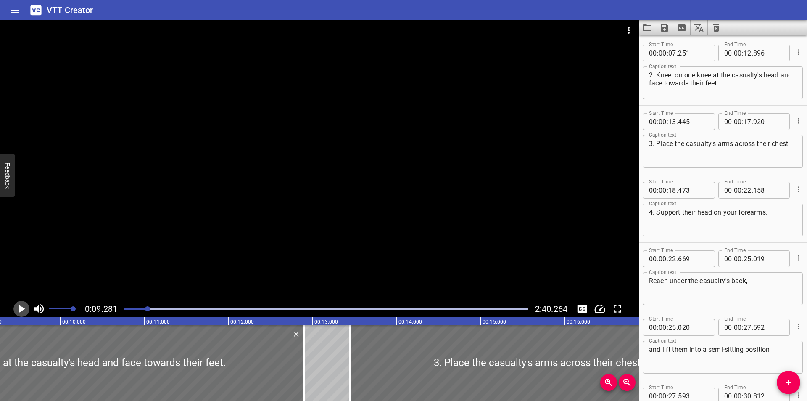
click at [20, 307] on icon "Play/Pause" at bounding box center [22, 309] width 6 height 8
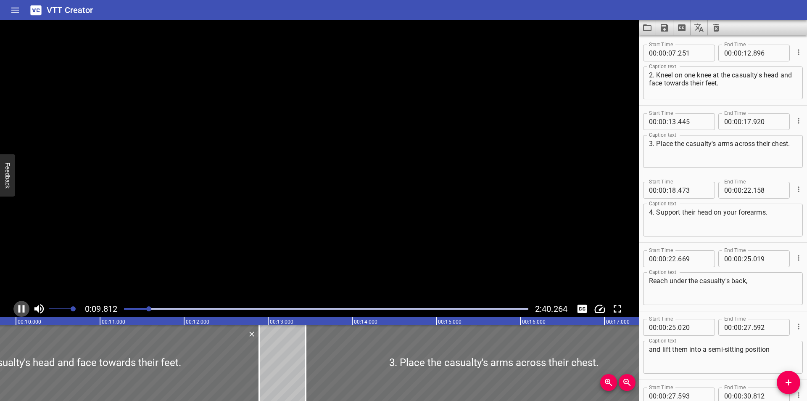
click at [20, 307] on icon "Play/Pause" at bounding box center [21, 309] width 6 height 8
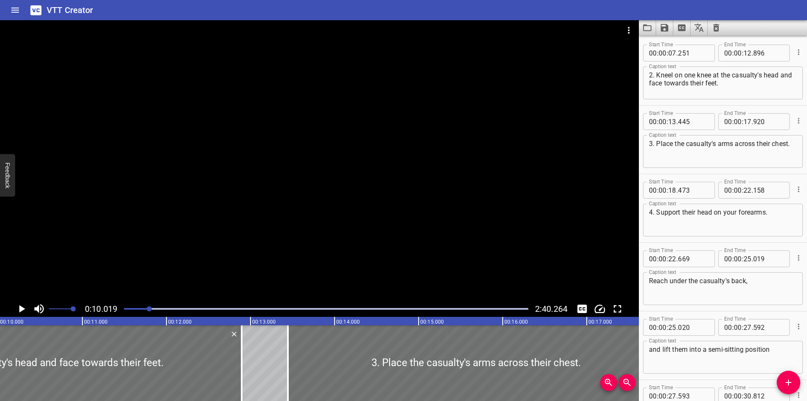
click at [20, 307] on icon "Play/Pause" at bounding box center [22, 309] width 6 height 8
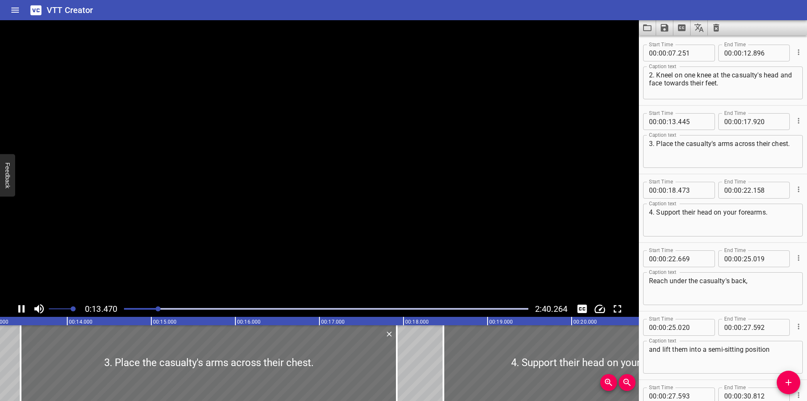
scroll to position [206, 0]
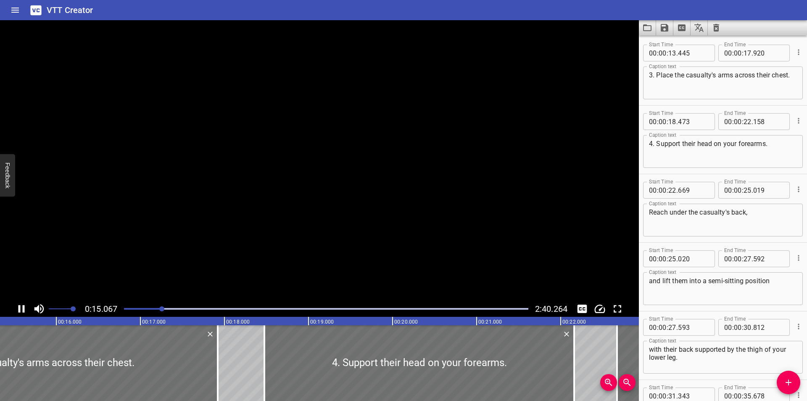
click at [20, 307] on icon "Play/Pause" at bounding box center [21, 309] width 6 height 8
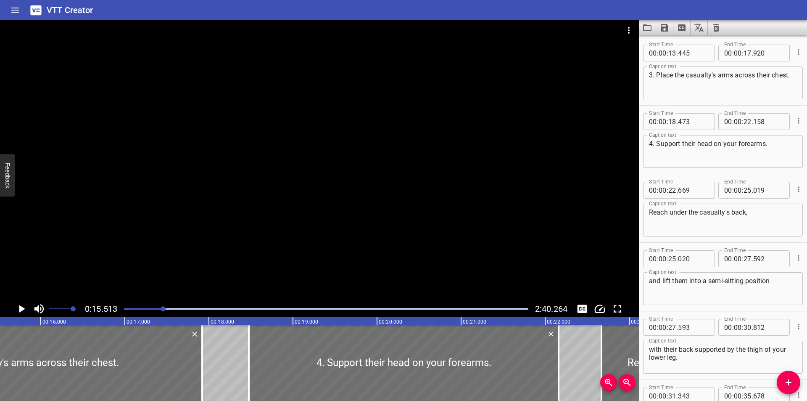
click at [20, 307] on icon "Play/Pause" at bounding box center [22, 309] width 6 height 8
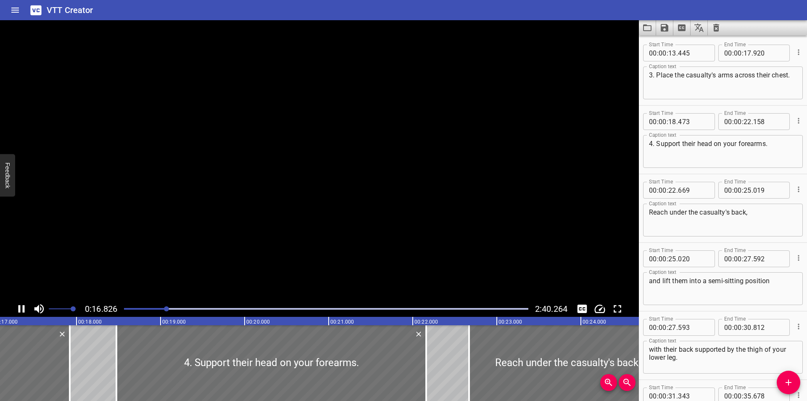
click at [20, 307] on icon "Play/Pause" at bounding box center [21, 309] width 6 height 8
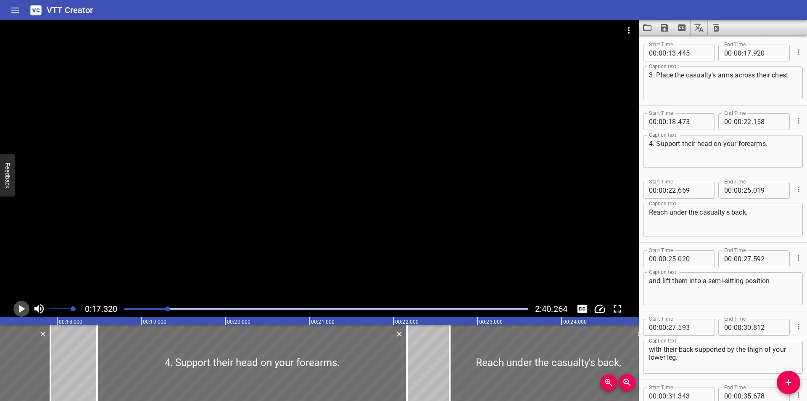
click at [20, 307] on icon "Play/Pause" at bounding box center [22, 309] width 6 height 8
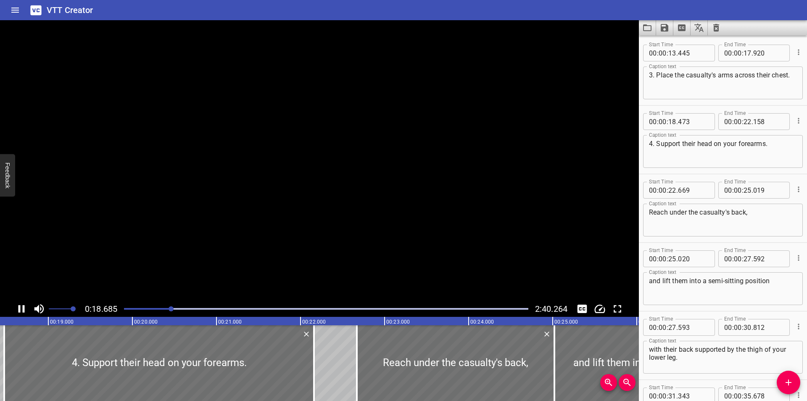
scroll to position [274, 0]
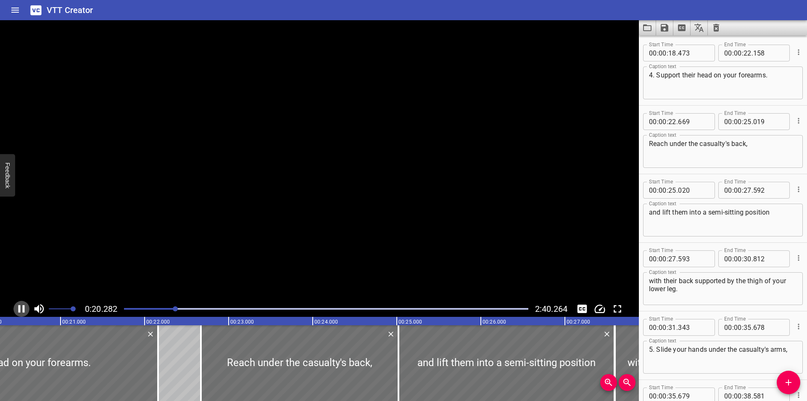
click at [20, 307] on icon "Play/Pause" at bounding box center [21, 309] width 6 height 8
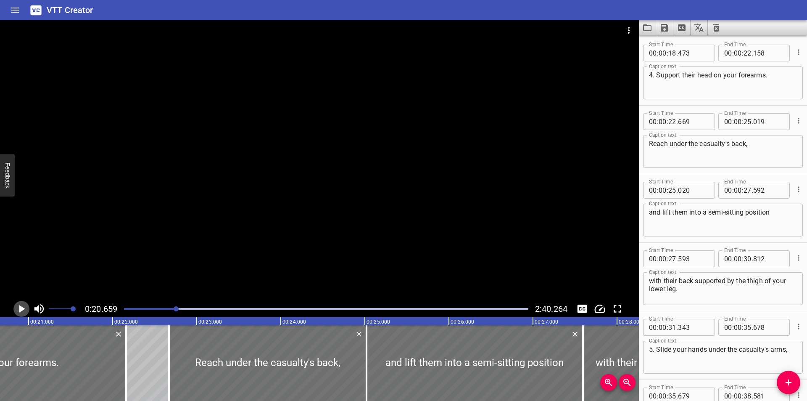
click at [20, 307] on icon "Play/Pause" at bounding box center [22, 309] width 6 height 8
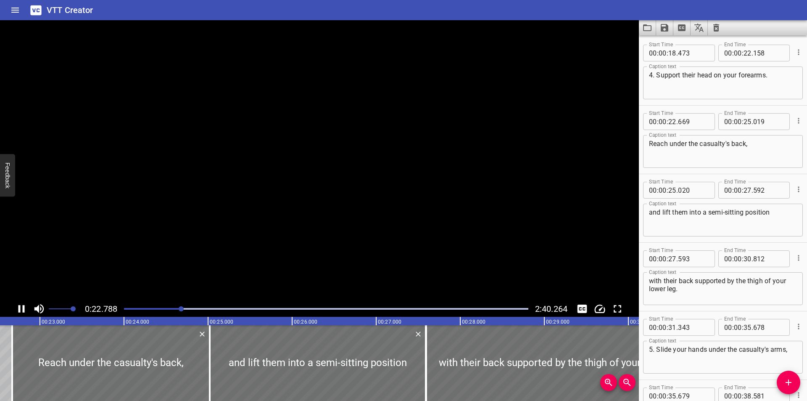
scroll to position [343, 0]
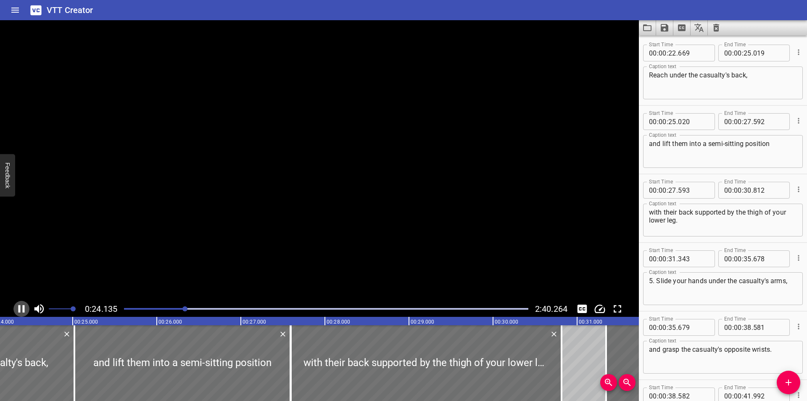
click at [20, 307] on icon "Play/Pause" at bounding box center [21, 309] width 6 height 8
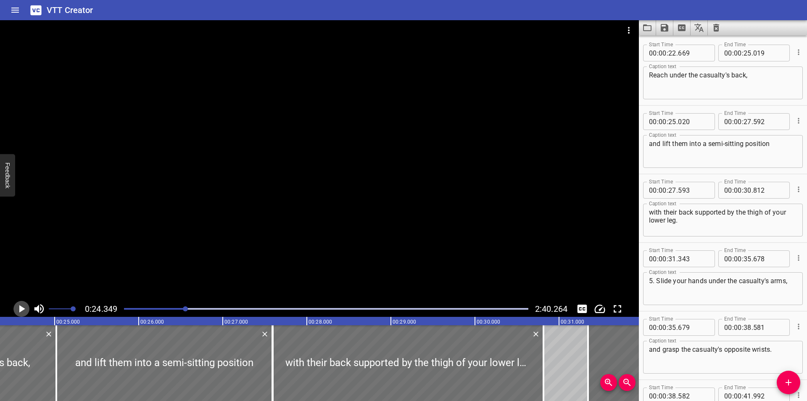
click at [20, 307] on icon "Play/Pause" at bounding box center [22, 309] width 6 height 8
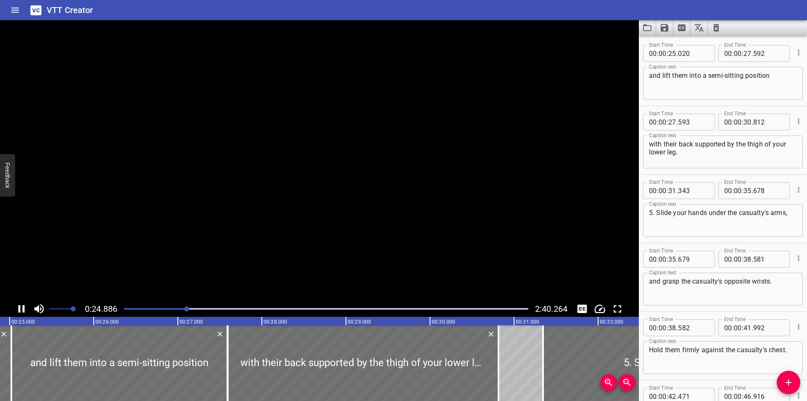
scroll to position [0, 2115]
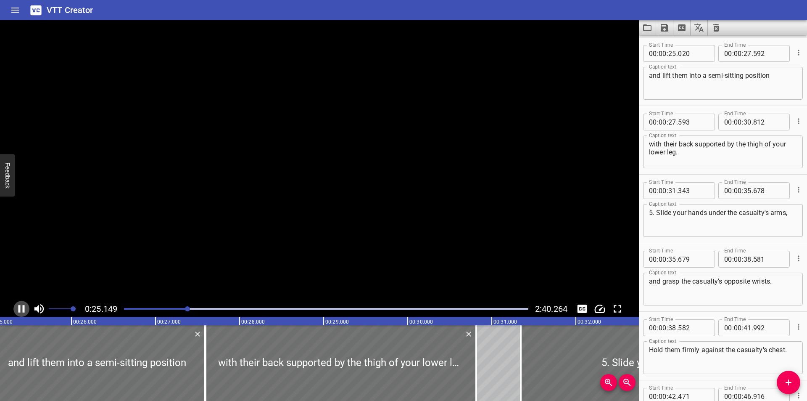
click at [20, 307] on icon "Play/Pause" at bounding box center [21, 309] width 6 height 8
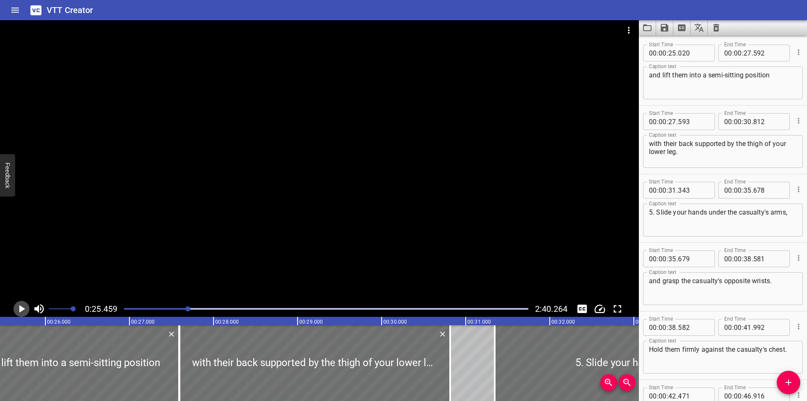
click at [20, 307] on icon "Play/Pause" at bounding box center [22, 309] width 6 height 8
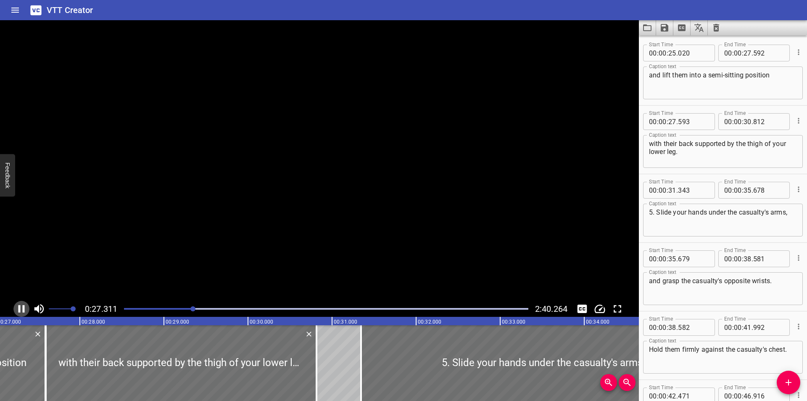
click at [20, 307] on icon "Play/Pause" at bounding box center [21, 309] width 6 height 8
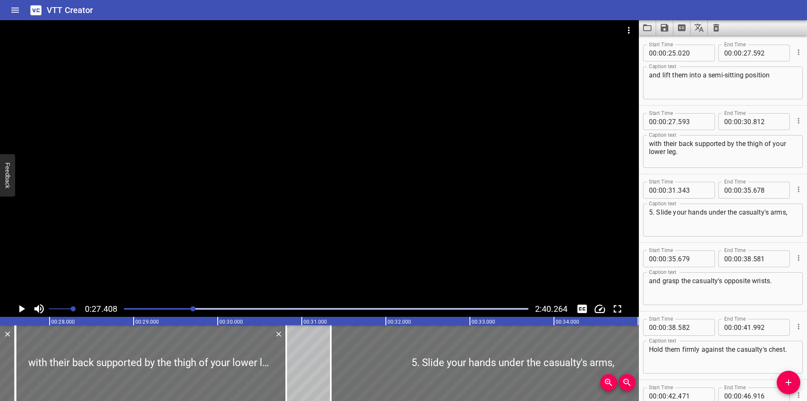
click at [20, 307] on icon "Play/Pause" at bounding box center [22, 309] width 6 height 8
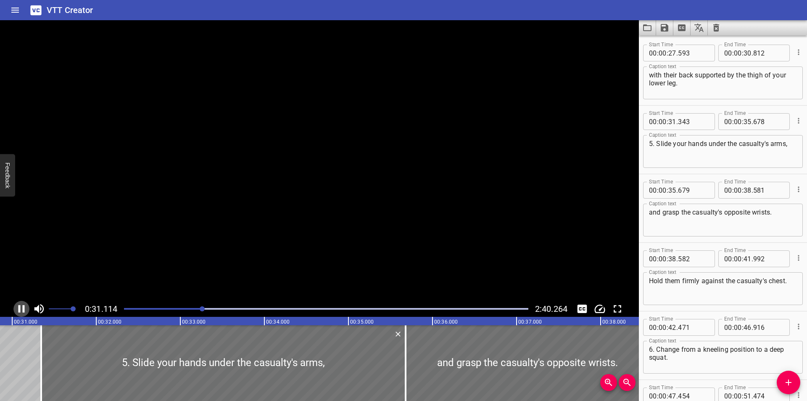
click at [20, 307] on icon "Play/Pause" at bounding box center [21, 309] width 6 height 8
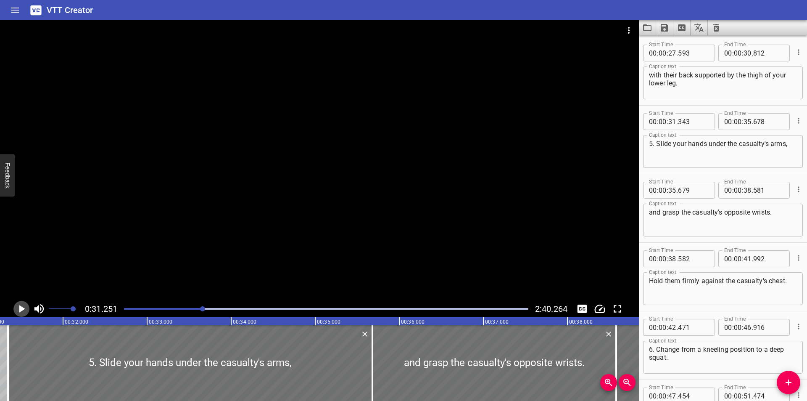
click at [20, 307] on icon "Play/Pause" at bounding box center [22, 309] width 6 height 8
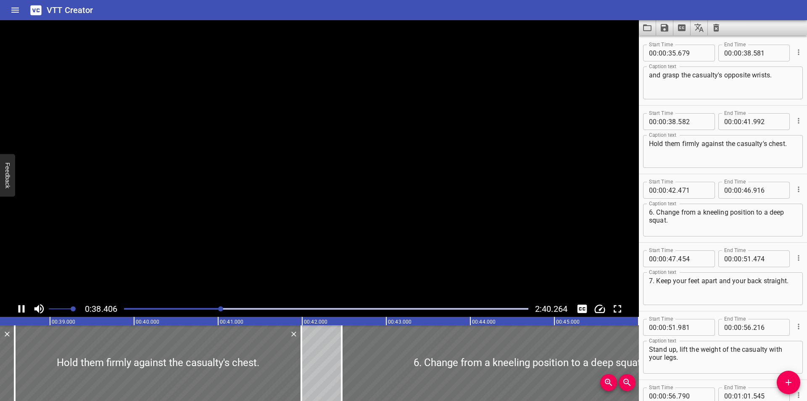
scroll to position [0, 3252]
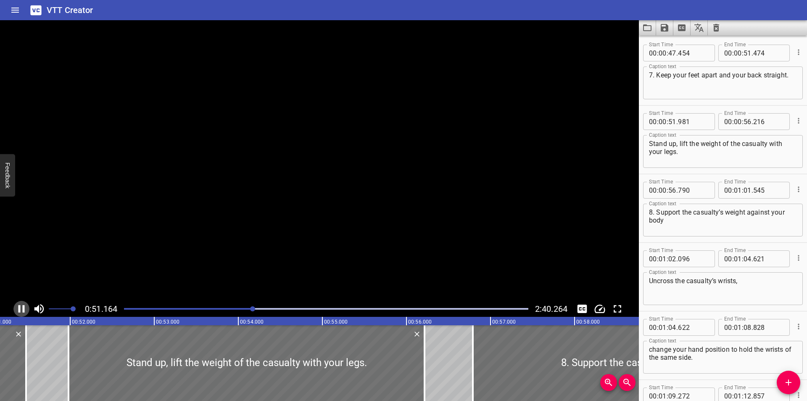
click at [20, 307] on icon "Play/Pause" at bounding box center [21, 309] width 6 height 8
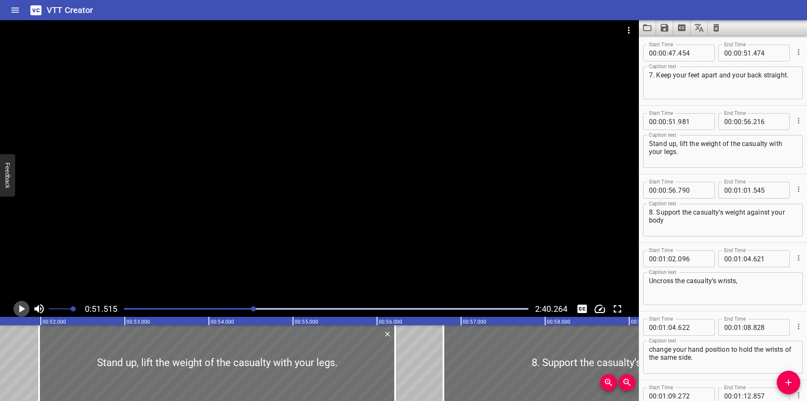
click at [20, 307] on icon "Play/Pause" at bounding box center [22, 309] width 6 height 8
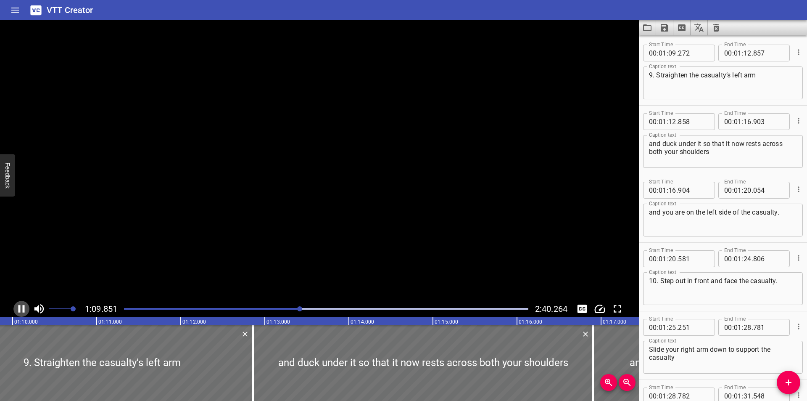
click at [20, 307] on icon "Play/Pause" at bounding box center [21, 309] width 6 height 8
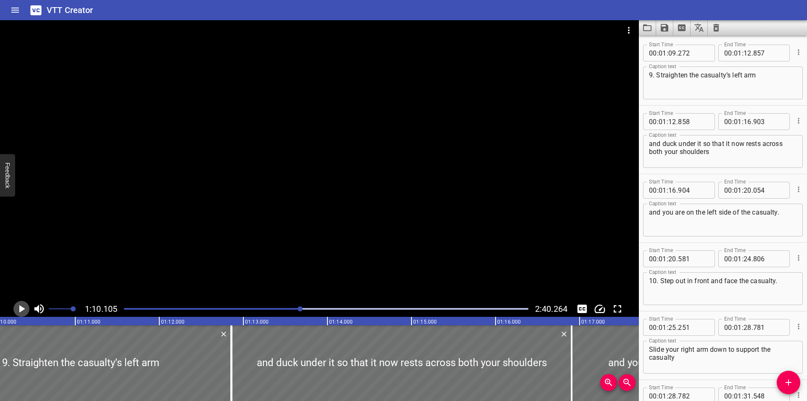
click at [20, 307] on icon "Play/Pause" at bounding box center [22, 309] width 6 height 8
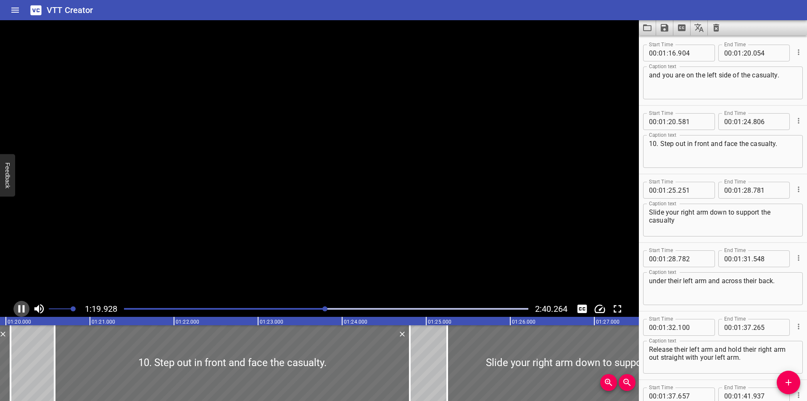
click at [20, 307] on icon "Play/Pause" at bounding box center [21, 309] width 6 height 8
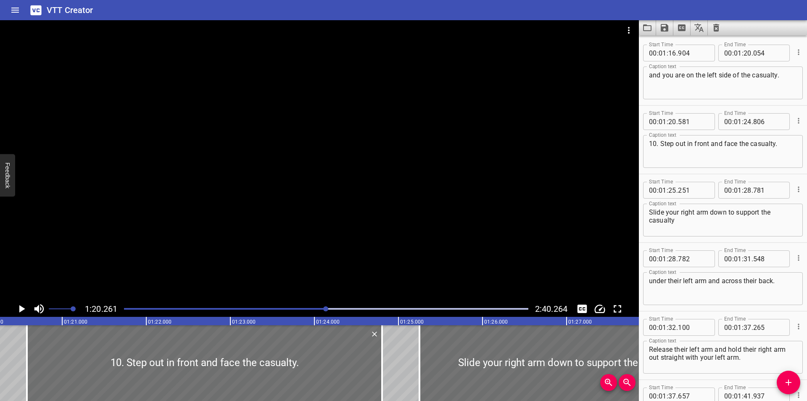
click at [20, 307] on icon "Play/Pause" at bounding box center [22, 309] width 6 height 8
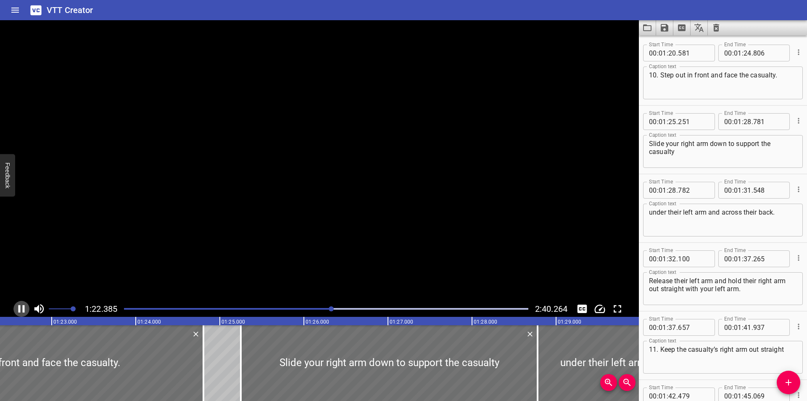
click at [20, 307] on icon "Play/Pause" at bounding box center [21, 309] width 6 height 8
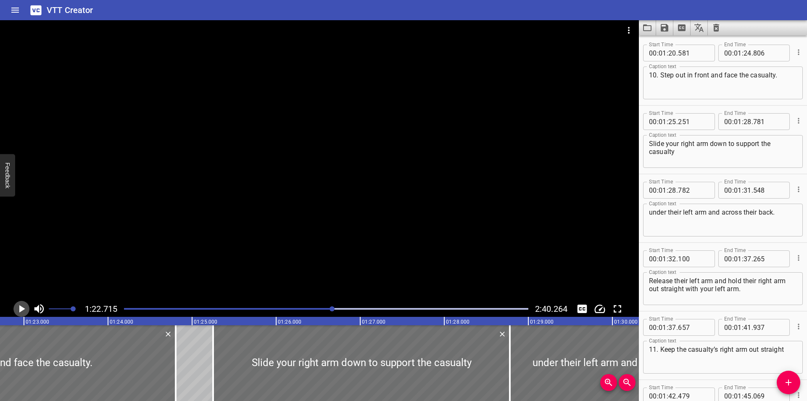
click at [20, 307] on icon "Play/Pause" at bounding box center [22, 309] width 6 height 8
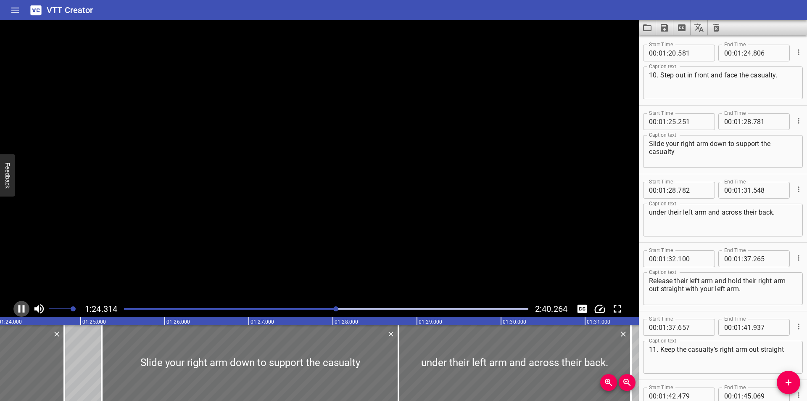
click at [20, 307] on icon "Play/Pause" at bounding box center [21, 309] width 6 height 8
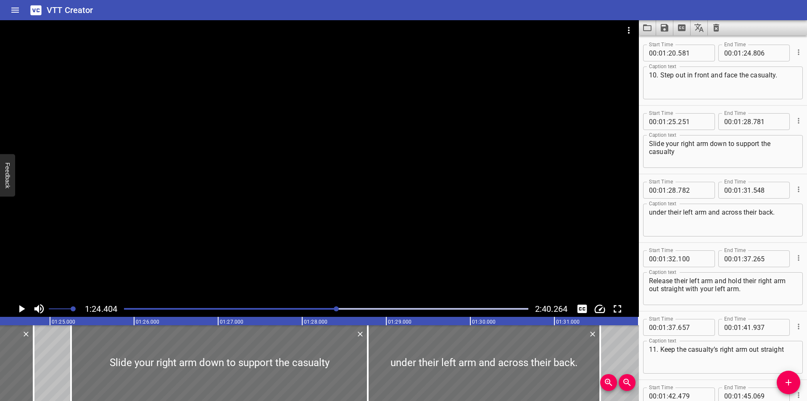
click at [20, 307] on icon "Play/Pause" at bounding box center [22, 309] width 6 height 8
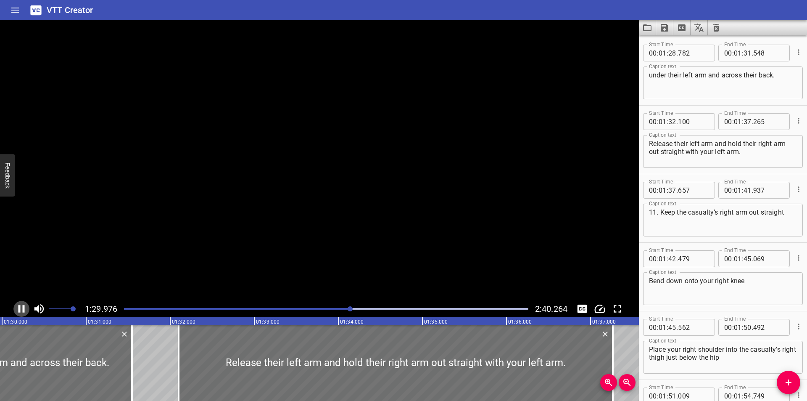
click at [20, 307] on icon "Play/Pause" at bounding box center [21, 309] width 6 height 8
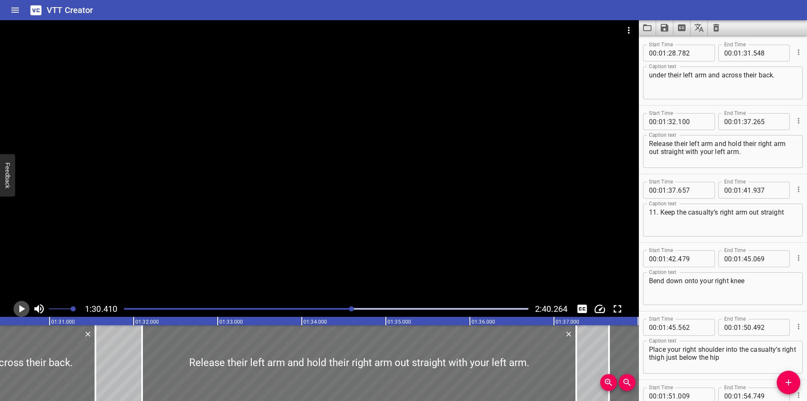
click at [20, 307] on icon "Play/Pause" at bounding box center [22, 309] width 6 height 8
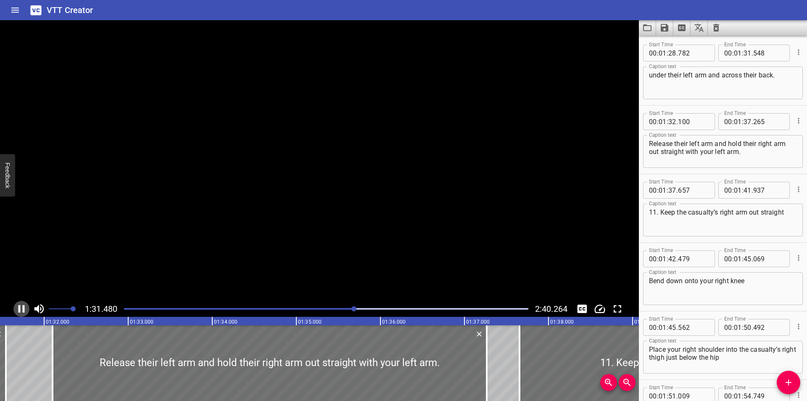
click at [20, 307] on icon "Play/Pause" at bounding box center [21, 309] width 6 height 8
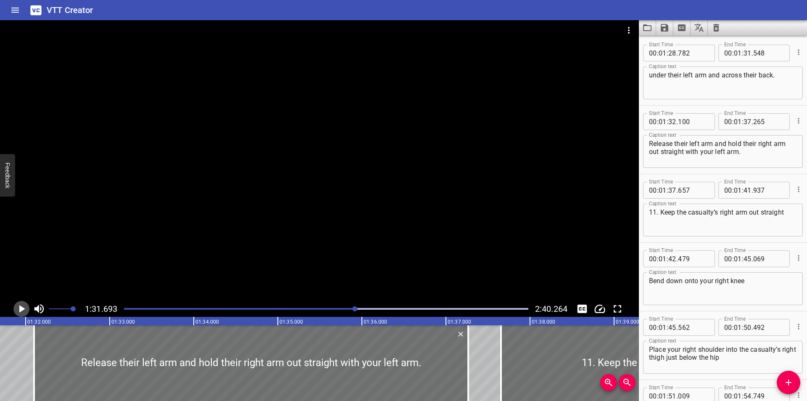
click at [20, 307] on icon "Play/Pause" at bounding box center [22, 309] width 6 height 8
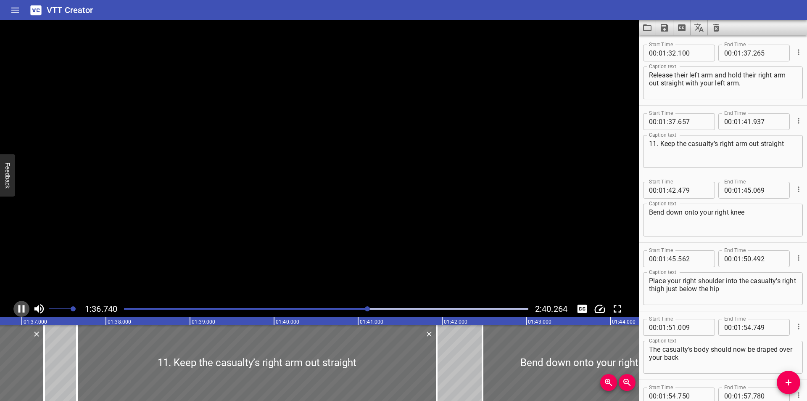
click at [20, 307] on icon "Play/Pause" at bounding box center [21, 309] width 6 height 8
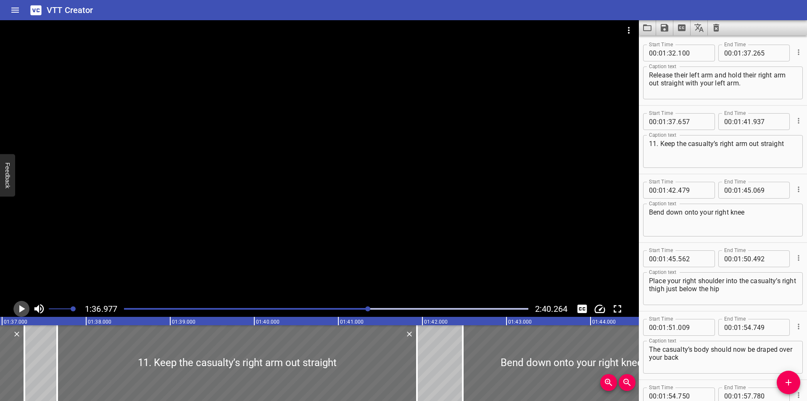
click at [20, 307] on icon "Play/Pause" at bounding box center [22, 309] width 6 height 8
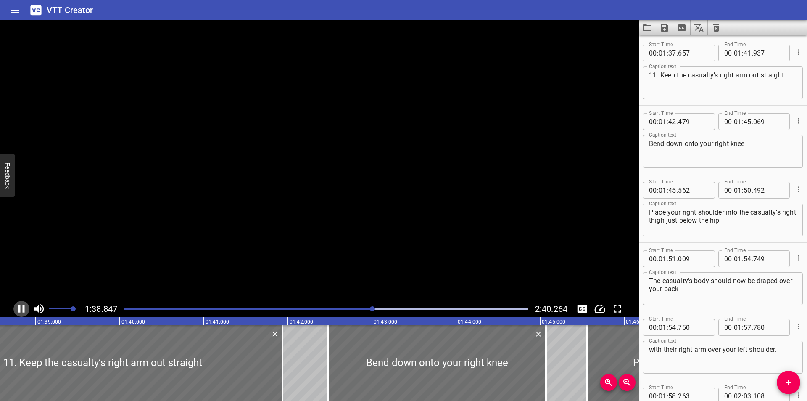
click at [20, 307] on icon "Play/Pause" at bounding box center [21, 309] width 6 height 8
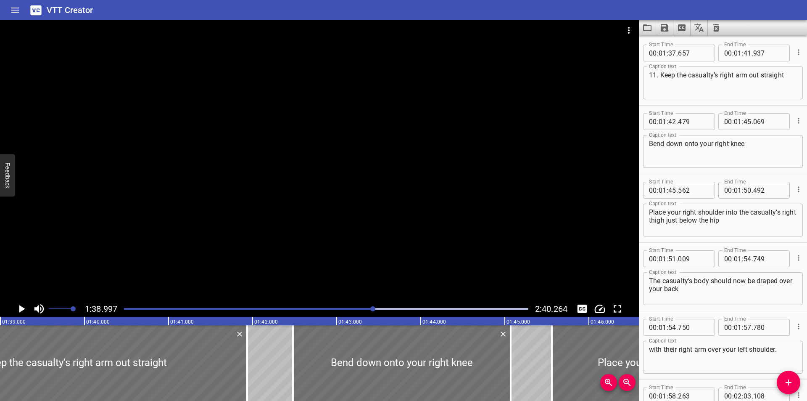
click at [18, 309] on icon "Play/Pause" at bounding box center [21, 308] width 13 height 13
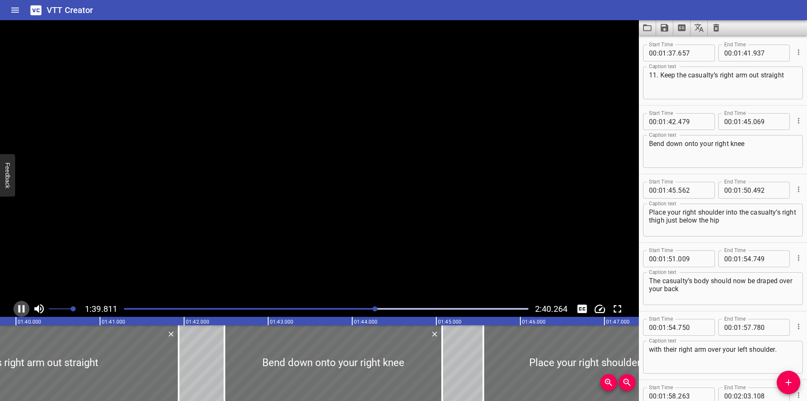
click at [18, 309] on icon "Play/Pause" at bounding box center [21, 308] width 13 height 13
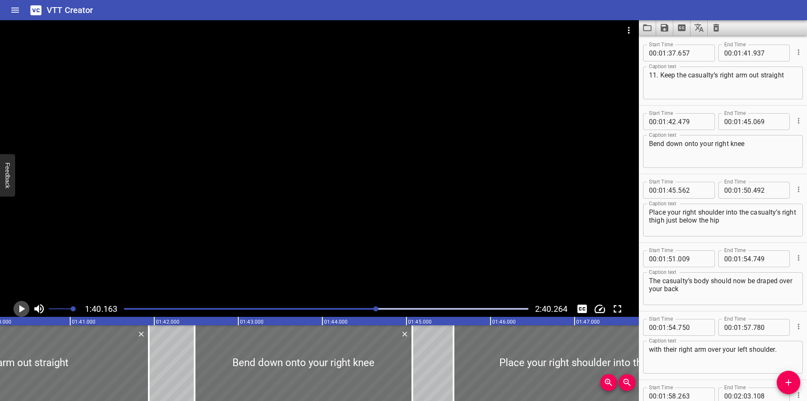
click at [18, 309] on icon "Play/Pause" at bounding box center [21, 308] width 13 height 13
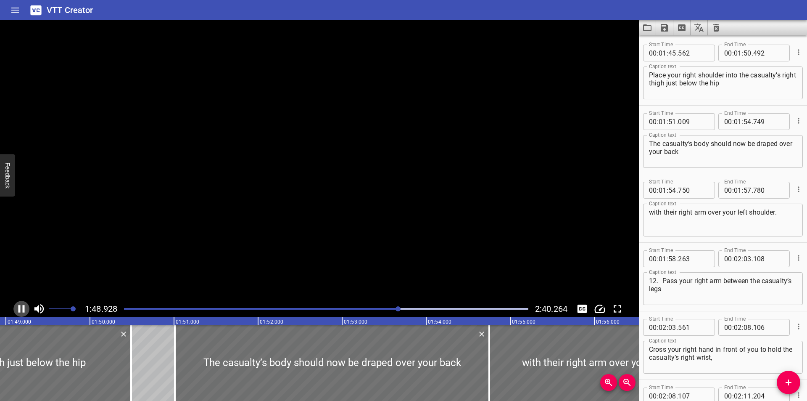
click at [18, 309] on icon "Play/Pause" at bounding box center [21, 308] width 13 height 13
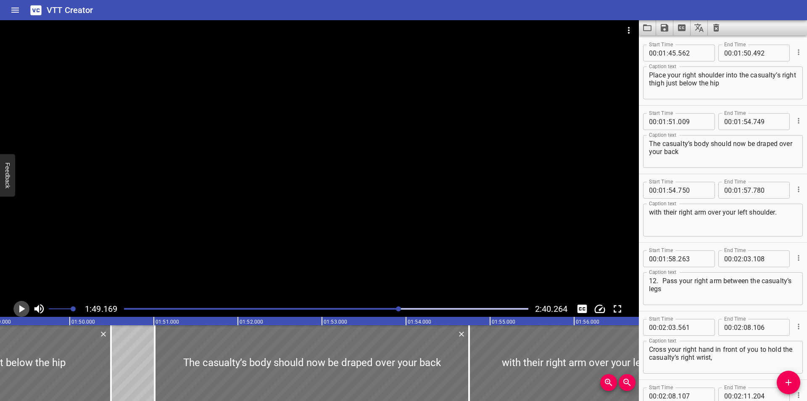
click at [19, 309] on icon "Play/Pause" at bounding box center [22, 309] width 6 height 8
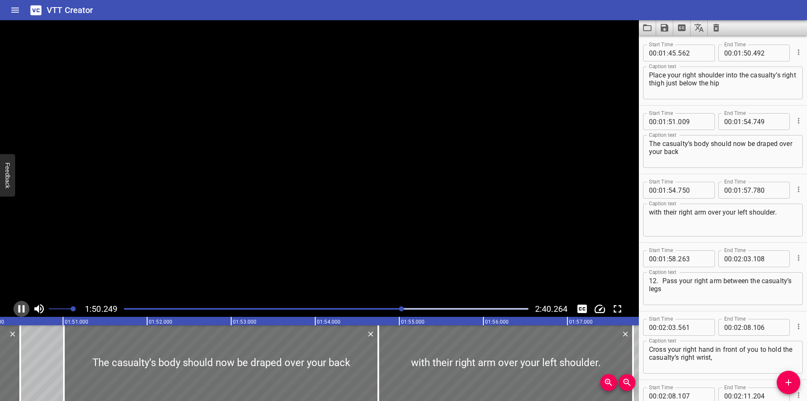
click at [20, 311] on icon "Play/Pause" at bounding box center [21, 309] width 6 height 8
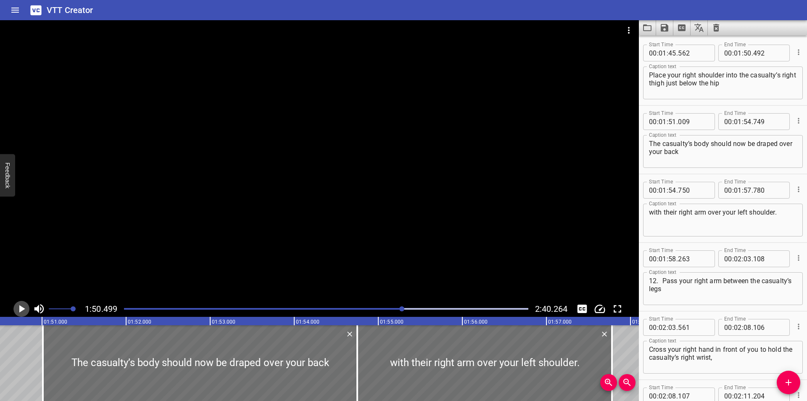
click at [20, 311] on icon "Play/Pause" at bounding box center [22, 309] width 6 height 8
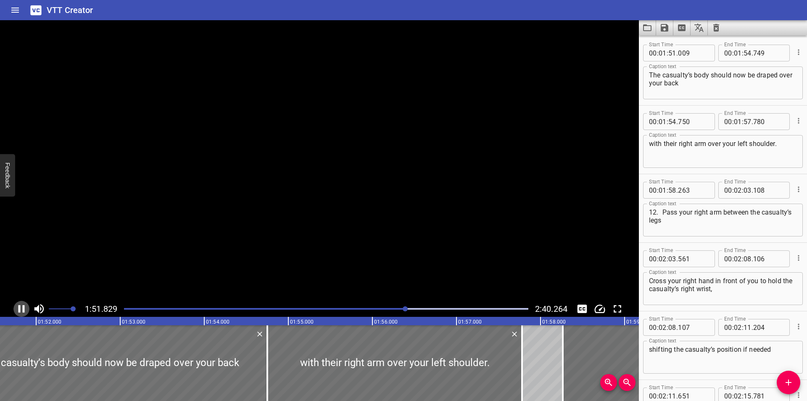
click at [20, 311] on icon "Play/Pause" at bounding box center [21, 309] width 6 height 8
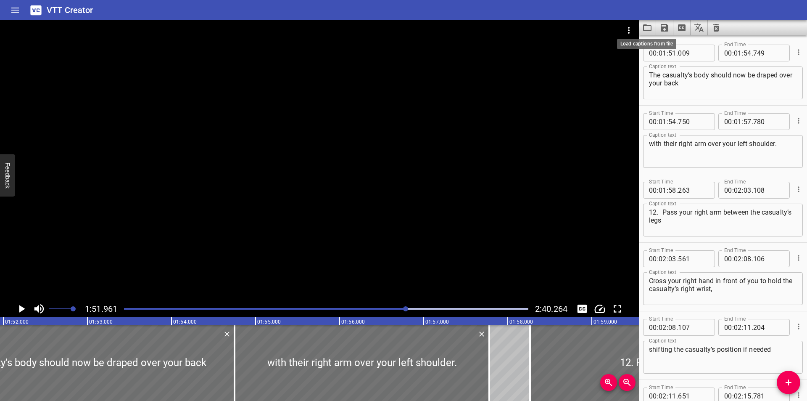
click at [651, 26] on icon "Load captions from file" at bounding box center [647, 27] width 8 height 7
click at [392, 311] on div at bounding box center [326, 309] width 415 height 12
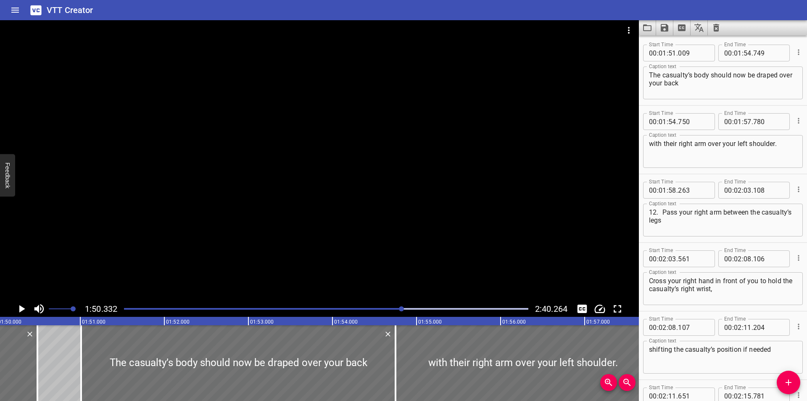
scroll to position [0, 9277]
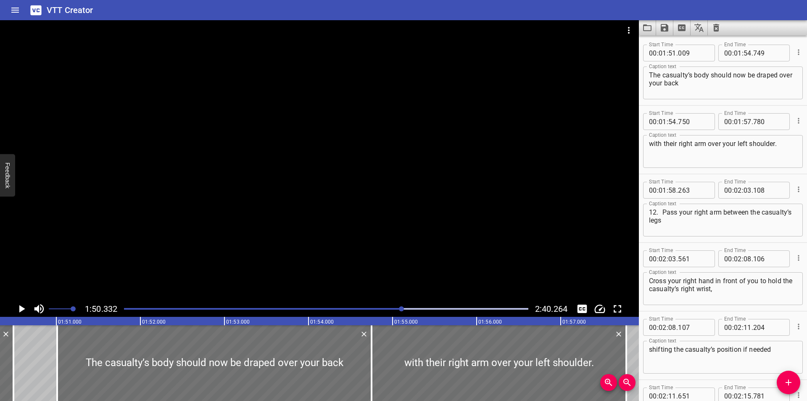
click at [438, 182] on div at bounding box center [319, 160] width 639 height 280
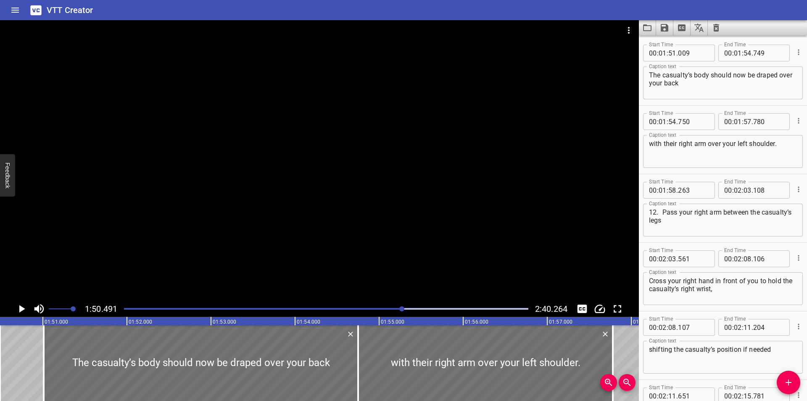
click at [426, 180] on div at bounding box center [319, 160] width 639 height 280
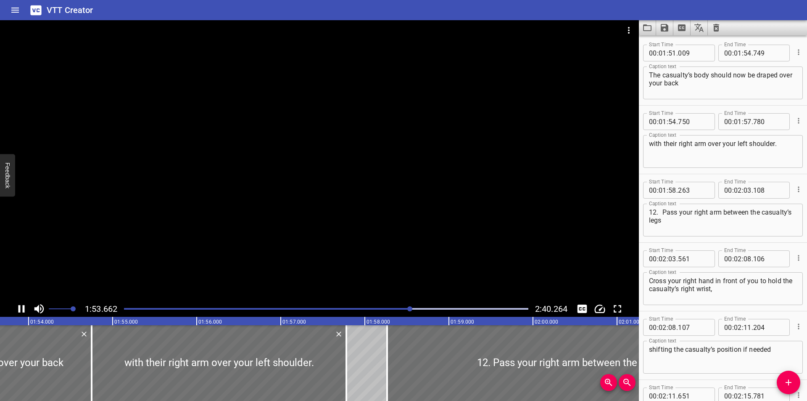
click at [402, 177] on div at bounding box center [319, 160] width 639 height 280
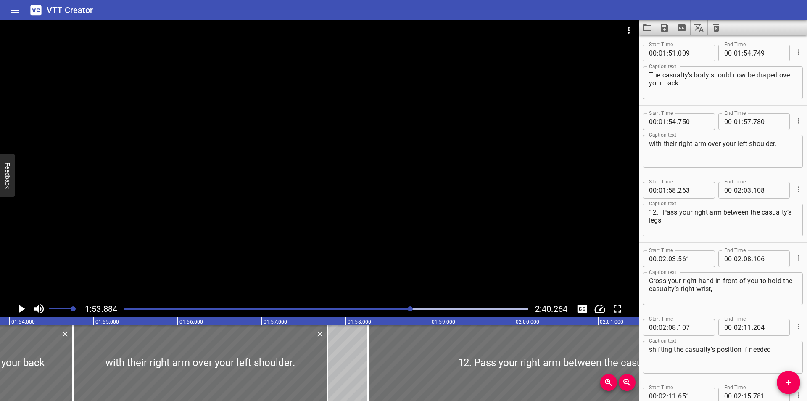
click at [402, 177] on div at bounding box center [319, 160] width 639 height 280
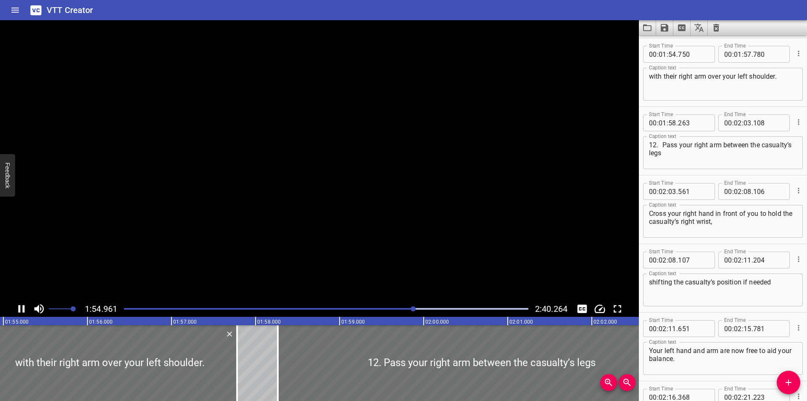
scroll to position [1919, 0]
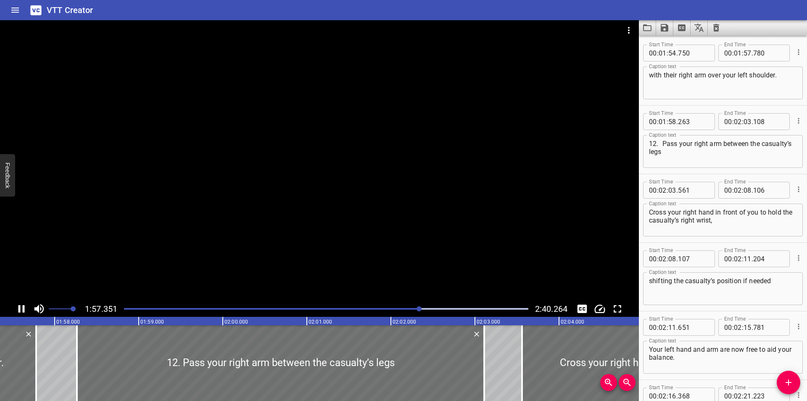
click at [403, 177] on div at bounding box center [319, 160] width 639 height 280
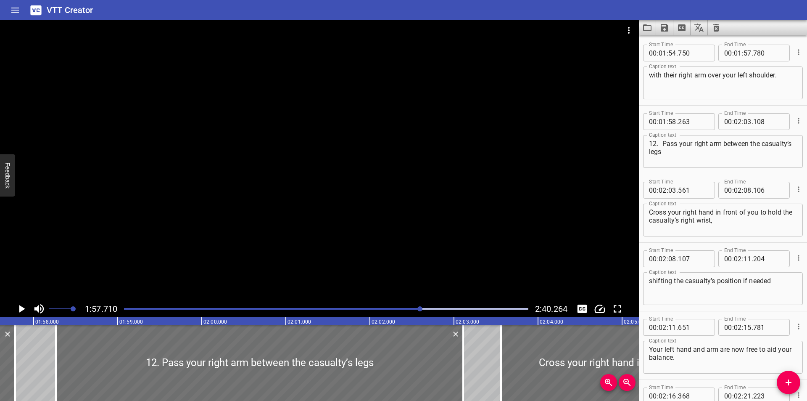
scroll to position [0, 9897]
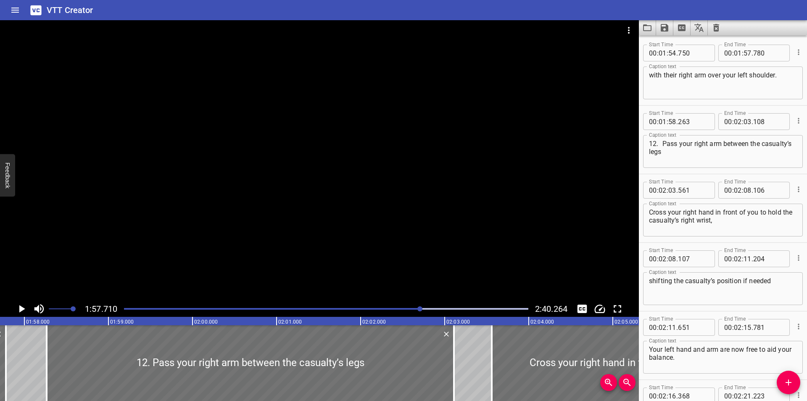
click at [404, 177] on div at bounding box center [319, 160] width 639 height 280
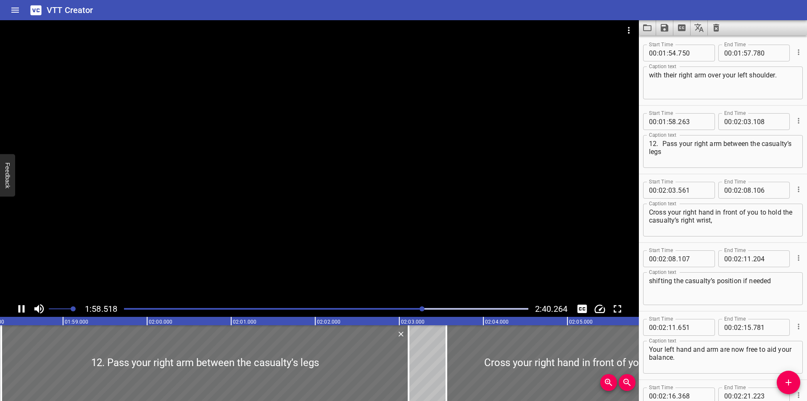
scroll to position [1987, 0]
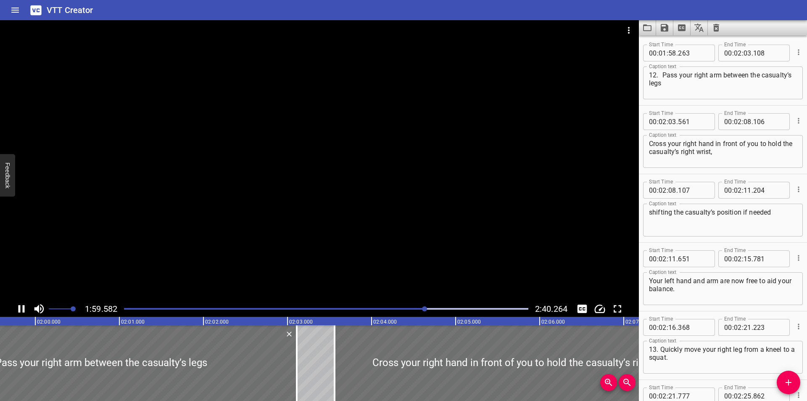
click at [356, 172] on div at bounding box center [319, 160] width 639 height 280
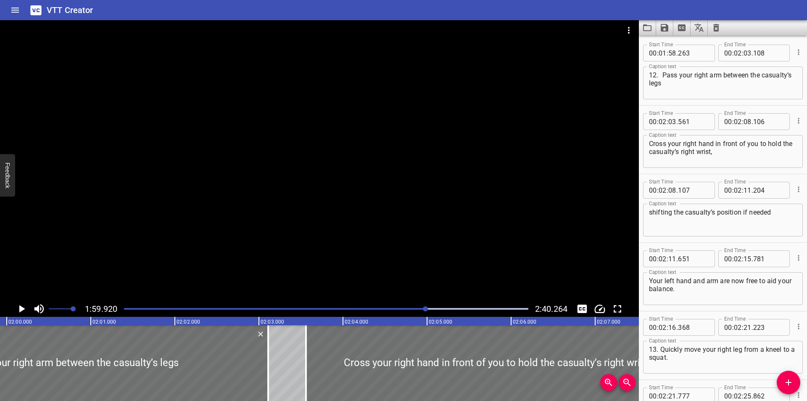
click at [399, 310] on div at bounding box center [326, 309] width 415 height 12
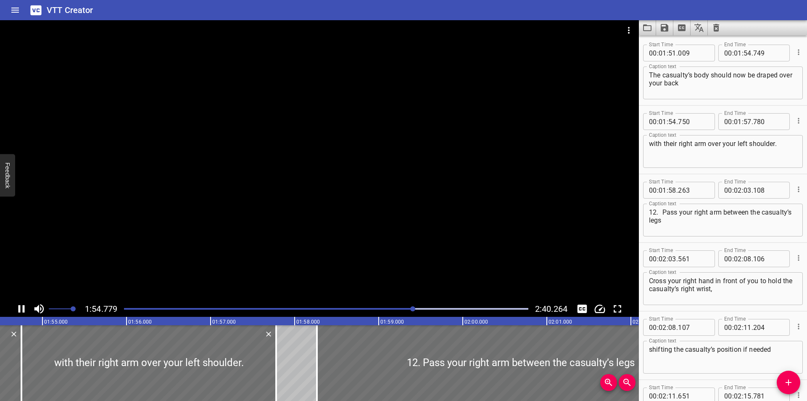
scroll to position [1919, 0]
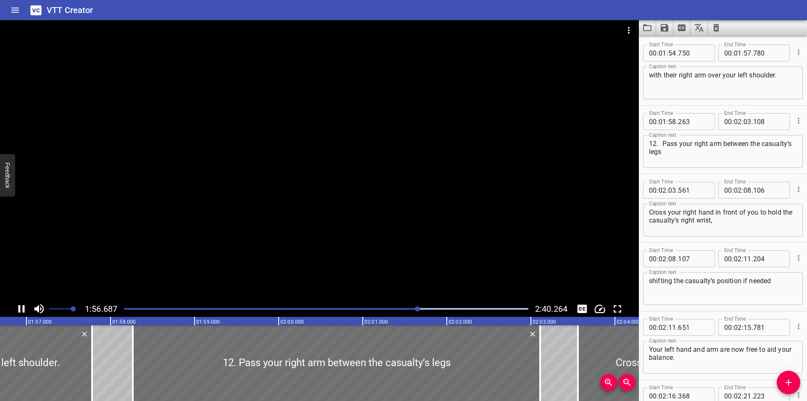
click at [200, 257] on div at bounding box center [319, 160] width 639 height 280
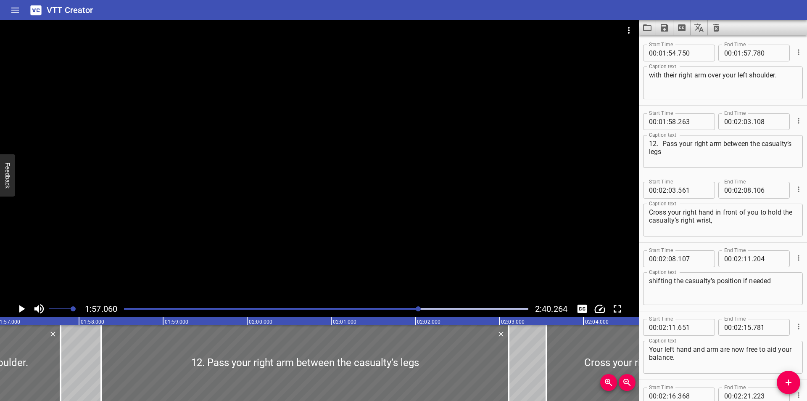
click at [200, 257] on div at bounding box center [319, 160] width 639 height 280
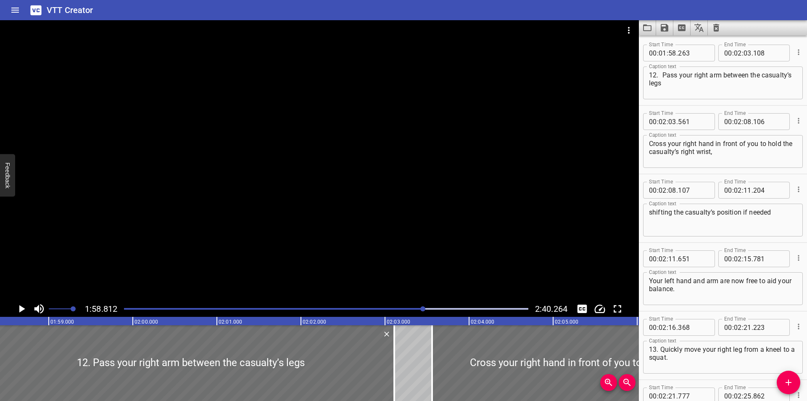
scroll to position [0, 9990]
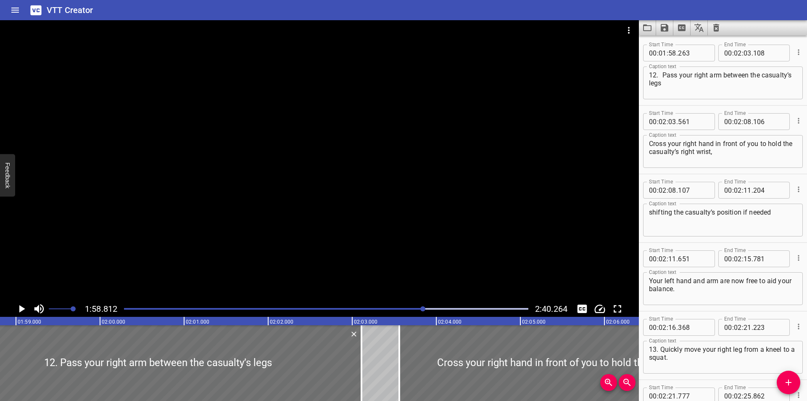
drag, startPoint x: 663, startPoint y: 317, endPoint x: 658, endPoint y: 312, distance: 7.2
click at [663, 317] on div "Start Time 00 : 02 : 16 . 368 Start Time End Time 00 : 02 : 21 . 223 End Time" at bounding box center [723, 326] width 160 height 22
type input "02"
click at [382, 232] on div at bounding box center [319, 160] width 639 height 280
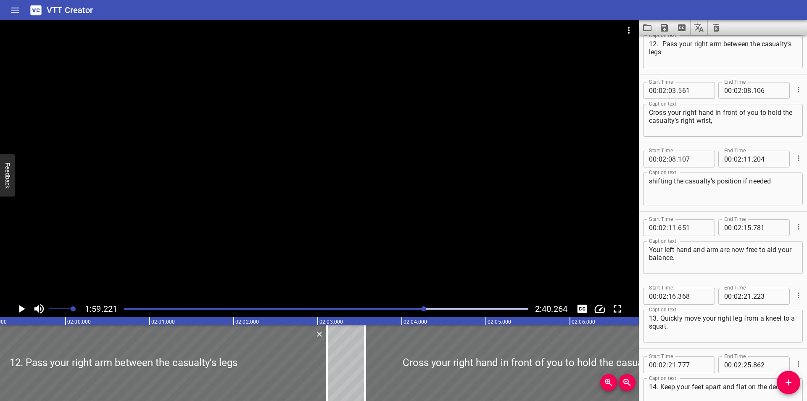
scroll to position [2015, 0]
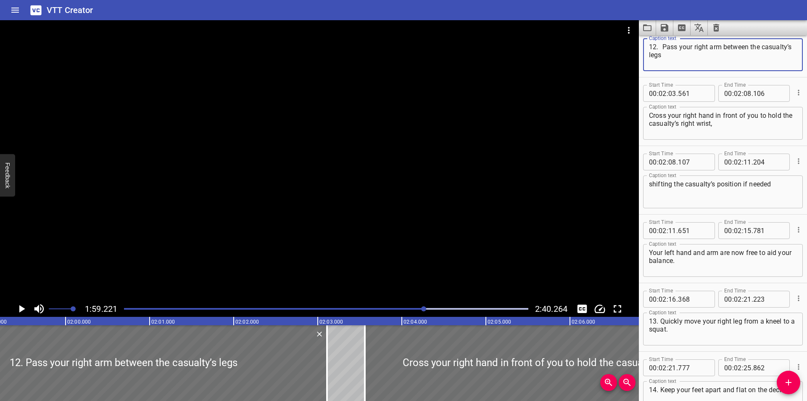
click at [662, 46] on textarea "12. Pass your right arm between the casualty’s legs" at bounding box center [723, 55] width 148 height 24
type textarea "12. Pass your right arm between the casualty’s legs"
click at [360, 182] on div at bounding box center [319, 160] width 639 height 280
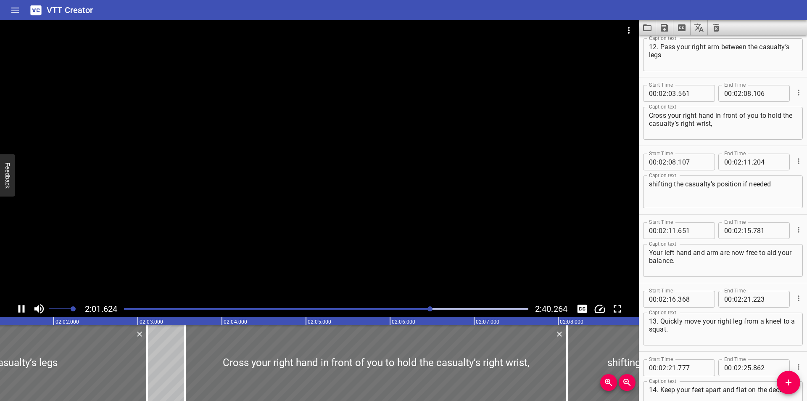
click at [325, 198] on div at bounding box center [319, 160] width 639 height 280
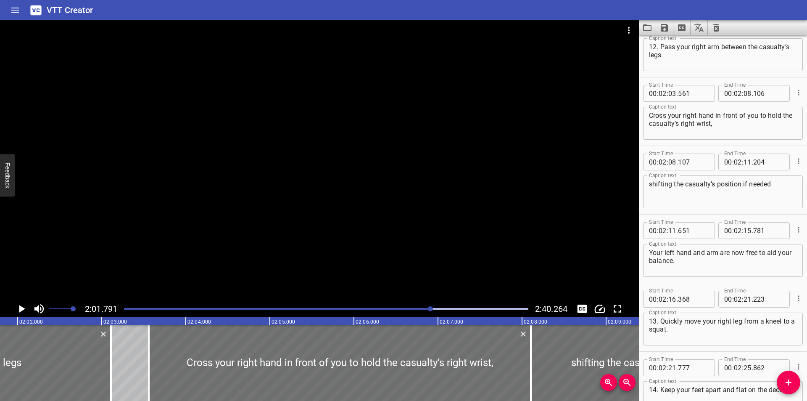
click at [325, 198] on div at bounding box center [319, 160] width 639 height 280
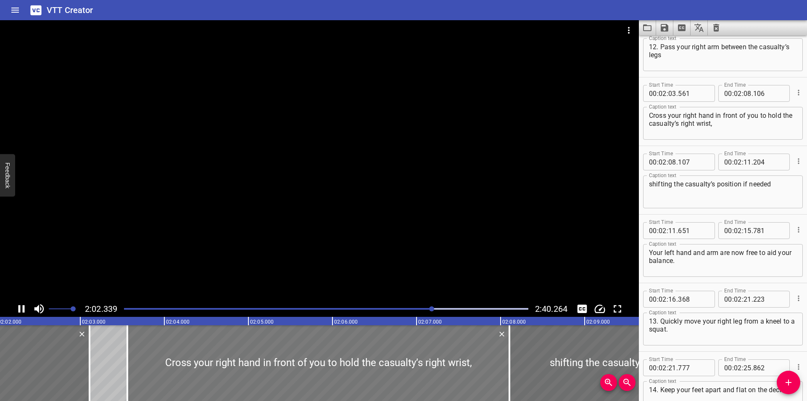
click at [244, 240] on div at bounding box center [319, 160] width 639 height 280
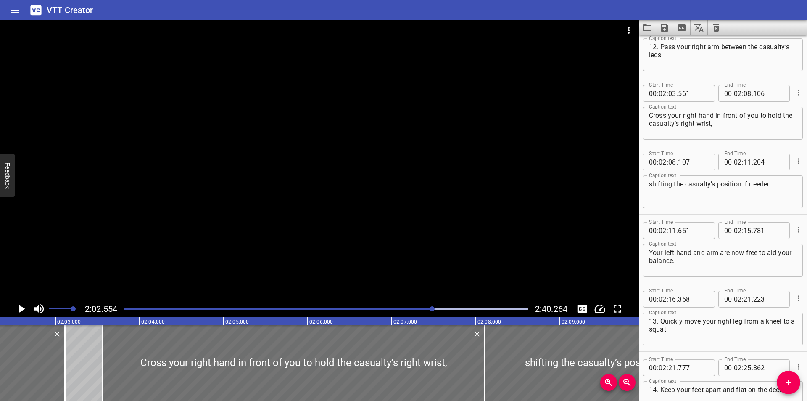
scroll to position [0, 10305]
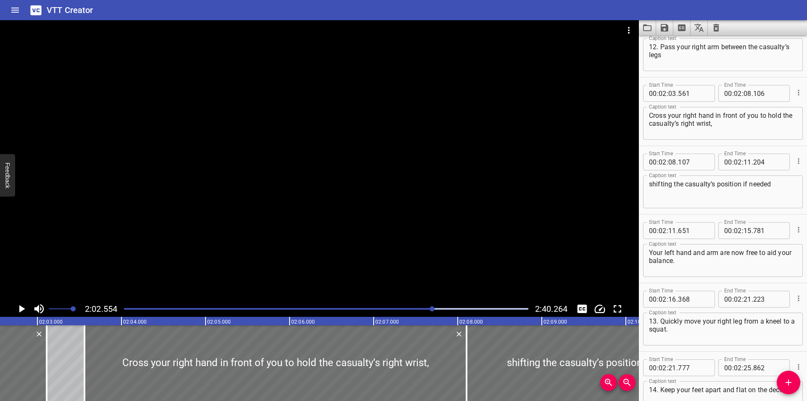
click at [351, 161] on div at bounding box center [319, 160] width 639 height 280
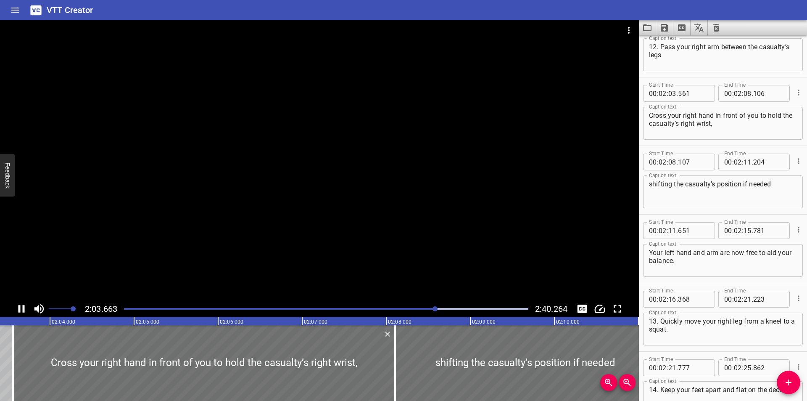
scroll to position [2056, 0]
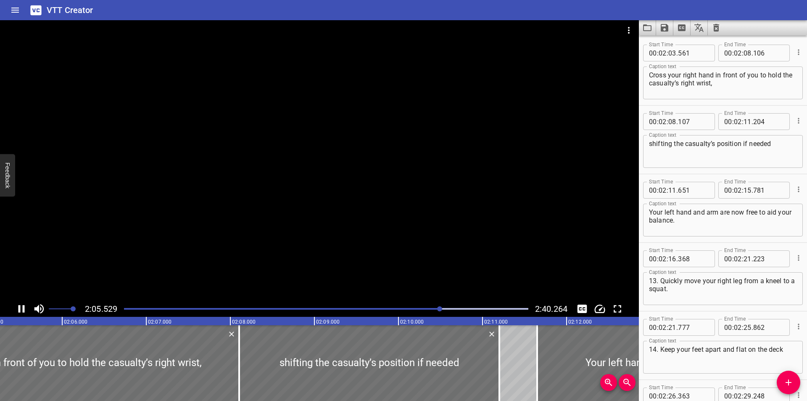
click at [333, 166] on div at bounding box center [319, 160] width 639 height 280
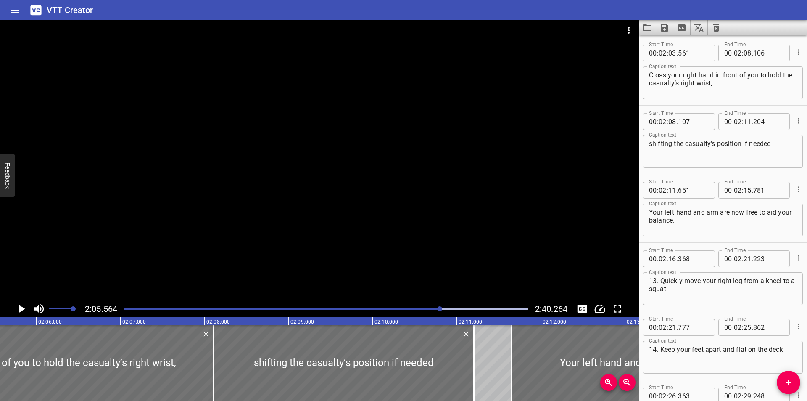
click at [333, 166] on div at bounding box center [319, 160] width 639 height 280
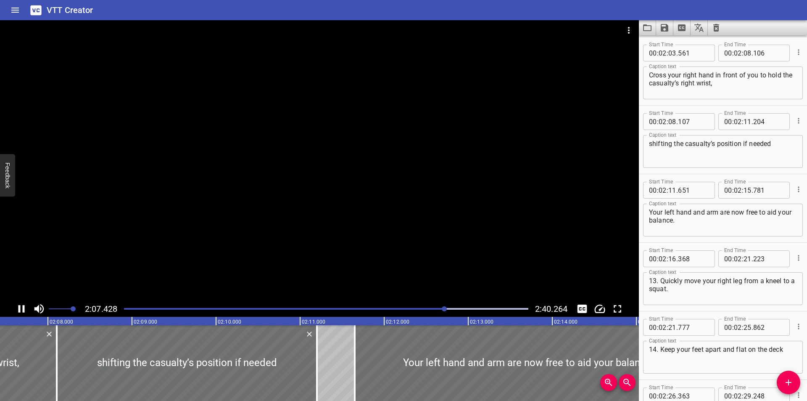
click at [318, 173] on div at bounding box center [319, 160] width 639 height 280
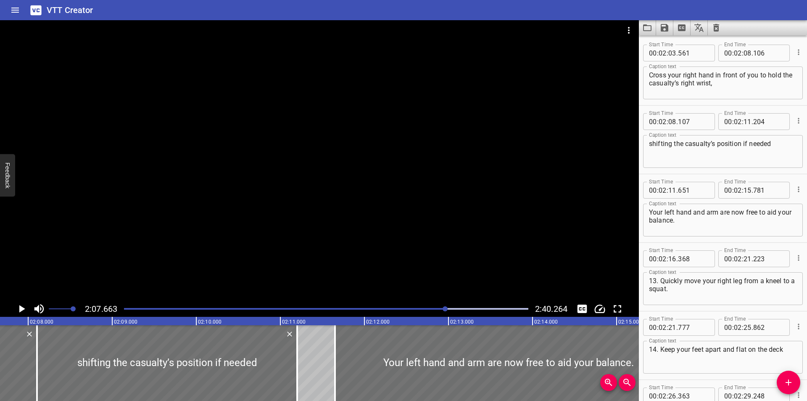
click at [684, 303] on div "13. Quickly move your right leg from a kneel to a squat. Caption text" at bounding box center [723, 288] width 160 height 33
click at [414, 225] on div at bounding box center [319, 160] width 639 height 280
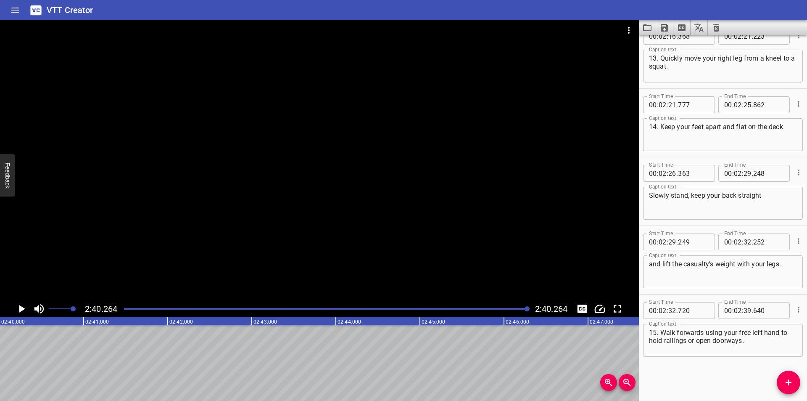
scroll to position [0, 13475]
click at [631, 33] on icon "Video Options" at bounding box center [629, 30] width 10 height 10
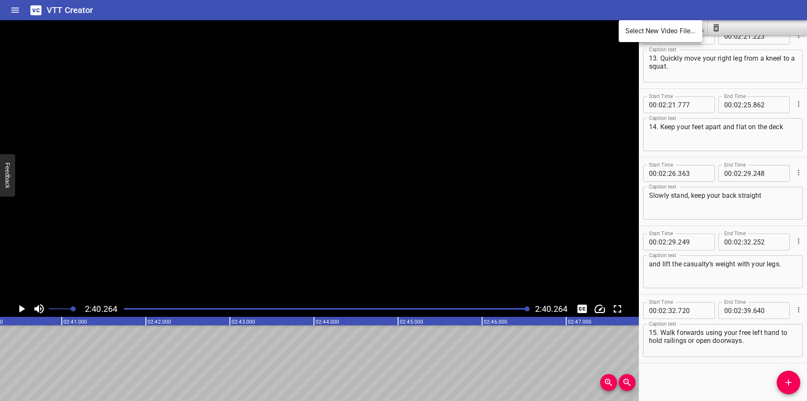
click at [630, 33] on div "Select New Video File..." at bounding box center [403, 200] width 807 height 401
click at [672, 29] on li "Select New Video File..." at bounding box center [661, 31] width 84 height 15
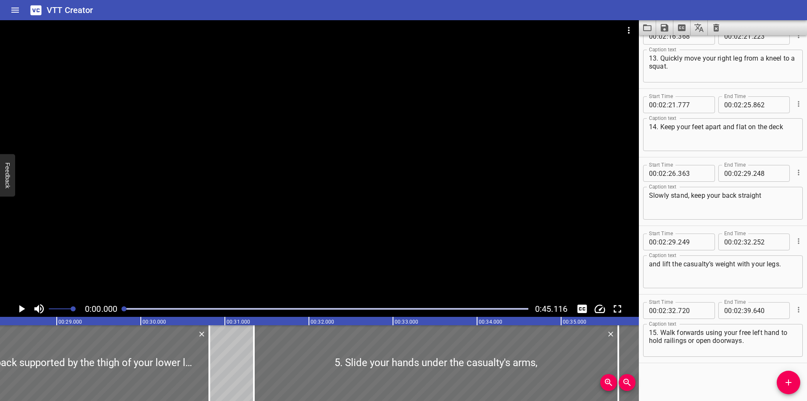
click at [304, 128] on div at bounding box center [319, 160] width 639 height 280
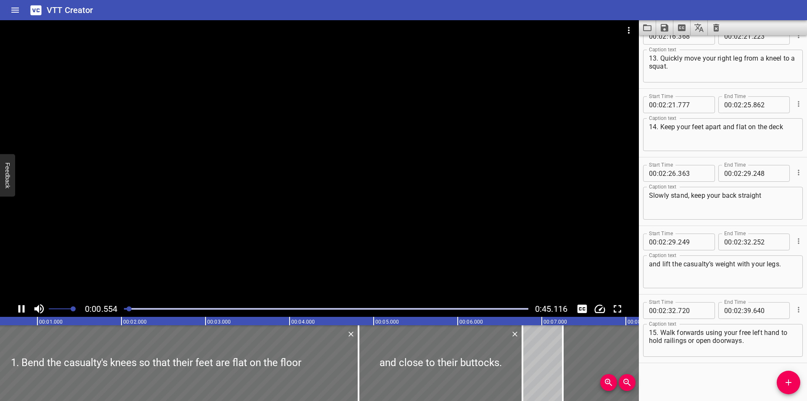
click at [571, 57] on div at bounding box center [319, 41] width 639 height 42
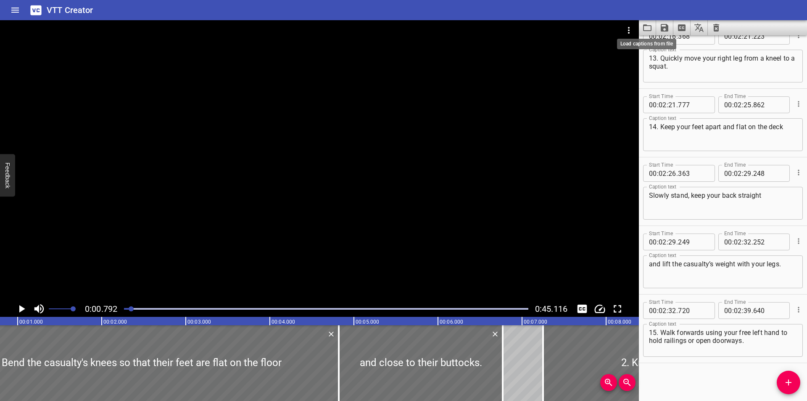
click at [645, 28] on icon "Load captions from file" at bounding box center [647, 28] width 10 height 10
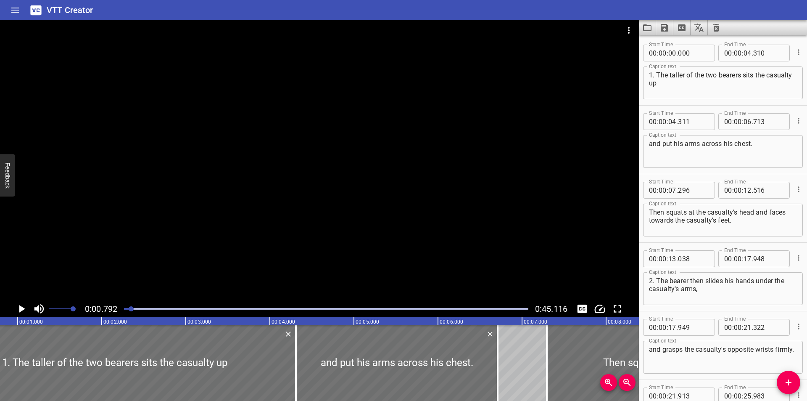
click at [201, 126] on div at bounding box center [319, 160] width 639 height 280
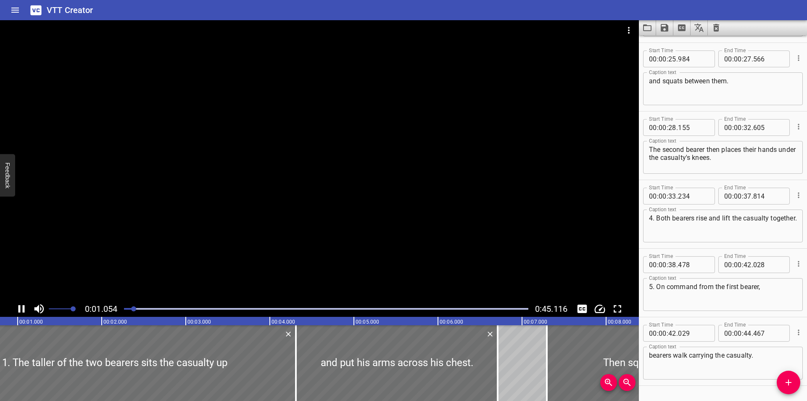
scroll to position [428, 0]
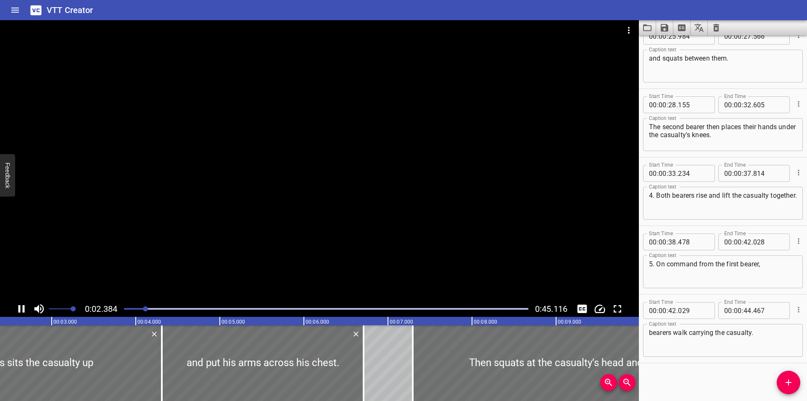
click at [121, 312] on div at bounding box center [326, 309] width 415 height 12
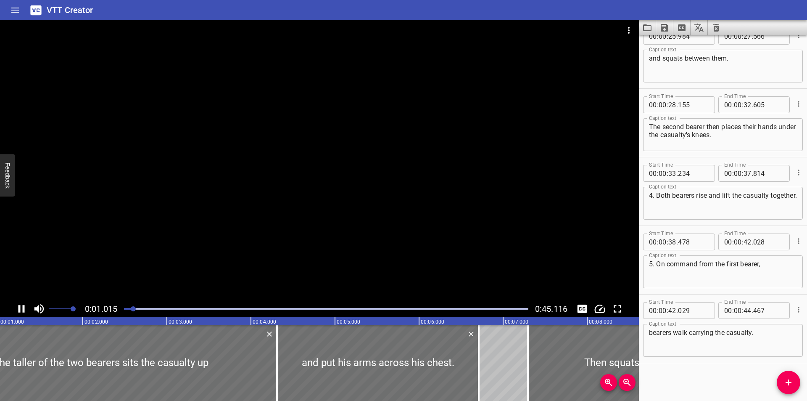
click at [314, 169] on div at bounding box center [319, 160] width 639 height 280
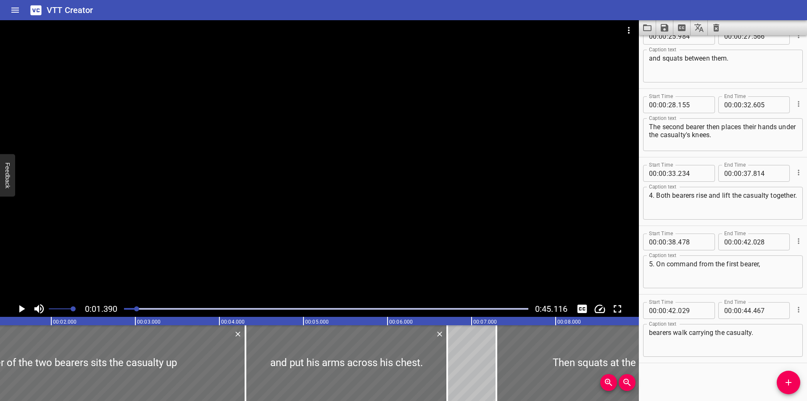
click at [319, 170] on div at bounding box center [319, 160] width 639 height 280
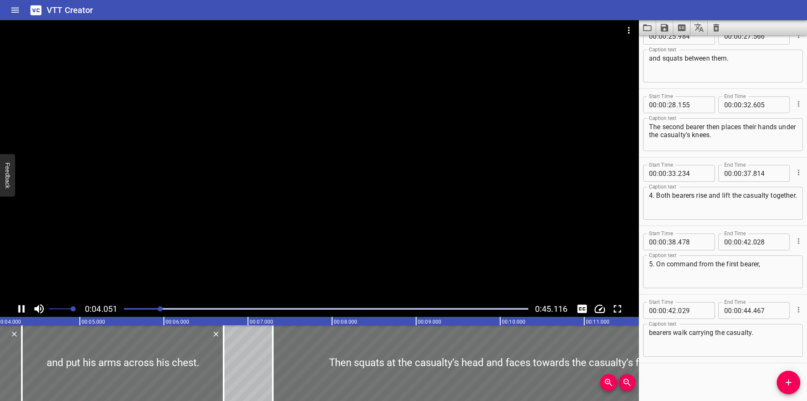
click at [309, 156] on div at bounding box center [319, 160] width 639 height 280
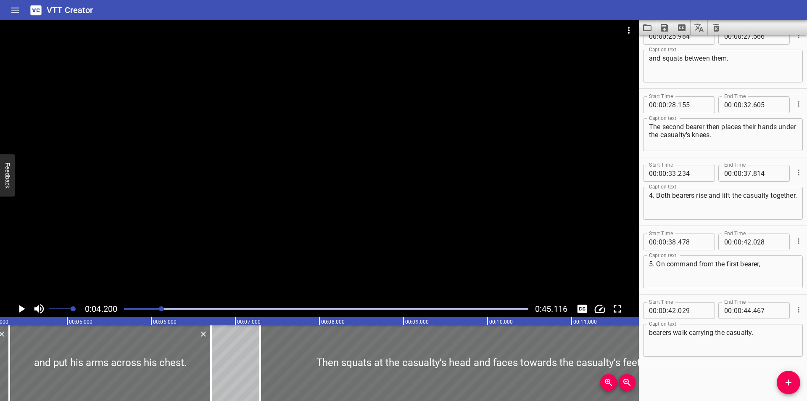
click at [309, 156] on div at bounding box center [319, 160] width 639 height 280
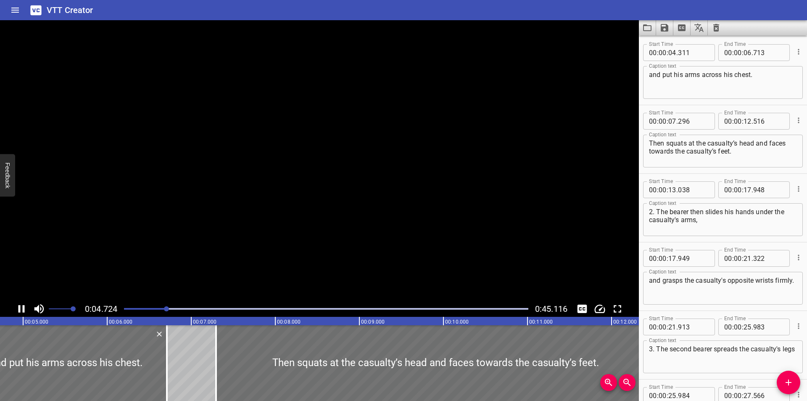
scroll to position [69, 0]
click at [309, 156] on video at bounding box center [319, 160] width 639 height 280
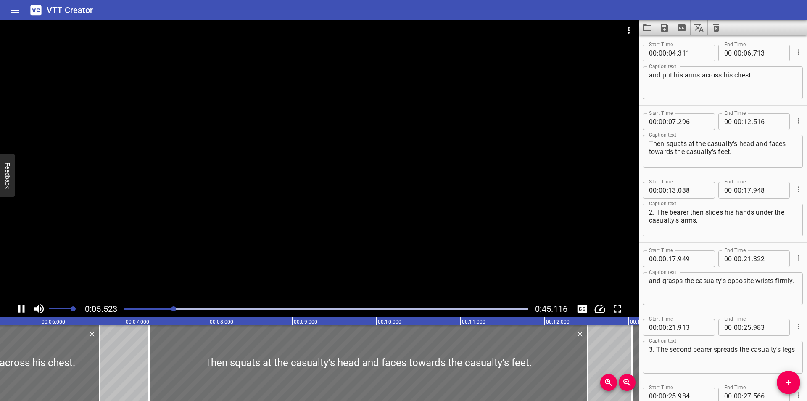
click at [298, 167] on div at bounding box center [319, 160] width 639 height 280
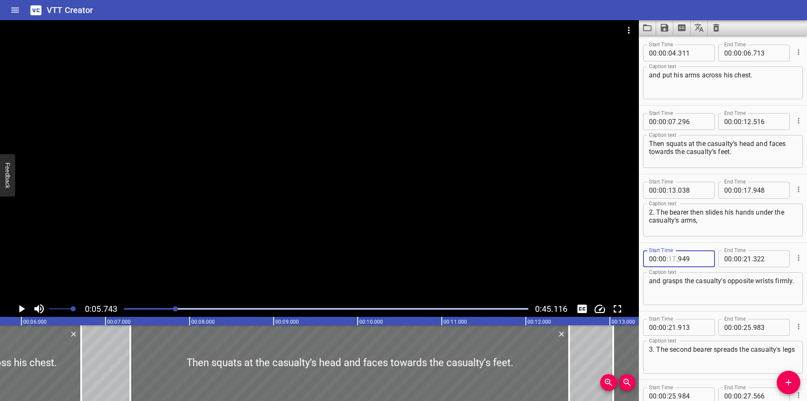
click at [673, 247] on div "Start Time 00 : 00 : . 949 Start Time End Time 00 : 00 : 21 . 322 End Time" at bounding box center [723, 258] width 160 height 22
type input "17"
drag, startPoint x: 190, startPoint y: 277, endPoint x: 161, endPoint y: 294, distance: 33.3
click at [189, 277] on div at bounding box center [319, 160] width 639 height 280
click at [122, 307] on div at bounding box center [326, 309] width 415 height 12
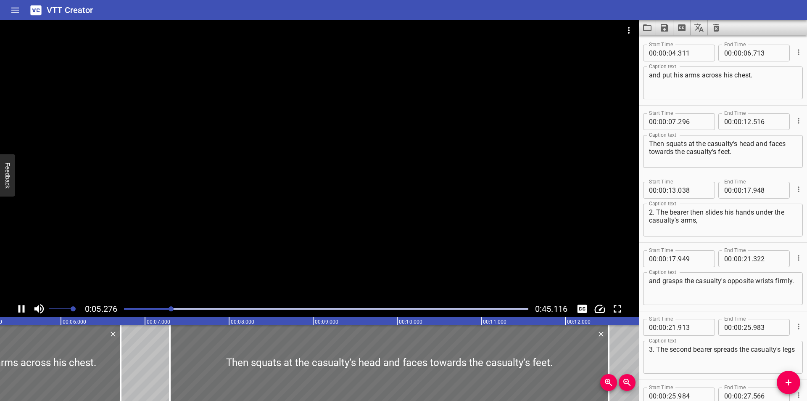
click at [126, 307] on div at bounding box center [326, 309] width 415 height 12
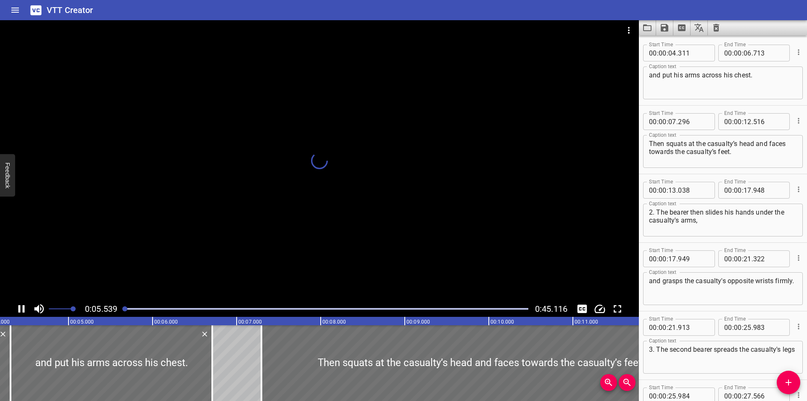
click at [126, 307] on div at bounding box center [124, 308] width 5 height 5
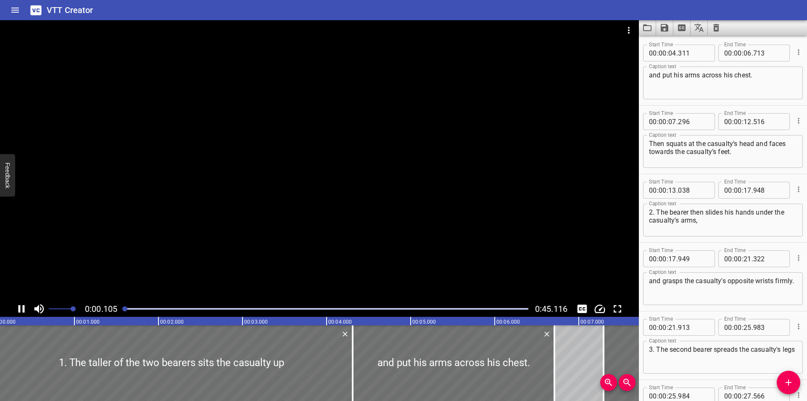
click at [126, 307] on div at bounding box center [124, 308] width 5 height 5
click at [177, 243] on div at bounding box center [319, 160] width 639 height 280
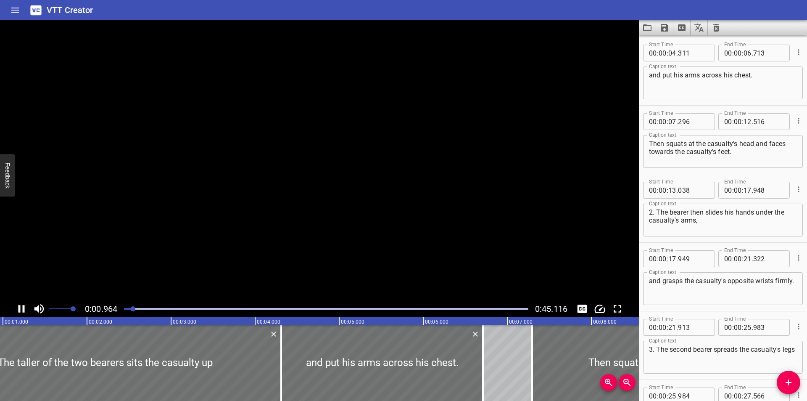
scroll to position [0, 98]
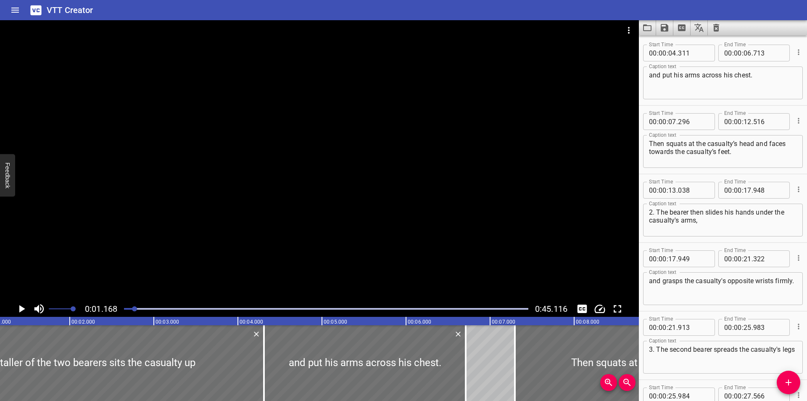
click at [210, 207] on div at bounding box center [319, 160] width 639 height 280
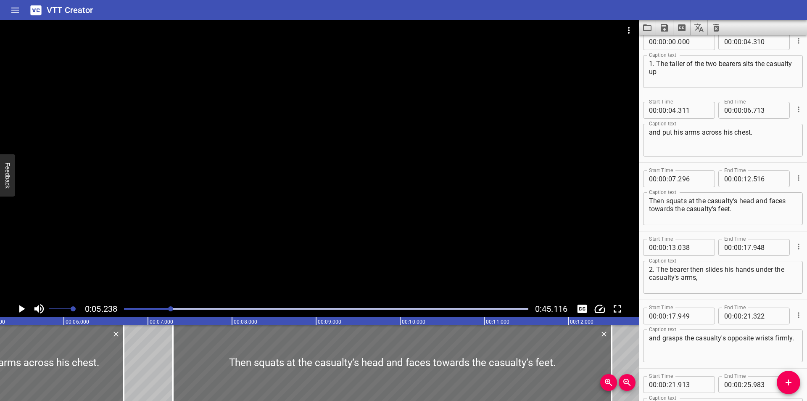
scroll to position [0, 0]
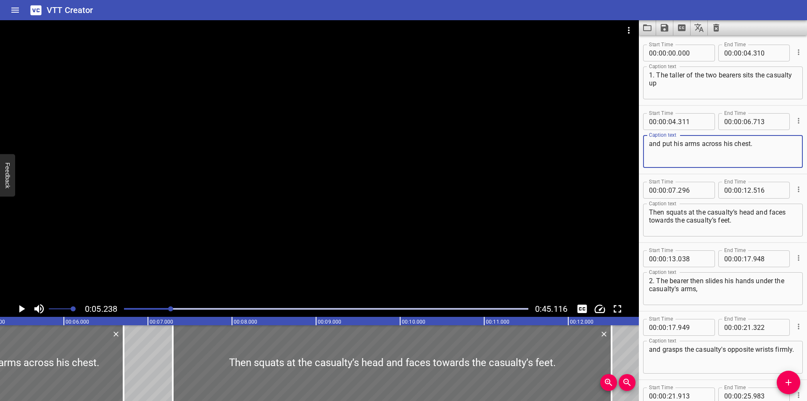
drag, startPoint x: 681, startPoint y: 144, endPoint x: 675, endPoint y: 145, distance: 6.4
click at [675, 145] on textarea "and put his arms across his chest." at bounding box center [723, 152] width 148 height 24
click at [737, 145] on textarea "and put their arms across his chest." at bounding box center [723, 152] width 148 height 24
type textarea "and put their arms across their chest."
click at [310, 211] on div at bounding box center [319, 160] width 639 height 280
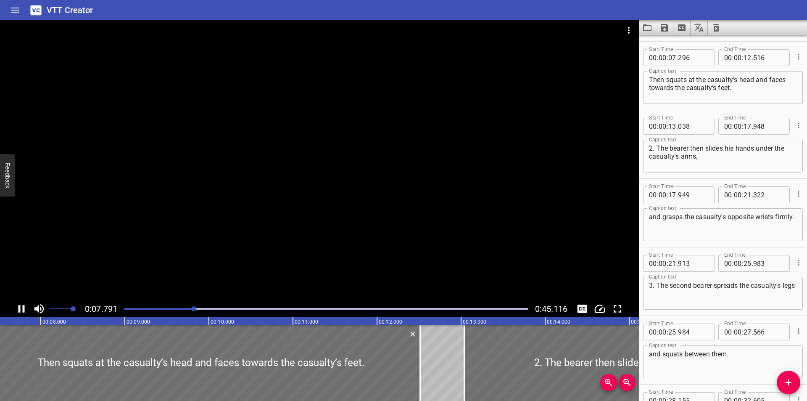
scroll to position [137, 0]
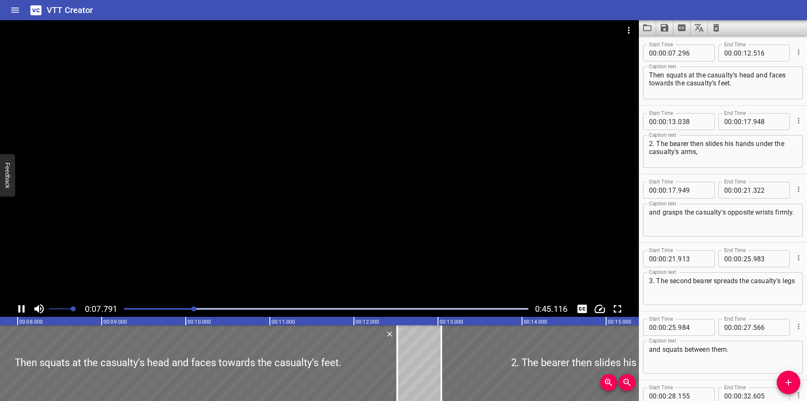
click at [308, 209] on div at bounding box center [319, 160] width 639 height 280
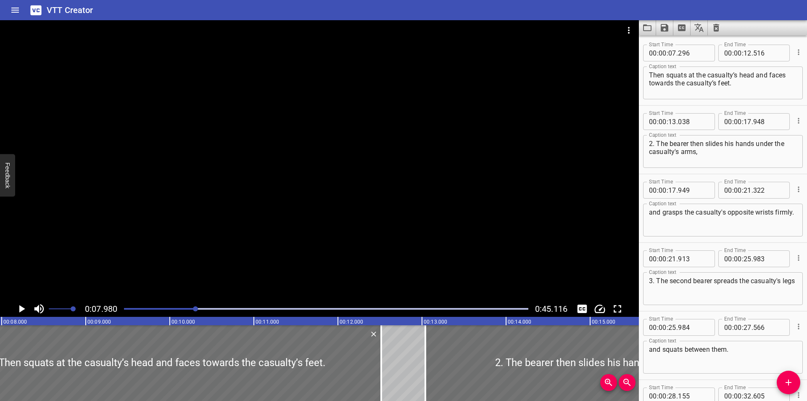
click at [308, 209] on div at bounding box center [319, 160] width 639 height 280
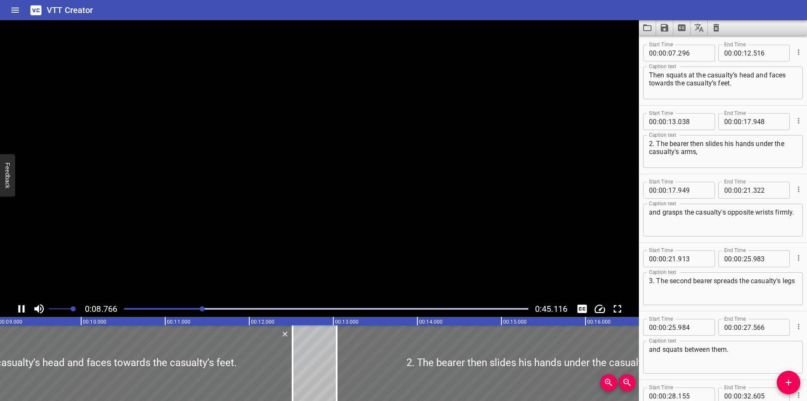
click at [308, 209] on video at bounding box center [319, 160] width 639 height 280
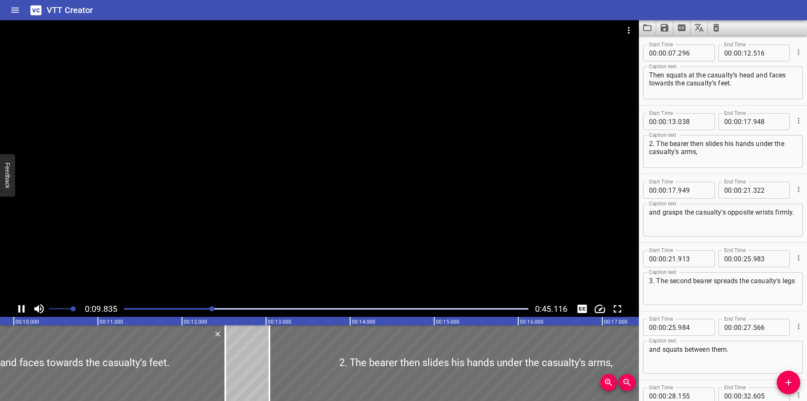
click at [307, 210] on div at bounding box center [319, 160] width 639 height 280
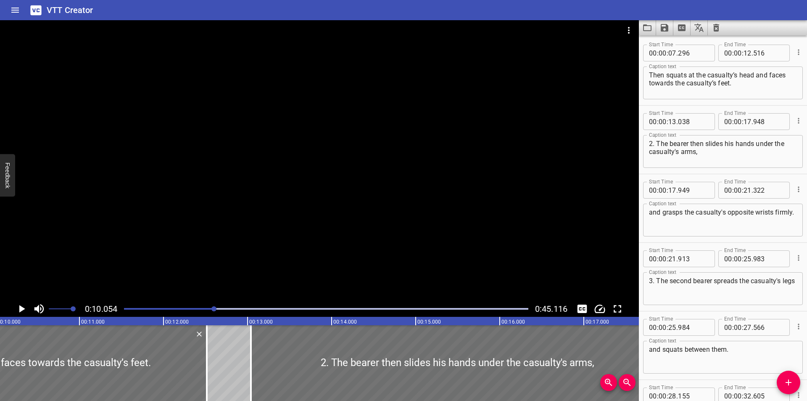
click at [298, 214] on div at bounding box center [319, 160] width 639 height 280
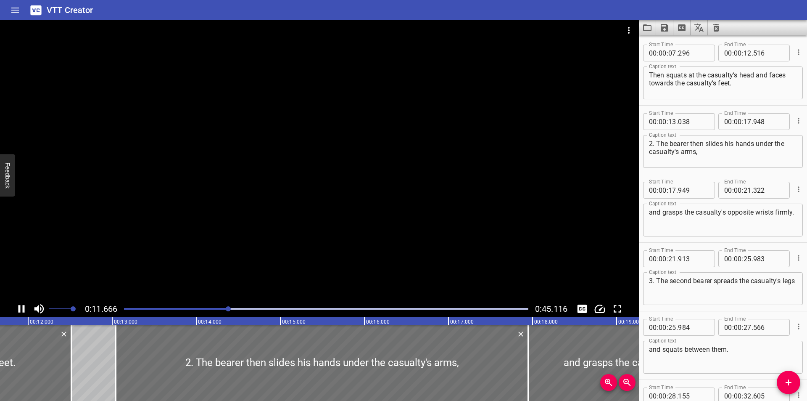
click at [301, 220] on div at bounding box center [319, 160] width 639 height 280
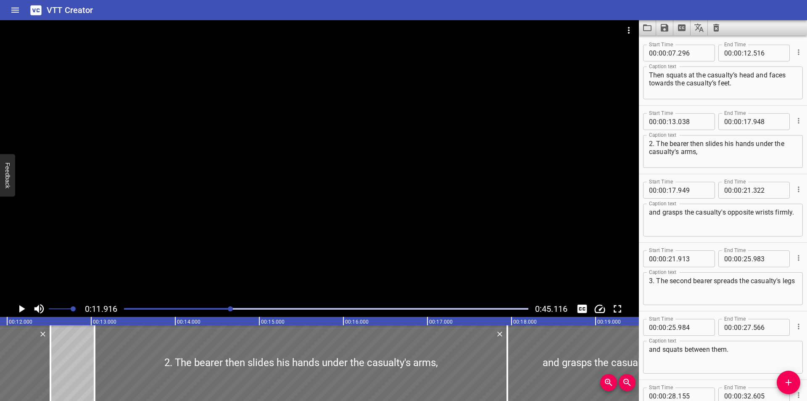
click at [301, 220] on div at bounding box center [319, 160] width 639 height 280
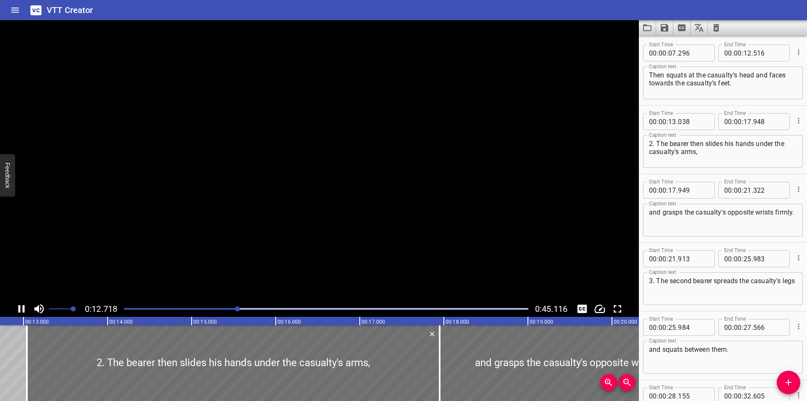
scroll to position [0, 1091]
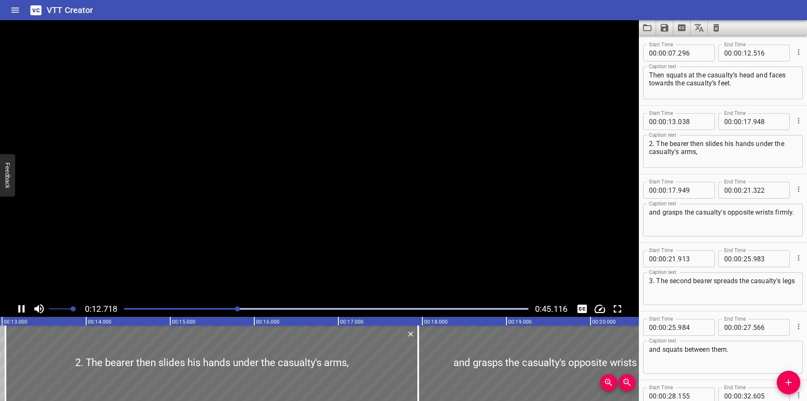
click at [301, 220] on video at bounding box center [319, 160] width 639 height 280
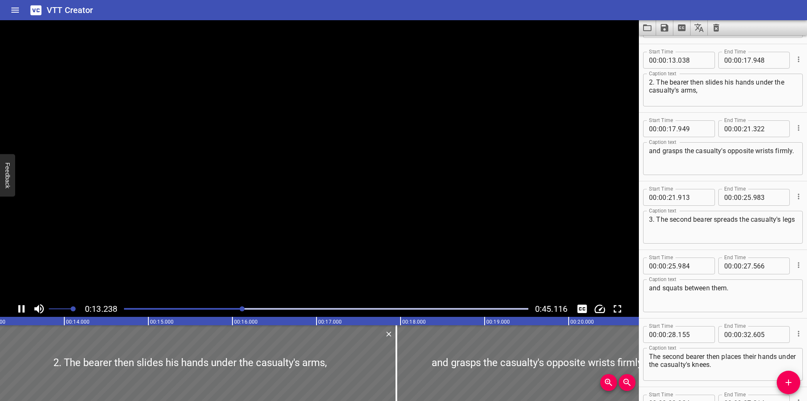
scroll to position [206, 0]
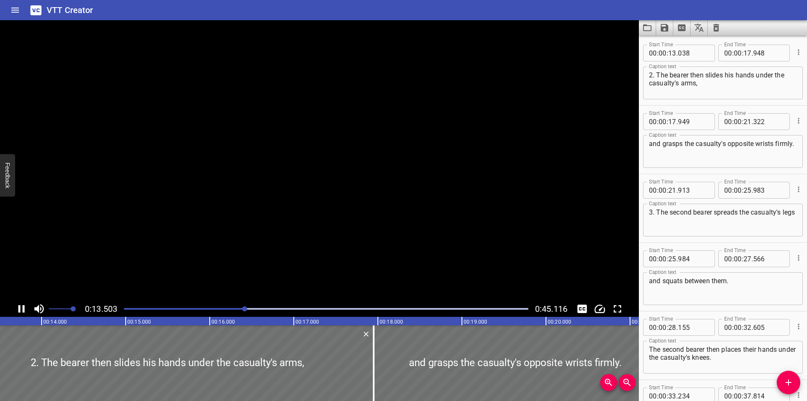
click at [301, 220] on video at bounding box center [319, 160] width 639 height 280
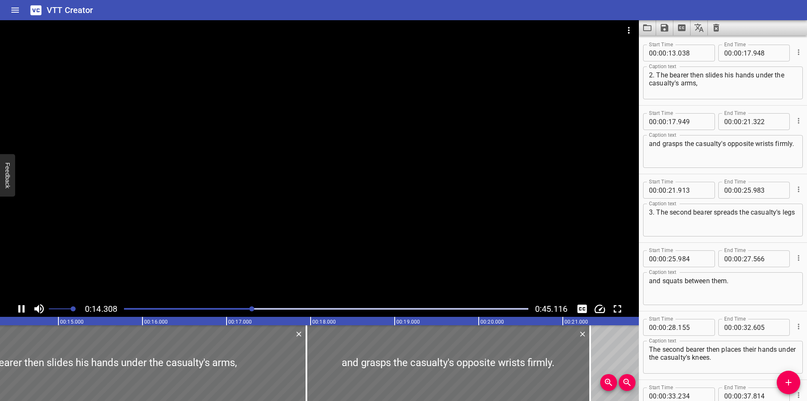
drag, startPoint x: 294, startPoint y: 222, endPoint x: 289, endPoint y: 224, distance: 5.3
click at [293, 224] on div at bounding box center [319, 160] width 639 height 280
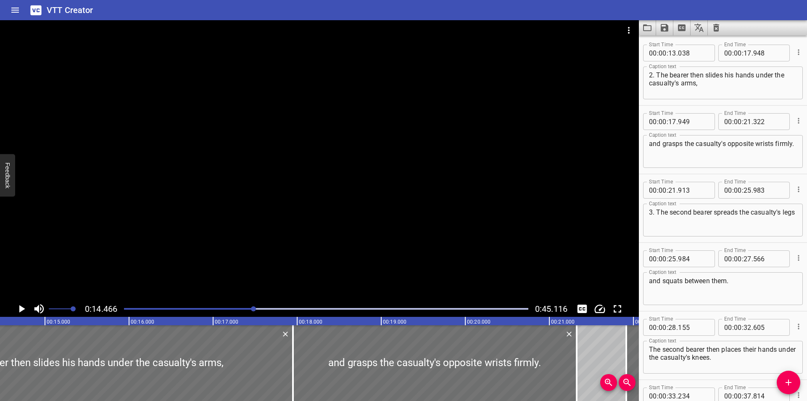
click at [664, 177] on div "Start Time 00 : 00 : 21 . 913 Start Time End Time 00 : 00 : 25 . 983 End Time C…" at bounding box center [723, 208] width 168 height 68
type input "00"
click at [688, 240] on div "Start Time 00 : : 21 . 913 Start Time End Time 00 : 00 : 25 . 983 End Time Capt…" at bounding box center [723, 208] width 168 height 68
type input "00"
click at [684, 233] on div "3. The second bearer spreads the casualty's legs Caption text" at bounding box center [723, 219] width 160 height 33
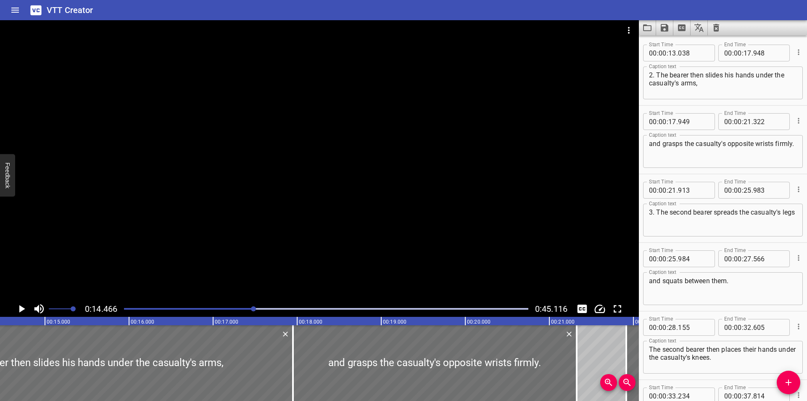
click at [676, 242] on hr at bounding box center [723, 242] width 168 height 0
drag, startPoint x: 694, startPoint y: 239, endPoint x: 603, endPoint y: 264, distance: 94.0
click at [694, 239] on div "Start Time 00 : 00 : 21 . 913 Start Time End Time 00 : 00 : 25 . 983 End Time C…" at bounding box center [723, 208] width 168 height 68
click at [694, 235] on div "3. The second bearer spreads the casualty's legs Caption text" at bounding box center [723, 219] width 160 height 33
click at [685, 172] on div "Start Time 00 : 00 : 17 . 949 Start Time End Time 00 : 00 : 21 . 322 End Time C…" at bounding box center [723, 140] width 168 height 68
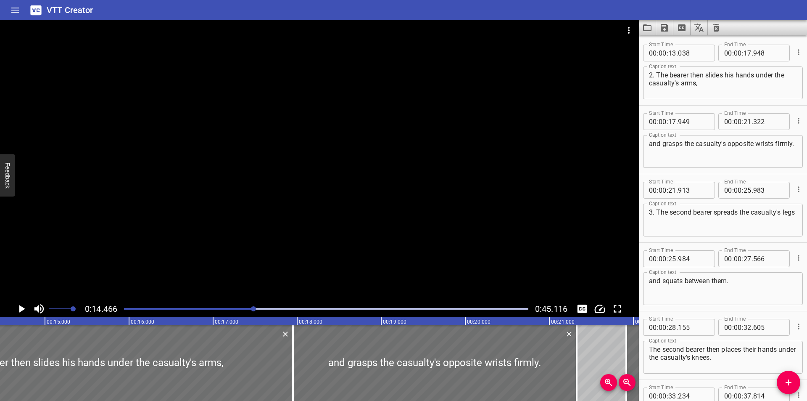
click at [675, 241] on div "Start Time 00 : 00 : 21 . 913 Start Time End Time 00 : 00 : 25 . 983 End Time C…" at bounding box center [723, 208] width 168 height 68
click at [309, 267] on div at bounding box center [319, 160] width 639 height 280
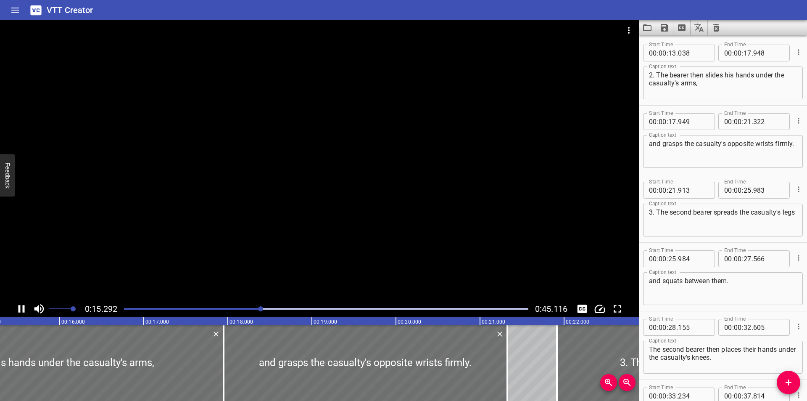
scroll to position [0, 1300]
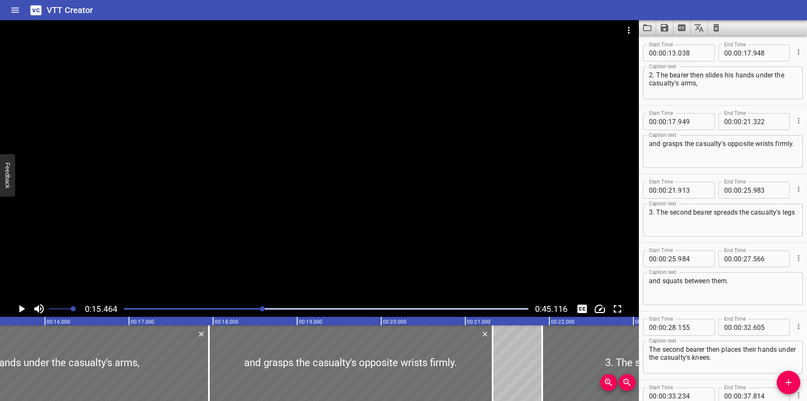
drag, startPoint x: 701, startPoint y: 241, endPoint x: 681, endPoint y: 244, distance: 20.3
click at [701, 241] on div "Start Time 00 : 00 : 21 . 913 Start Time End Time 00 : 00 : 25 . 983 End Time C…" at bounding box center [723, 208] width 168 height 68
click at [387, 222] on div at bounding box center [319, 160] width 639 height 280
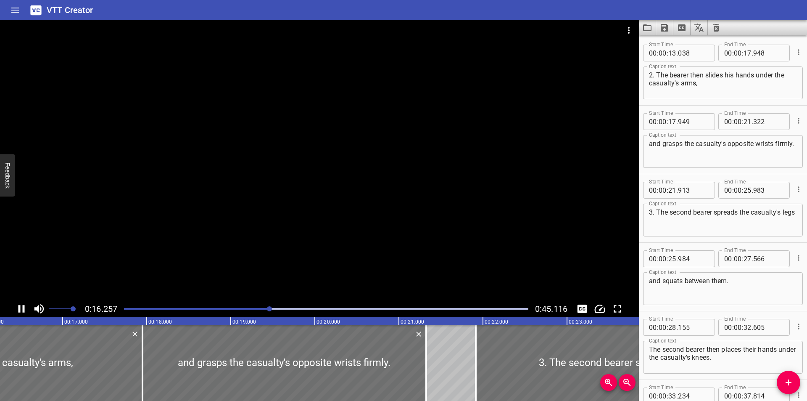
scroll to position [0, 1391]
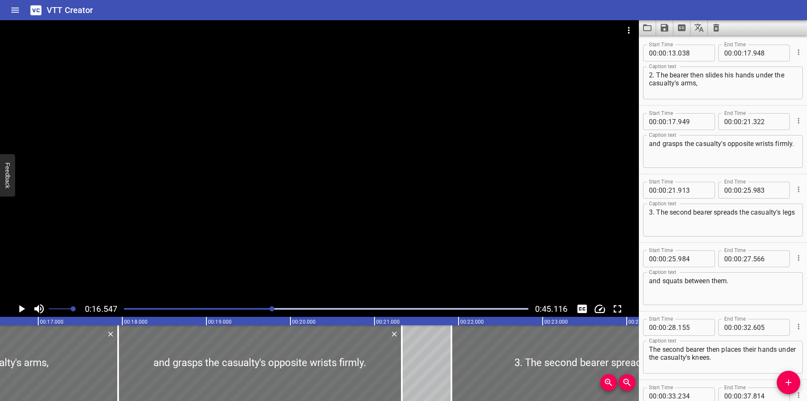
click at [242, 310] on div at bounding box center [326, 309] width 415 height 12
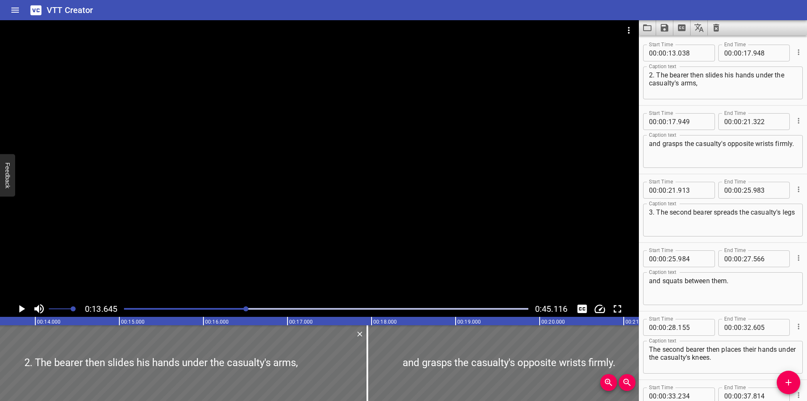
scroll to position [0, 1147]
click at [684, 168] on div "Caption text and grasps the casualty's opposite wrists firmly. Caption text" at bounding box center [723, 151] width 160 height 38
click at [702, 245] on div "Start Time 00 : 00 : 25 . Start Time End Time 00 : 00 : 27 . 566 End Time Capti…" at bounding box center [723, 277] width 168 height 68
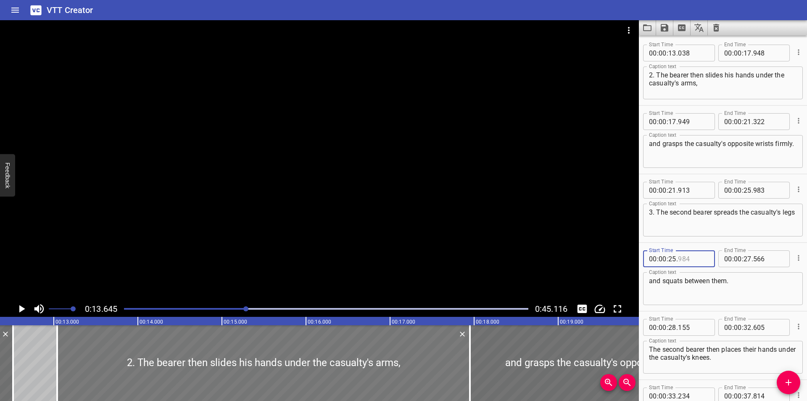
scroll to position [0, 1035]
type input "984"
click at [267, 223] on div at bounding box center [319, 160] width 639 height 280
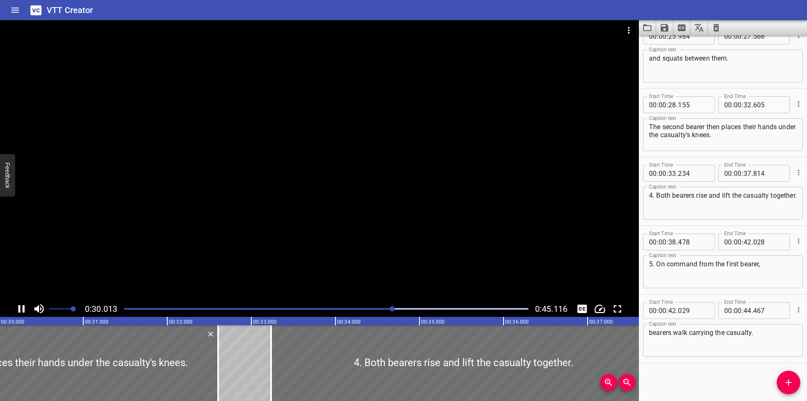
scroll to position [0, 2545]
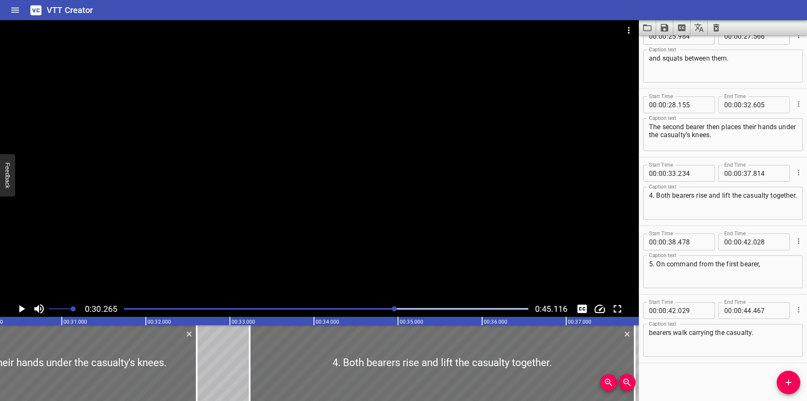
click at [375, 304] on div at bounding box center [326, 309] width 415 height 12
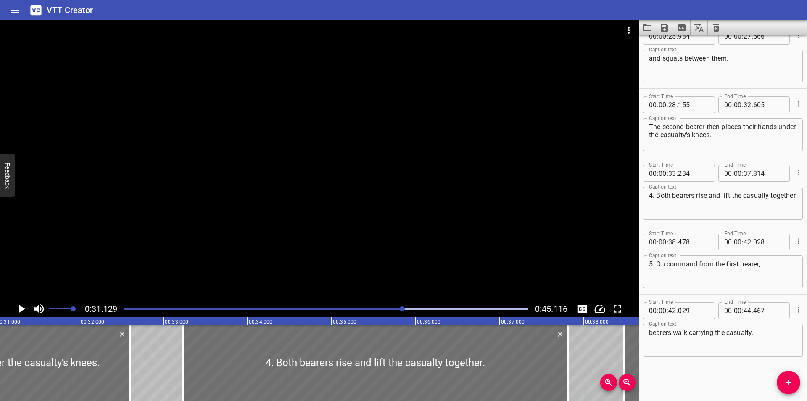
scroll to position [0, 2617]
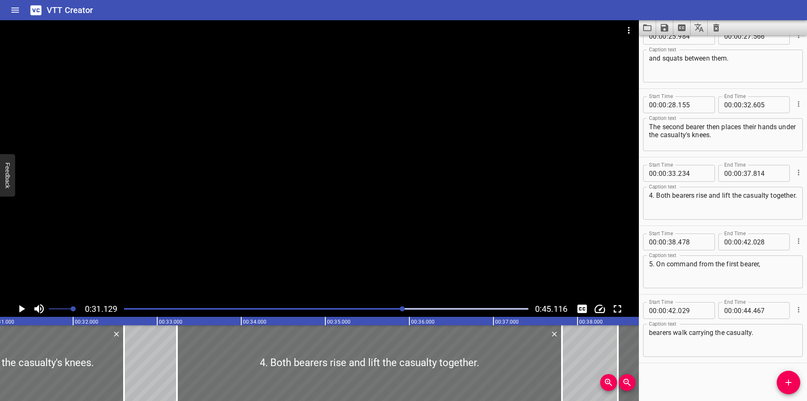
click at [244, 230] on div at bounding box center [319, 160] width 639 height 280
click at [388, 259] on div at bounding box center [319, 160] width 639 height 280
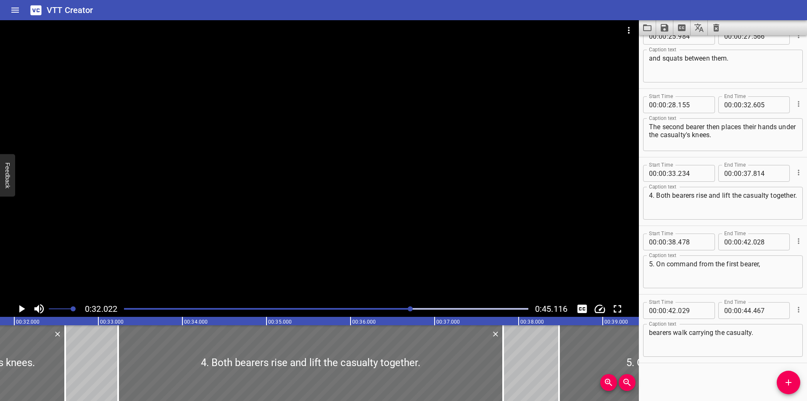
scroll to position [0, 2692]
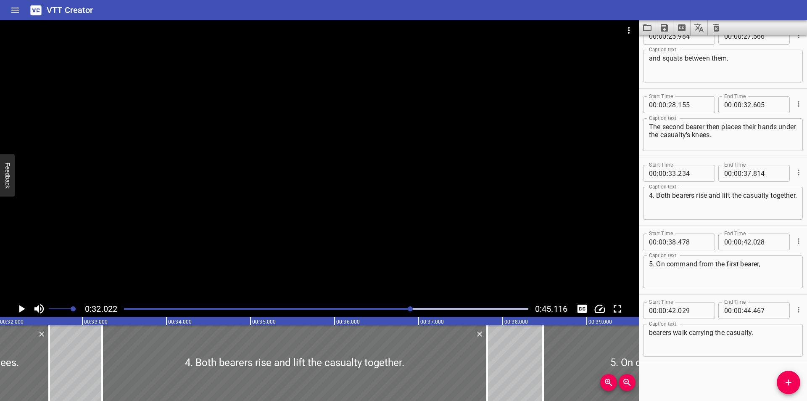
click at [125, 309] on div "Play progress" at bounding box center [209, 309] width 404 height 2
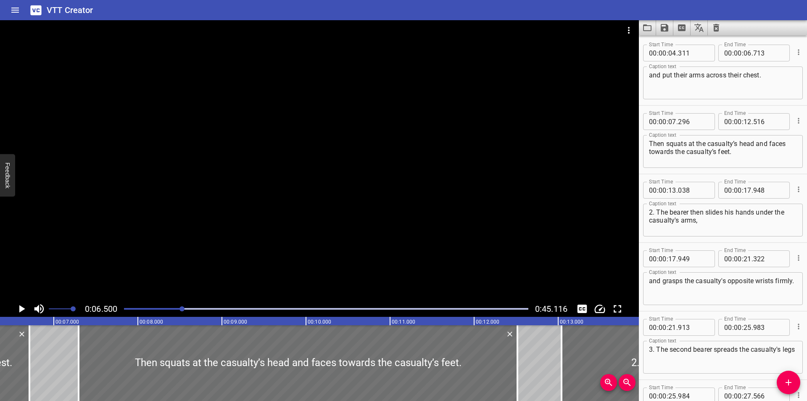
scroll to position [0, 547]
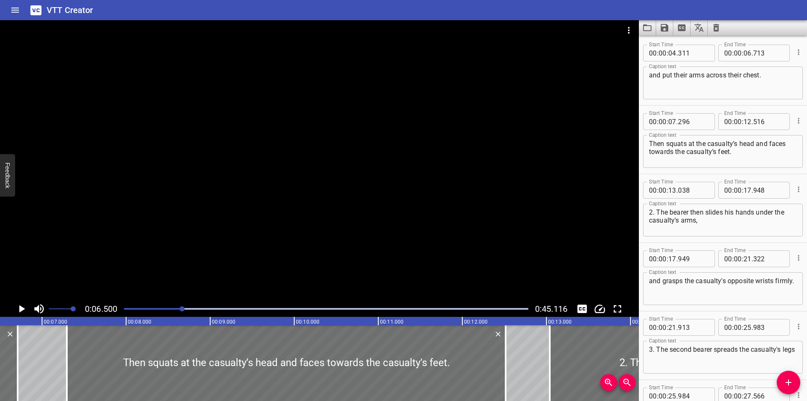
click at [400, 313] on div at bounding box center [326, 309] width 415 height 12
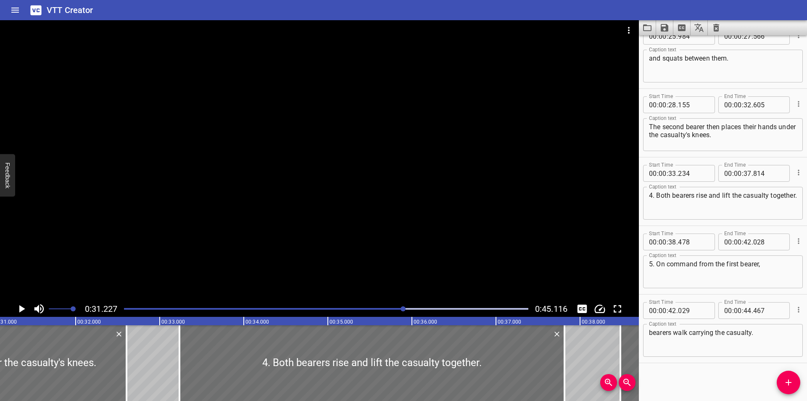
scroll to position [0, 2625]
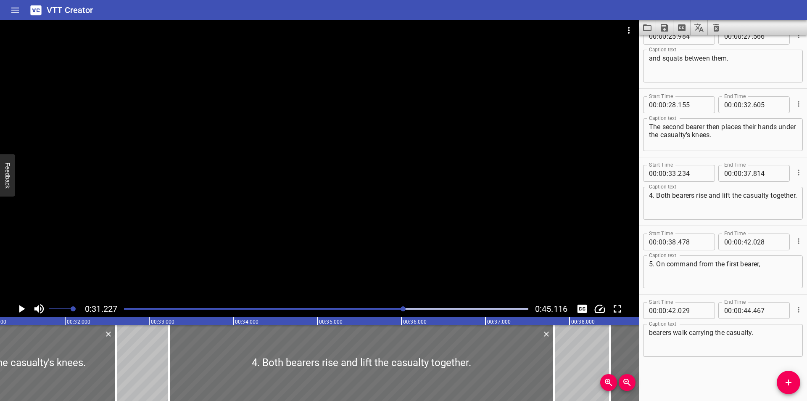
click at [714, 295] on div "Start Time 00 : 00 : 42 . 029 Start Time End Time 00 : 00 : 44 . 467 End Time C…" at bounding box center [723, 328] width 168 height 68
click at [694, 226] on div "Start Time 00 : 00 : 38 . Start Time End Time 00 : 00 : 42 . 028 End Time Capti…" at bounding box center [723, 260] width 168 height 68
click at [699, 294] on div "Start Time 00 : 00 : 42 . 029 Start Time End Time 00 : 00 : 44 . 467 End Time C…" at bounding box center [723, 328] width 168 height 68
type input "478"
type input "029"
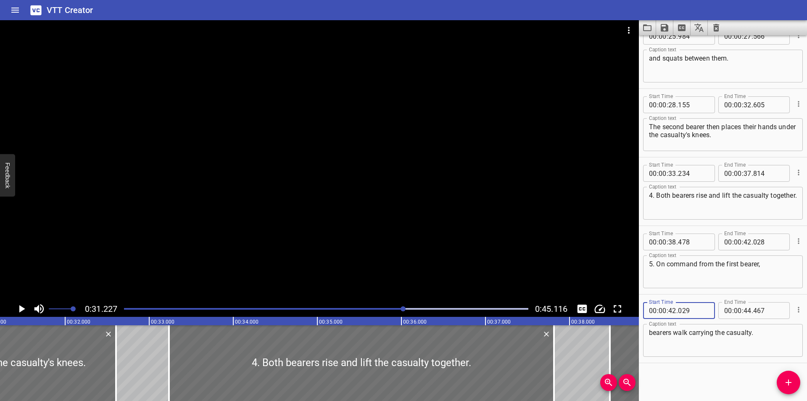
click at [383, 245] on div at bounding box center [319, 160] width 639 height 280
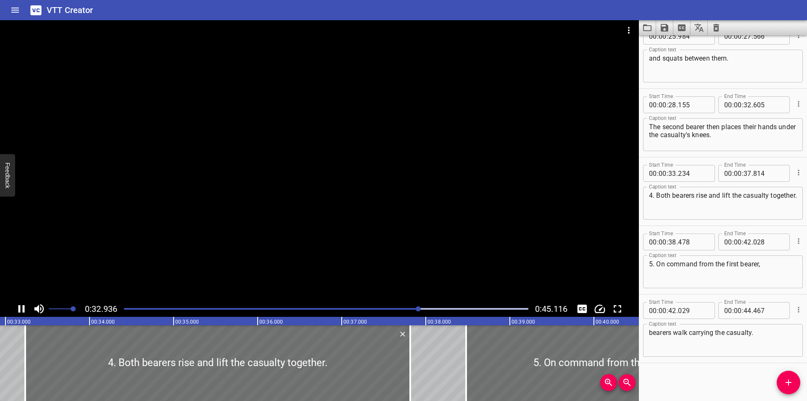
scroll to position [0, 2781]
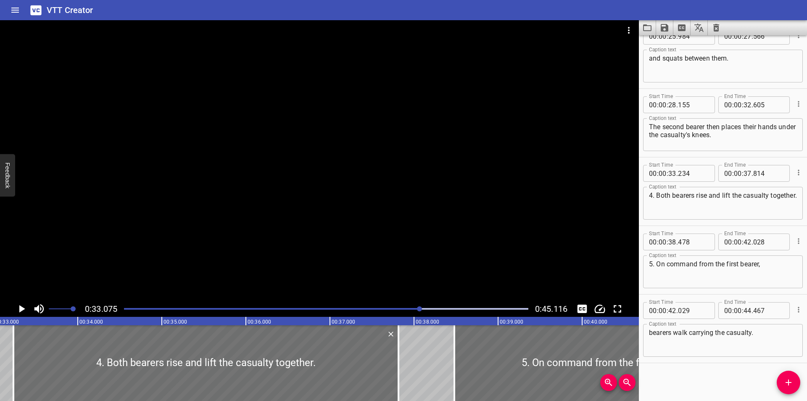
click at [386, 307] on div at bounding box center [326, 309] width 415 height 12
click at [371, 308] on div "Play progress" at bounding box center [184, 309] width 404 height 2
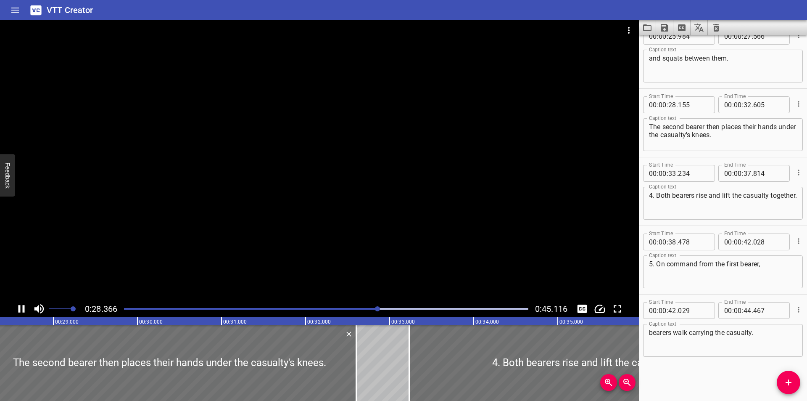
click at [336, 309] on div at bounding box center [326, 309] width 415 height 12
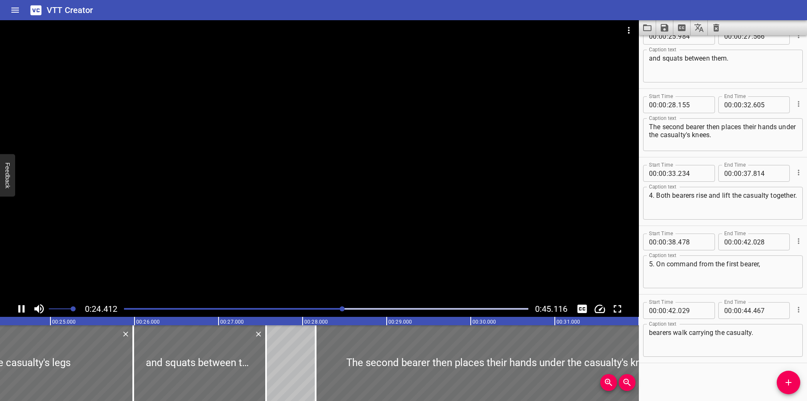
scroll to position [0, 2052]
click at [319, 308] on div "Play progress" at bounding box center [141, 309] width 404 height 2
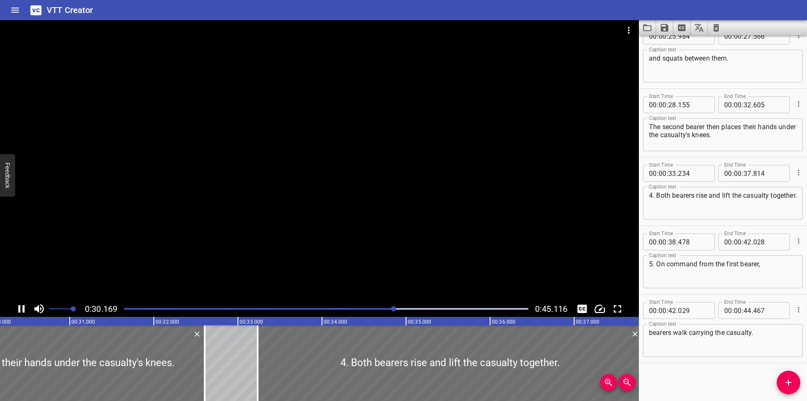
scroll to position [0, 2551]
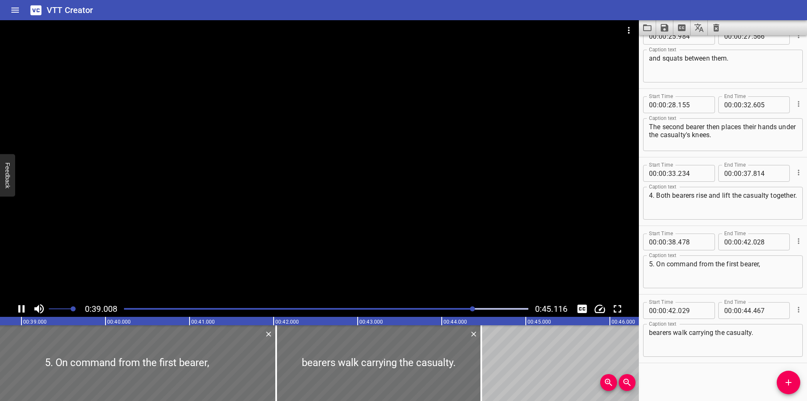
click at [419, 208] on div at bounding box center [319, 160] width 639 height 280
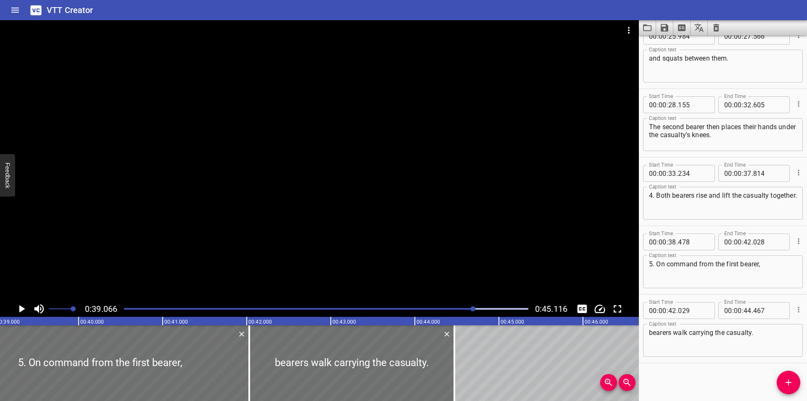
click at [419, 208] on div at bounding box center [319, 160] width 639 height 280
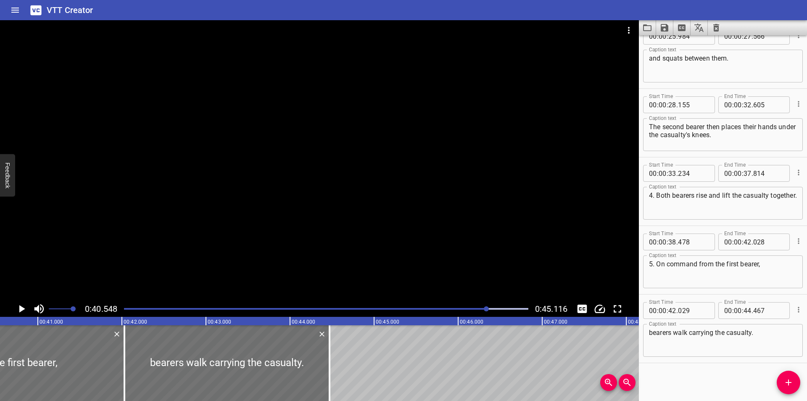
click at [451, 313] on div at bounding box center [326, 309] width 415 height 12
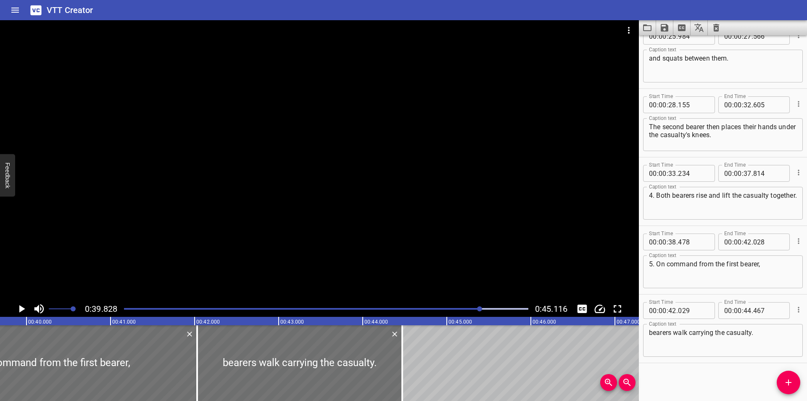
scroll to position [0, 3349]
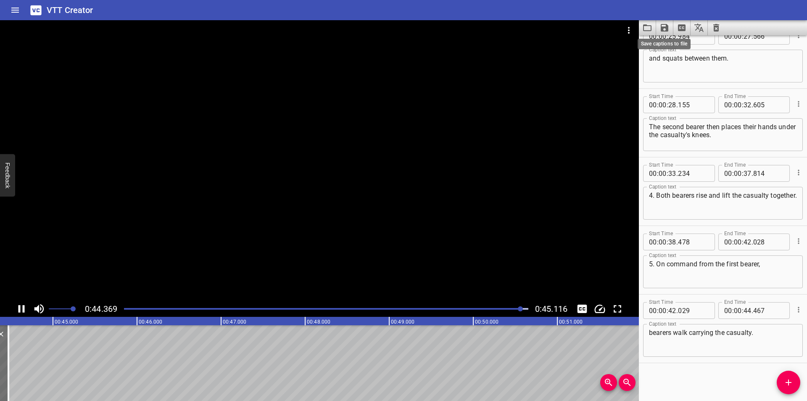
click at [662, 29] on icon "Save captions to file" at bounding box center [665, 28] width 8 height 8
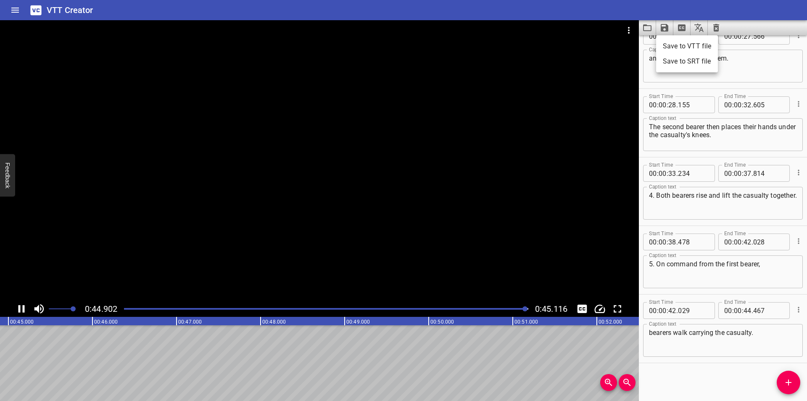
scroll to position [0, 3793]
click at [684, 45] on li "Save to VTT file" at bounding box center [687, 46] width 62 height 15
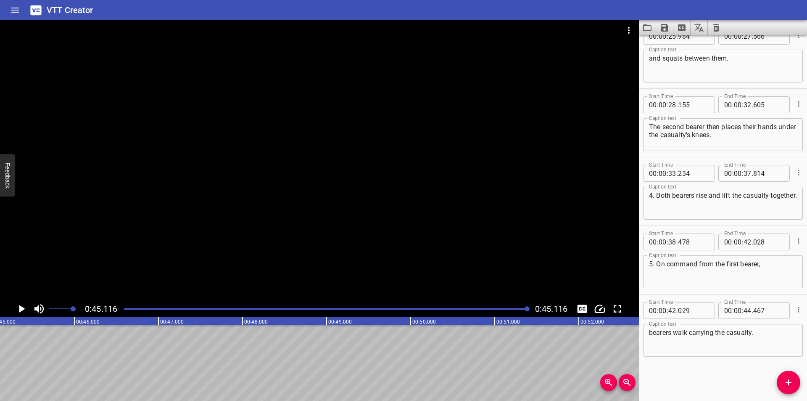
click at [632, 28] on icon "Video Options" at bounding box center [629, 30] width 10 height 10
click at [633, 28] on li "Select New Video File..." at bounding box center [661, 31] width 84 height 15
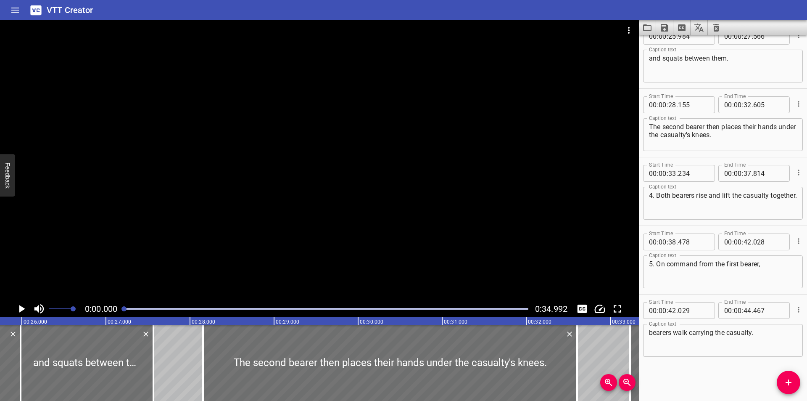
click at [559, 56] on div at bounding box center [319, 41] width 639 height 42
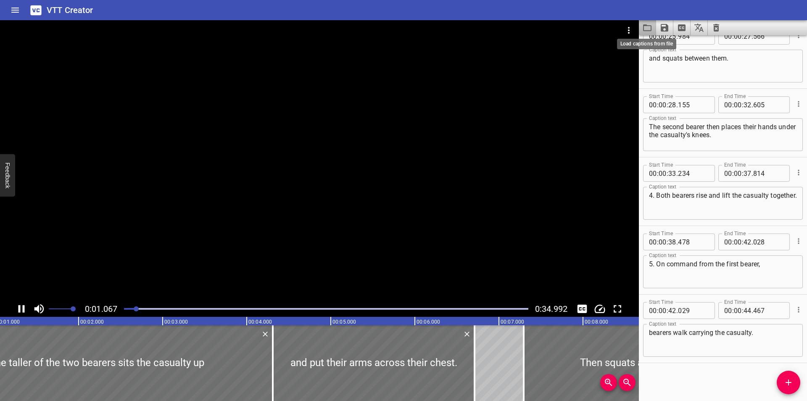
click at [648, 25] on icon "Load captions from file" at bounding box center [647, 27] width 8 height 7
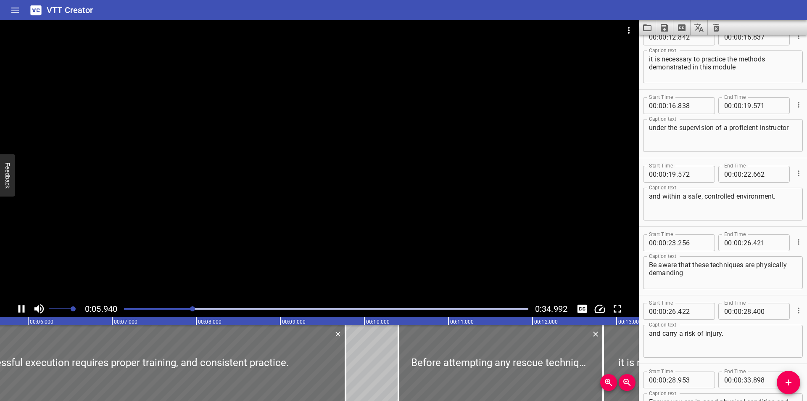
scroll to position [295, 0]
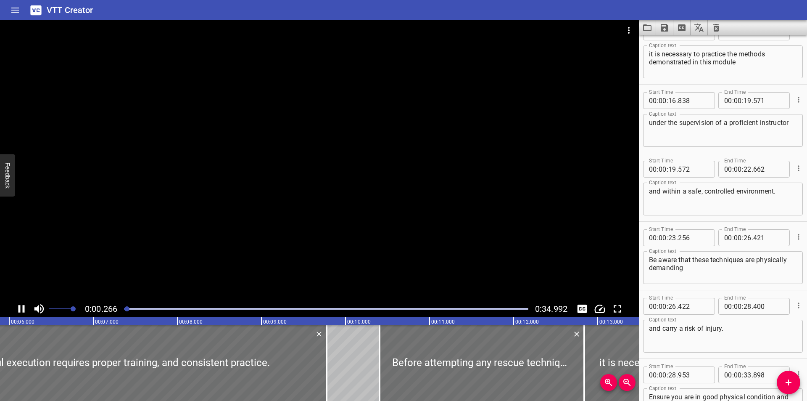
click at [124, 309] on div at bounding box center [326, 309] width 415 height 12
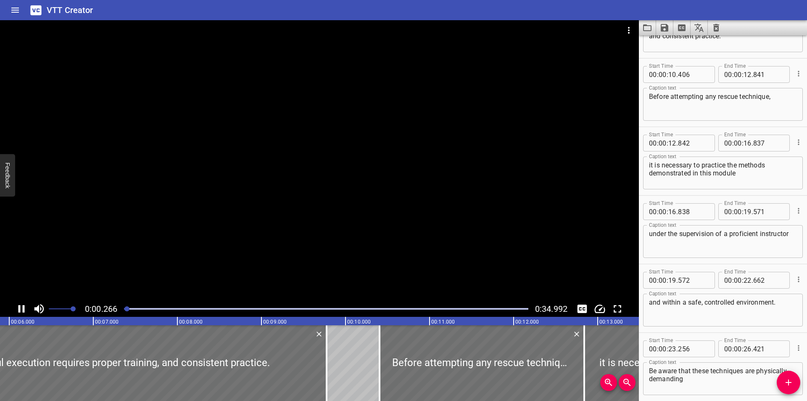
scroll to position [0, 283]
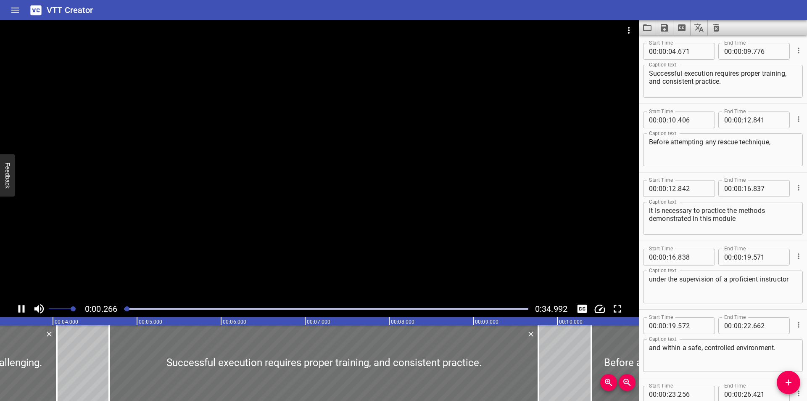
click at [124, 309] on div at bounding box center [126, 308] width 5 height 5
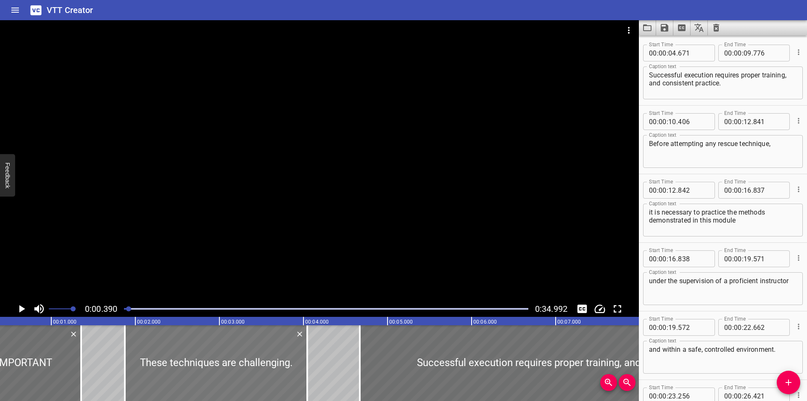
scroll to position [0, 0]
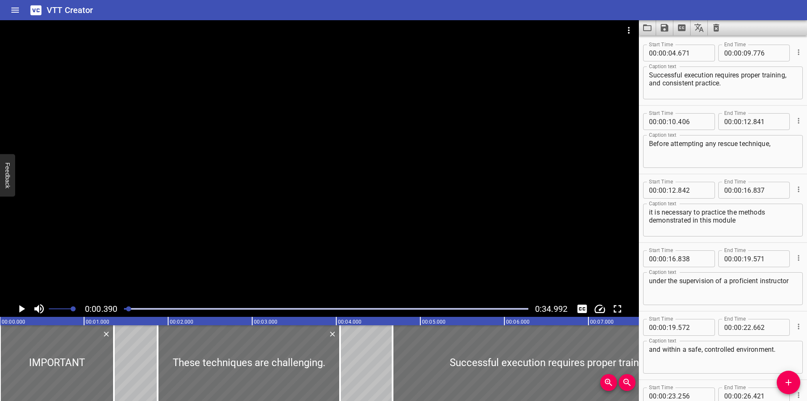
click at [208, 240] on div at bounding box center [319, 160] width 639 height 280
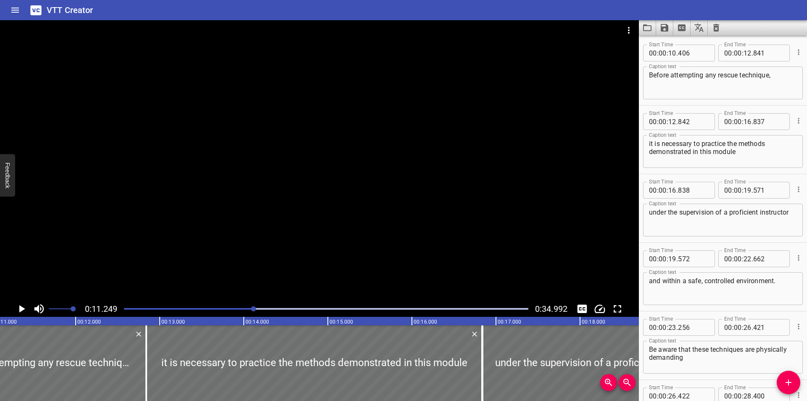
scroll to position [0, 946]
drag, startPoint x: 680, startPoint y: 178, endPoint x: 666, endPoint y: 178, distance: 13.5
click at [680, 178] on div "Start Time 00 : 00 : 16 . 838 Start Time End Time 00 : 00 : 19 . 571 End Time C…" at bounding box center [723, 208] width 168 height 68
click at [708, 240] on div "Start Time 00 : 00 : 16 . 838 Start Time End Time 00 : 00 : 19 . 571 End Time C…" at bounding box center [723, 208] width 168 height 68
click at [686, 175] on div "Start Time 00 : 00 : 16 . 838 Start Time End Time 00 : 00 : 19 . 571 End Time C…" at bounding box center [723, 208] width 168 height 68
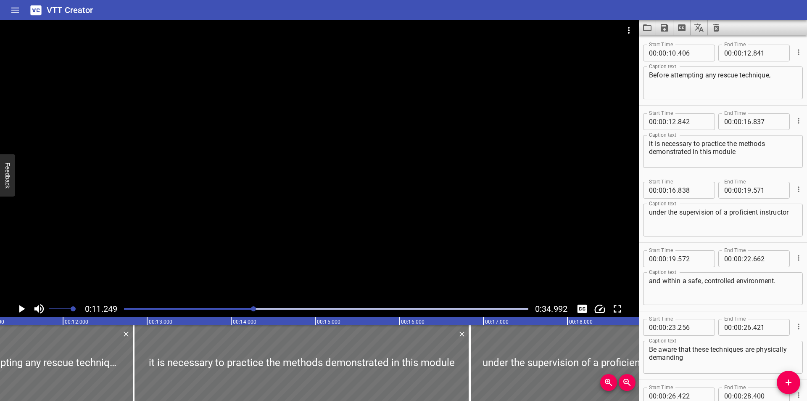
click at [362, 217] on div at bounding box center [319, 160] width 639 height 280
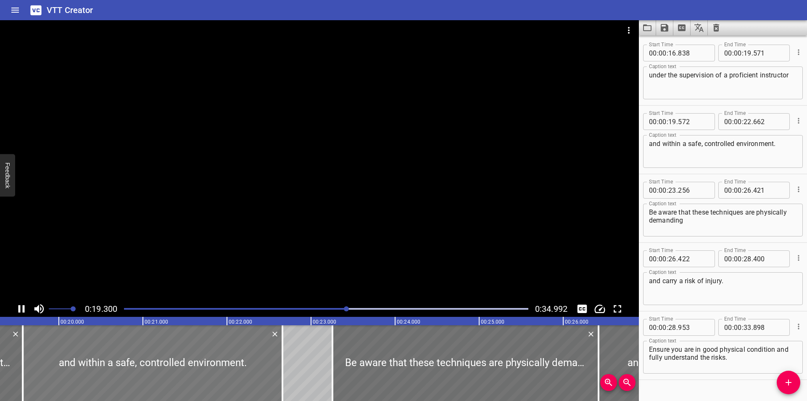
scroll to position [359, 0]
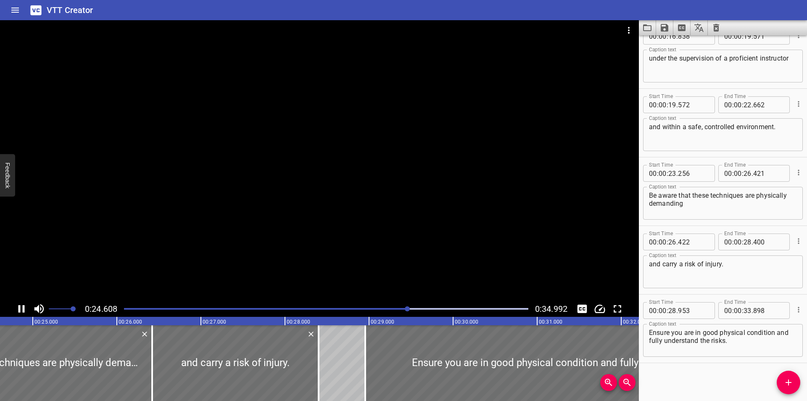
click at [711, 374] on div "Start Time 00 : 00 : 00 . 000 Start Time End Time 00 : 00 : 01 . 355 End Time C…" at bounding box center [723, 217] width 168 height 365
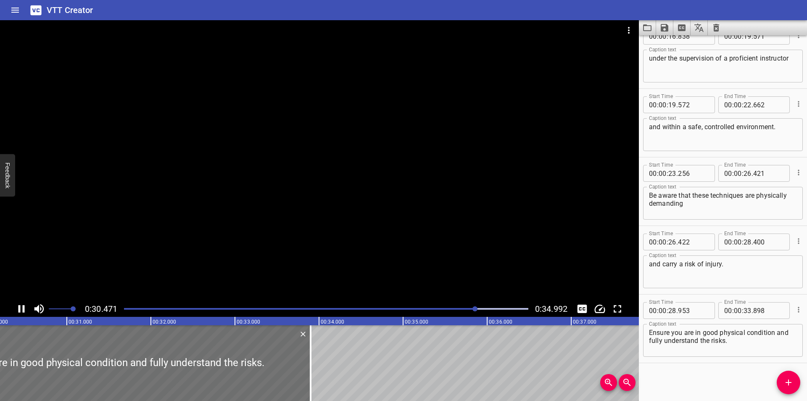
click at [390, 232] on div at bounding box center [319, 160] width 639 height 280
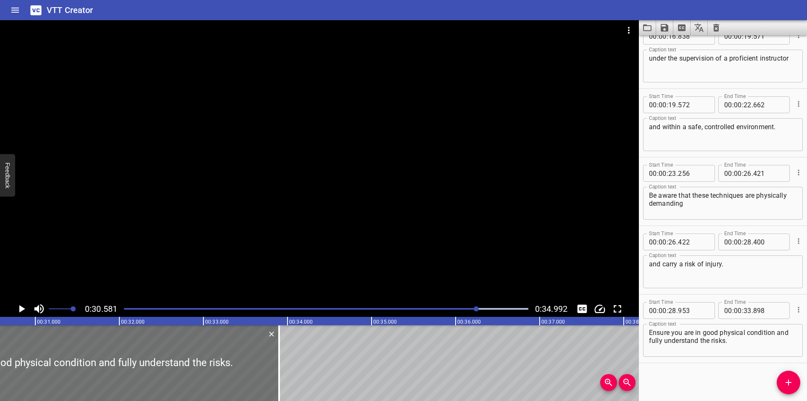
click at [651, 331] on textarea "Ensure you are in good physical condition and fully understand the risks." at bounding box center [723, 340] width 148 height 24
type textarea "Ensure you are in good physical condition and fully understand the risks."
click at [141, 312] on div at bounding box center [326, 309] width 415 height 12
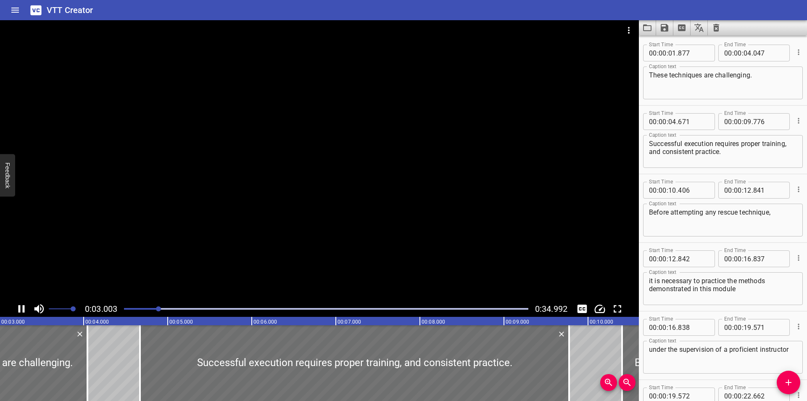
scroll to position [0, 263]
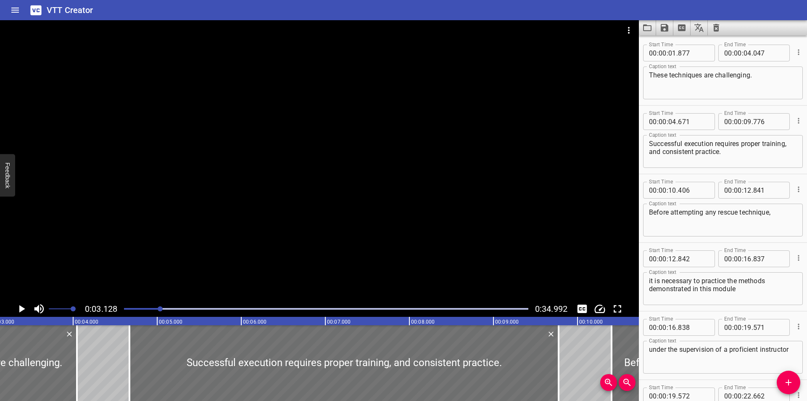
click at [671, 304] on div "it is necessary to practice the methods demonstrated in this module Caption text" at bounding box center [723, 288] width 160 height 33
click at [668, 309] on div "Start Time 00 : 00 : 12 . 842 Start Time End Time 00 : 00 : 16 . 837 End Time C…" at bounding box center [723, 277] width 168 height 68
click at [687, 180] on div "Start Time 00 : 00 : 10 . 406 Start Time End Time 00 : 00 : 12 . 841 End Time" at bounding box center [723, 189] width 160 height 22
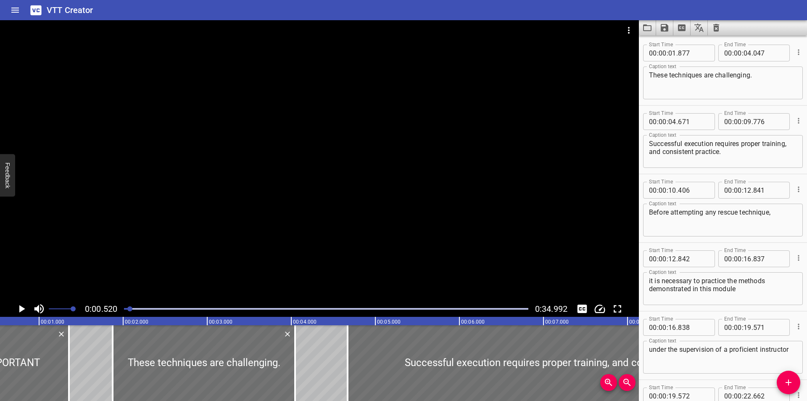
scroll to position [0, 44]
click at [687, 309] on div "Start Time 00 : 00 : 12 . 842 Start Time End Time 00 : 00 : 16 . 837 End Time C…" at bounding box center [723, 277] width 168 height 68
click at [125, 307] on div at bounding box center [326, 309] width 415 height 12
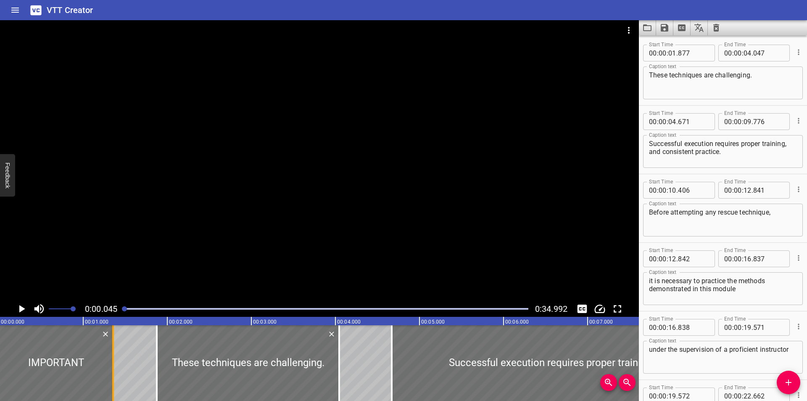
scroll to position [0, 0]
click at [187, 241] on div at bounding box center [319, 160] width 639 height 280
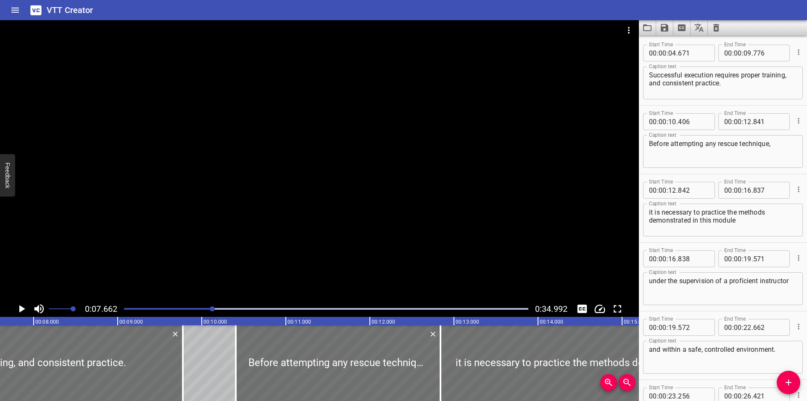
scroll to position [0, 644]
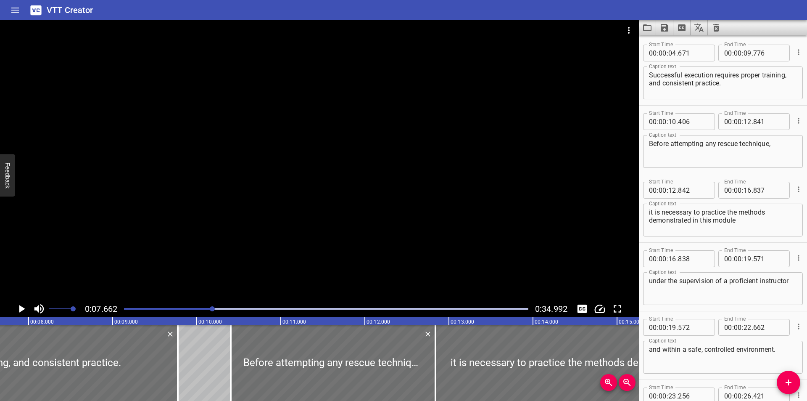
click at [695, 173] on div "Start Time 00 : 00 : 10 . 406 Start Time End Time 00 : 00 : 12 . 841 End Time C…" at bounding box center [723, 140] width 168 height 68
click at [341, 210] on div at bounding box center [319, 160] width 639 height 280
click at [340, 221] on div at bounding box center [319, 160] width 639 height 280
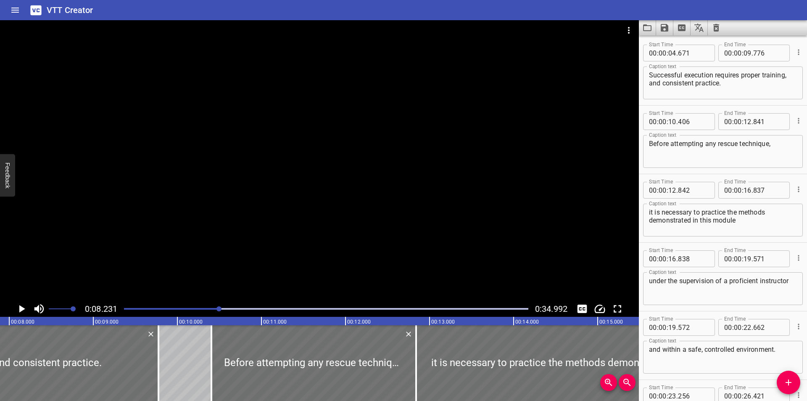
scroll to position [0, 692]
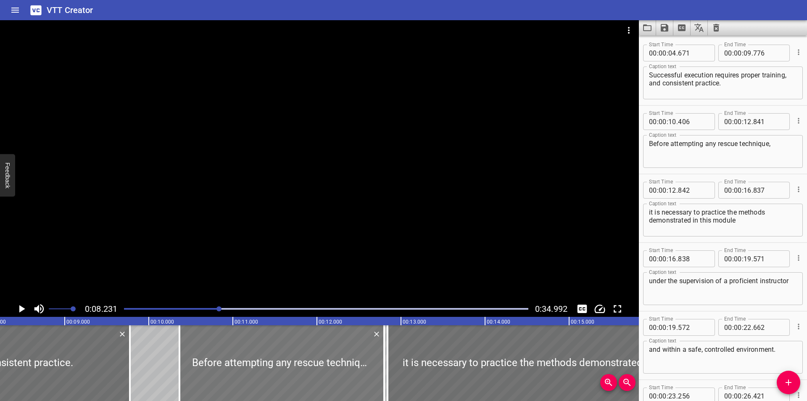
click at [296, 343] on div at bounding box center [282, 363] width 205 height 76
type input "366"
type input "801"
click at [691, 187] on input "number" at bounding box center [693, 190] width 31 height 17
type input "802"
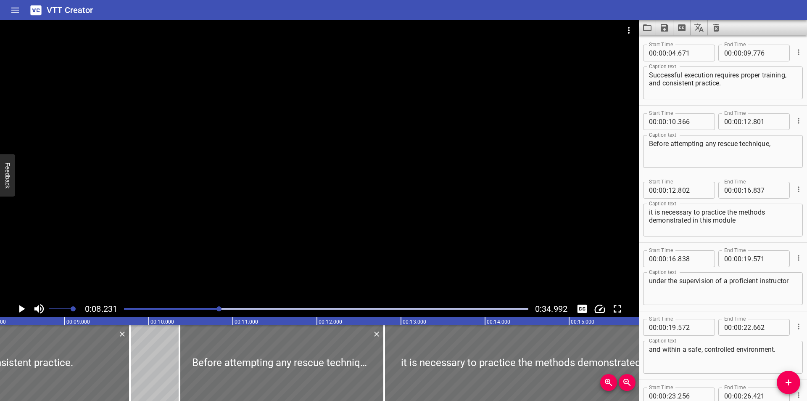
click at [528, 137] on div at bounding box center [319, 160] width 639 height 280
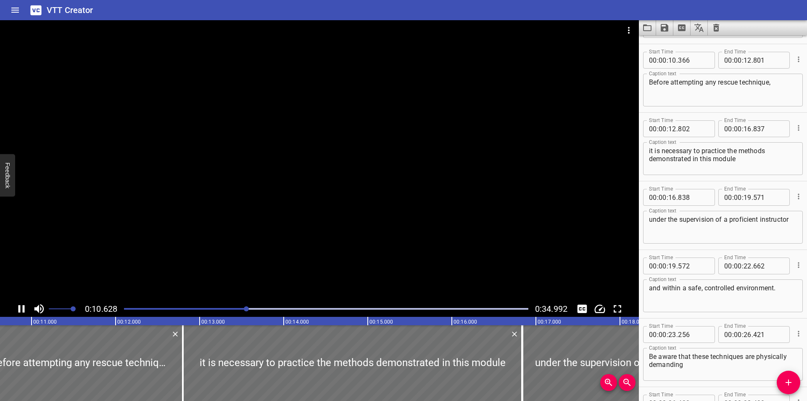
scroll to position [206, 0]
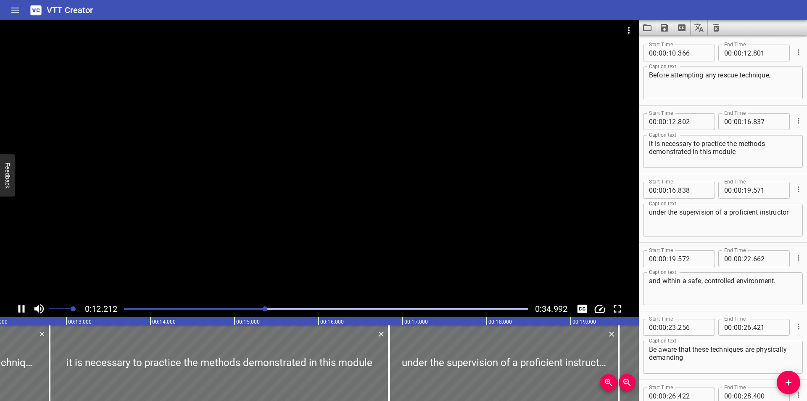
click at [404, 188] on div at bounding box center [319, 160] width 639 height 280
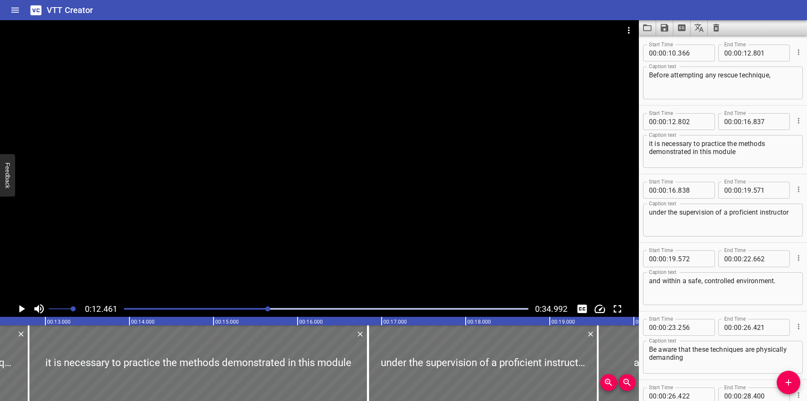
click at [404, 188] on div at bounding box center [319, 160] width 639 height 280
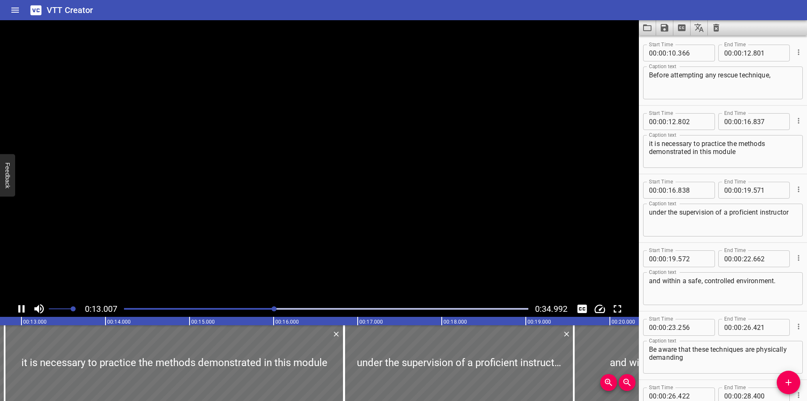
scroll to position [274, 0]
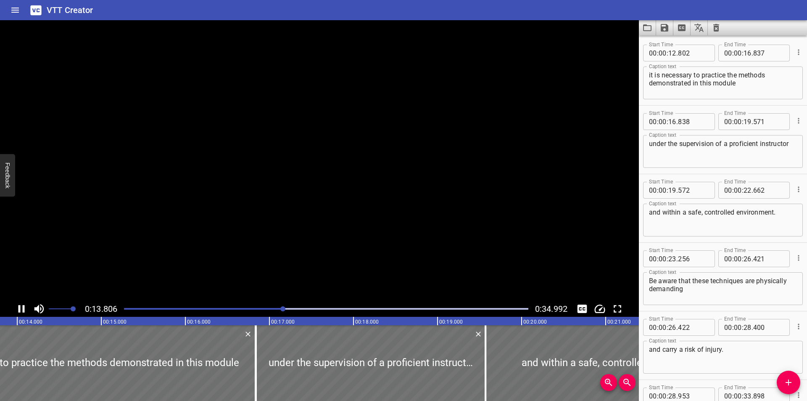
click at [404, 188] on video at bounding box center [319, 160] width 639 height 280
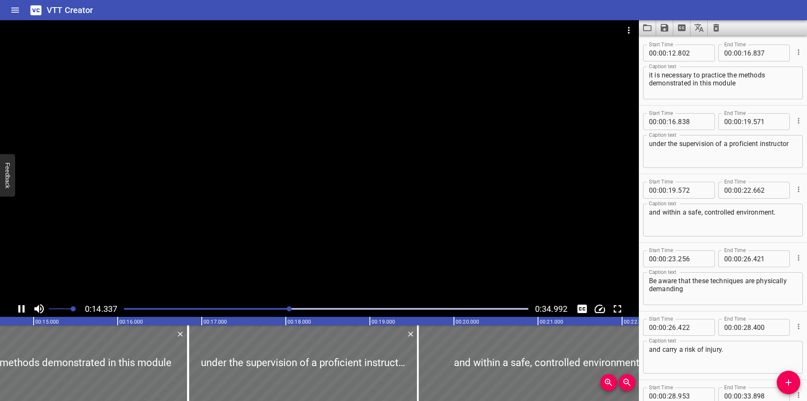
click at [370, 182] on div at bounding box center [319, 160] width 639 height 280
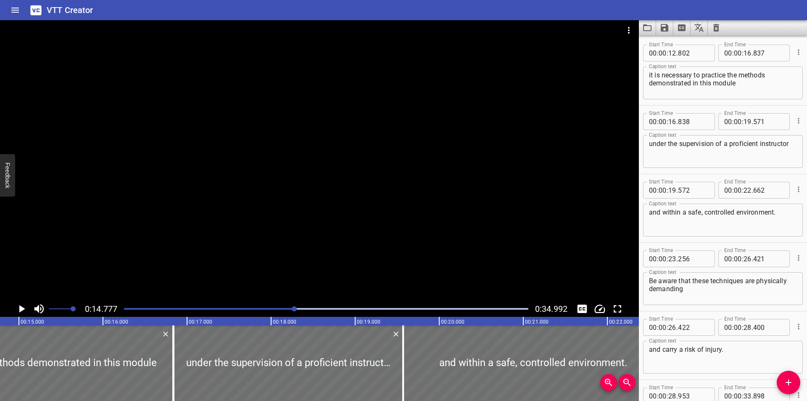
click at [364, 185] on div at bounding box center [319, 160] width 639 height 280
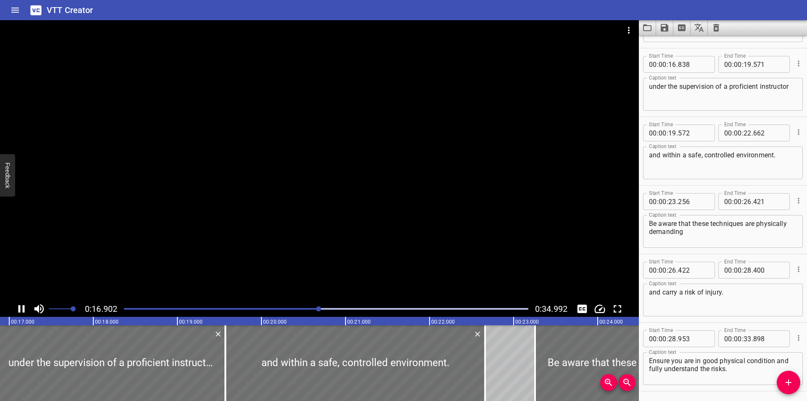
scroll to position [343, 0]
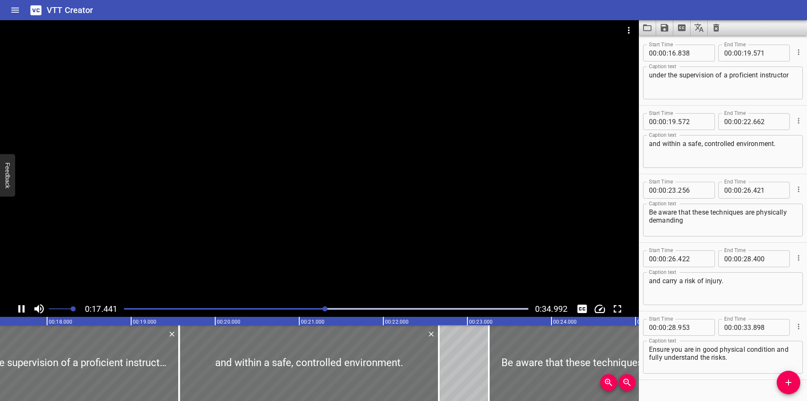
click at [352, 198] on div at bounding box center [319, 160] width 639 height 280
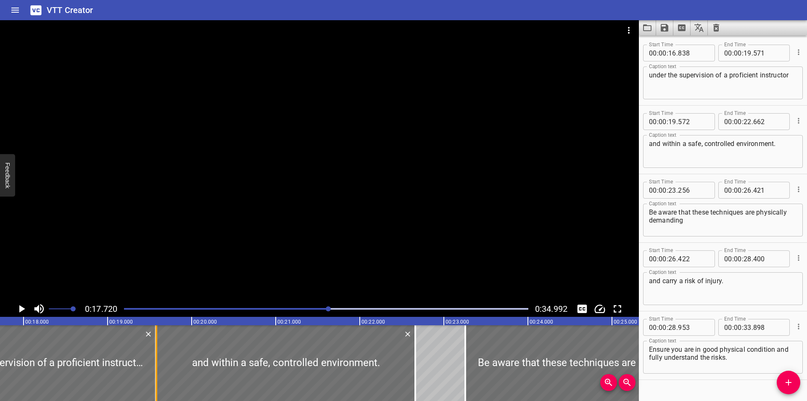
drag, startPoint x: 156, startPoint y: 357, endPoint x: 161, endPoint y: 357, distance: 5.5
click at [157, 357] on div at bounding box center [157, 363] width 2 height 76
type input "637"
click at [152, 354] on div at bounding box center [153, 363] width 2 height 76
click at [151, 351] on div at bounding box center [153, 363] width 8 height 76
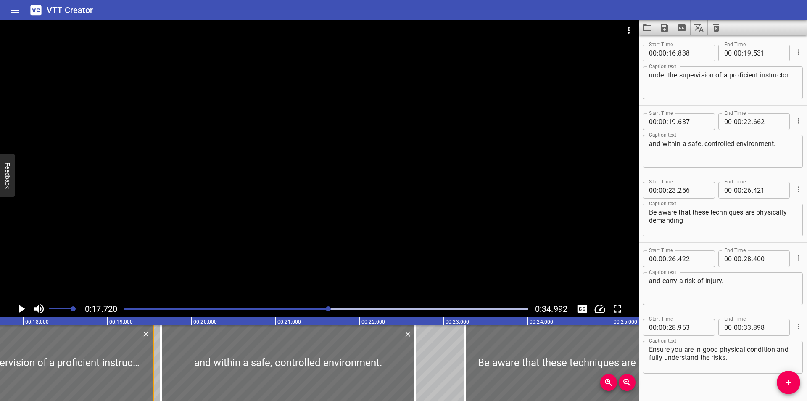
type input "541"
drag, startPoint x: 175, startPoint y: 356, endPoint x: 169, endPoint y: 354, distance: 6.6
click at [169, 354] on div at bounding box center [282, 363] width 254 height 76
type input "562"
type input "587"
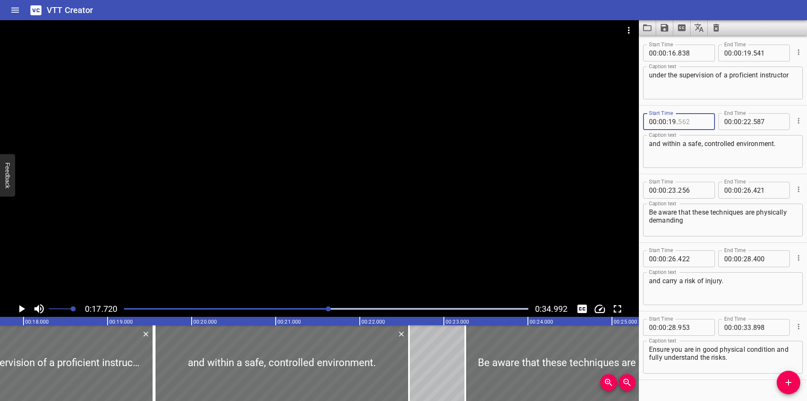
click at [690, 123] on input "number" at bounding box center [693, 121] width 31 height 17
type input "542"
click at [703, 310] on div "Start Time 00 : 00 : 26 . 422 Start Time End Time 00 : 00 : 28 . 400 End Time C…" at bounding box center [723, 277] width 168 height 68
click at [288, 234] on div at bounding box center [319, 160] width 639 height 280
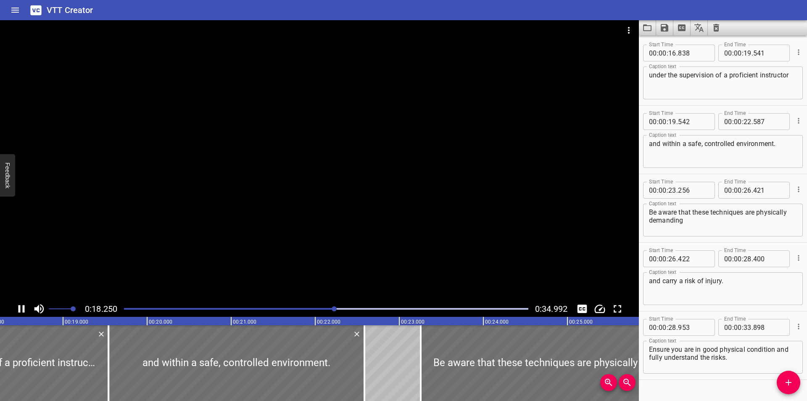
click at [291, 230] on div at bounding box center [319, 160] width 639 height 280
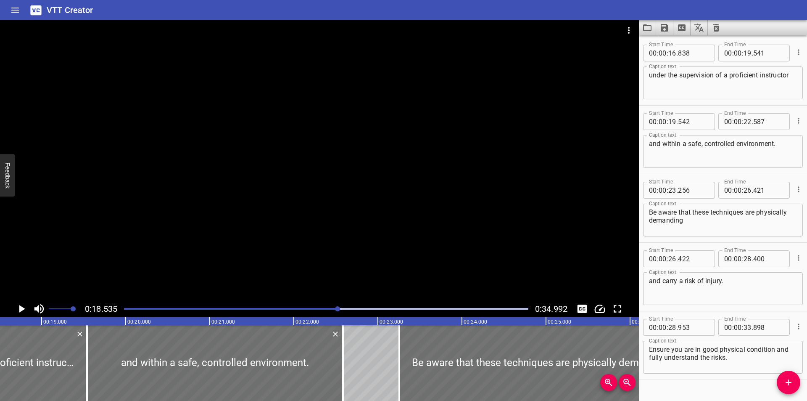
scroll to position [0, 1558]
click at [380, 192] on div at bounding box center [319, 160] width 639 height 280
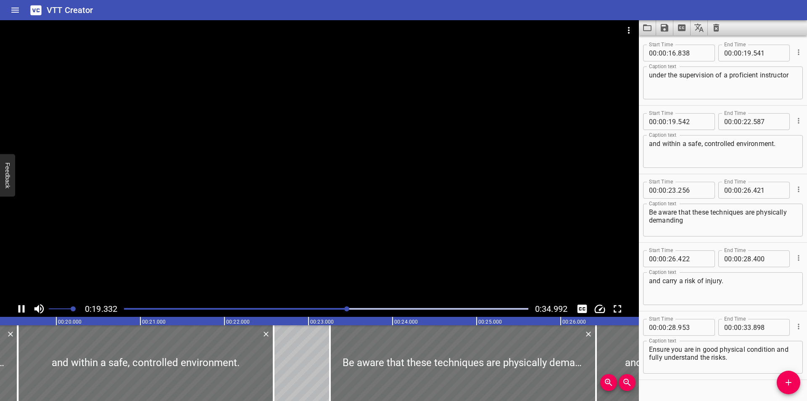
scroll to position [359, 0]
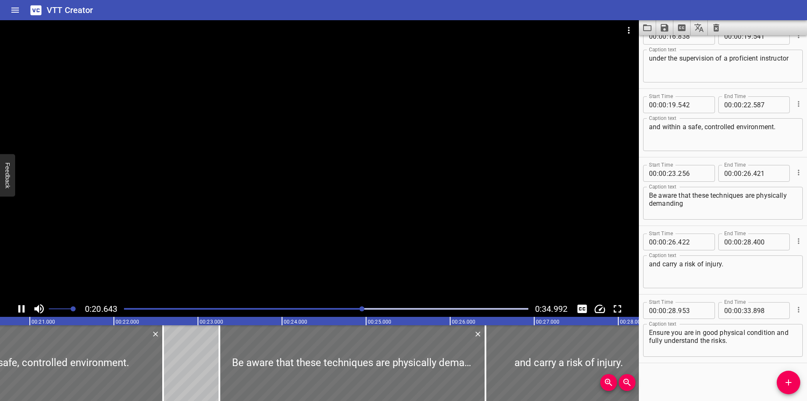
click at [328, 186] on div at bounding box center [319, 160] width 639 height 280
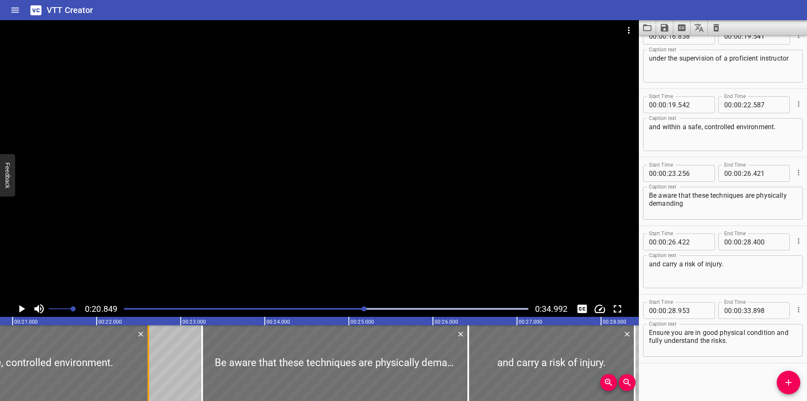
click at [151, 353] on div at bounding box center [148, 363] width 8 height 76
type input "617"
click at [230, 236] on div at bounding box center [319, 160] width 639 height 280
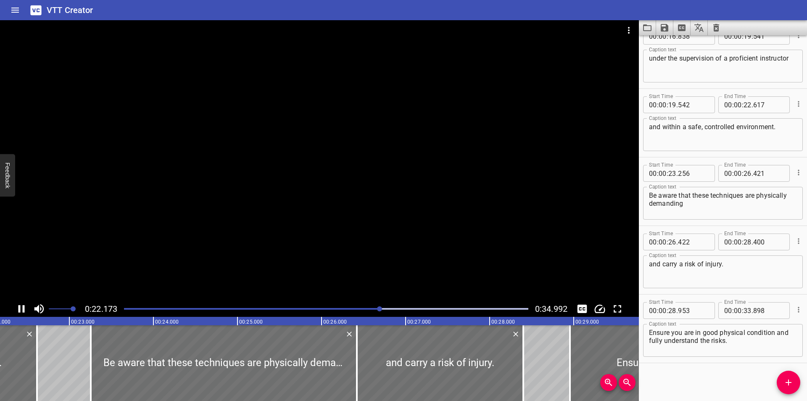
click at [238, 204] on div at bounding box center [319, 160] width 639 height 280
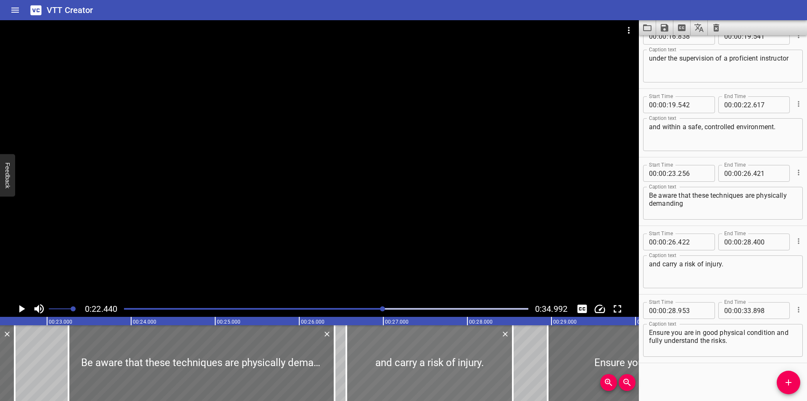
drag, startPoint x: 399, startPoint y: 358, endPoint x: 419, endPoint y: 360, distance: 19.9
click at [415, 360] on div at bounding box center [429, 363] width 166 height 76
type input "622"
type input "600"
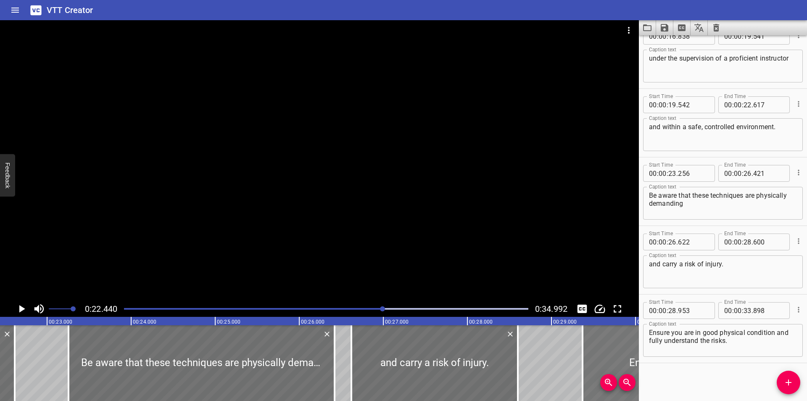
drag, startPoint x: 589, startPoint y: 360, endPoint x: 615, endPoint y: 359, distance: 26.5
click at [615, 359] on div at bounding box center [791, 363] width 416 height 76
type input "29"
type input "373"
type input "34"
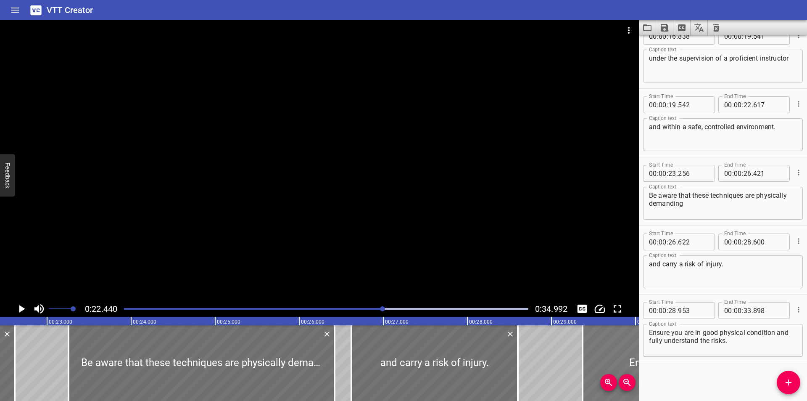
type input "318"
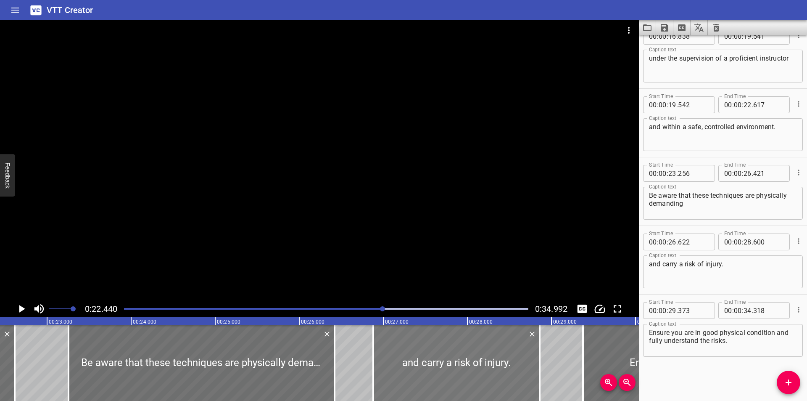
drag, startPoint x: 440, startPoint y: 359, endPoint x: 462, endPoint y: 359, distance: 21.9
click at [462, 359] on div at bounding box center [456, 363] width 166 height 76
type input "882"
type input "860"
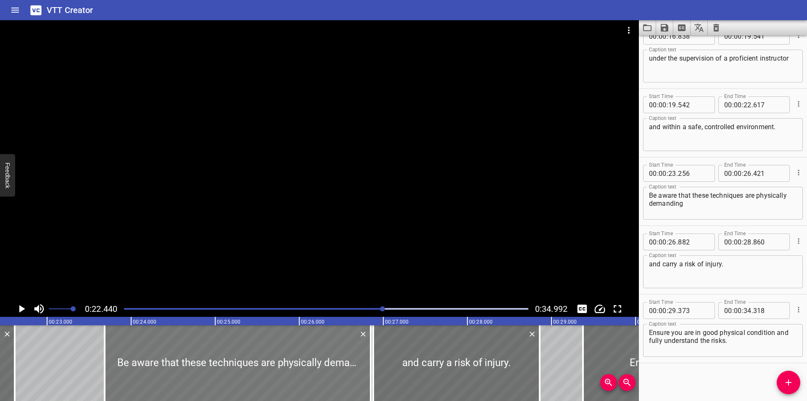
drag, startPoint x: 224, startPoint y: 369, endPoint x: 257, endPoint y: 368, distance: 33.2
click at [257, 368] on div at bounding box center [238, 363] width 266 height 76
type input "686"
type input "851"
drag, startPoint x: 407, startPoint y: 375, endPoint x: 414, endPoint y: 375, distance: 7.1
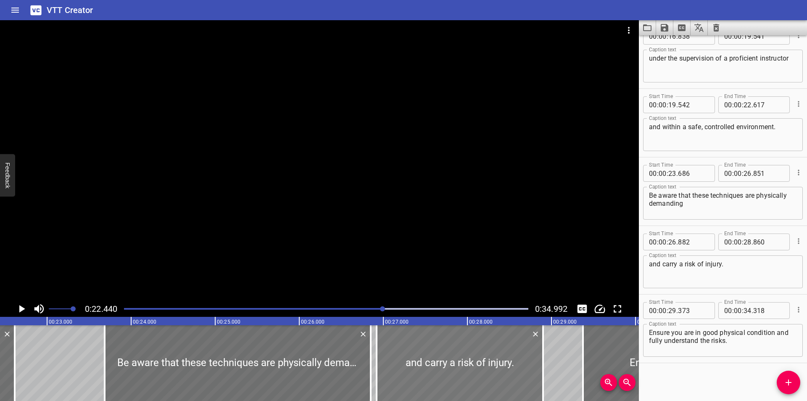
click at [414, 375] on div at bounding box center [460, 363] width 166 height 76
type input "27"
type input "007"
type input "985"
click at [370, 371] on div at bounding box center [372, 363] width 8 height 76
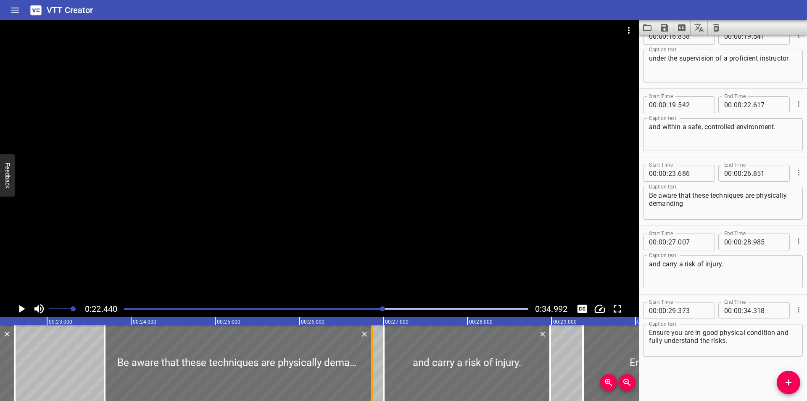
type input "866"
drag, startPoint x: 433, startPoint y: 372, endPoint x: 423, endPoint y: 371, distance: 9.3
click at [423, 371] on div at bounding box center [458, 363] width 166 height 76
type input "26"
type input "897"
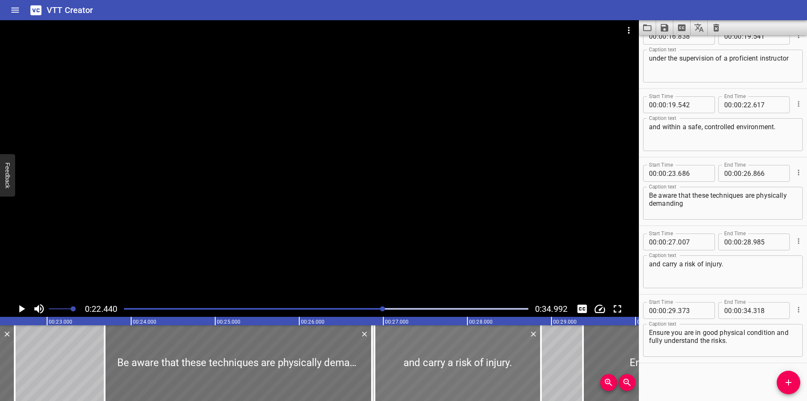
type input "875"
click at [686, 243] on input "number" at bounding box center [693, 241] width 31 height 17
type input "867"
click at [360, 214] on div at bounding box center [319, 160] width 639 height 280
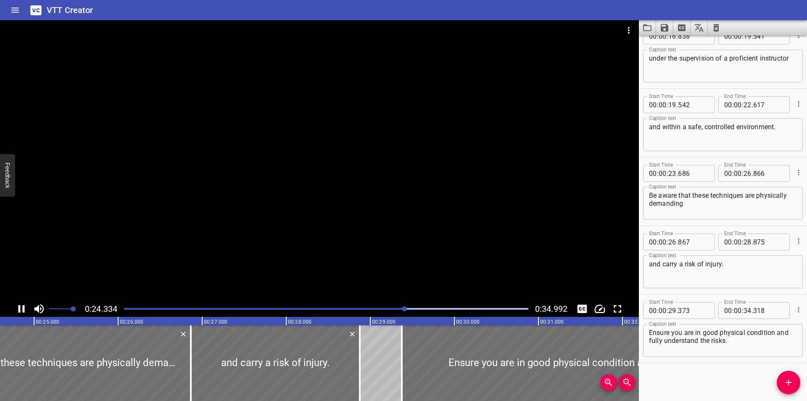
drag, startPoint x: 366, startPoint y: 224, endPoint x: 358, endPoint y: 220, distance: 9.4
click at [358, 220] on div at bounding box center [319, 160] width 639 height 280
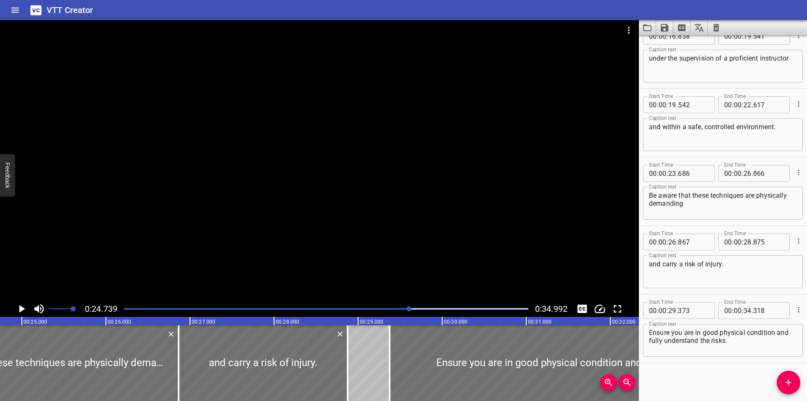
click at [396, 306] on div at bounding box center [326, 309] width 415 height 12
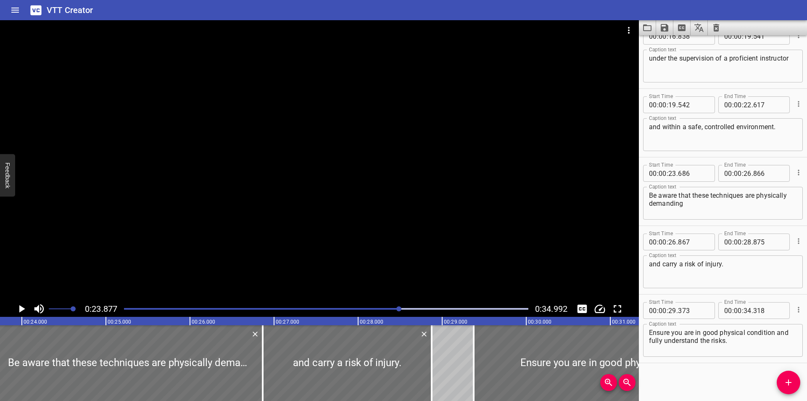
scroll to position [0, 2007]
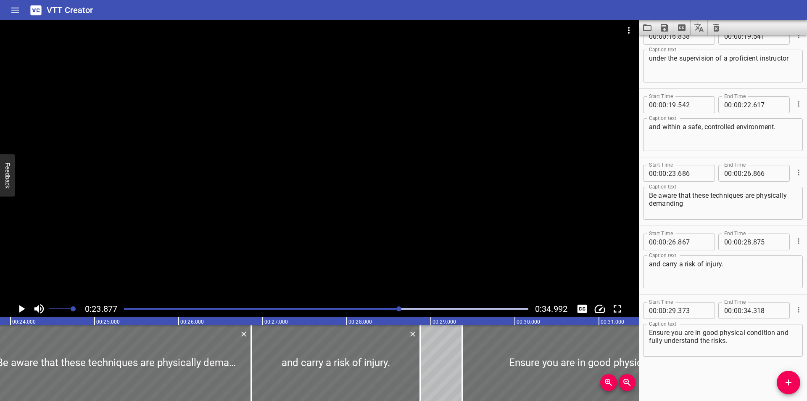
click at [386, 309] on div "Play progress" at bounding box center [198, 309] width 404 height 2
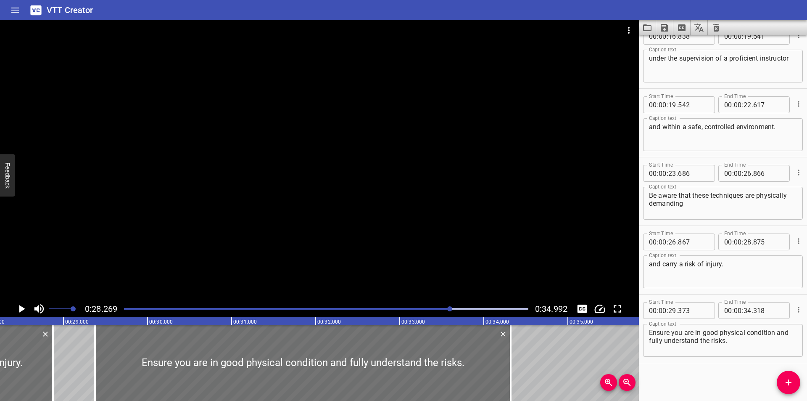
scroll to position [0, 2377]
click at [267, 338] on div at bounding box center [302, 363] width 416 height 76
type input "383"
type input "328"
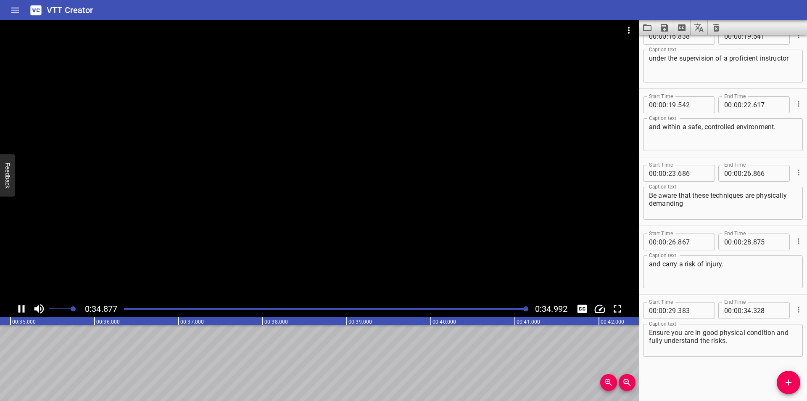
scroll to position [0, 2942]
click at [658, 26] on button "Save captions to file" at bounding box center [664, 27] width 17 height 15
click at [682, 43] on li "Save to VTT file" at bounding box center [687, 46] width 62 height 15
click at [682, 159] on div "Start Time 00 : 00 : 23 . 686 Start Time End Time 00 : 00 : 26 . 866 End Time C…" at bounding box center [723, 191] width 168 height 68
click at [697, 157] on div "Start Time 00 : 00 : 23 . Start Time End Time 00 : 00 : 26 . 866 End Time Capti…" at bounding box center [723, 191] width 168 height 68
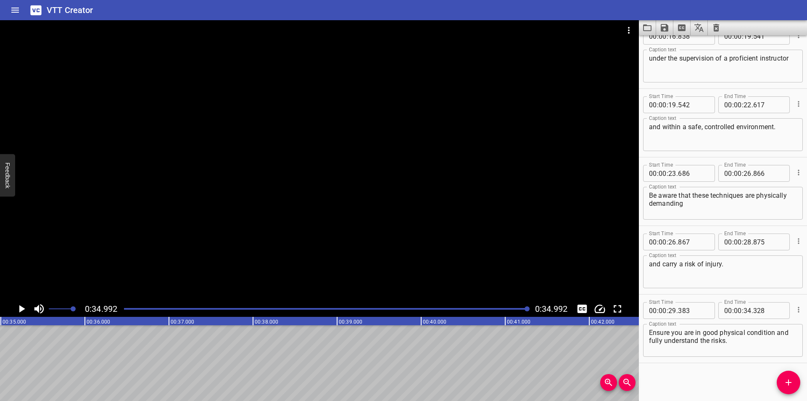
type input "686"
click at [653, 160] on div "Start Time : 00 : 23 . 686 Start Time End Time 00 : 00 : 26 . 866 End Time Capt…" at bounding box center [723, 191] width 168 height 68
type input "00"
click at [169, 311] on div at bounding box center [326, 309] width 415 height 12
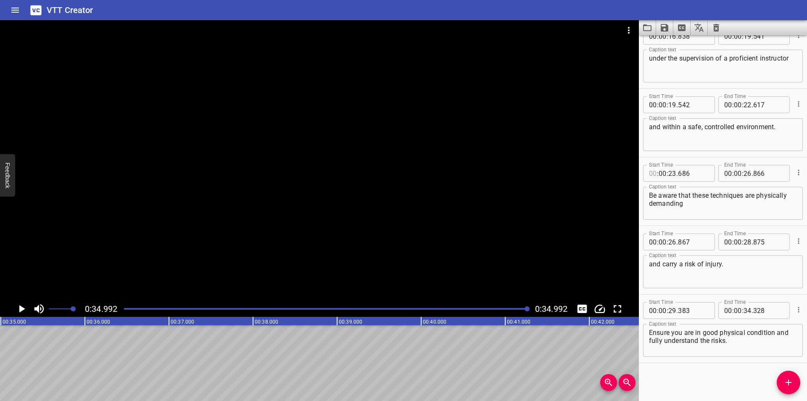
click at [169, 311] on div at bounding box center [326, 309] width 415 height 12
type input "00"
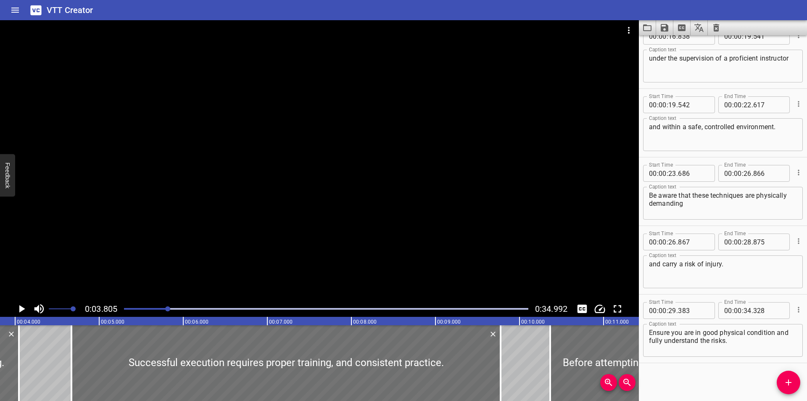
scroll to position [0, 320]
click at [668, 233] on span ":" at bounding box center [668, 241] width 2 height 17
click at [668, 226] on div "Start Time 00 : 00 : 26 . 867 Start Time End Time 00 : 00 : 28 . 875 End Time C…" at bounding box center [723, 260] width 168 height 68
click at [709, 225] on hr at bounding box center [723, 225] width 168 height 0
click at [673, 226] on div "Start Time 00 : 00 : . 867 Start Time End Time 00 : 00 : 28 . 875 End Time Capt…" at bounding box center [723, 260] width 168 height 68
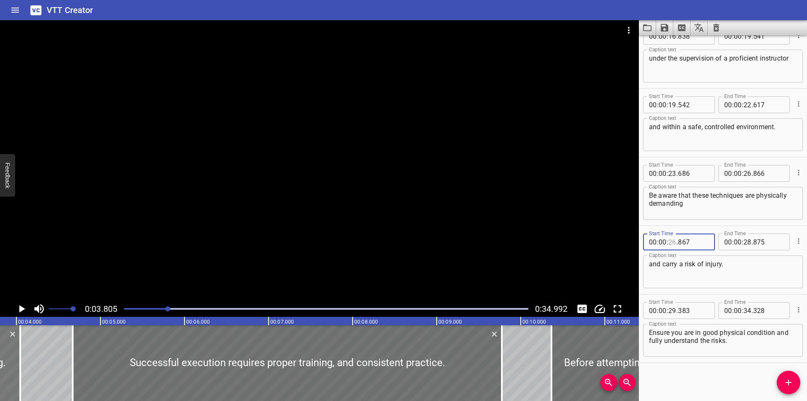
type input "26"
click at [705, 294] on div "Start Time 00 : 00 : 29 . Start Time End Time 00 : 00 : 34 . 328 End Time Capti…" at bounding box center [723, 328] width 168 height 68
type input "383"
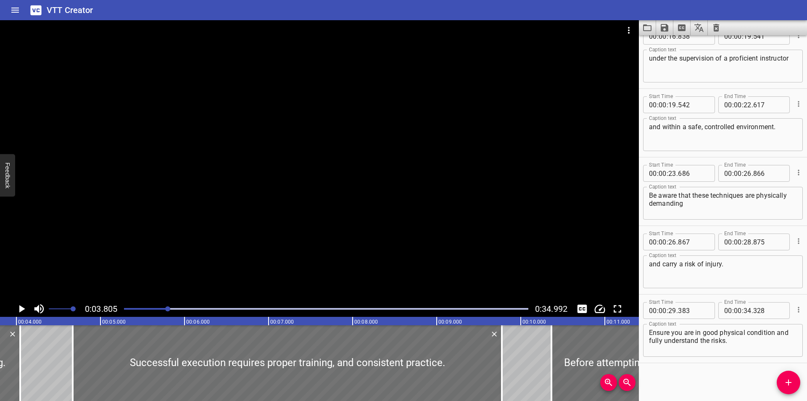
click at [684, 296] on div "Start Time 00 : 00 : 29 . 383 Start Time End Time 00 : 00 : 34 . 328 End Time C…" at bounding box center [723, 328] width 168 height 68
click at [700, 227] on div "Start Time 00 : 00 : 26 . Start Time End Time 00 : 00 : 28 . 875 End Time Capti…" at bounding box center [723, 260] width 168 height 68
type input "867"
drag, startPoint x: 682, startPoint y: 224, endPoint x: 586, endPoint y: 248, distance: 98.8
click at [682, 224] on div "Start Time 00 : 00 : 23 . 686 Start Time End Time 00 : 00 : 26 . 866 End Time C…" at bounding box center [723, 191] width 168 height 68
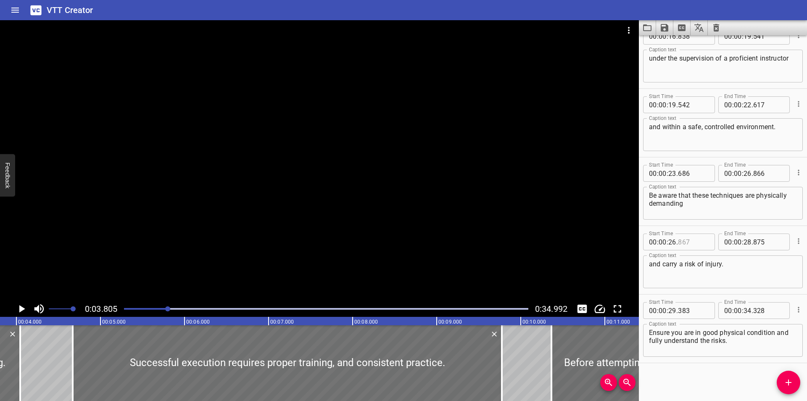
type input "867"
click at [679, 295] on div "Start Time 00 : 00 : 29 . 383 Start Time End Time 00 : 00 : 34 . 328 End Time C…" at bounding box center [723, 328] width 168 height 68
click at [691, 227] on div "Start Time 00 : 00 : 26 . 867 Start Time End Time 00 : 00 : 28 . 875 End Time C…" at bounding box center [723, 260] width 168 height 68
click at [692, 293] on div "Start Time 00 : 00 : 26 . 867 Start Time End Time 00 : 00 : 28 . 875 End Time C…" at bounding box center [723, 260] width 168 height 68
click at [690, 224] on div "Start Time 00 : 00 : 23 . 686 Start Time End Time 00 : 00 : 26 . 866 End Time C…" at bounding box center [723, 191] width 168 height 68
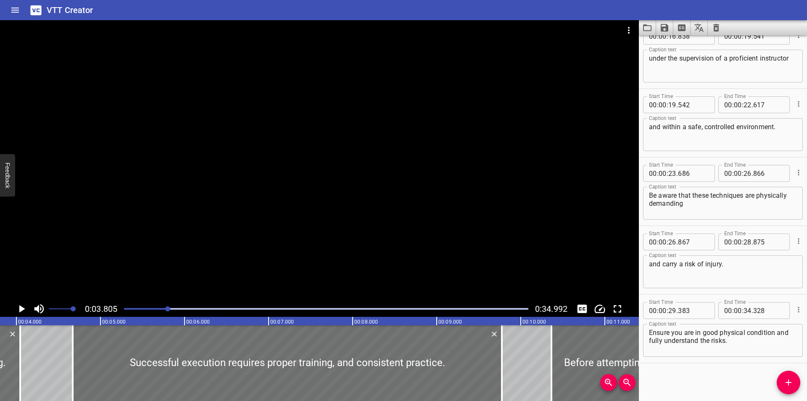
click at [689, 224] on div "Start Time 00 : 00 : 23 . 686 Start Time End Time 00 : 00 : 26 . 866 End Time C…" at bounding box center [723, 191] width 168 height 68
click at [701, 228] on div "Start Time 00 : 00 : 26 . Start Time End Time 00 : 00 : 28 . 875 End Time Capti…" at bounding box center [723, 260] width 168 height 68
type input "867"
click at [687, 229] on div "Start Time 00 : 00 : 26 . 867 Start Time End Time 00 : 00 : 28 . 875 End Time C…" at bounding box center [723, 260] width 168 height 68
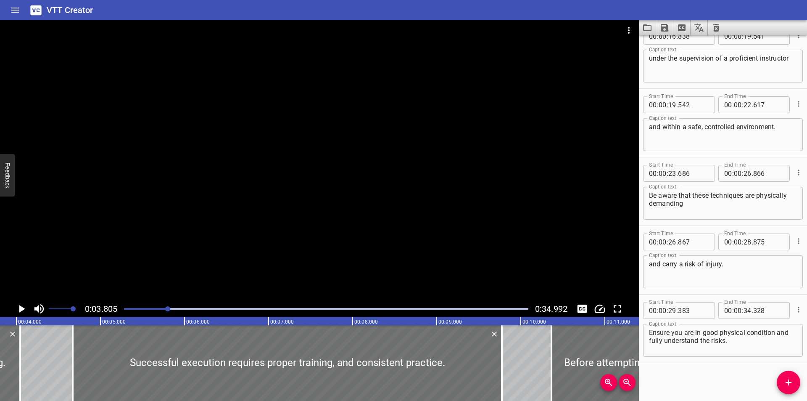
click at [673, 290] on div "Start Time 00 : 00 : 26 . 867 Start Time End Time 00 : 00 : 28 . 875 End Time C…" at bounding box center [723, 260] width 168 height 68
click at [681, 228] on div "Start Time 00 : 00 : 26 . 867 Start Time End Time 00 : 00 : 28 . 875 End Time C…" at bounding box center [723, 260] width 168 height 68
click at [690, 222] on div "Start Time 00 : 00 : 23 . 686 Start Time End Time 00 : 00 : 26 . 866 End Time C…" at bounding box center [723, 191] width 168 height 68
click at [698, 367] on div "Start Time 00 : 00 : 00 . 000 Start Time End Time 00 : 00 : 01 . 355 End Time C…" at bounding box center [723, 217] width 168 height 365
click at [705, 230] on div "Start Time 00 : 00 : 26 . Start Time End Time 00 : 00 : 28 . 875 End Time Capti…" at bounding box center [723, 260] width 168 height 68
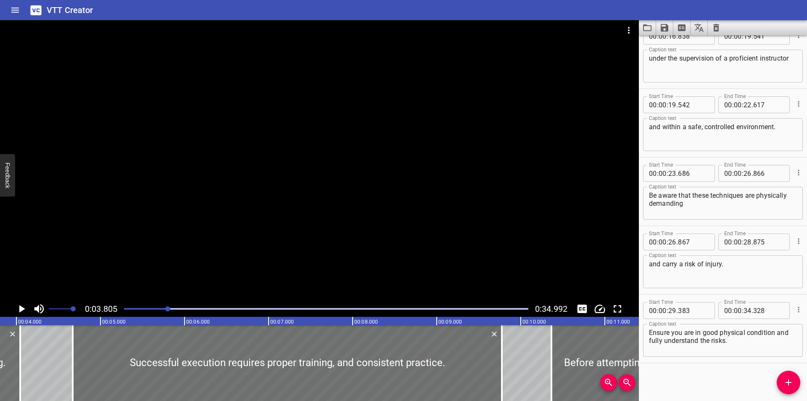
type input "867"
click at [732, 226] on div "Start Time 00 : 00 : 26 . 867 Start Time End Time 00 : 00 : 28 . 875 End Time C…" at bounding box center [723, 260] width 168 height 68
click at [699, 217] on div "Be aware that these techniques are physically demanding Caption text" at bounding box center [723, 203] width 160 height 33
click at [679, 366] on div "Start Time 00 : 00 : 00 . 000 Start Time End Time 00 : 00 : 01 . 355 End Time C…" at bounding box center [723, 217] width 168 height 365
click at [695, 224] on div "Start Time 00 : 00 : 23 . 686 Start Time End Time 00 : 00 : 26 . 866 End Time C…" at bounding box center [723, 191] width 168 height 68
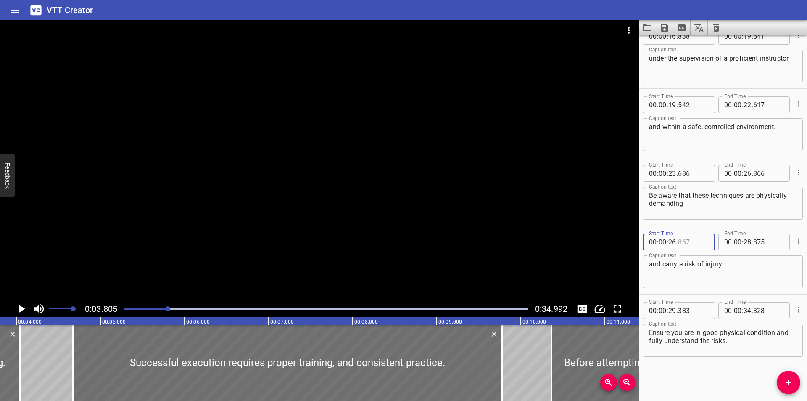
click at [711, 226] on div "Start Time 00 : 00 : 26 . Start Time End Time 00 : 00 : 28 . 875 End Time Capti…" at bounding box center [723, 260] width 168 height 68
type input "867"
click at [682, 224] on div "Start Time 00 : 00 : 23 . 686 Start Time End Time 00 : 00 : 26 . 866 End Time C…" at bounding box center [723, 191] width 168 height 68
